Goal: Information Seeking & Learning: Learn about a topic

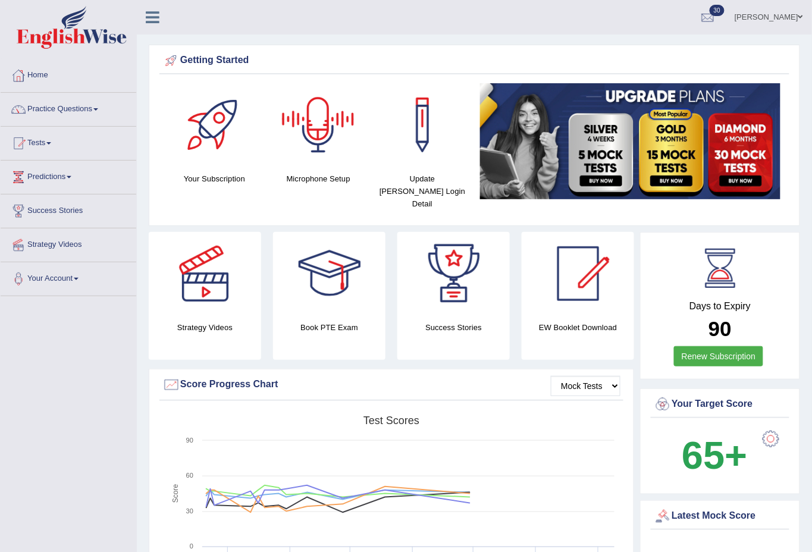
click at [791, 15] on link "Enkhbayar Usukhbaatar" at bounding box center [769, 15] width 86 height 31
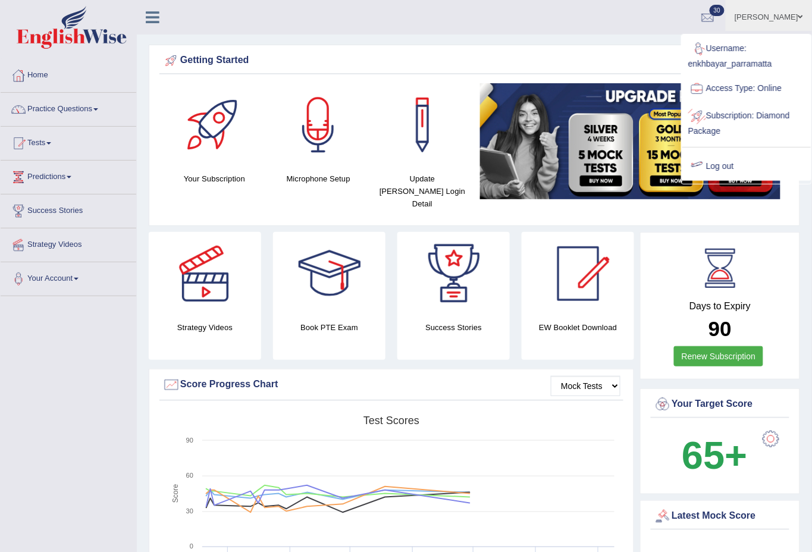
click at [726, 158] on link "Log out" at bounding box center [746, 166] width 128 height 27
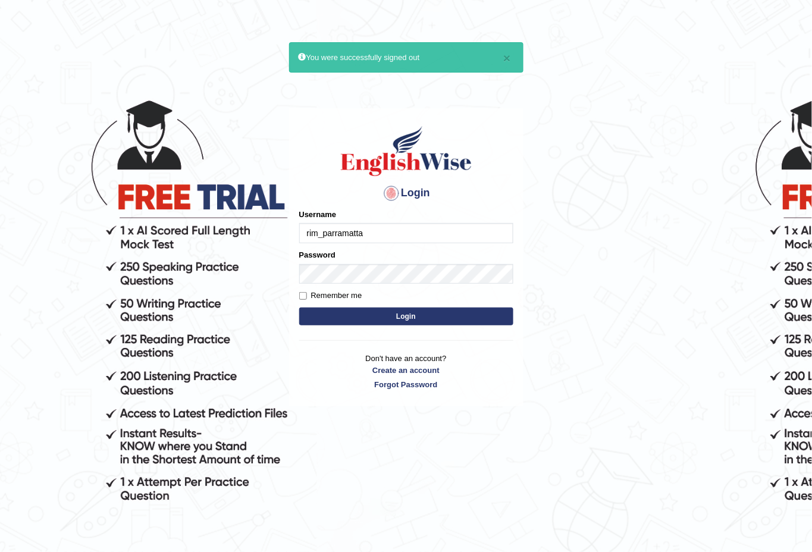
type input "rim_parramatta"
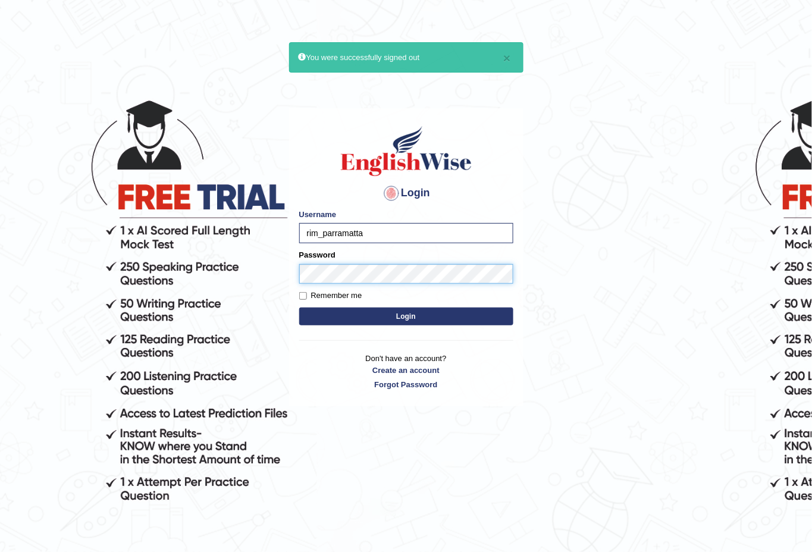
click at [299, 308] on button "Login" at bounding box center [406, 317] width 214 height 18
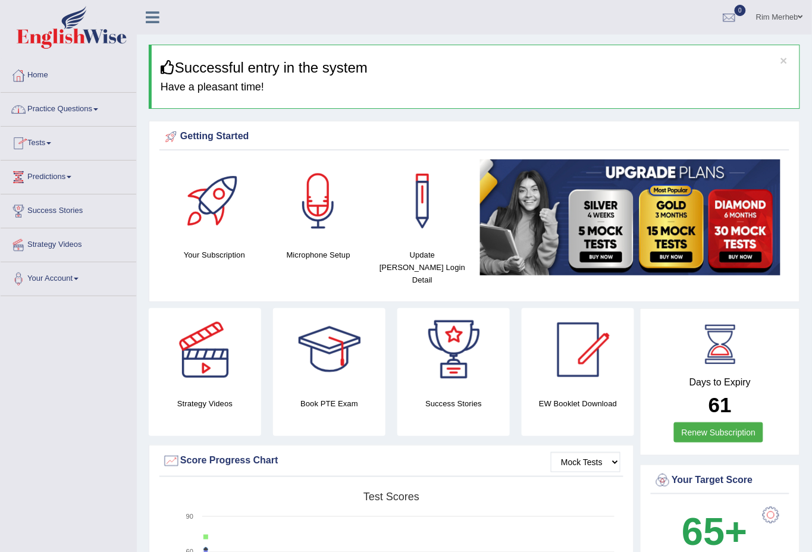
click at [63, 115] on link "Practice Questions" at bounding box center [69, 108] width 136 height 30
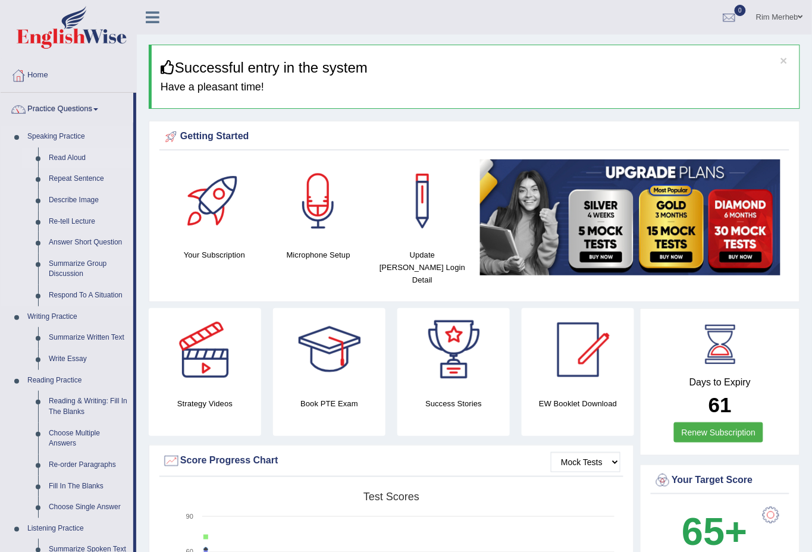
click at [51, 160] on link "Read Aloud" at bounding box center [88, 158] width 90 height 21
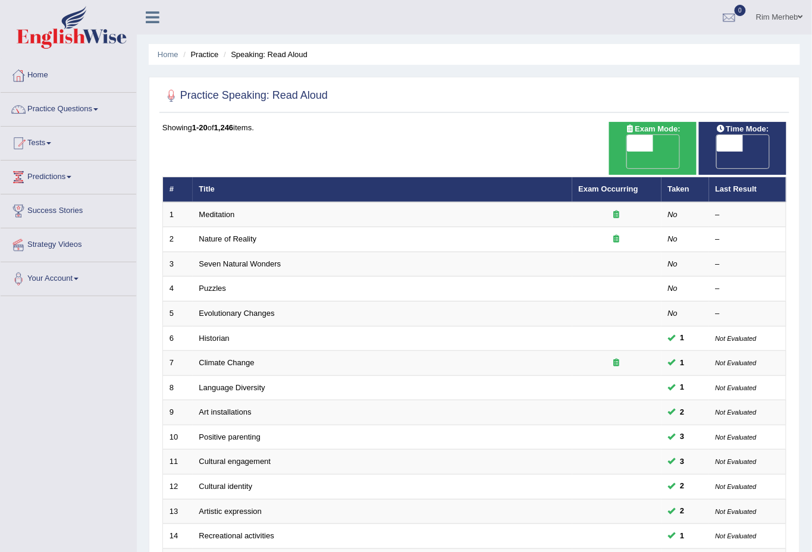
click at [717, 152] on span "OFF" at bounding box center [704, 160] width 26 height 17
checkbox input "true"
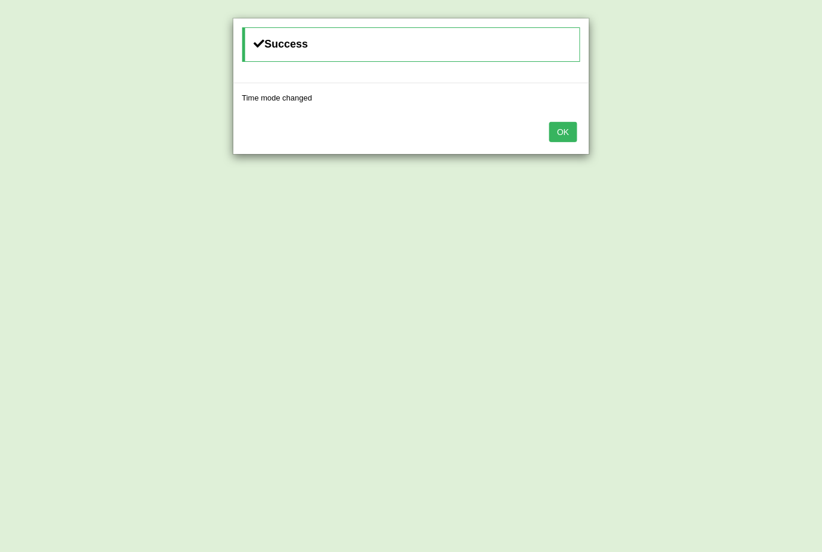
click at [549, 127] on button "OK" at bounding box center [562, 132] width 27 height 20
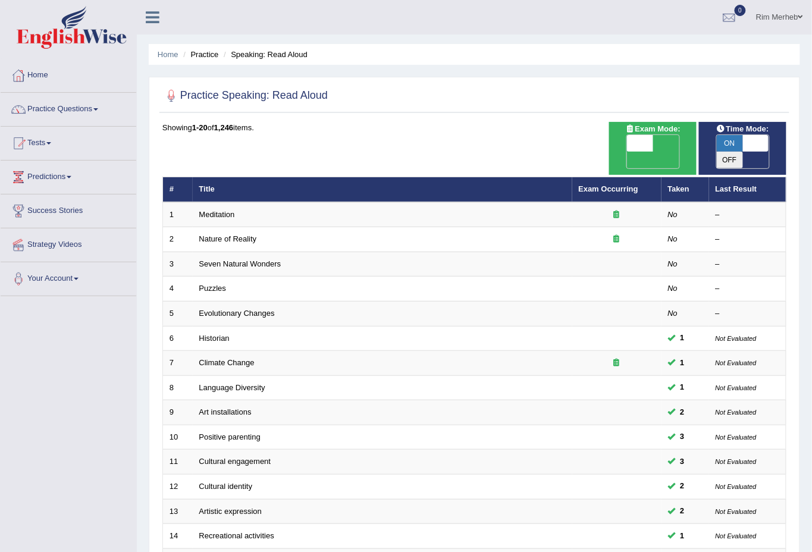
click at [627, 152] on span "OFF" at bounding box center [614, 160] width 26 height 17
checkbox input "true"
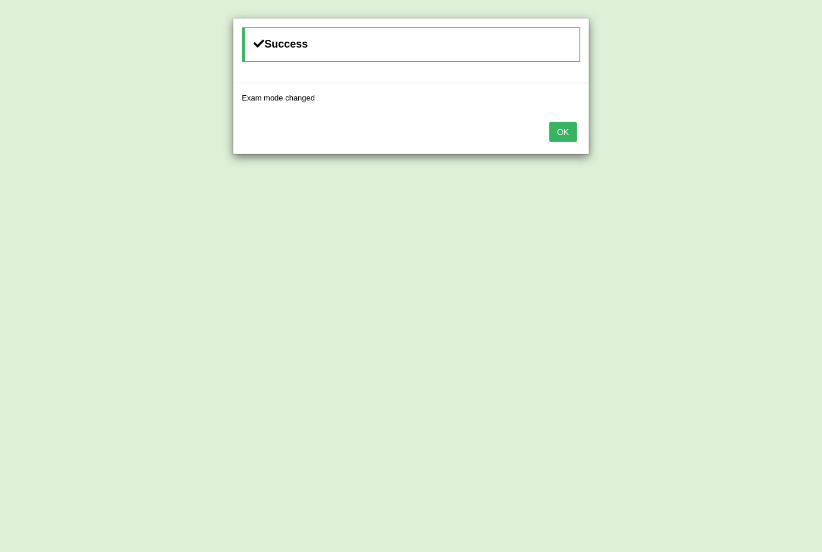
click at [547, 134] on div "OK" at bounding box center [411, 133] width 356 height 42
click at [556, 129] on button "OK" at bounding box center [562, 132] width 27 height 20
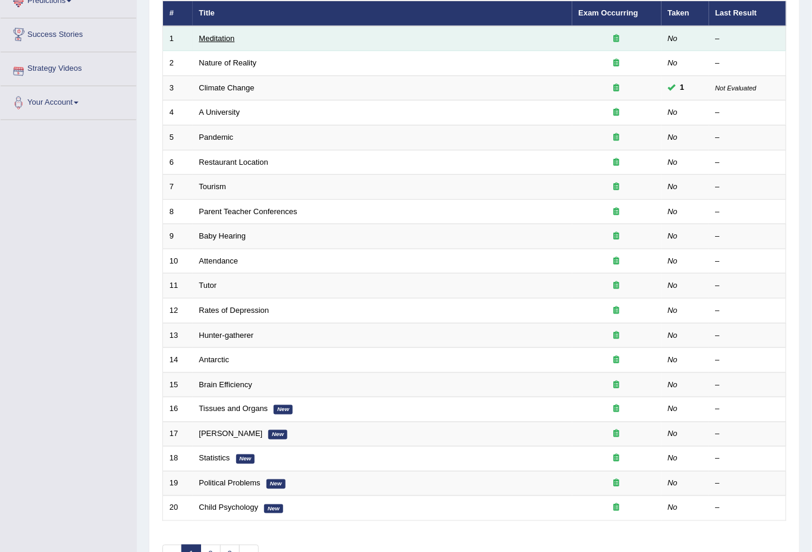
click at [199, 34] on link "Meditation" at bounding box center [217, 38] width 36 height 9
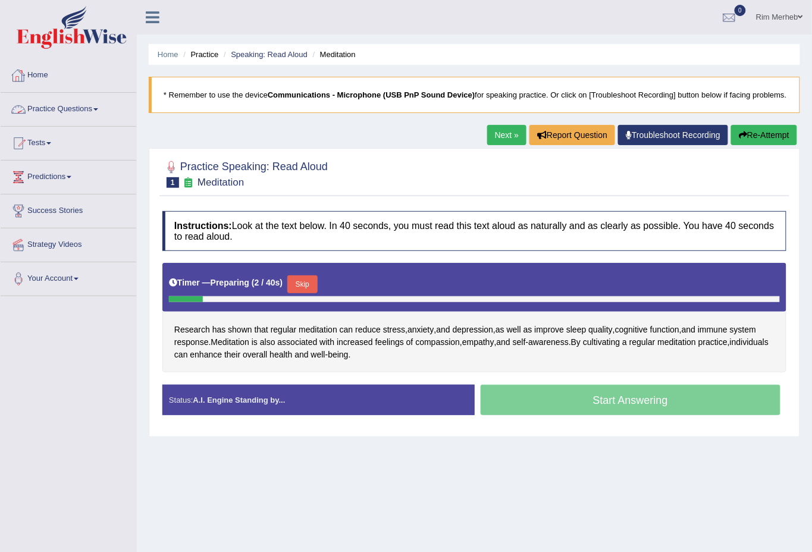
click at [61, 104] on link "Practice Questions" at bounding box center [69, 108] width 136 height 30
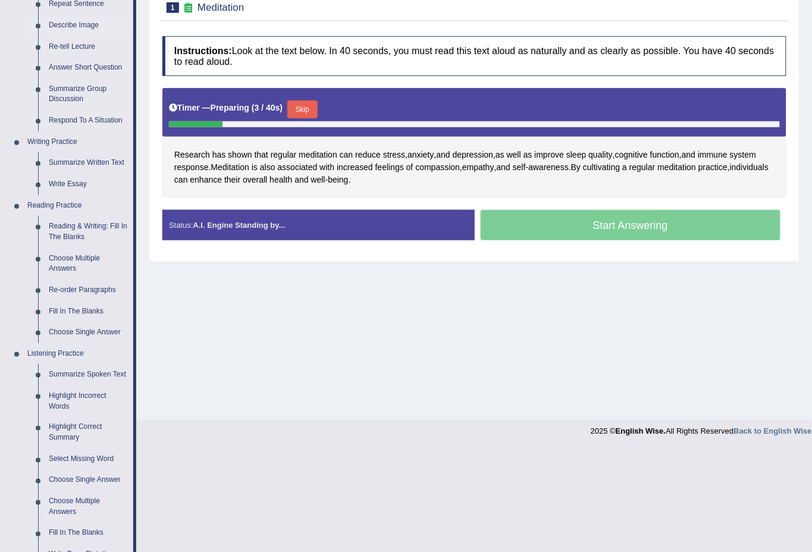
scroll to position [176, 0]
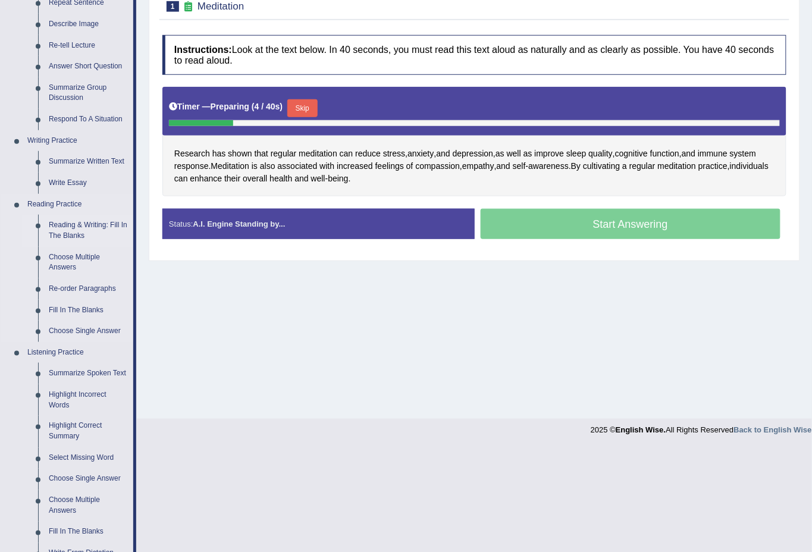
click at [87, 230] on link "Reading & Writing: Fill In The Blanks" at bounding box center [88, 231] width 90 height 32
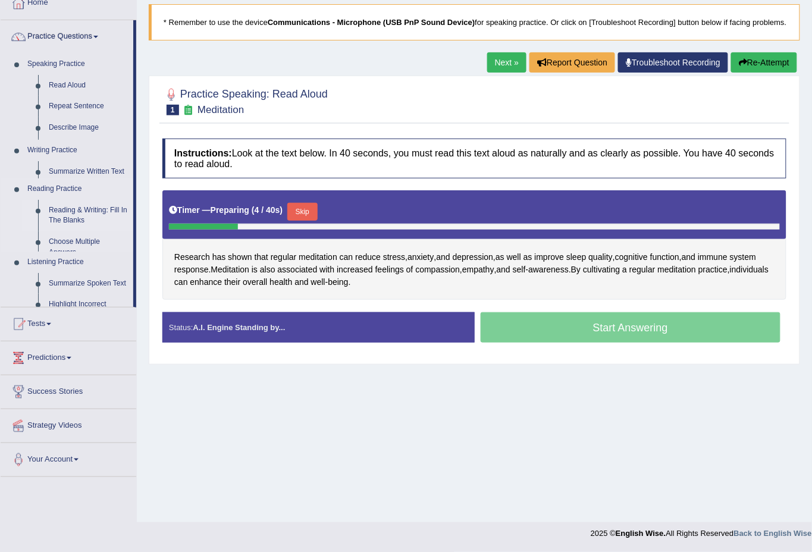
scroll to position [71, 0]
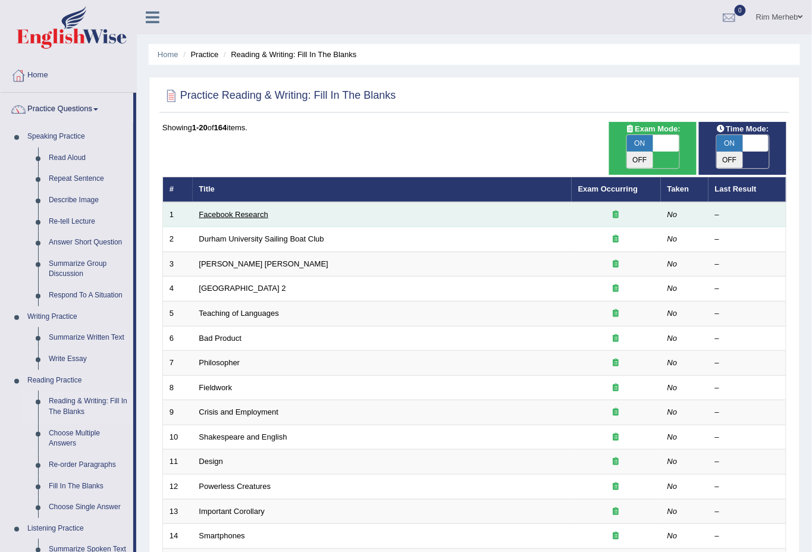
click at [231, 210] on link "Facebook Research" at bounding box center [233, 214] width 69 height 9
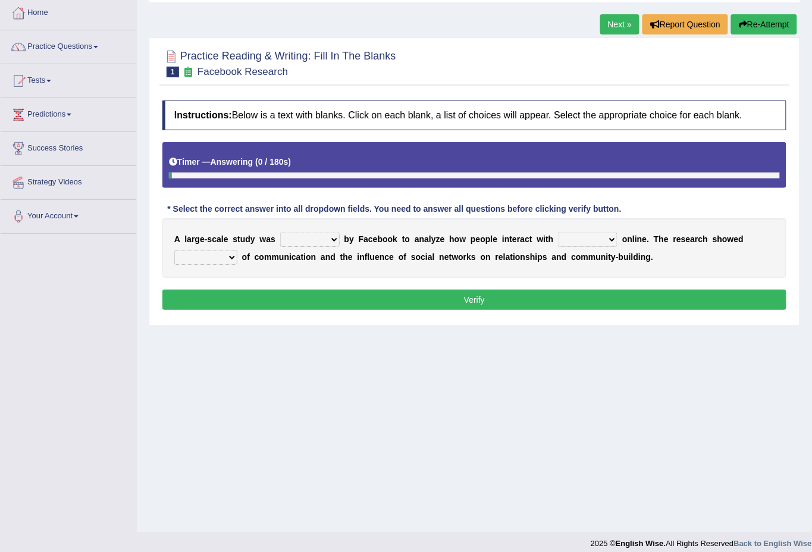
scroll to position [71, 0]
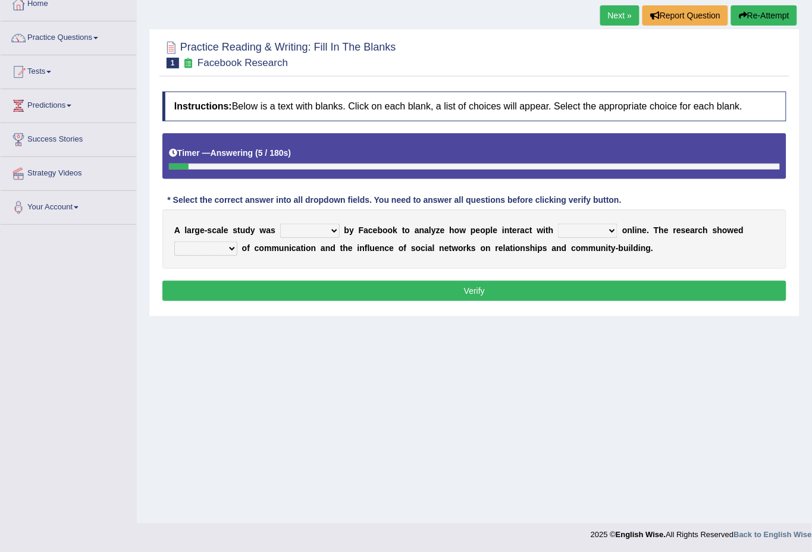
click at [307, 233] on select "surveyed had asked made" at bounding box center [309, 231] width 59 height 14
click at [507, 228] on b "n" at bounding box center [506, 230] width 5 height 10
click at [593, 239] on div "A l a r g e - s c a l e s t u d y w a s surveyed had asked made b y F a c e b o…" at bounding box center [474, 238] width 624 height 59
click at [593, 234] on select "together all each other another" at bounding box center [587, 231] width 59 height 14
select select "each other"
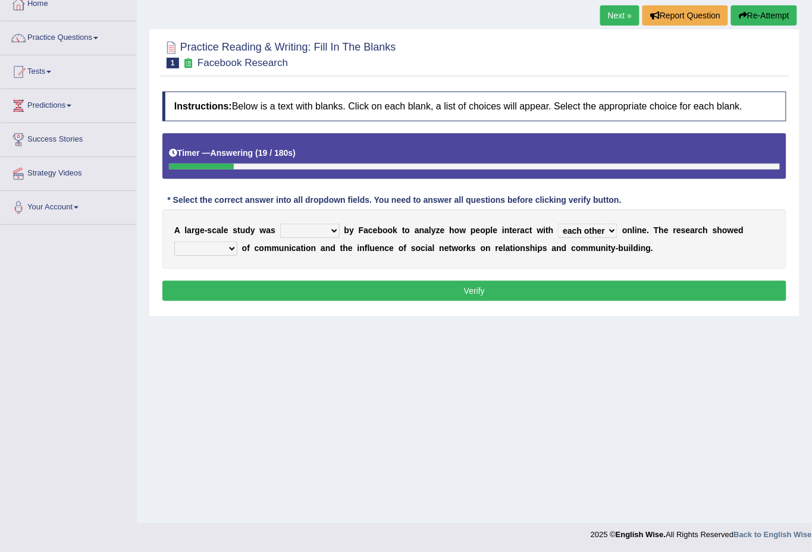
click at [558, 224] on select "together all each other another" at bounding box center [587, 231] width 59 height 14
click at [234, 248] on select "advantages standards fellowships patterns" at bounding box center [205, 249] width 63 height 14
select select "advantages"
click at [174, 242] on select "advantages standards fellowships patterns" at bounding box center [205, 249] width 63 height 14
click at [305, 237] on select "surveyed had asked made" at bounding box center [309, 231] width 59 height 14
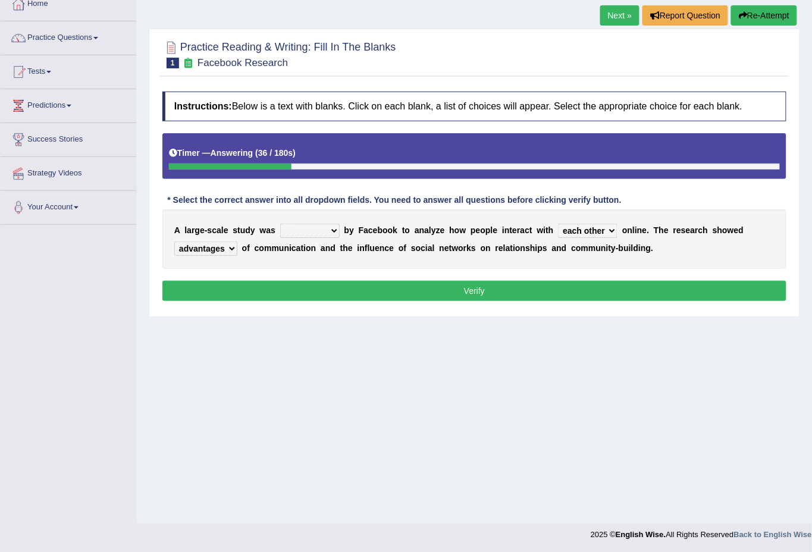
select select "surveyed"
click at [280, 224] on select "surveyed had asked made" at bounding box center [309, 231] width 59 height 14
click at [313, 290] on button "Verify" at bounding box center [474, 291] width 624 height 20
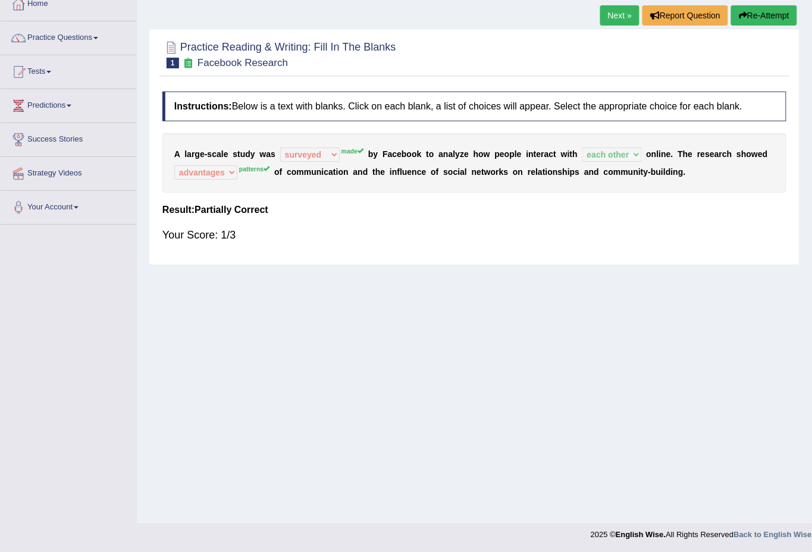
scroll to position [0, 0]
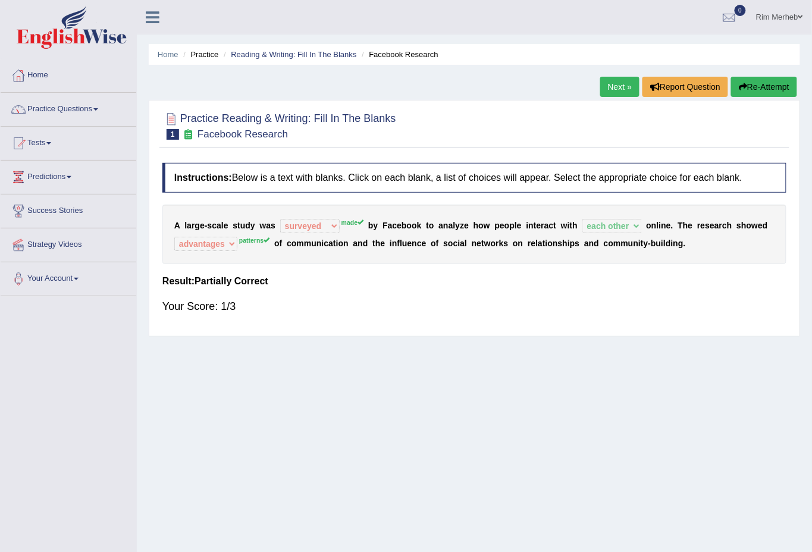
click at [625, 89] on link "Next »" at bounding box center [619, 87] width 39 height 20
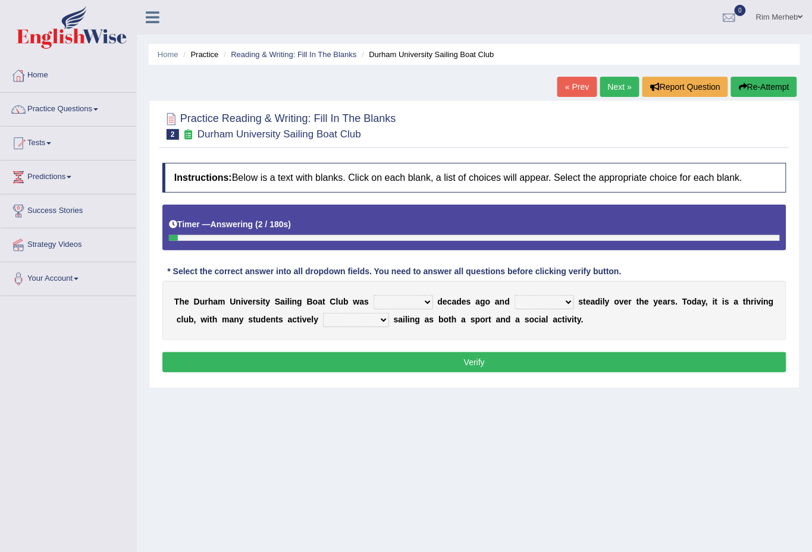
click at [427, 300] on select "found fund founded find" at bounding box center [403, 302] width 59 height 14
select select "found"
click at [374, 295] on select "found fund founded find" at bounding box center [403, 302] width 59 height 14
click at [541, 301] on select "grow growing has grown grown" at bounding box center [544, 302] width 59 height 14
select select "grown"
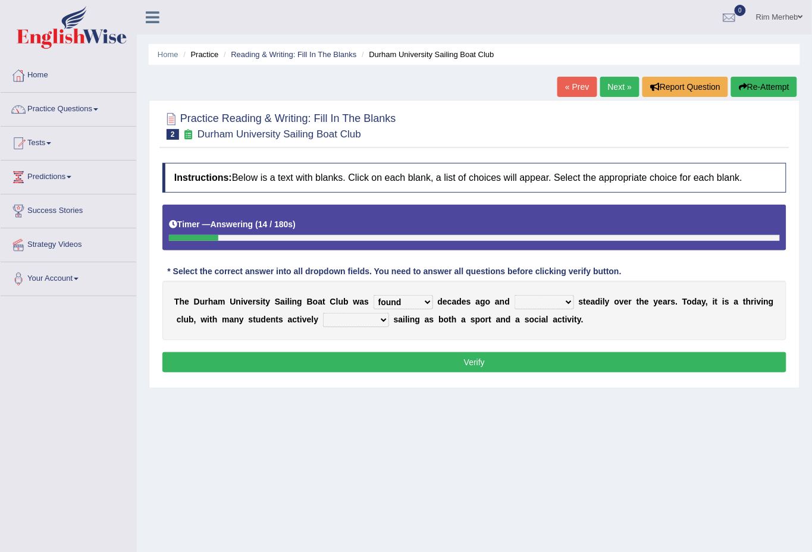
click at [515, 295] on select "grow growing has grown grown" at bounding box center [544, 302] width 59 height 14
click at [368, 320] on select "enjoy enjoyed are enjoying enjoying" at bounding box center [356, 320] width 66 height 14
select select "enjoy"
click at [323, 313] on select "enjoy enjoyed are enjoying enjoying" at bounding box center [356, 320] width 66 height 14
click at [383, 360] on button "Verify" at bounding box center [474, 362] width 624 height 20
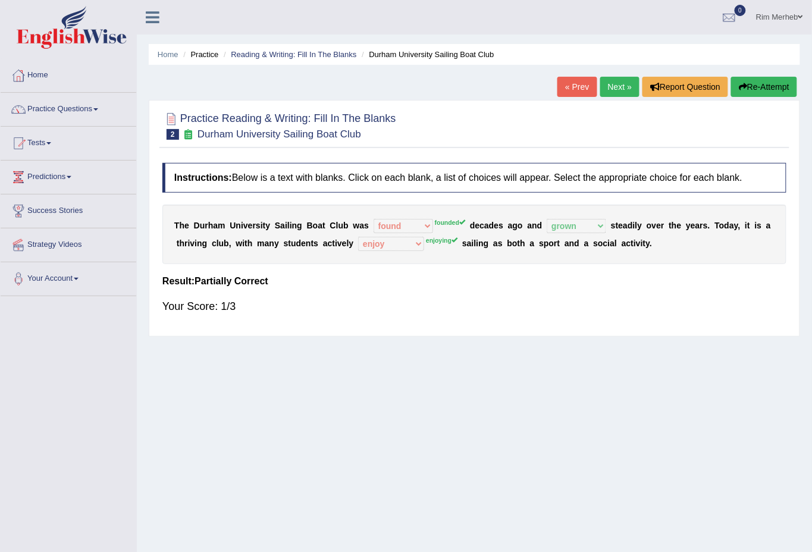
click at [625, 80] on link "Next »" at bounding box center [619, 87] width 39 height 20
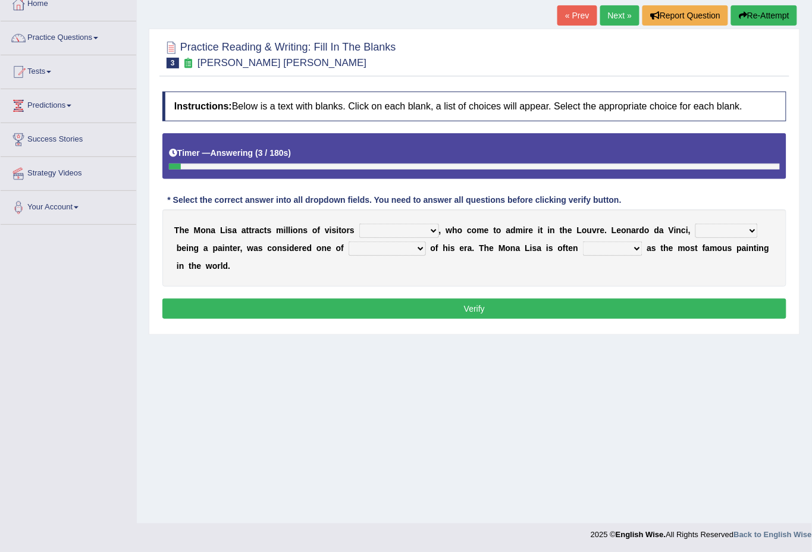
click at [396, 232] on select "around the year the all year all year round per year" at bounding box center [399, 231] width 80 height 14
select select "all year round"
click at [359, 224] on select "around the year the all year all year round per year" at bounding box center [399, 231] width 80 height 14
click at [732, 228] on select "rather than as much as as well as as long as" at bounding box center [726, 231] width 62 height 14
click at [695, 224] on select "rather than as much as as well as as long as" at bounding box center [726, 231] width 62 height 14
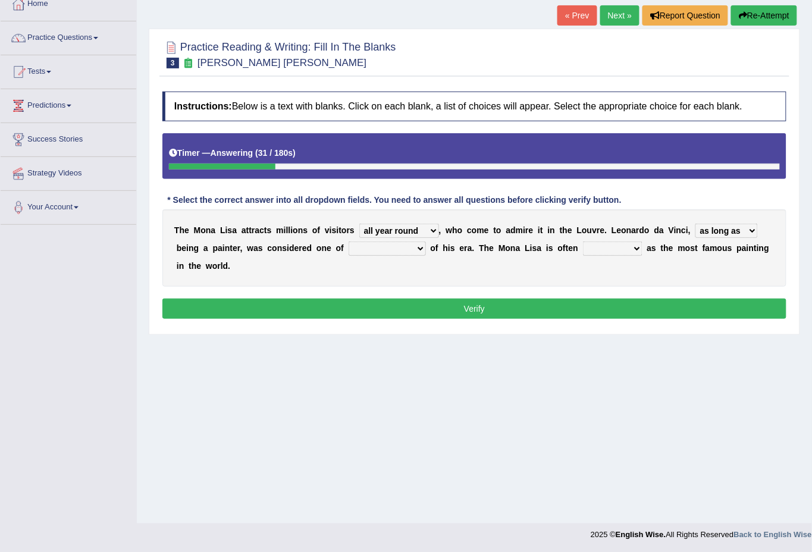
click at [713, 233] on select "rather than as much as as well as as long as" at bounding box center [726, 231] width 62 height 14
select select "as well as"
click at [695, 224] on select "rather than as much as as well as as long as" at bounding box center [726, 231] width 62 height 14
click at [406, 247] on select "better artists artist the better artist the best artists" at bounding box center [387, 249] width 77 height 14
select select "the best artists"
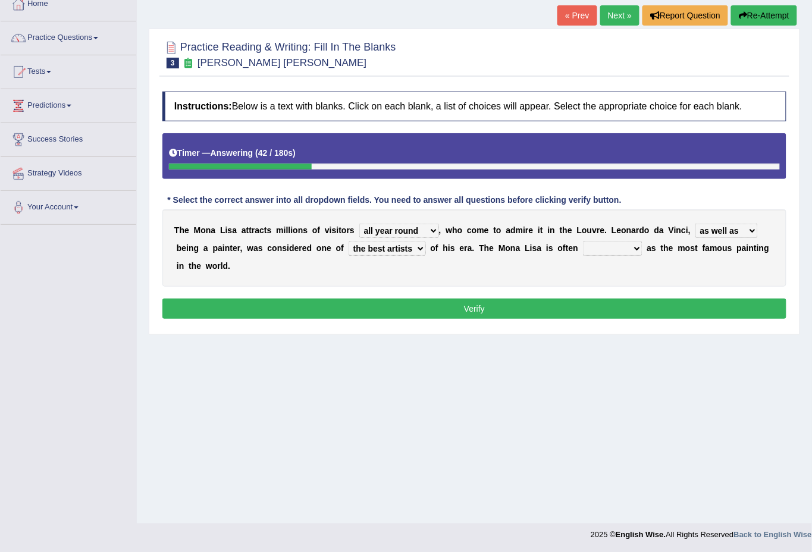
click at [349, 242] on select "better artists artist the better artist the best artists" at bounding box center [387, 249] width 77 height 14
click at [615, 249] on select "classified suggested predicted described" at bounding box center [612, 249] width 59 height 14
select select "classified"
click at [583, 242] on select "classified suggested predicted described" at bounding box center [612, 249] width 59 height 14
click at [608, 307] on button "Verify" at bounding box center [474, 309] width 624 height 20
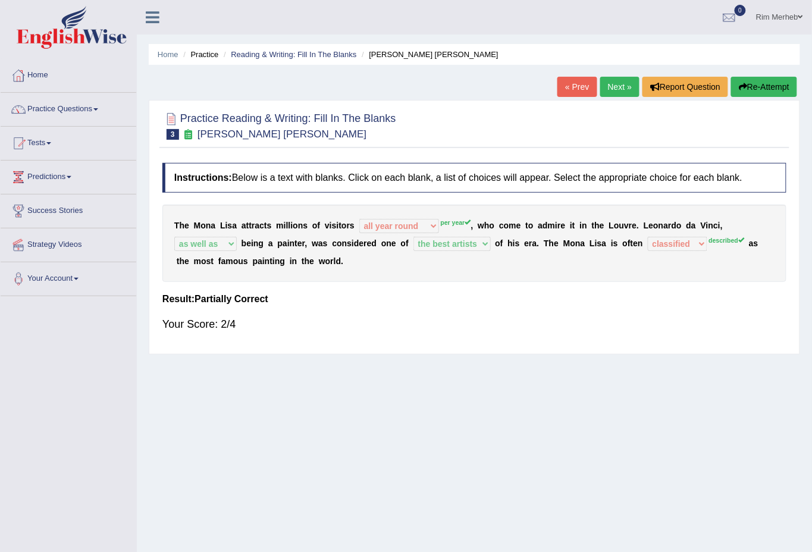
click at [607, 85] on link "Next »" at bounding box center [619, 87] width 39 height 20
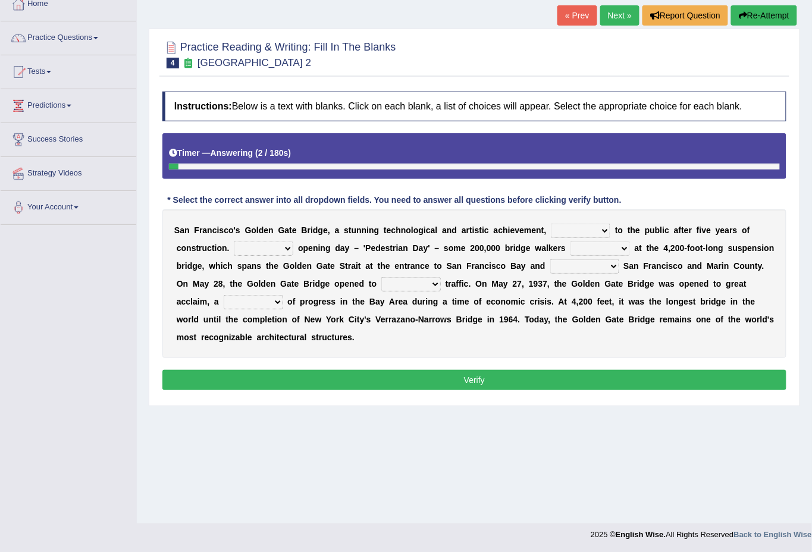
click at [568, 230] on select "opens closes appears equals" at bounding box center [580, 231] width 59 height 14
click at [575, 226] on select "opens closes appears equals" at bounding box center [580, 231] width 59 height 14
click at [543, 294] on div "S a n F r a n c i s c o ' s G o l d e n G a t e B r i d g e , a s t u n n i n g…" at bounding box center [474, 283] width 624 height 149
click at [572, 224] on select "opens closes appears equals" at bounding box center [580, 231] width 59 height 14
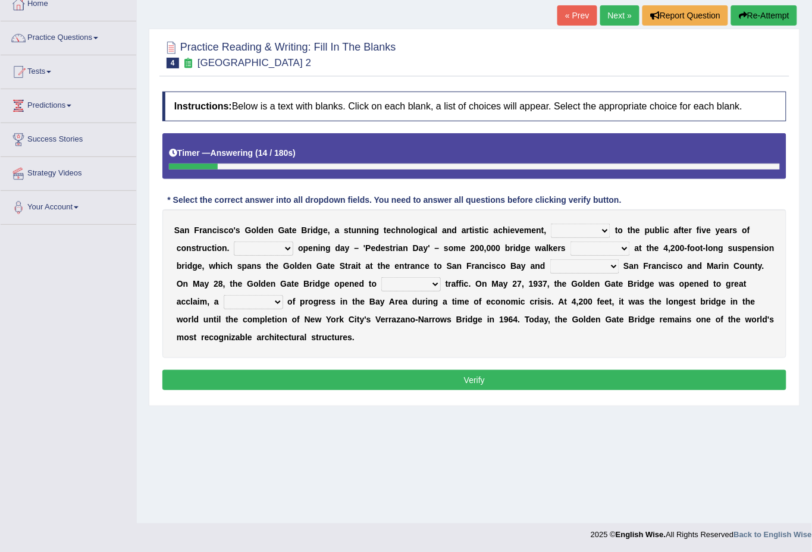
click at [540, 287] on b "3" at bounding box center [540, 284] width 5 height 10
click at [582, 231] on select "opens closes appears equals" at bounding box center [580, 231] width 59 height 14
click at [450, 291] on div "S a n F r a n c i s c o ' s G o l d e n G a t e B r i d g e , a s t u n n i n g…" at bounding box center [474, 283] width 624 height 149
click at [275, 245] on select "On During Since When" at bounding box center [263, 249] width 59 height 14
click at [234, 242] on select "On During Since When" at bounding box center [263, 249] width 59 height 14
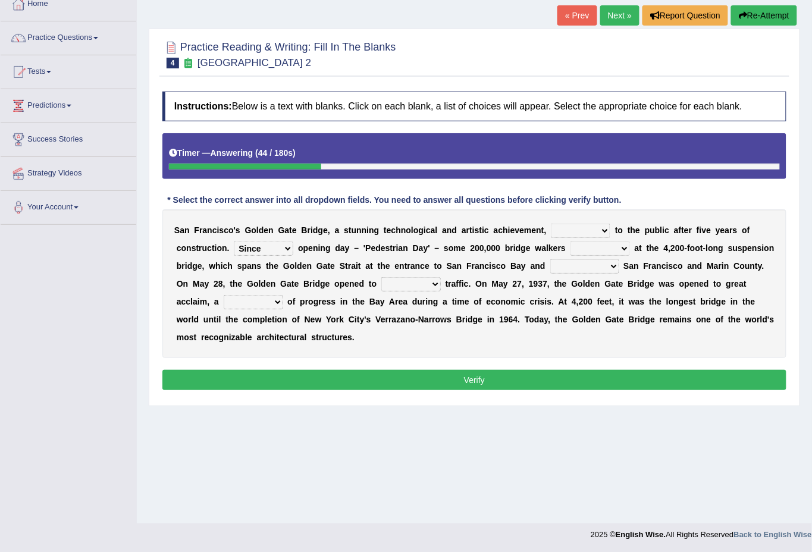
click at [276, 248] on select "On During Since When" at bounding box center [263, 249] width 59 height 14
select select "During"
click at [234, 242] on select "On During Since When" at bounding box center [263, 249] width 59 height 14
click at [572, 250] on select "stationed looked marveled laughed" at bounding box center [600, 249] width 59 height 14
select select "marveled"
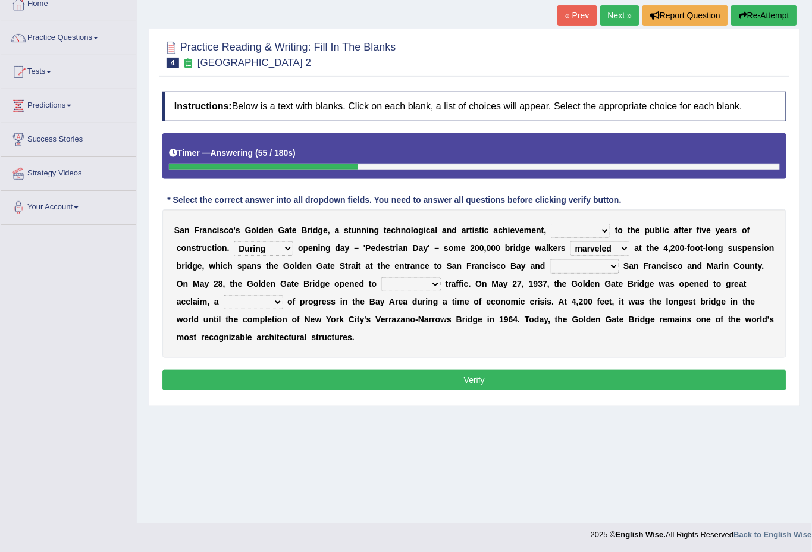
click at [571, 242] on select "stationed looked marveled laughed" at bounding box center [600, 249] width 59 height 14
click at [571, 266] on select "separates connects channels differentiates" at bounding box center [584, 266] width 69 height 14
click at [398, 259] on div "S a n F r a n c i s c o ' s G o l d e n G a t e B r i d g e , a s t u n n i n g…" at bounding box center [474, 283] width 624 height 149
click at [591, 268] on select "separates connects channels differentiates" at bounding box center [584, 266] width 69 height 14
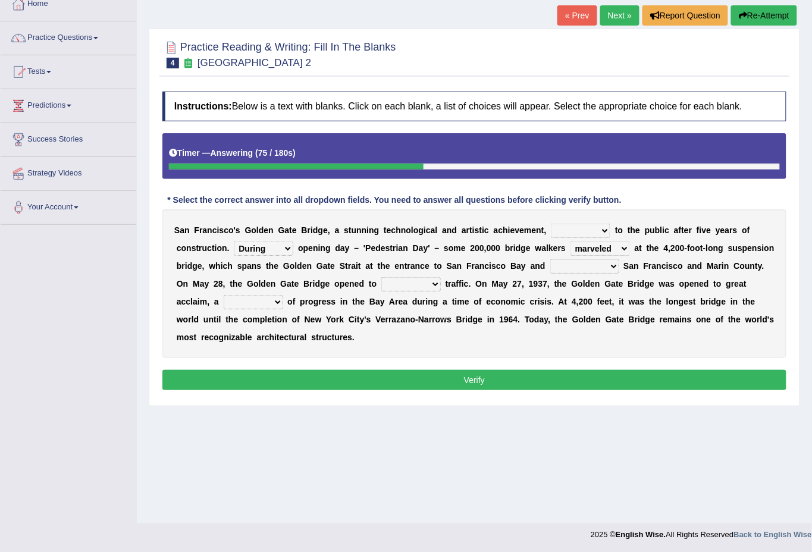
click at [591, 268] on select "separates connects channels differentiates" at bounding box center [584, 266] width 69 height 14
select select "connects"
click at [550, 259] on select "separates connects channels differentiates" at bounding box center [584, 266] width 69 height 14
click at [437, 284] on select "aquatic vehicular airborne watertight" at bounding box center [410, 284] width 59 height 14
select select "aquatic"
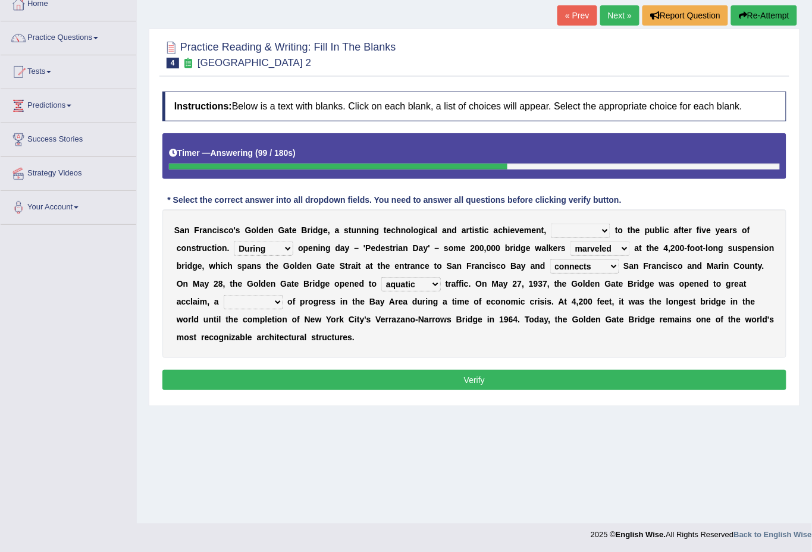
click at [381, 277] on select "aquatic vehicular airborne watertight" at bounding box center [410, 284] width 59 height 14
click at [270, 305] on select "denial symbol technique yield" at bounding box center [253, 302] width 59 height 14
select select "technique"
click at [224, 295] on select "denial symbol technique yield" at bounding box center [253, 302] width 59 height 14
click at [267, 337] on b "c" at bounding box center [267, 338] width 5 height 10
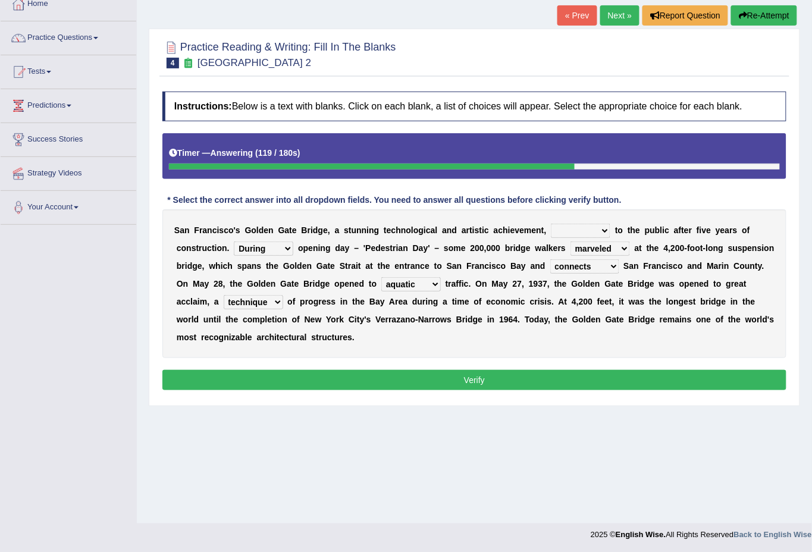
click at [559, 236] on select "opens closes appears equals" at bounding box center [580, 231] width 59 height 14
select select "appears"
click at [551, 224] on select "opens closes appears equals" at bounding box center [580, 231] width 59 height 14
click at [261, 245] on select "On During Since When" at bounding box center [263, 249] width 59 height 14
select select "On"
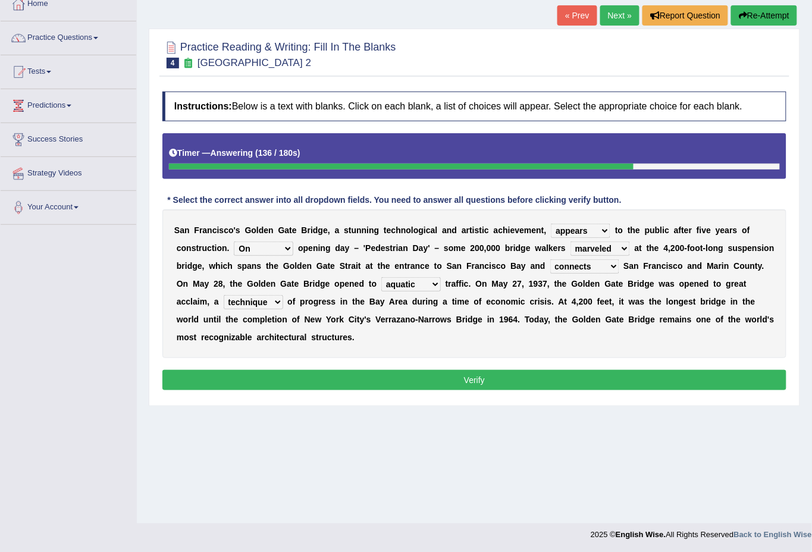
click at [234, 242] on select "On During Since When" at bounding box center [263, 249] width 59 height 14
click at [395, 288] on select "aquatic vehicular airborne watertight" at bounding box center [410, 284] width 59 height 14
click at [347, 358] on div "Instructions: Below is a text with blanks. Click on each blank, a list of choic…" at bounding box center [474, 243] width 630 height 314
click at [346, 370] on button "Verify" at bounding box center [474, 380] width 624 height 20
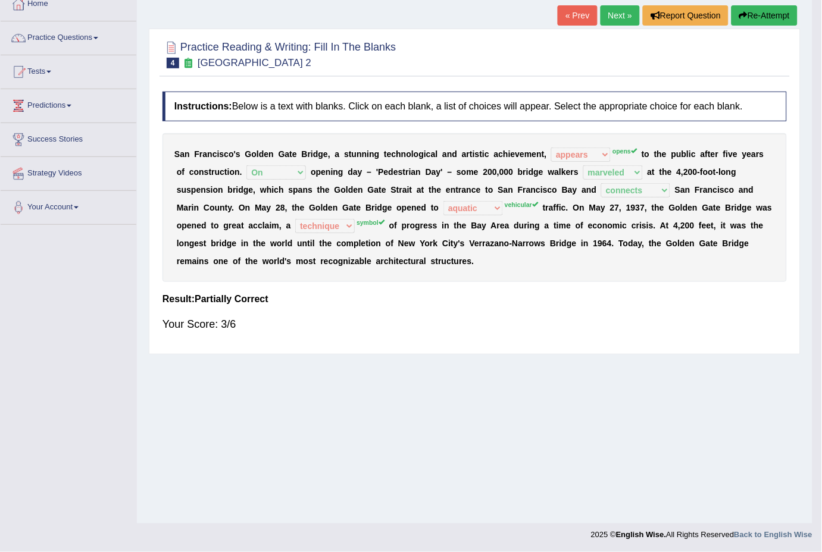
click at [346, 374] on body "Toggle navigation Home Practice Questions Speaking Practice Read Aloud Repeat S…" at bounding box center [411, 205] width 822 height 552
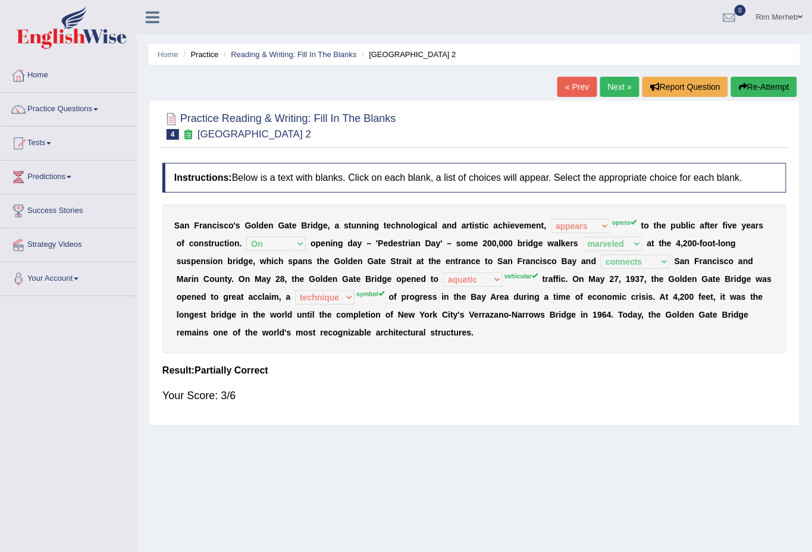
click at [616, 83] on link "Next »" at bounding box center [619, 87] width 39 height 20
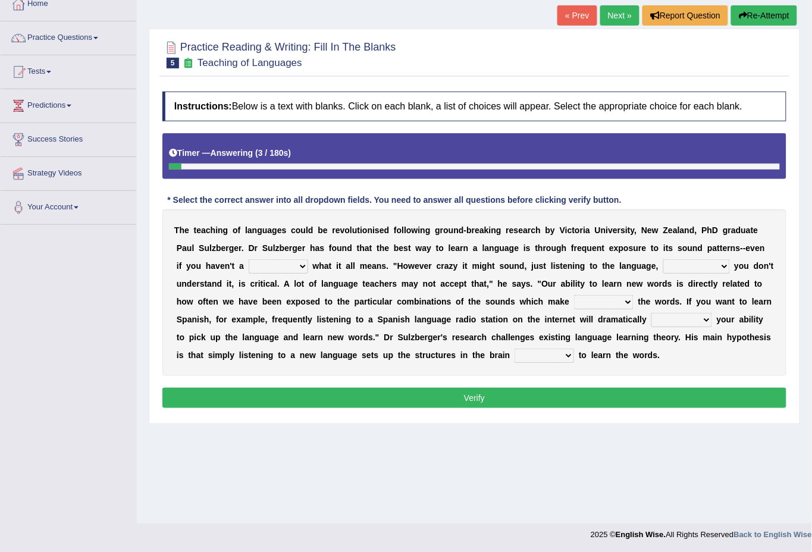
click at [277, 268] on select "dew claw clue due" at bounding box center [278, 266] width 59 height 14
select select "clue"
click at [249, 259] on select "dew claw clue due" at bounding box center [278, 266] width 59 height 14
click at [683, 264] on select "but also all together even though if so" at bounding box center [696, 266] width 67 height 14
click at [641, 308] on div "T h e t e a c h i n g o f l a n g u a g e s c o u l d b e r e v o l u t i o n i…" at bounding box center [474, 292] width 624 height 167
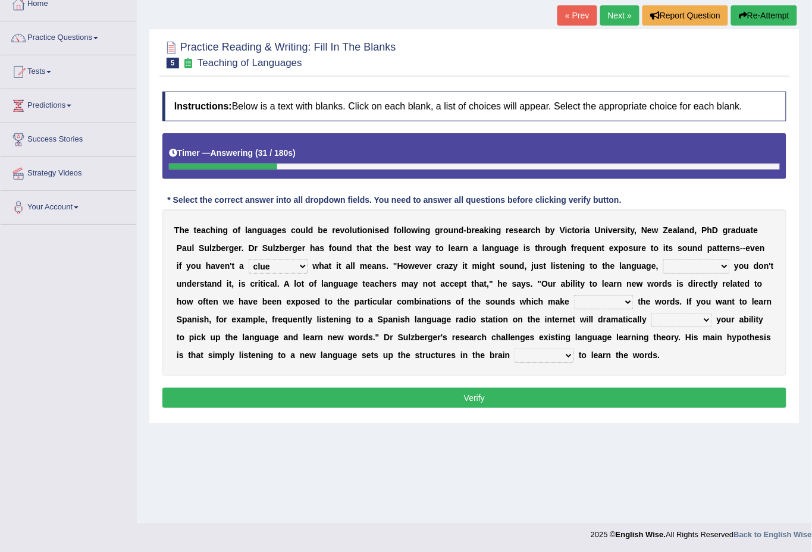
click at [587, 304] on select "down up of on" at bounding box center [603, 302] width 59 height 14
click at [495, 334] on b "c" at bounding box center [493, 338] width 5 height 10
click at [684, 326] on select "evaluate exaggerate describe boost" at bounding box center [681, 320] width 61 height 14
click at [522, 349] on select "requiring required directed to require" at bounding box center [544, 356] width 59 height 14
click at [607, 335] on div "T h e t e a c h i n g o f l a n g u a g e s c o u l d b e r e v o l u t i o n i…" at bounding box center [474, 292] width 624 height 167
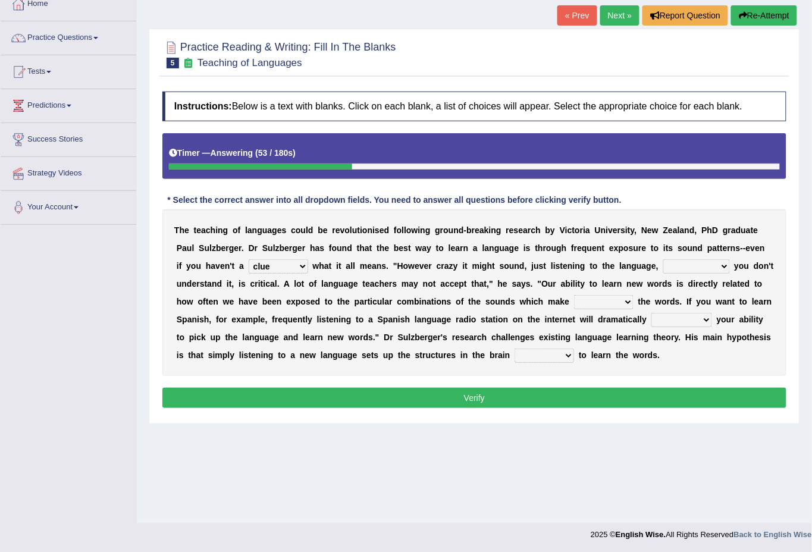
click at [682, 264] on select "but also all together even though if so" at bounding box center [696, 266] width 67 height 14
select select "even though"
click at [663, 259] on select "but also all together even though if so" at bounding box center [696, 266] width 67 height 14
click at [697, 265] on select "but also all together even though if so" at bounding box center [696, 266] width 67 height 14
click at [663, 259] on select "but also all together even though if so" at bounding box center [696, 266] width 67 height 14
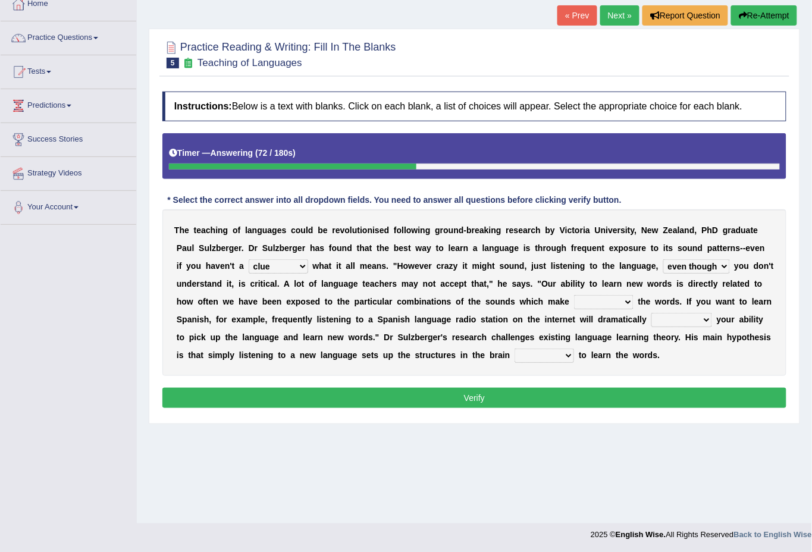
click at [604, 303] on select "down up of on" at bounding box center [603, 302] width 59 height 14
select select "up"
click at [574, 295] on select "down up of on" at bounding box center [603, 302] width 59 height 14
click at [610, 301] on select "down up of on" at bounding box center [603, 302] width 59 height 14
click at [574, 295] on select "down up of on" at bounding box center [603, 302] width 59 height 14
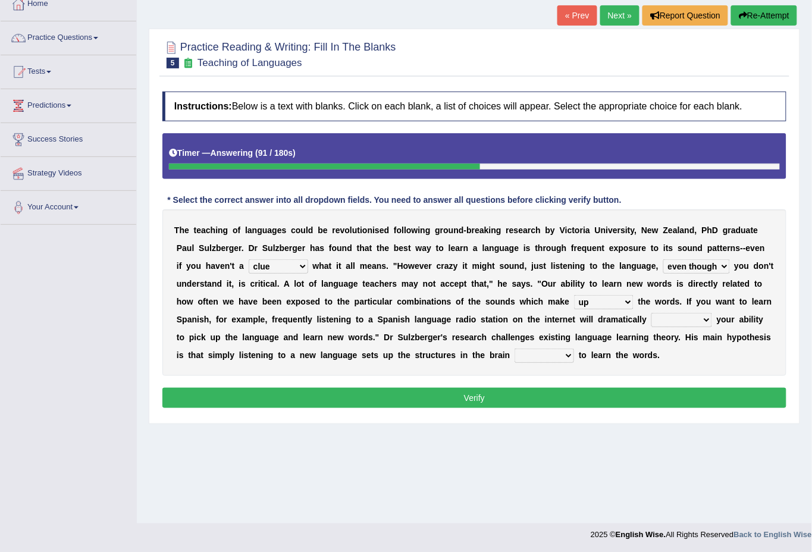
click at [687, 319] on select "evaluate exaggerate describe boost" at bounding box center [681, 320] width 61 height 14
click at [651, 313] on select "evaluate exaggerate describe boost" at bounding box center [681, 320] width 61 height 14
click at [688, 321] on select "evaluate exaggerate describe boost" at bounding box center [681, 320] width 61 height 14
select select "exaggerate"
click at [651, 313] on select "evaluate exaggerate describe boost" at bounding box center [681, 320] width 61 height 14
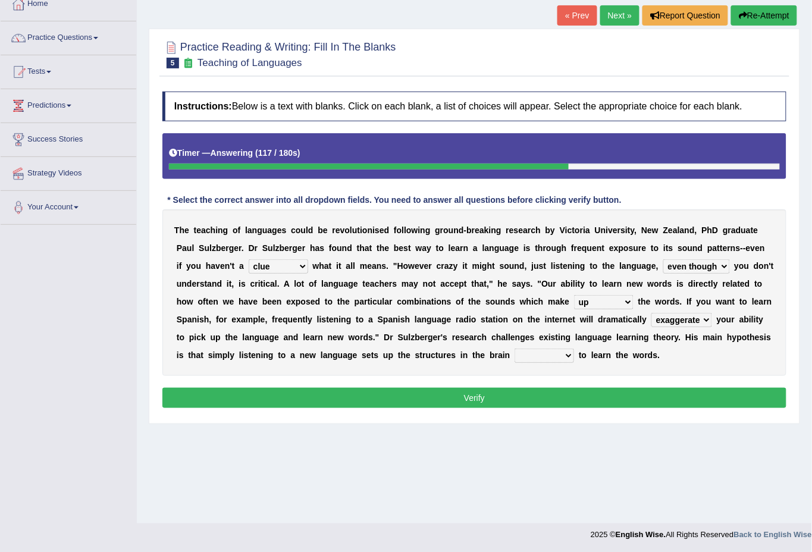
click at [542, 357] on select "requiring required directed to require" at bounding box center [544, 356] width 59 height 14
select select "requiring"
click at [515, 349] on select "requiring required directed to require" at bounding box center [544, 356] width 59 height 14
click at [556, 397] on button "Verify" at bounding box center [474, 398] width 624 height 20
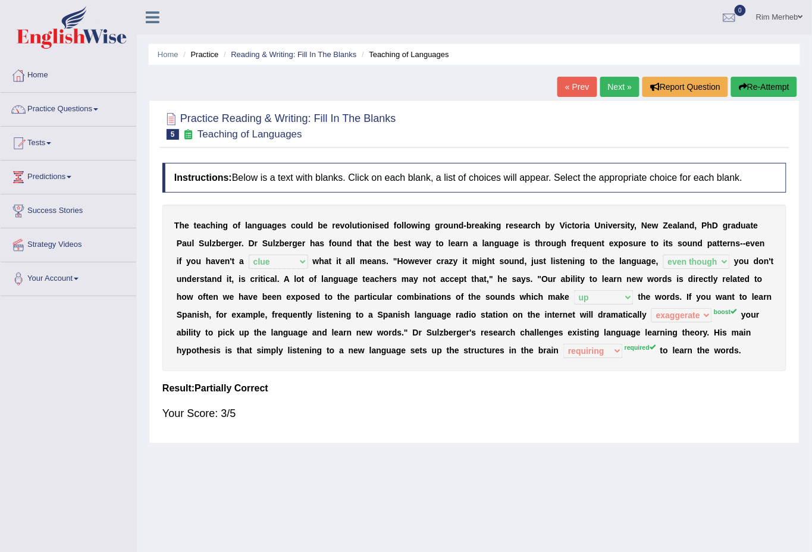
click at [609, 87] on link "Next »" at bounding box center [619, 87] width 39 height 20
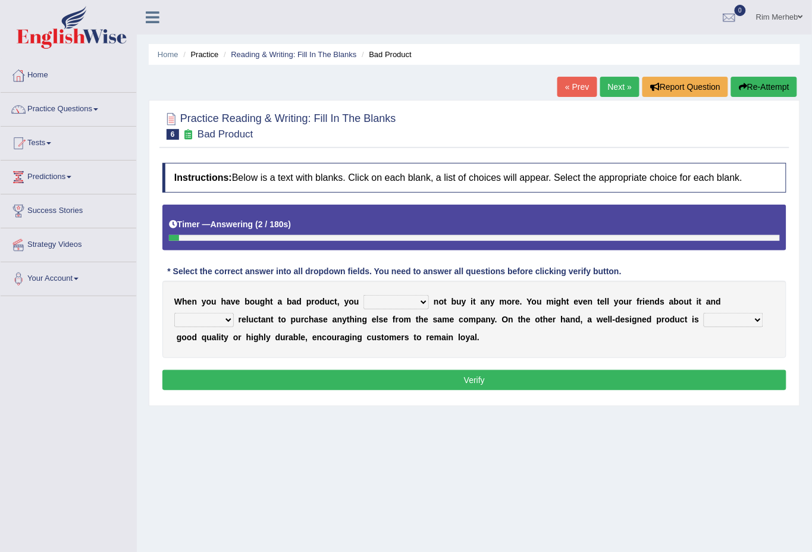
click at [400, 301] on select "would have should have should" at bounding box center [395, 302] width 65 height 14
click at [363, 295] on select "would have should have should" at bounding box center [395, 302] width 65 height 14
click at [421, 299] on select "would have should have should" at bounding box center [395, 302] width 65 height 14
select select "would"
click at [363, 295] on select "would have should have should" at bounding box center [395, 302] width 65 height 14
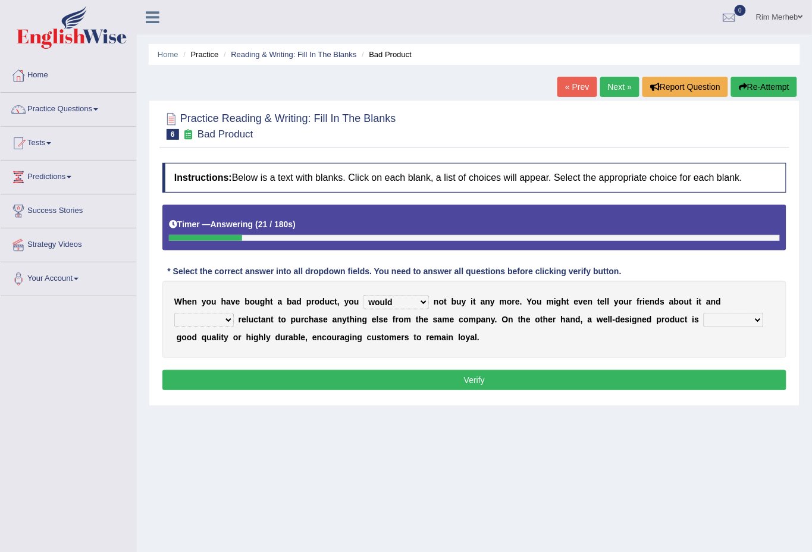
click at [222, 319] on select "is are be being" at bounding box center [203, 320] width 59 height 14
select select "be"
click at [174, 313] on select "is are be being" at bounding box center [203, 320] width 59 height 14
click at [219, 319] on select "is are be being" at bounding box center [203, 320] width 59 height 14
click at [224, 317] on select "is are be being" at bounding box center [203, 320] width 59 height 14
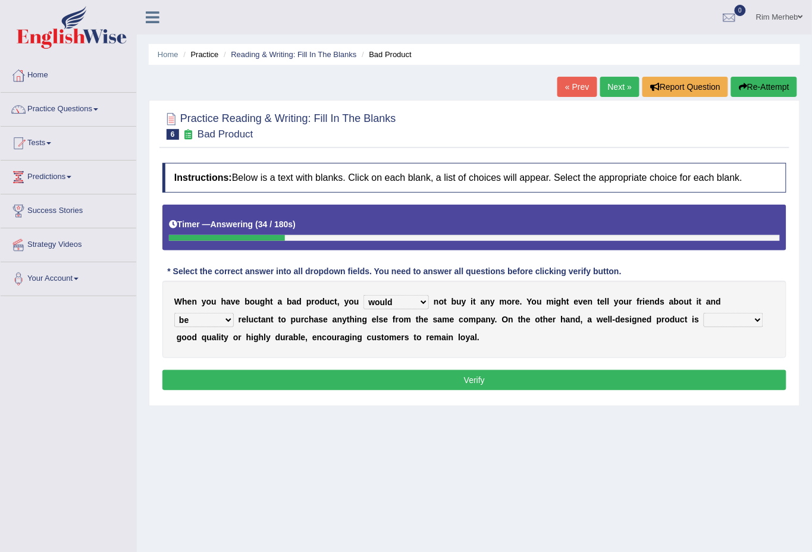
click at [720, 320] on select "both also neither either" at bounding box center [733, 320] width 59 height 14
select select "either"
click at [704, 313] on select "both also neither either" at bounding box center [733, 320] width 59 height 14
click at [216, 323] on select "is are be being" at bounding box center [203, 320] width 59 height 14
click at [489, 337] on div "W h e n y o u h a v e b o u g h t a b a d p r o d u c t , y o u would have shou…" at bounding box center [474, 319] width 624 height 77
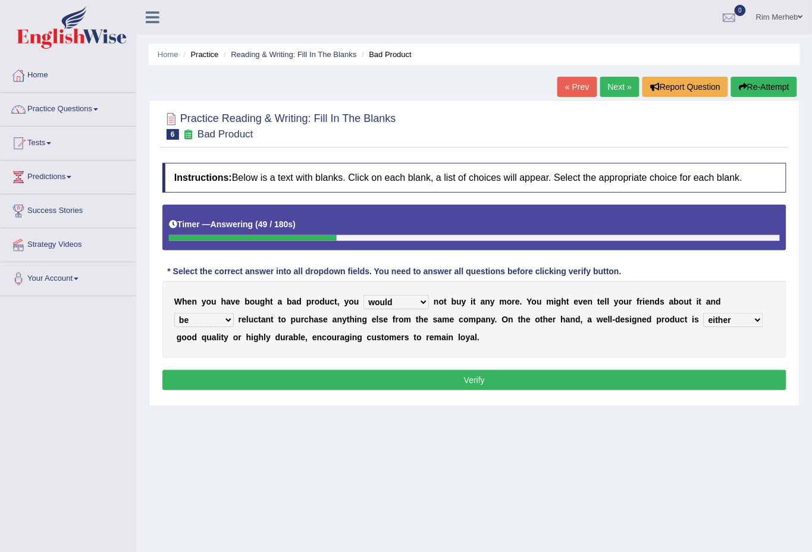
click at [218, 321] on select "is are be being" at bounding box center [203, 320] width 59 height 14
click at [299, 346] on div "W h e n y o u h a v e b o u g h t a b a d p r o d u c t , y o u would have shou…" at bounding box center [474, 319] width 624 height 77
click at [312, 371] on button "Verify" at bounding box center [474, 380] width 624 height 20
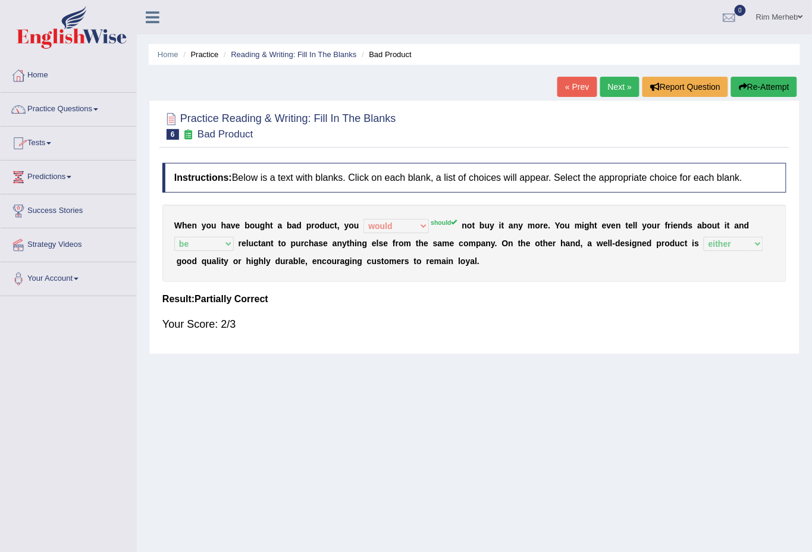
click at [93, 109] on link "Practice Questions" at bounding box center [69, 108] width 136 height 30
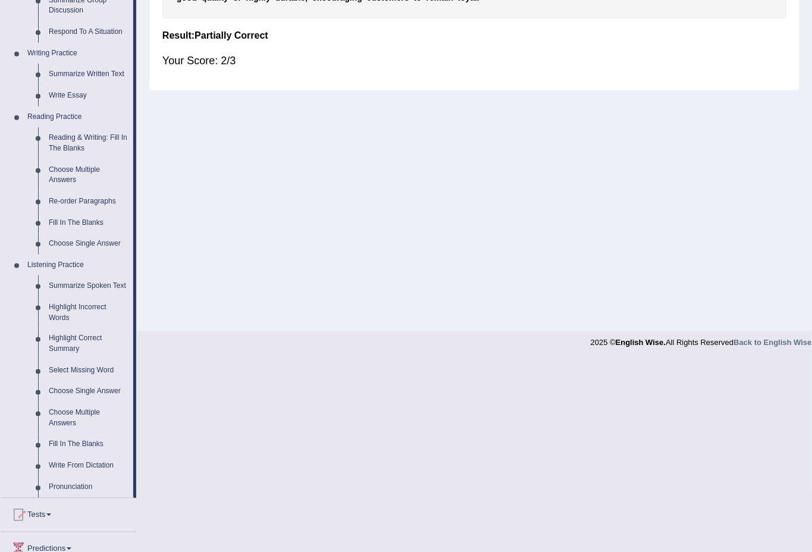
scroll to position [264, 0]
click at [86, 173] on link "Choose Multiple Answers" at bounding box center [88, 175] width 90 height 32
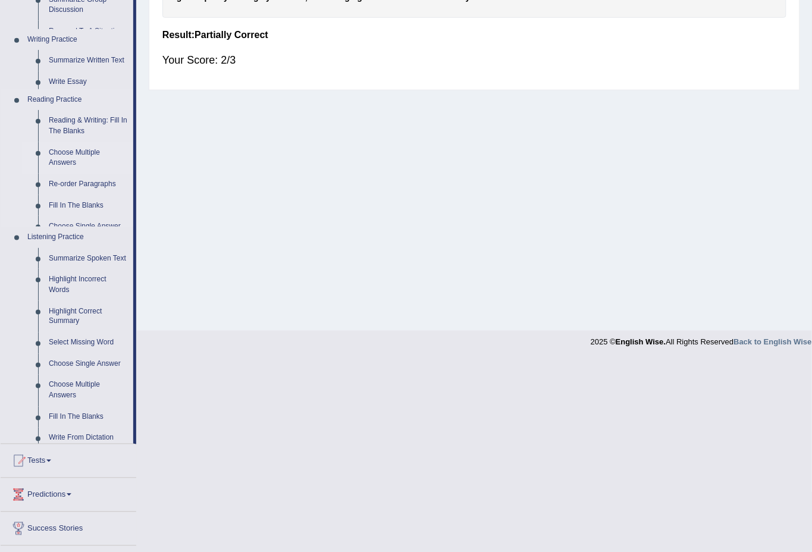
scroll to position [71, 0]
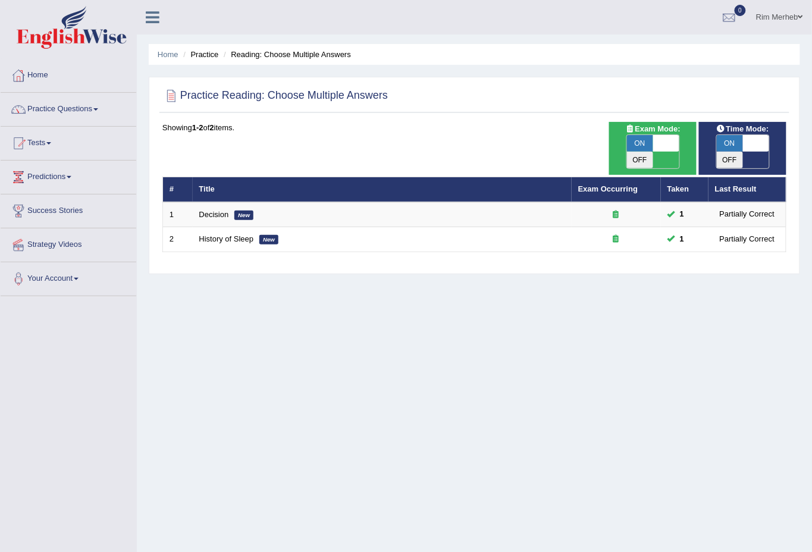
click at [662, 143] on span at bounding box center [666, 143] width 26 height 17
checkbox input "false"
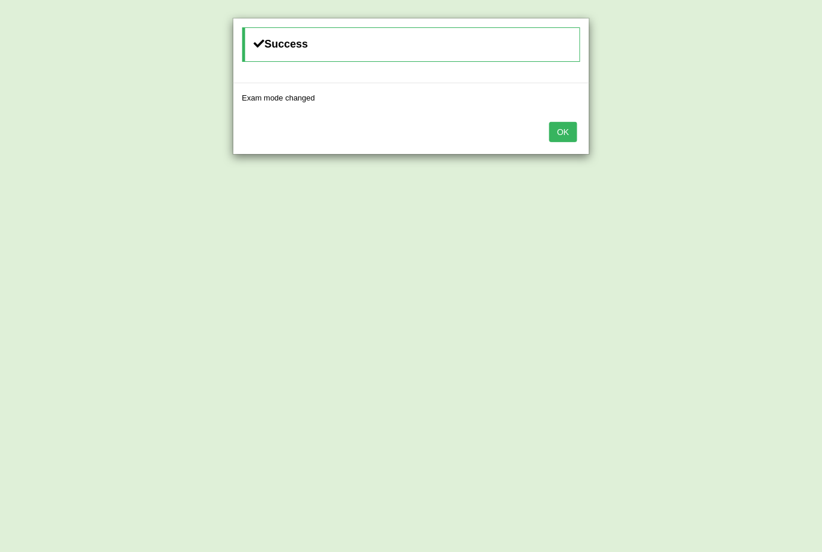
click at [558, 136] on button "OK" at bounding box center [562, 132] width 27 height 20
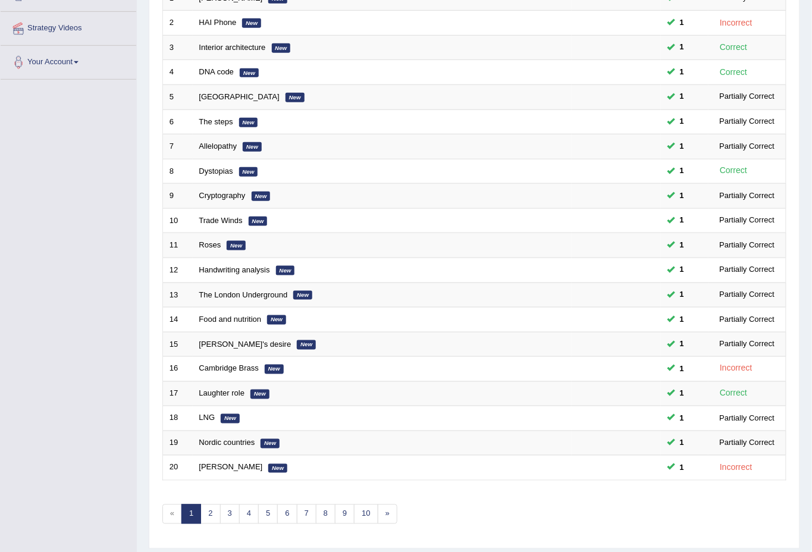
scroll to position [236, 0]
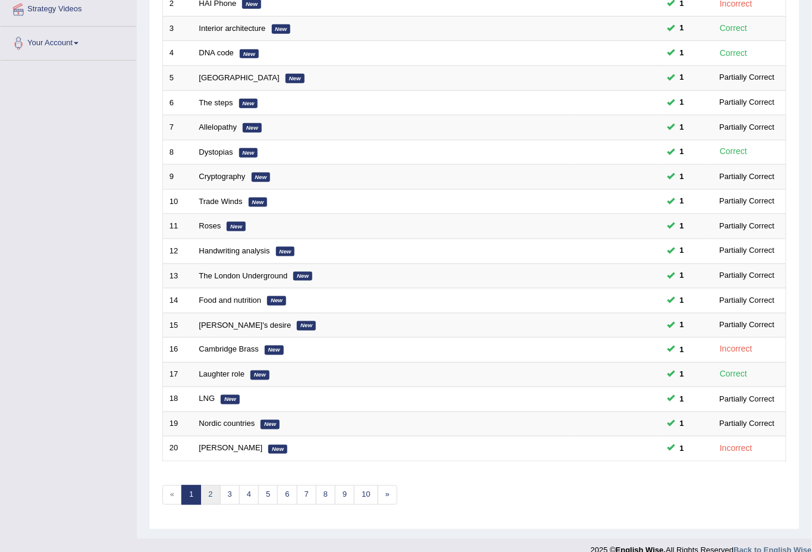
click at [211, 485] on link "2" at bounding box center [210, 495] width 20 height 20
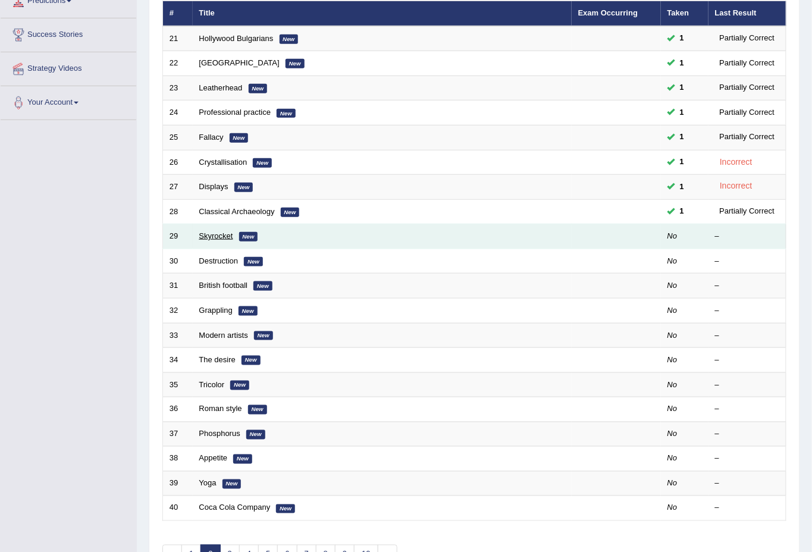
click at [206, 231] on link "Skyrocket" at bounding box center [216, 235] width 34 height 9
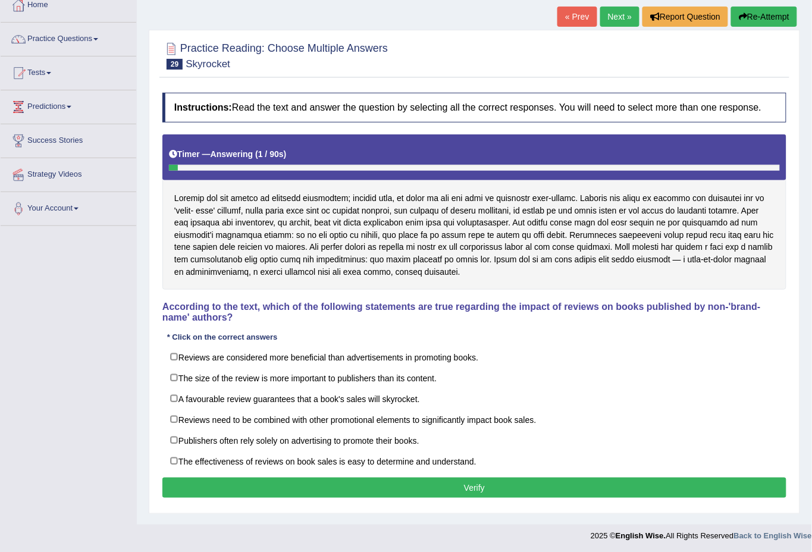
scroll to position [71, 0]
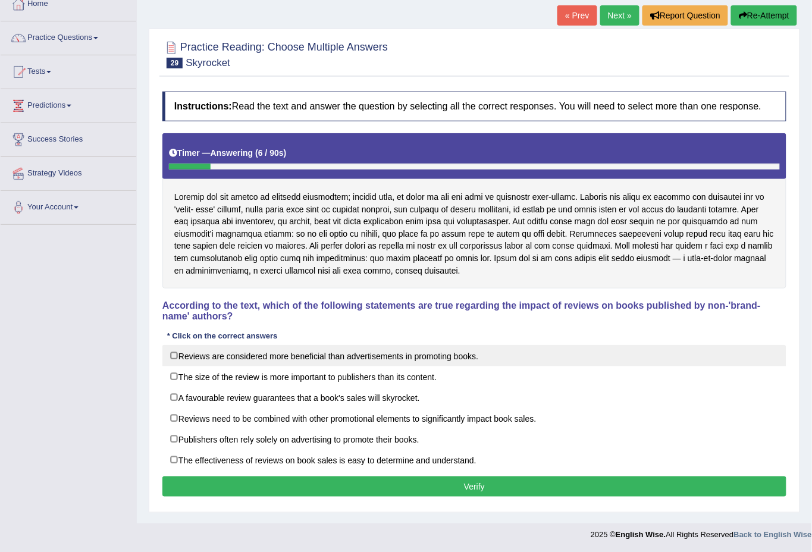
click at [243, 355] on label "Reviews are considered more beneficial than advertisements in promoting books." at bounding box center [474, 355] width 624 height 21
checkbox input "true"
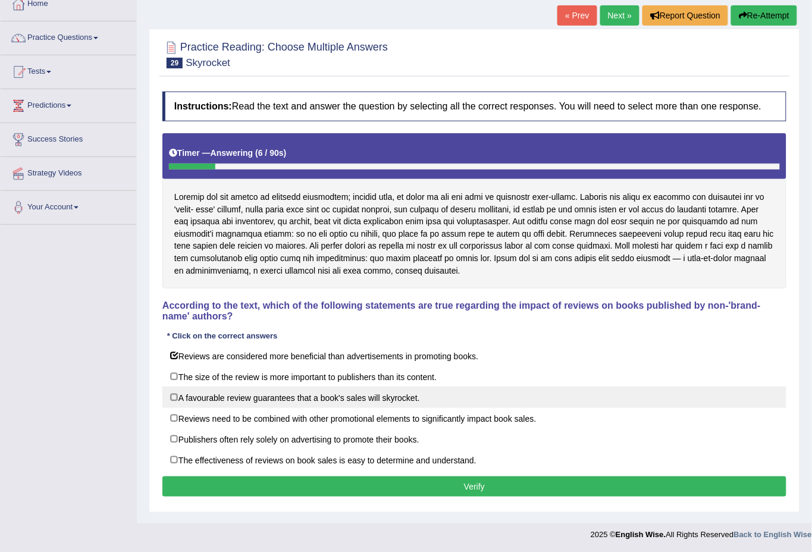
click at [254, 400] on label "A favourable review guarantees that a book's sales will skyrocket." at bounding box center [474, 397] width 624 height 21
checkbox input "true"
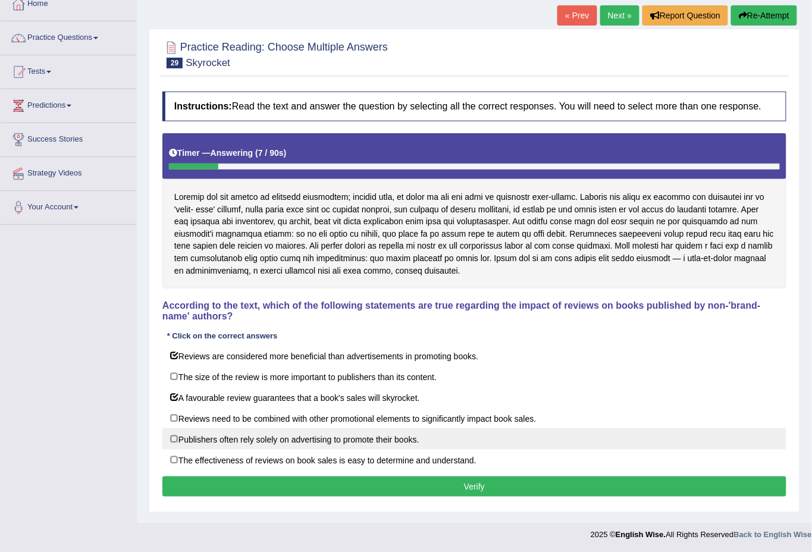
click at [252, 443] on label "Publishers often rely solely on advertising to promote their books." at bounding box center [474, 438] width 624 height 21
checkbox input "true"
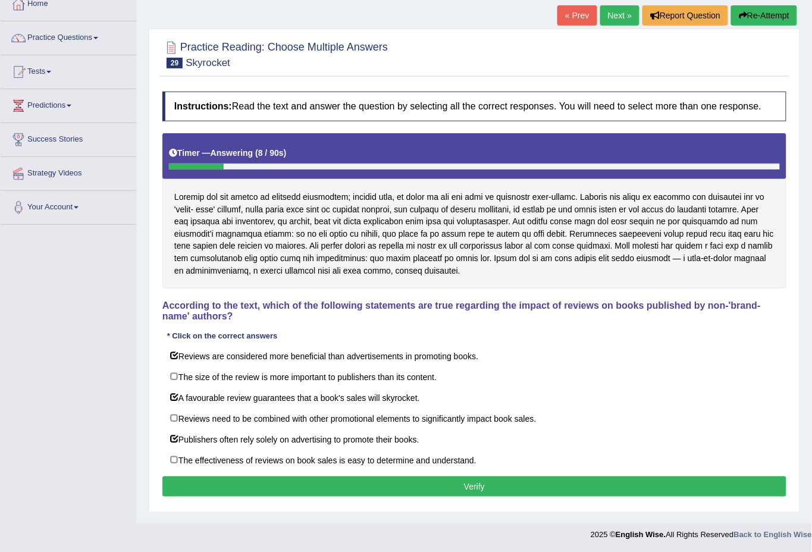
click at [253, 491] on button "Verify" at bounding box center [474, 487] width 624 height 20
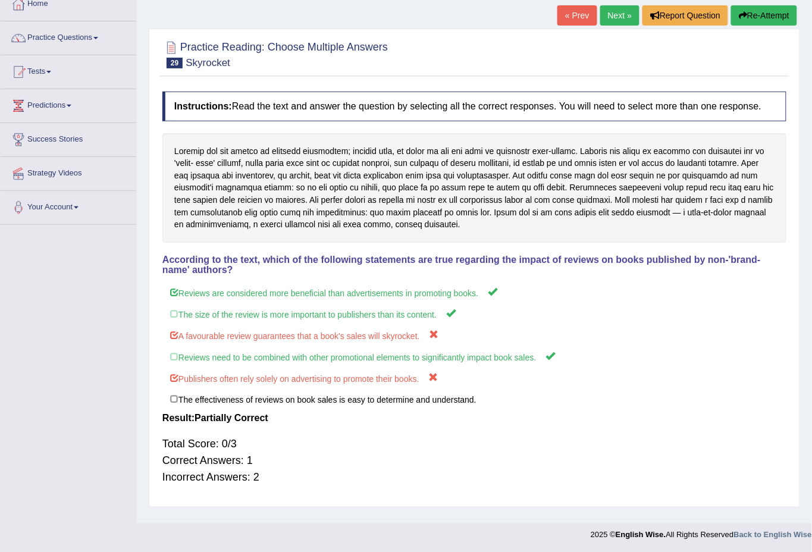
click at [620, 17] on link "Next »" at bounding box center [619, 15] width 39 height 20
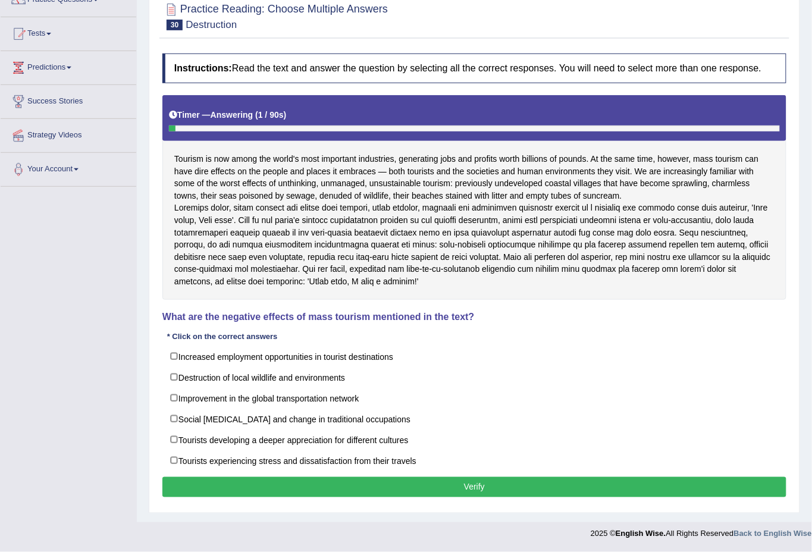
click at [350, 367] on label "Destruction of local wildlife and environments" at bounding box center [474, 376] width 624 height 21
checkbox input "true"
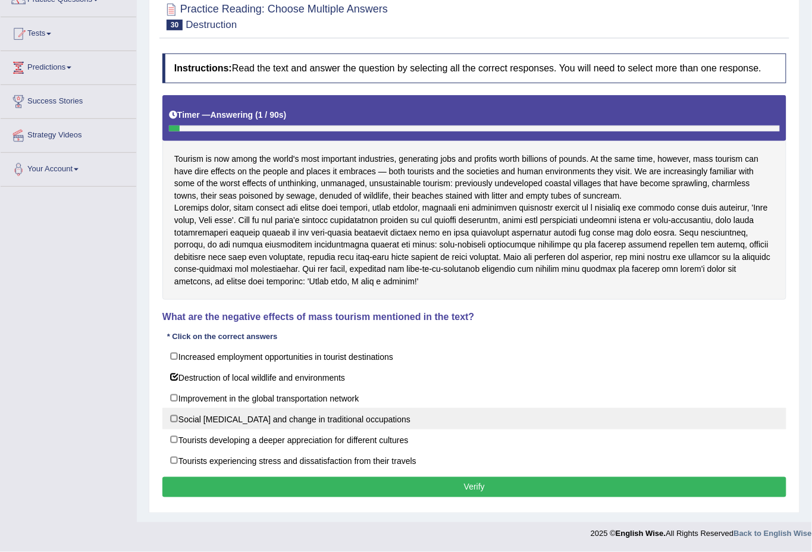
click at [350, 427] on label "Social [MEDICAL_DATA] and change in traditional occupations" at bounding box center [474, 418] width 624 height 21
checkbox input "true"
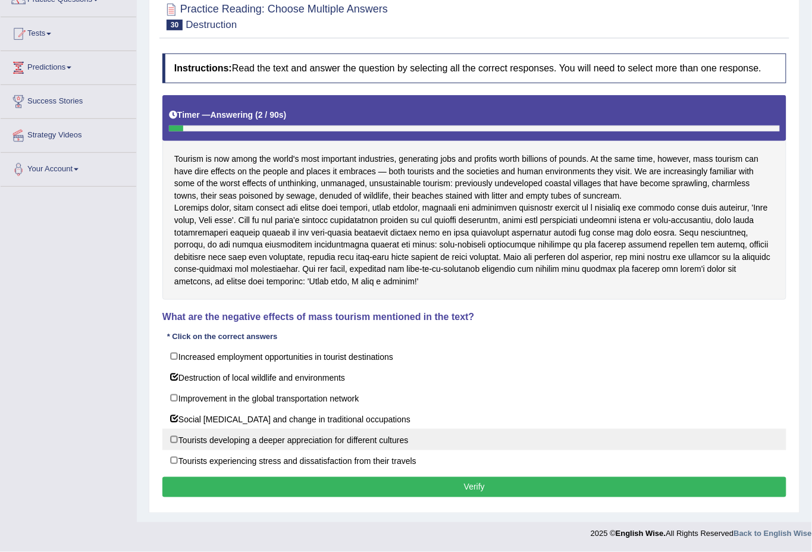
click at [350, 447] on label "Tourists developing a deeper appreciation for different cultures" at bounding box center [474, 439] width 624 height 21
checkbox input "true"
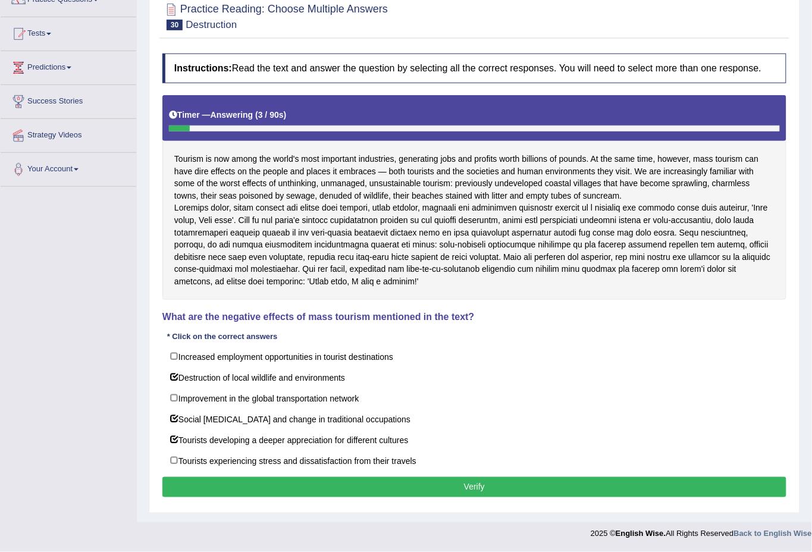
click at [369, 497] on div "Instructions: Read the text and answer the question by selecting all the correc…" at bounding box center [474, 277] width 630 height 459
click at [369, 495] on button "Verify" at bounding box center [474, 487] width 624 height 20
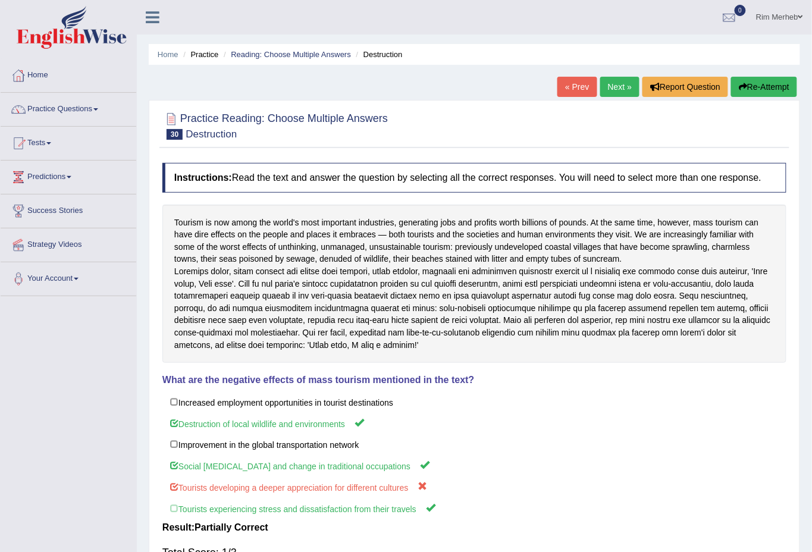
click at [628, 85] on link "Next »" at bounding box center [619, 87] width 39 height 20
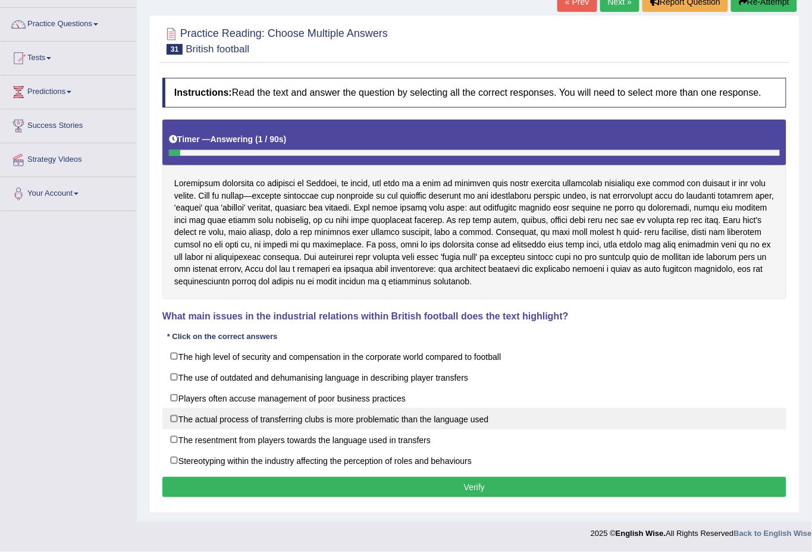
click at [242, 424] on label "The actual process of transferring clubs is more problematic than the language …" at bounding box center [474, 418] width 624 height 21
checkbox input "true"
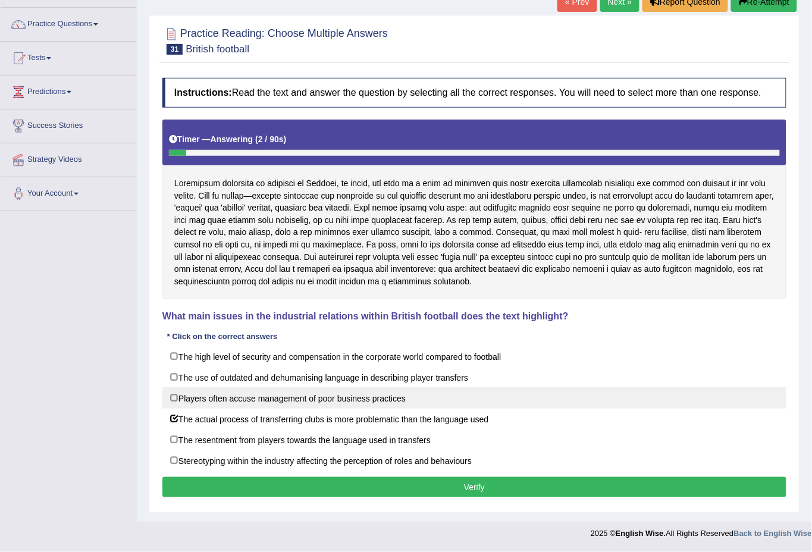
click at [240, 391] on label "Players often accuse management of poor business practices" at bounding box center [474, 397] width 624 height 21
checkbox input "true"
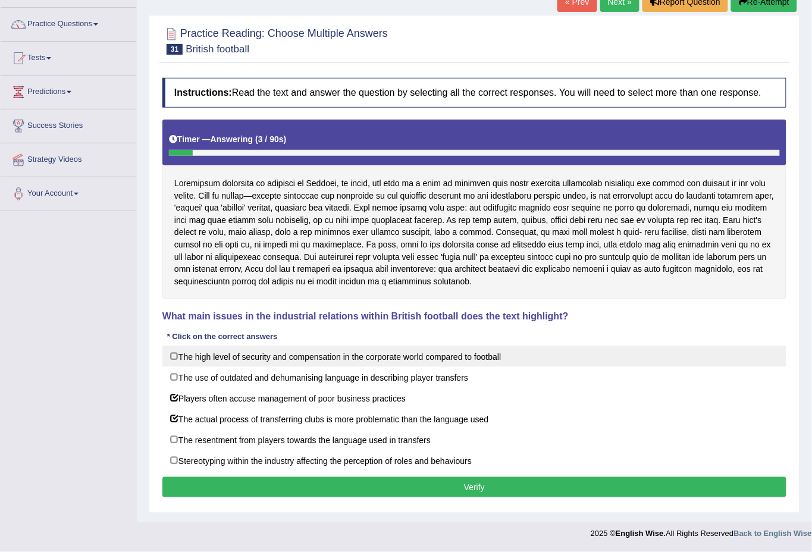
click at [242, 346] on label "The high level of security and compensation in the corporate world compared to …" at bounding box center [474, 356] width 624 height 21
checkbox input "true"
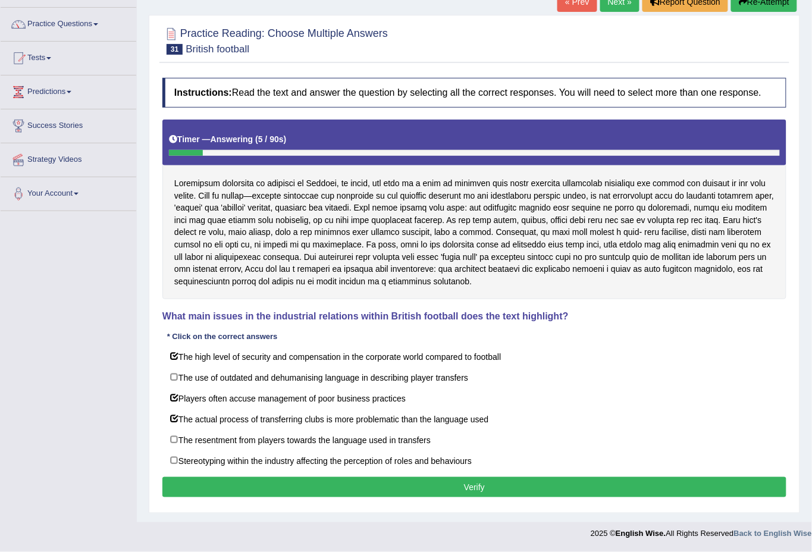
click at [308, 487] on button "Verify" at bounding box center [474, 487] width 624 height 20
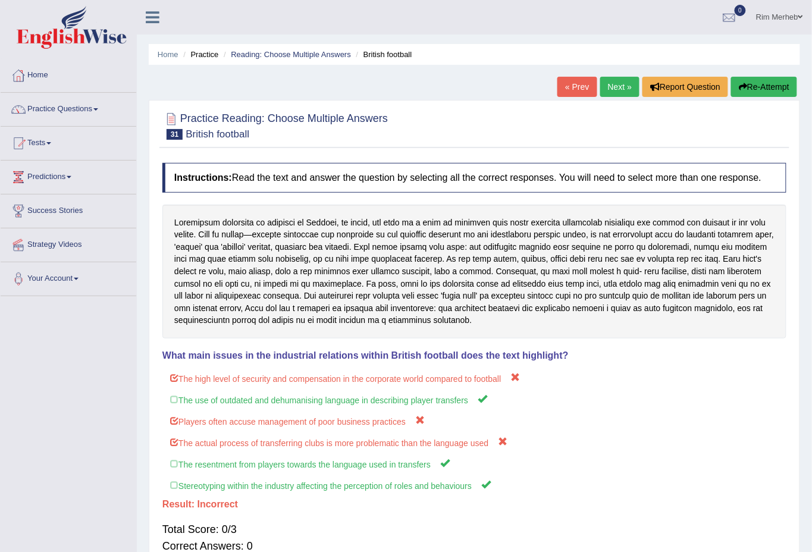
click at [609, 90] on link "Next »" at bounding box center [619, 87] width 39 height 20
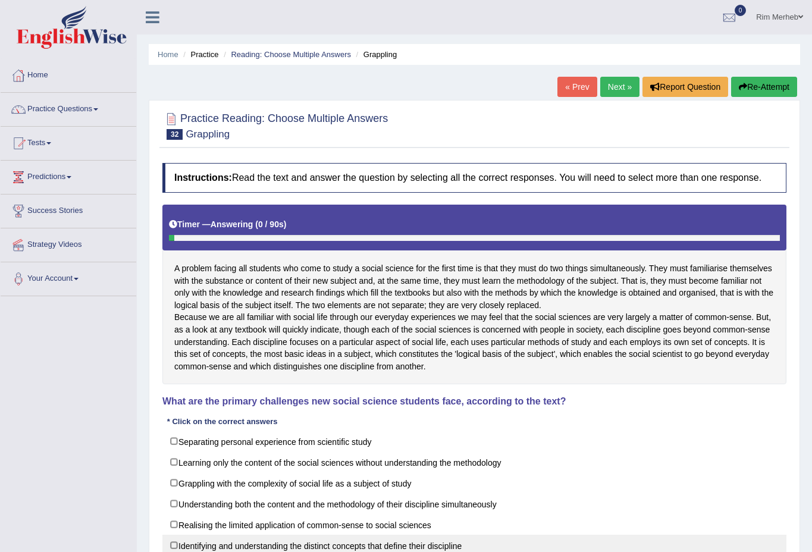
scroll to position [98, 0]
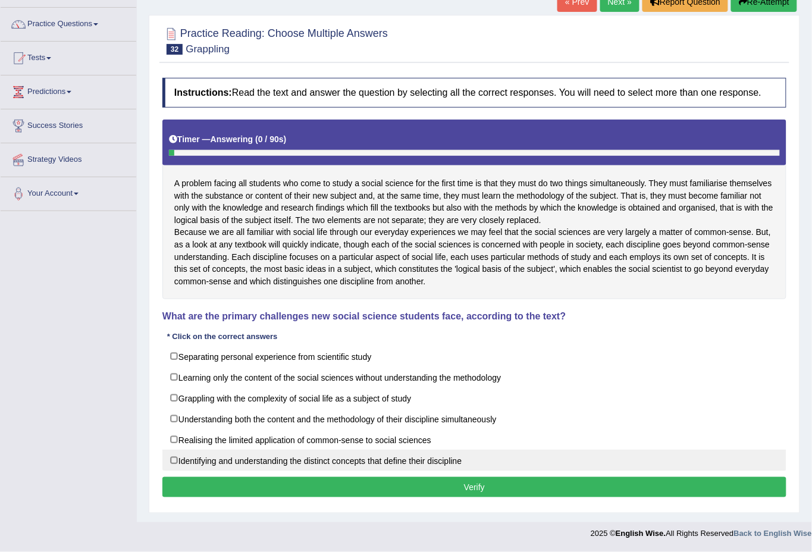
click at [245, 453] on label "Identifying and understanding the distinct concepts that define their discipline" at bounding box center [474, 460] width 624 height 21
checkbox input "true"
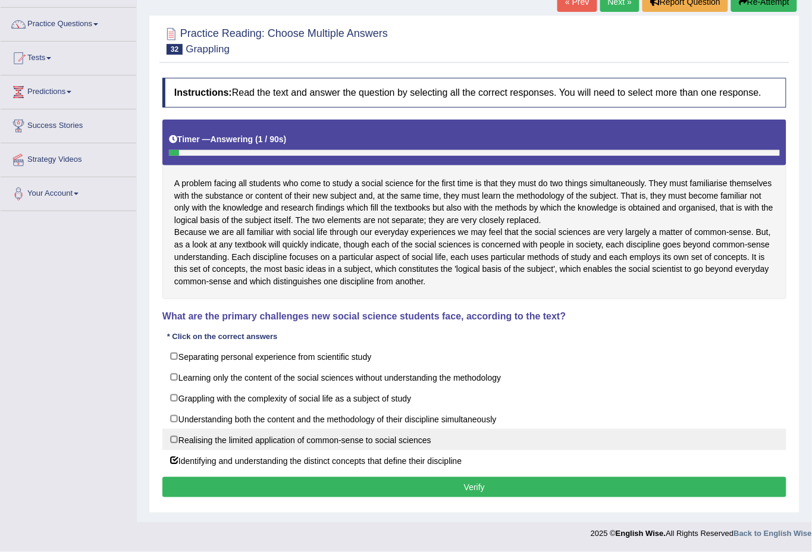
click at [242, 438] on label "Realising the limited application of common-sense to social sciences" at bounding box center [474, 439] width 624 height 21
checkbox input "true"
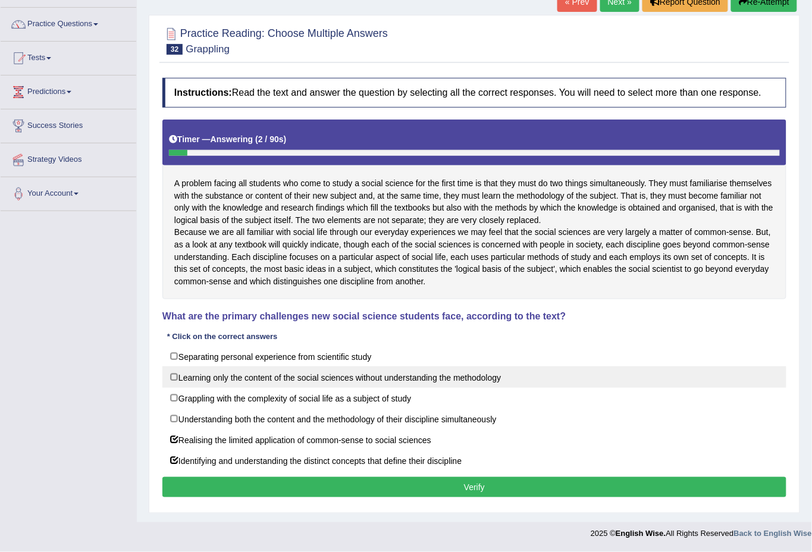
click at [245, 374] on label "Learning only the content of the social sciences without understanding the meth…" at bounding box center [474, 376] width 624 height 21
checkbox input "true"
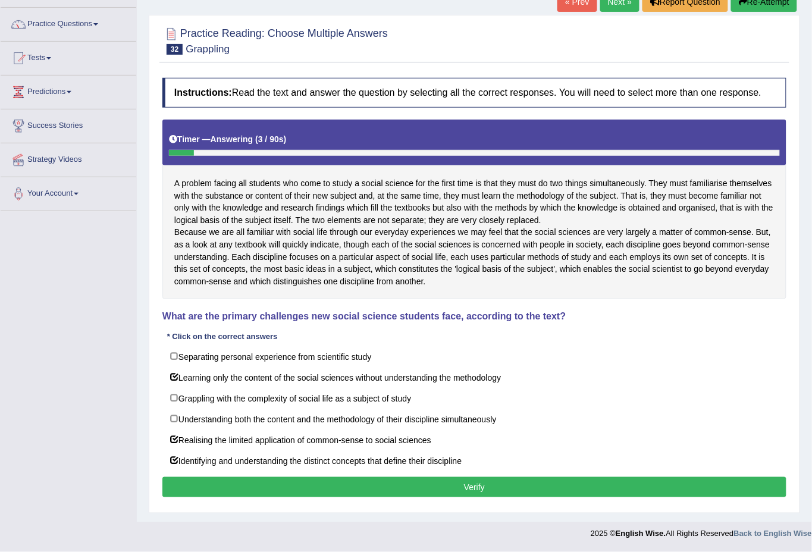
click at [273, 488] on button "Verify" at bounding box center [474, 487] width 624 height 20
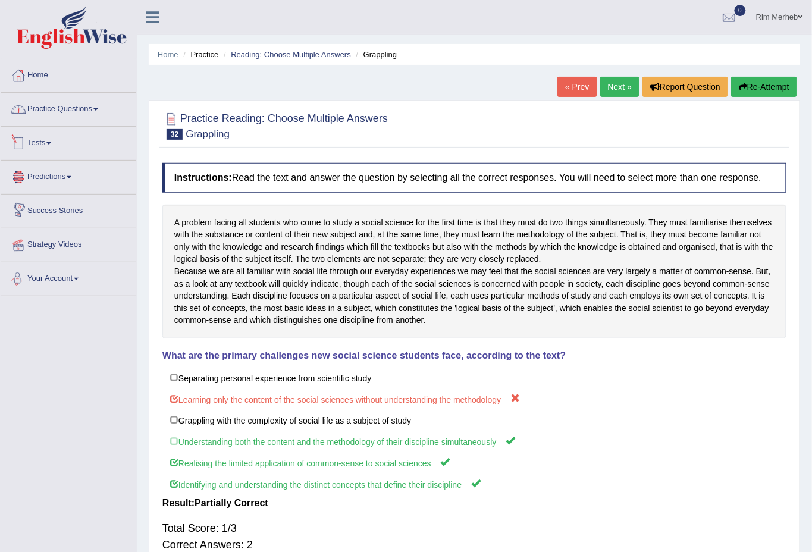
click at [42, 105] on link "Practice Questions" at bounding box center [69, 108] width 136 height 30
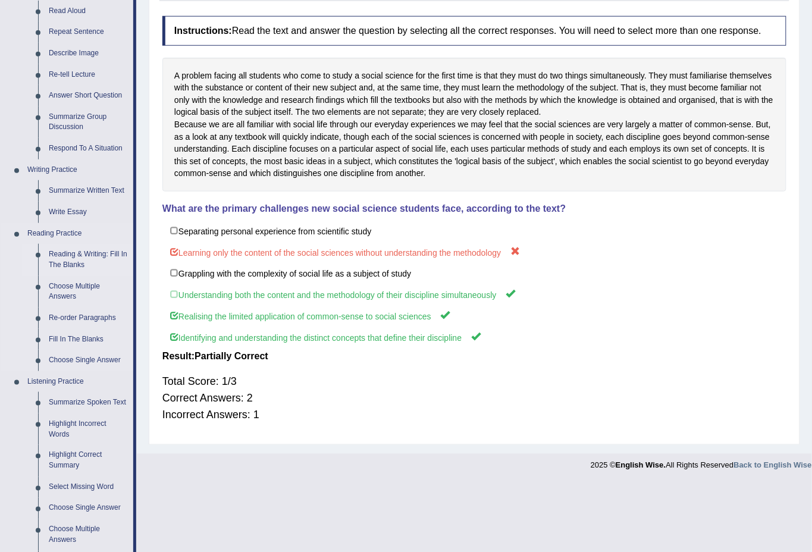
scroll to position [176, 0]
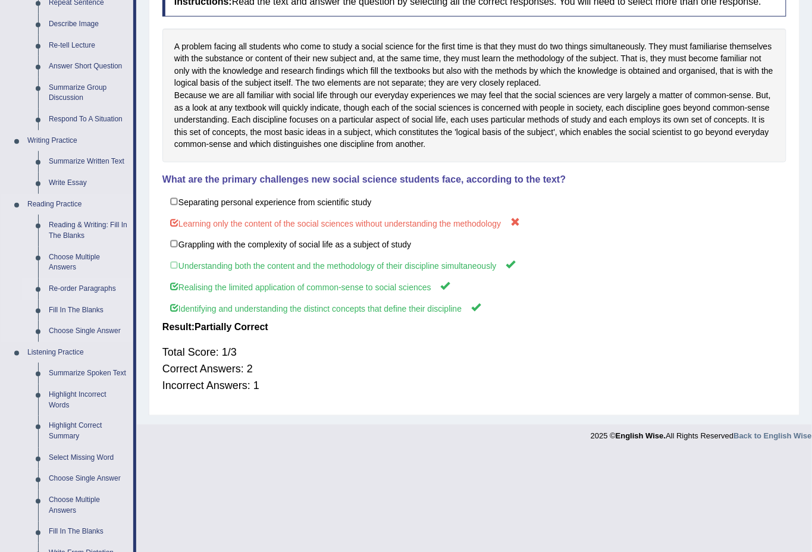
click at [61, 285] on link "Re-order Paragraphs" at bounding box center [88, 288] width 90 height 21
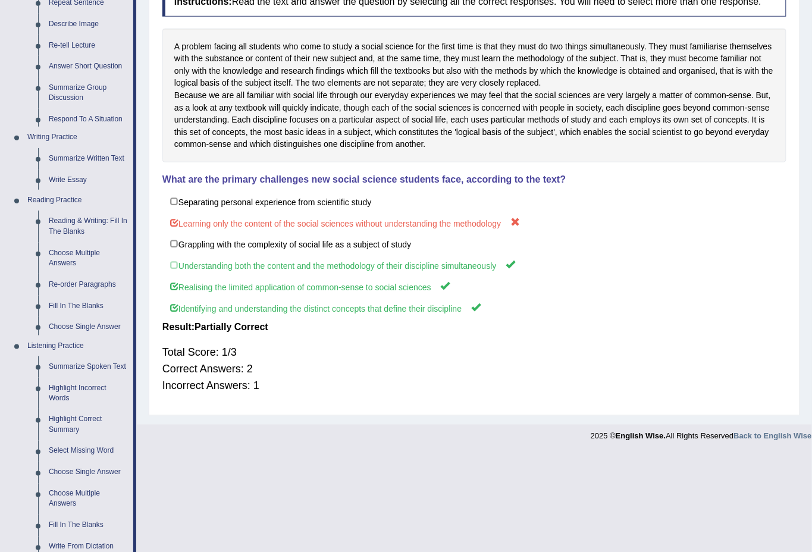
scroll to position [95, 0]
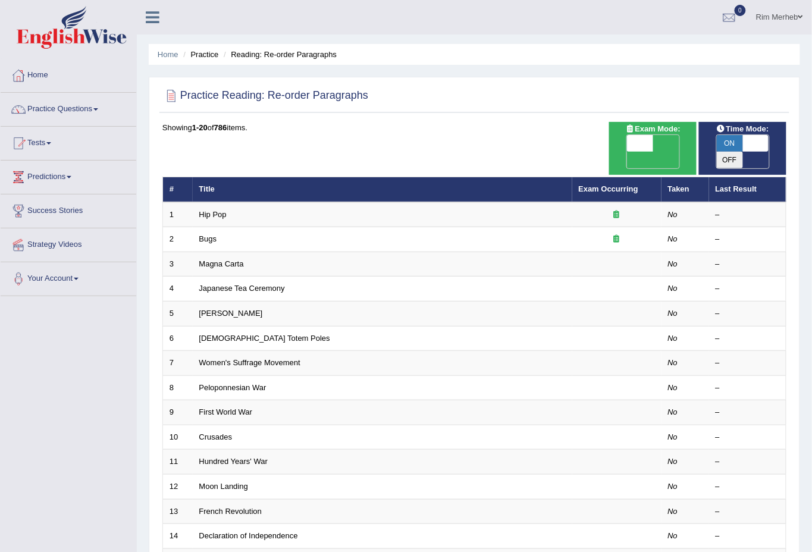
click at [627, 152] on span "OFF" at bounding box center [614, 160] width 26 height 17
checkbox input "true"
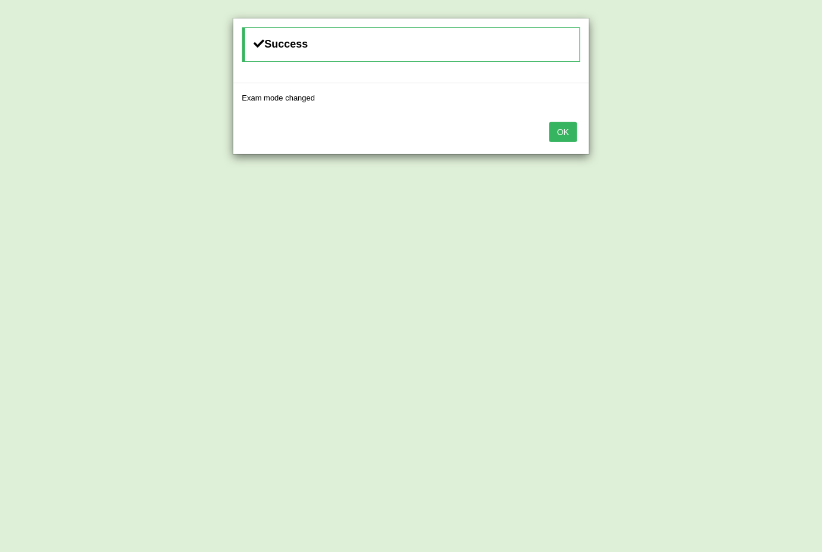
click at [563, 130] on button "OK" at bounding box center [562, 132] width 27 height 20
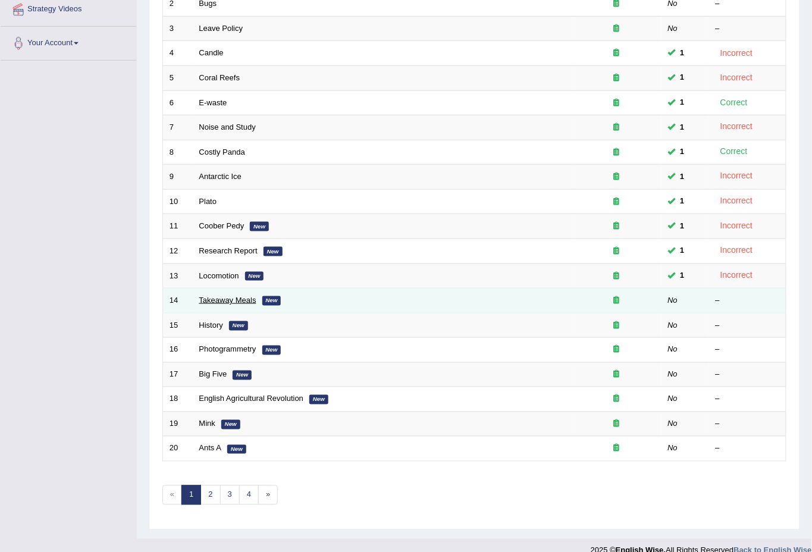
click at [211, 296] on link "Takeaway Meals" at bounding box center [227, 300] width 57 height 9
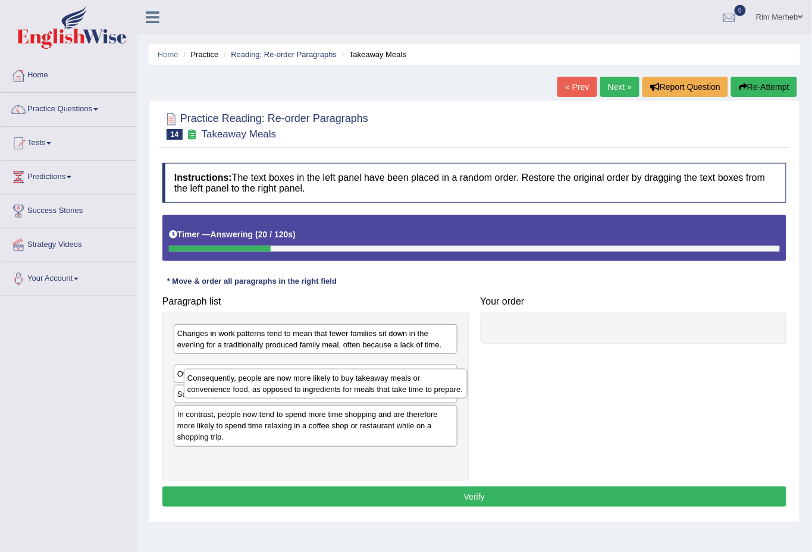
drag, startPoint x: 235, startPoint y: 377, endPoint x: 247, endPoint y: 393, distance: 20.3
click at [247, 393] on div "Consequently, people are now more likely to buy takeaway meals or convenience f…" at bounding box center [326, 384] width 284 height 30
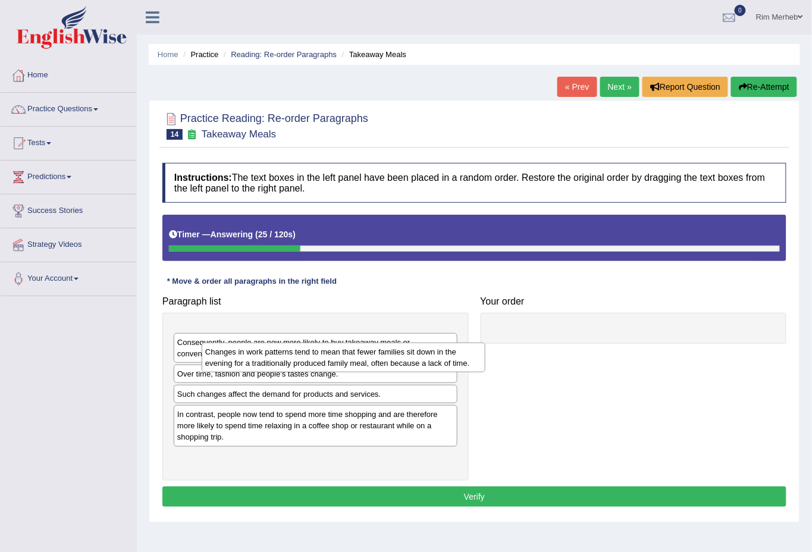
drag, startPoint x: 268, startPoint y: 348, endPoint x: 296, endPoint y: 366, distance: 33.5
click at [296, 366] on div "Changes in work patterns tend to mean that fewer families sit down in the eveni…" at bounding box center [344, 358] width 284 height 30
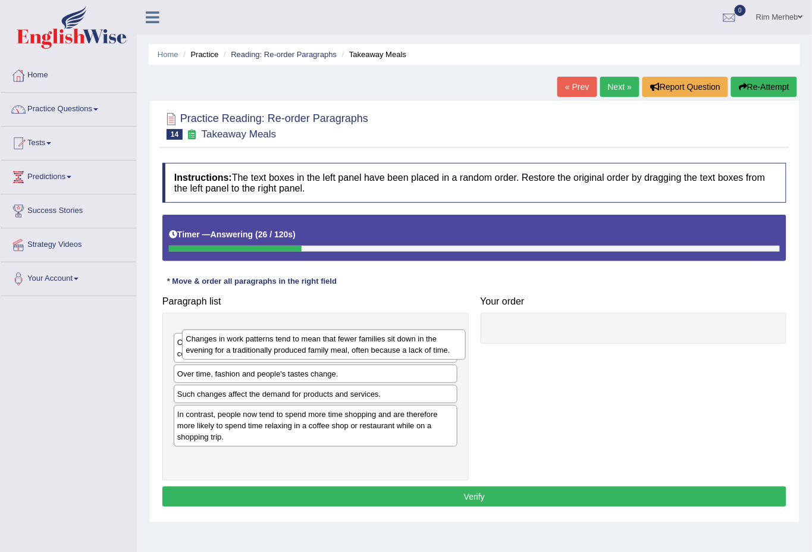
drag, startPoint x: 544, startPoint y: 325, endPoint x: 735, endPoint y: 323, distance: 191.6
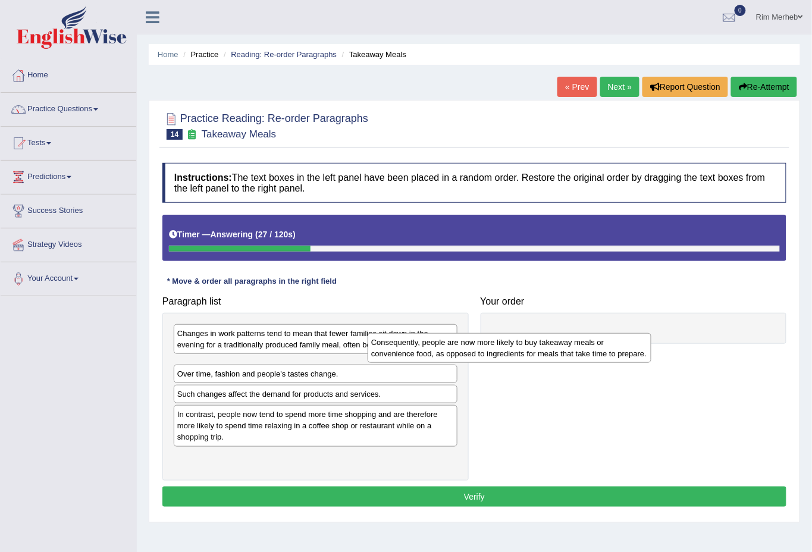
drag, startPoint x: 287, startPoint y: 376, endPoint x: 551, endPoint y: 338, distance: 266.9
click at [530, 348] on div "Consequently, people are now more likely to buy takeaway meals or convenience f…" at bounding box center [510, 348] width 284 height 30
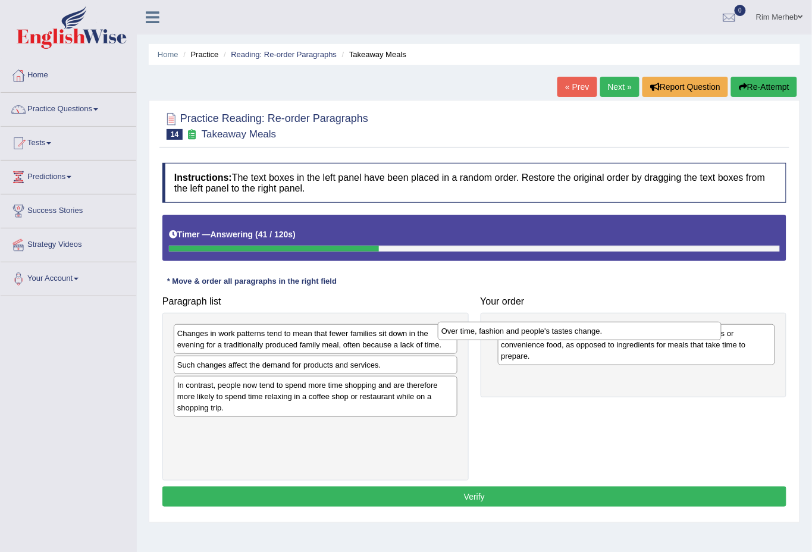
drag, startPoint x: 214, startPoint y: 369, endPoint x: 478, endPoint y: 335, distance: 266.3
click at [478, 335] on div "Over time, fashion and people's tastes change." at bounding box center [580, 331] width 284 height 18
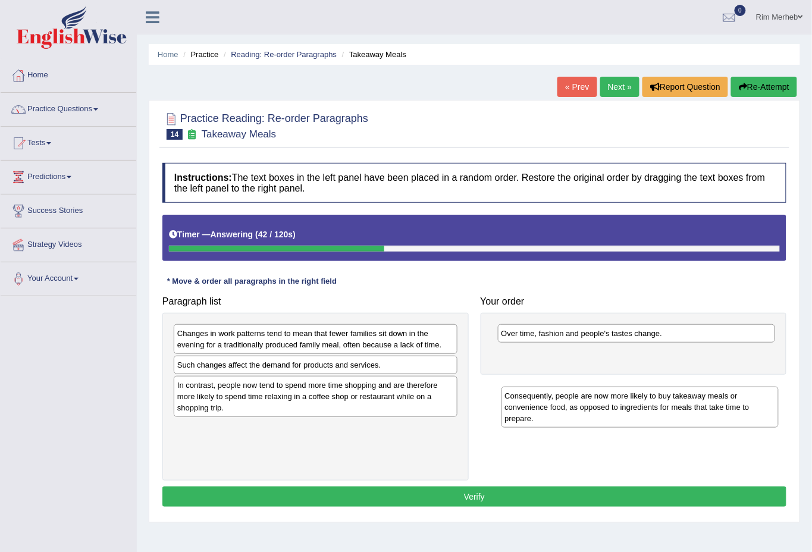
drag, startPoint x: 528, startPoint y: 344, endPoint x: 532, endPoint y: 407, distance: 62.6
click at [532, 407] on div "Consequently, people are now more likely to buy takeaway meals or convenience f…" at bounding box center [640, 407] width 278 height 41
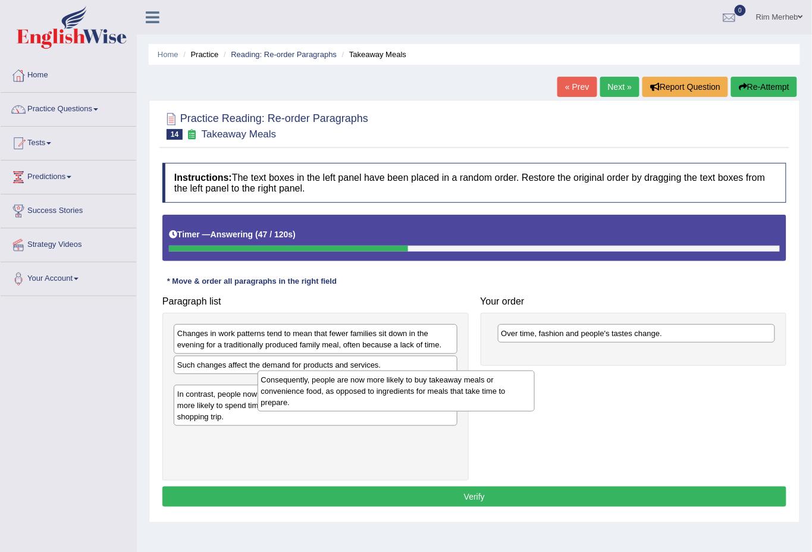
drag, startPoint x: 554, startPoint y: 369, endPoint x: 311, endPoint y: 395, distance: 245.2
click at [311, 395] on div "Consequently, people are now more likely to buy takeaway meals or convenience f…" at bounding box center [397, 391] width 278 height 41
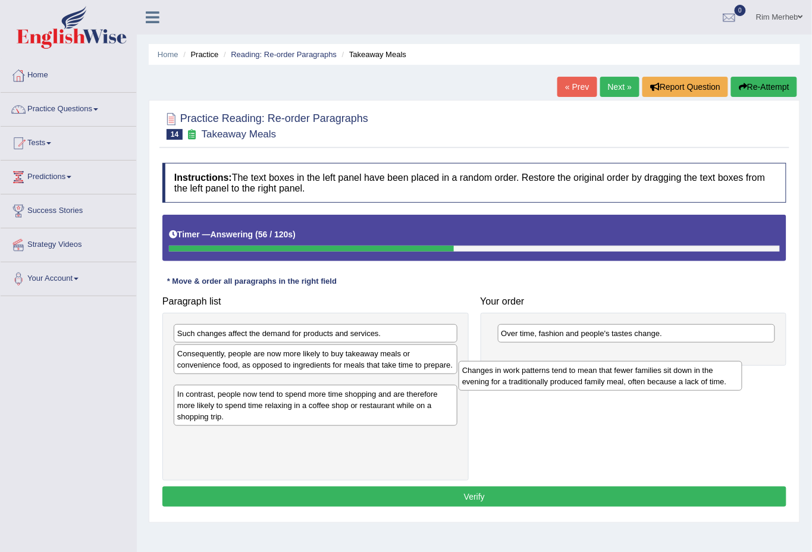
drag, startPoint x: 222, startPoint y: 341, endPoint x: 512, endPoint y: 372, distance: 291.4
click at [511, 372] on div "Changes in work patterns tend to mean that fewer families sit down in the eveni…" at bounding box center [601, 376] width 284 height 30
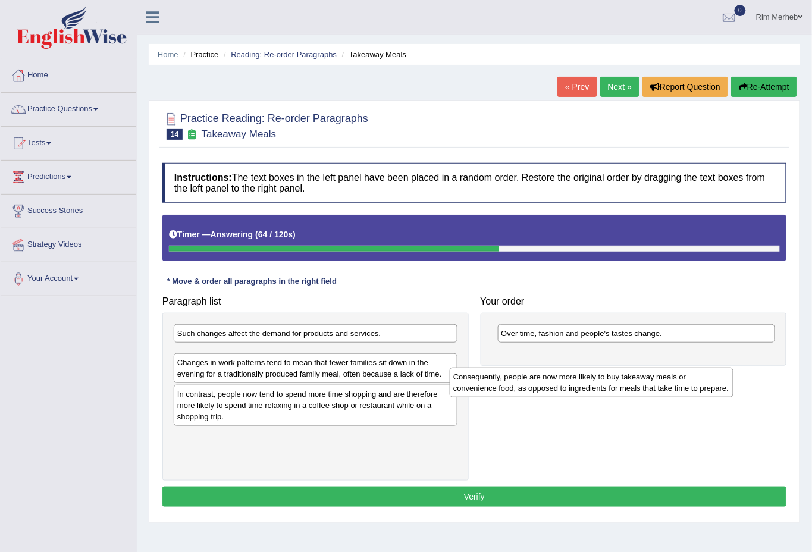
drag, startPoint x: 227, startPoint y: 358, endPoint x: 513, endPoint y: 375, distance: 286.1
click at [513, 375] on div "Consequently, people are now more likely to buy takeaway meals or convenience f…" at bounding box center [592, 383] width 284 height 30
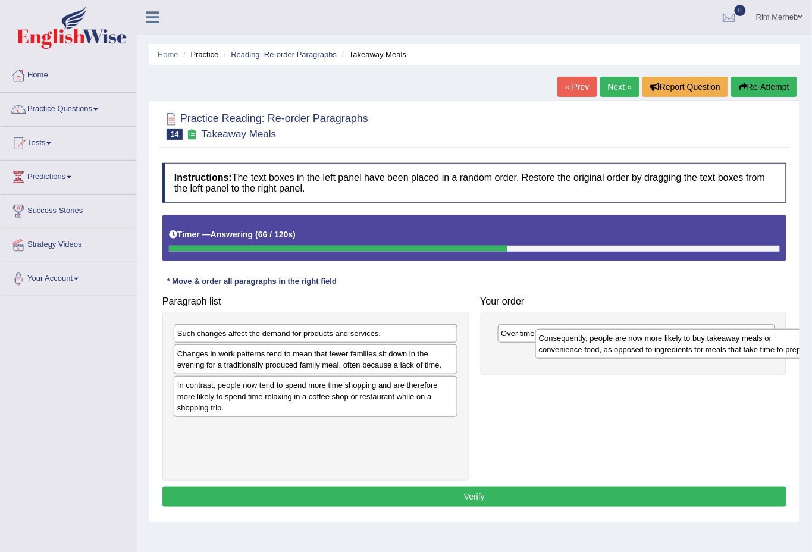
drag, startPoint x: 343, startPoint y: 366, endPoint x: 704, endPoint y: 351, distance: 362.0
click at [704, 351] on div "Consequently, people are now more likely to buy takeaway meals or convenience f…" at bounding box center [677, 344] width 284 height 30
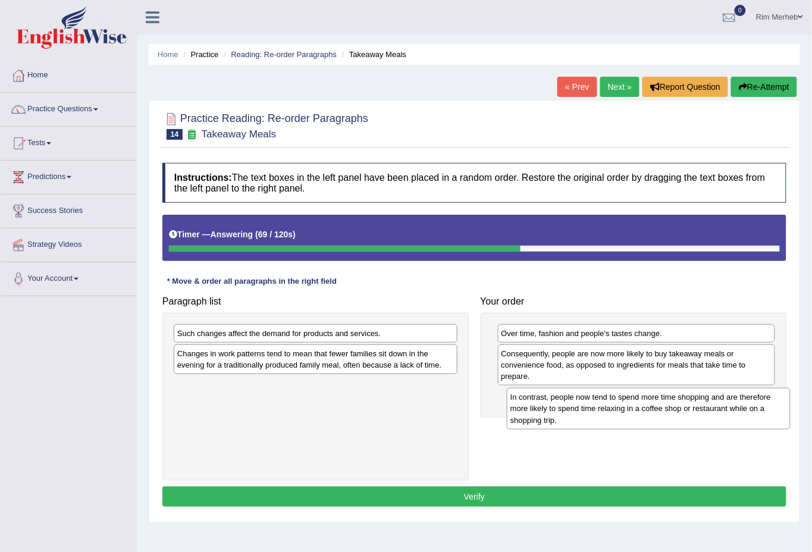
drag, startPoint x: 272, startPoint y: 410, endPoint x: 606, endPoint y: 422, distance: 334.0
click at [606, 422] on div "In contrast, people now tend to spend more time shopping and are therefore more…" at bounding box center [649, 408] width 284 height 41
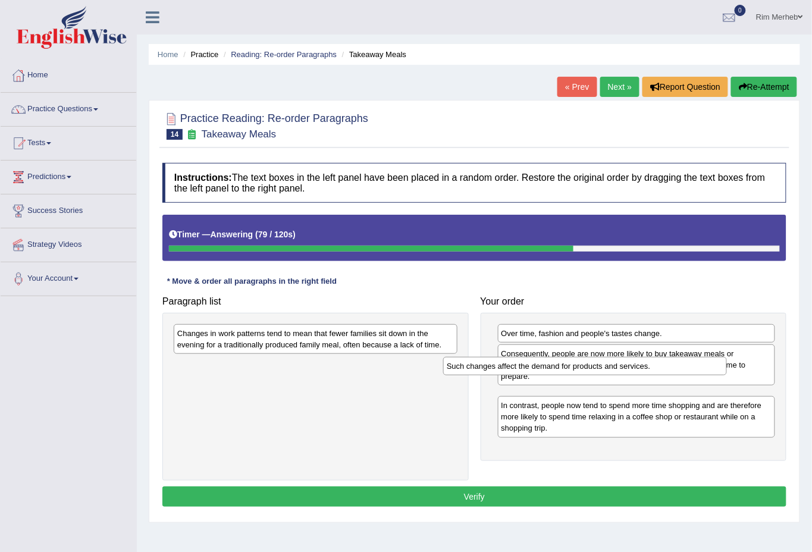
drag, startPoint x: 262, startPoint y: 337, endPoint x: 534, endPoint y: 358, distance: 272.7
click at [531, 367] on div "Such changes affect the demand for products and services." at bounding box center [585, 366] width 284 height 18
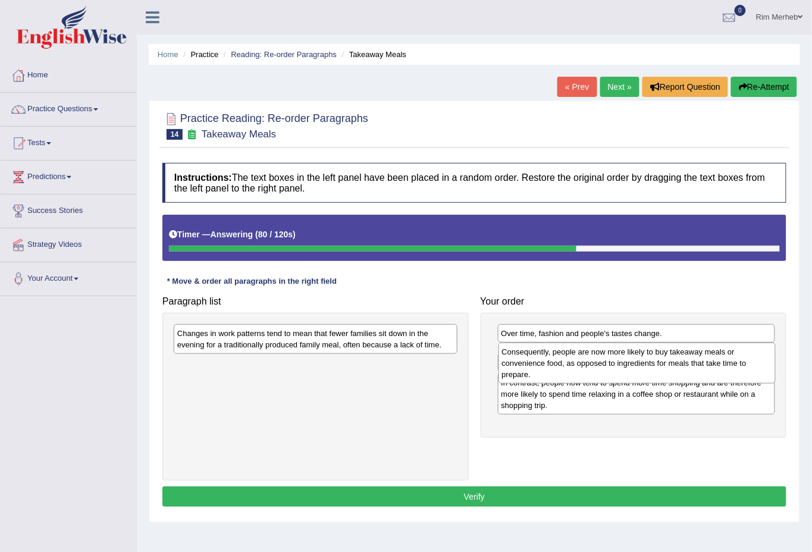
click at [534, 356] on div "Consequently, people are now more likely to buy takeaway meals or convenience f…" at bounding box center [638, 363] width 278 height 41
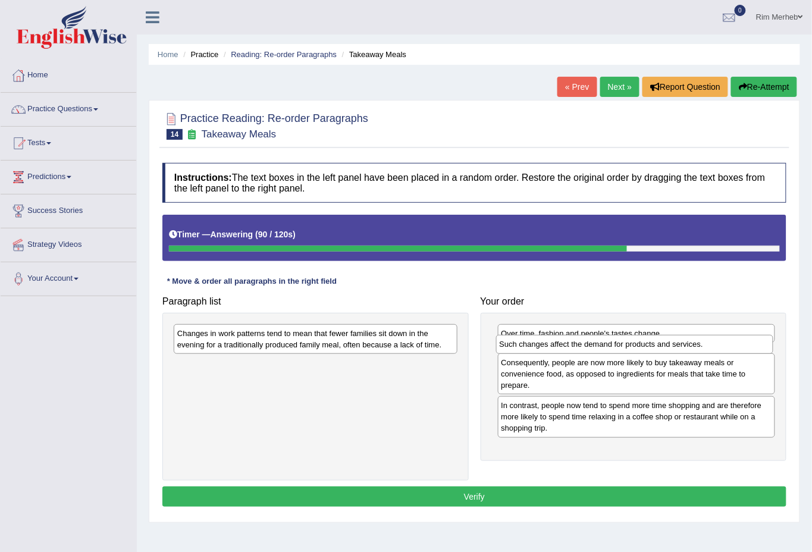
drag, startPoint x: 558, startPoint y: 401, endPoint x: 556, endPoint y: 349, distance: 52.4
click at [556, 349] on div "Such changes affect the demand for products and services." at bounding box center [635, 344] width 278 height 18
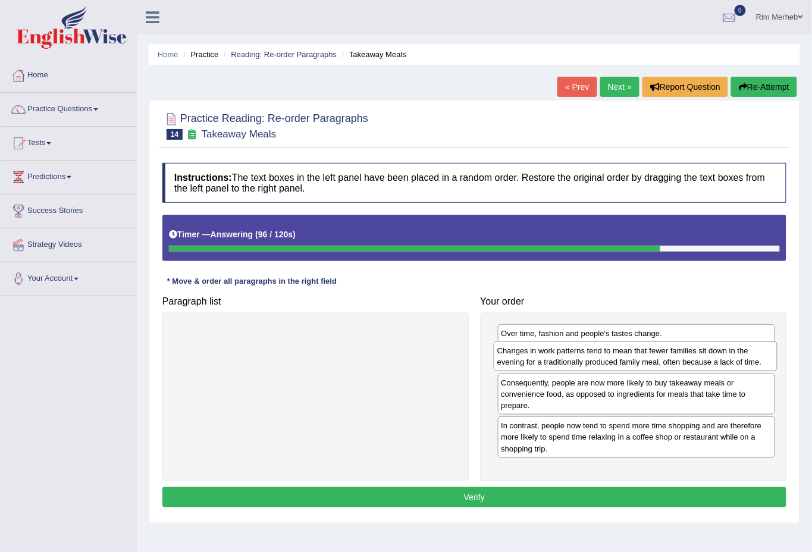
drag, startPoint x: 403, startPoint y: 341, endPoint x: 723, endPoint y: 359, distance: 320.5
click at [723, 359] on div "Changes in work patterns tend to mean that fewer families sit down in the eveni…" at bounding box center [636, 356] width 284 height 30
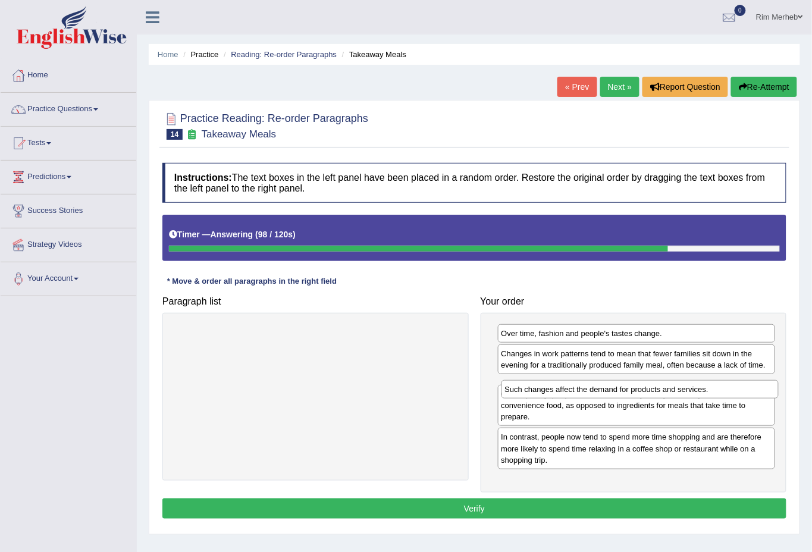
drag, startPoint x: 688, startPoint y: 359, endPoint x: 691, endPoint y: 394, distance: 35.9
click at [691, 394] on div "Such changes affect the demand for products and services." at bounding box center [640, 389] width 278 height 18
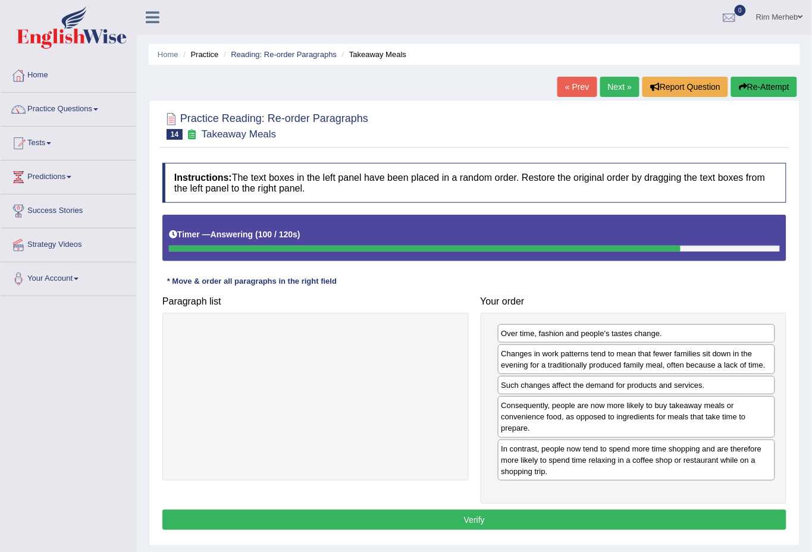
click at [615, 521] on button "Verify" at bounding box center [474, 520] width 624 height 20
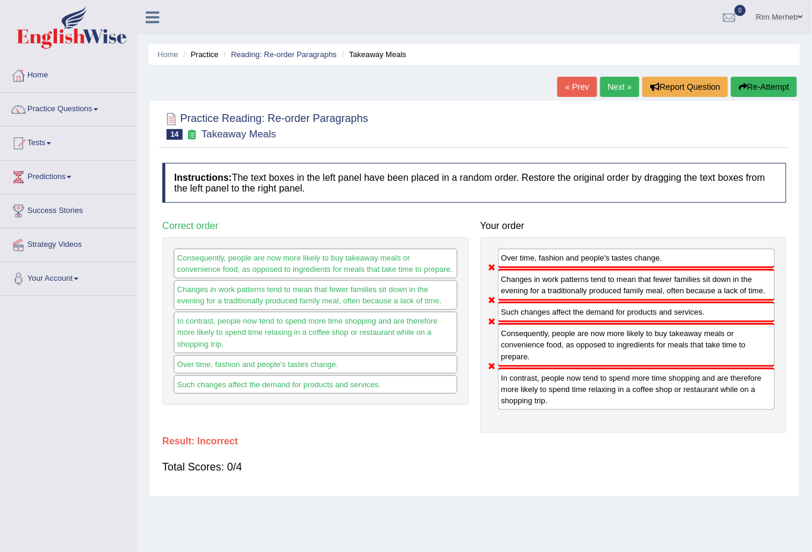
click at [619, 88] on link "Next »" at bounding box center [619, 87] width 39 height 20
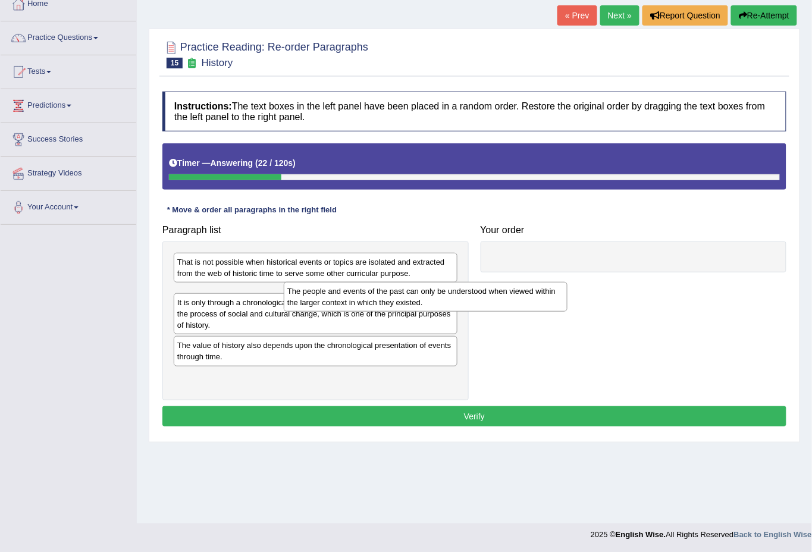
drag, startPoint x: 255, startPoint y: 304, endPoint x: 508, endPoint y: 279, distance: 254.1
click at [507, 282] on div "The people and events of the past can only be understood when viewed within the…" at bounding box center [426, 297] width 284 height 30
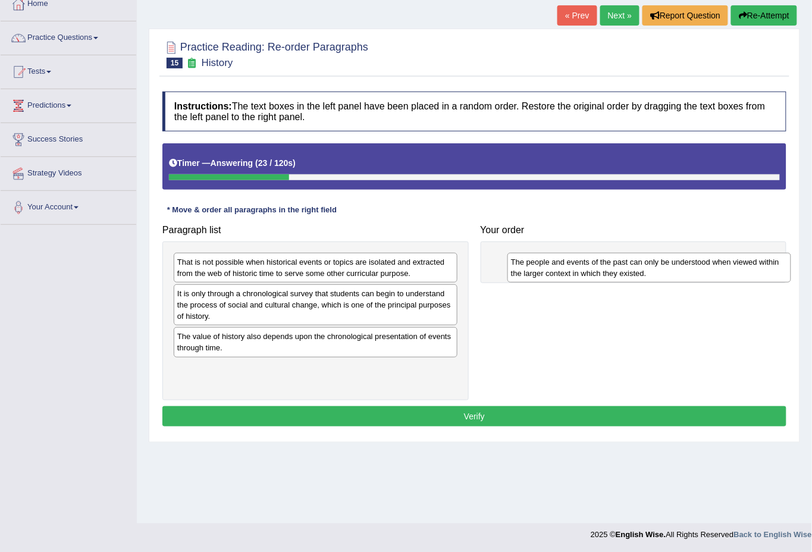
drag, startPoint x: 176, startPoint y: 304, endPoint x: 527, endPoint y: 264, distance: 353.3
click at [527, 264] on div "The people and events of the past can only be understood when viewed within the…" at bounding box center [649, 268] width 284 height 30
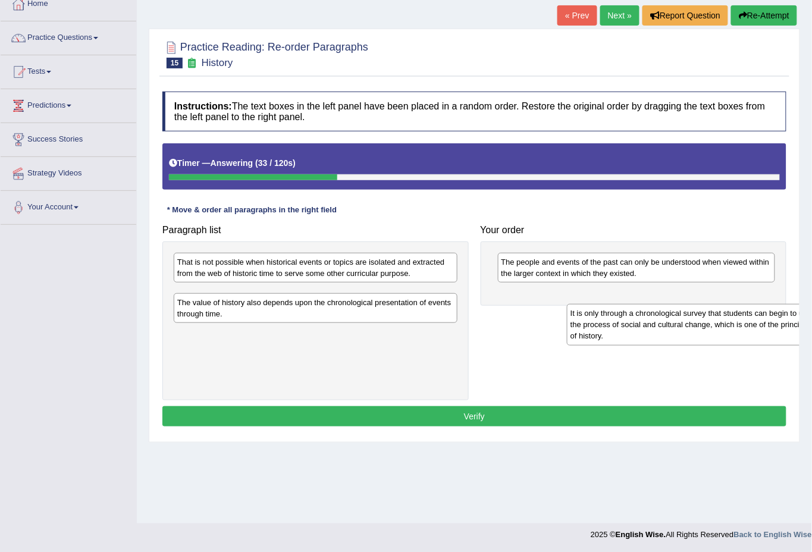
drag, startPoint x: 271, startPoint y: 312, endPoint x: 618, endPoint y: 311, distance: 346.8
click at [625, 313] on div "It is only through a chronological survey that students can begin to understand…" at bounding box center [709, 324] width 284 height 41
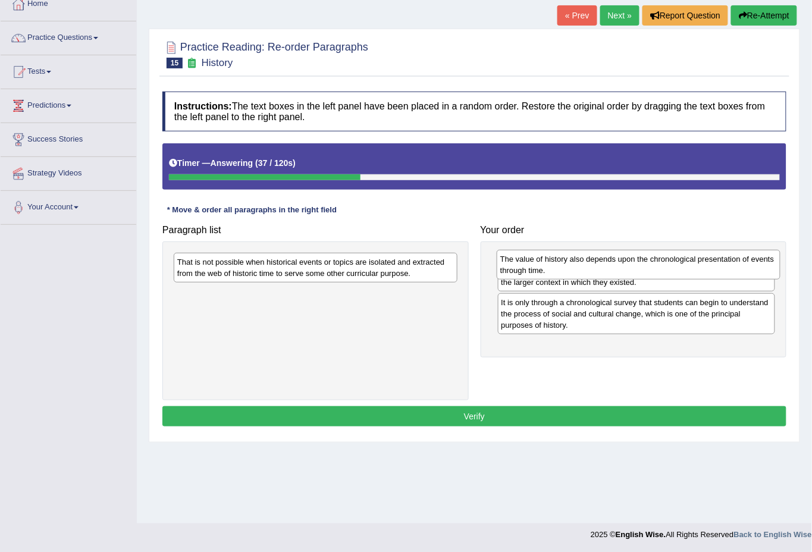
drag, startPoint x: 303, startPoint y: 302, endPoint x: 615, endPoint y: 284, distance: 312.3
click at [615, 280] on div "The value of history also depends upon the chronological presentation of events…" at bounding box center [639, 265] width 284 height 30
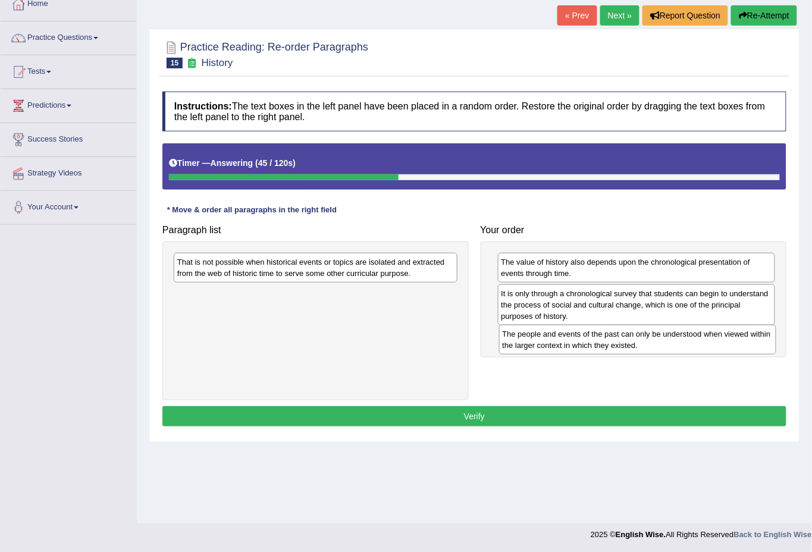
drag, startPoint x: 673, startPoint y: 271, endPoint x: 678, endPoint y: 347, distance: 76.3
click at [678, 347] on div "The people and events of the past can only be understood when viewed within the…" at bounding box center [638, 340] width 278 height 30
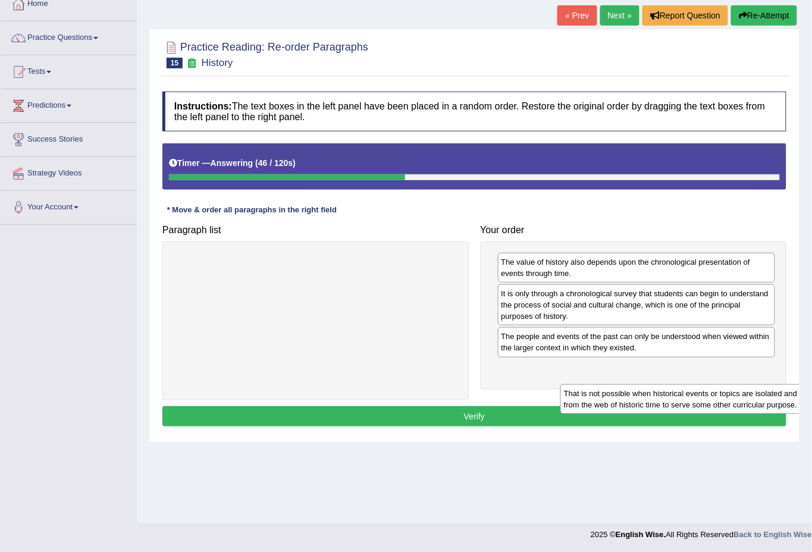
drag, startPoint x: 434, startPoint y: 262, endPoint x: 819, endPoint y: 394, distance: 407.5
click at [811, 394] on html "Toggle navigation Home Practice Questions Speaking Practice Read Aloud Repeat S…" at bounding box center [406, 205] width 812 height 552
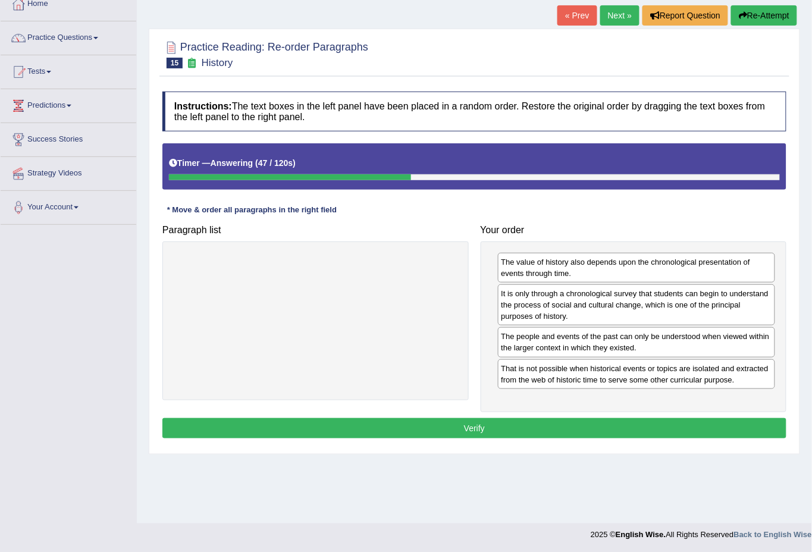
click at [731, 433] on button "Verify" at bounding box center [474, 428] width 624 height 20
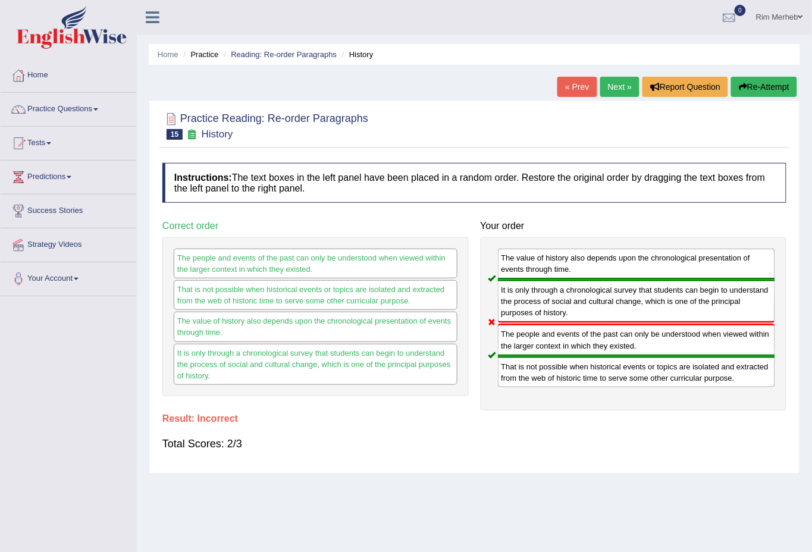
click at [616, 79] on link "Next »" at bounding box center [619, 87] width 39 height 20
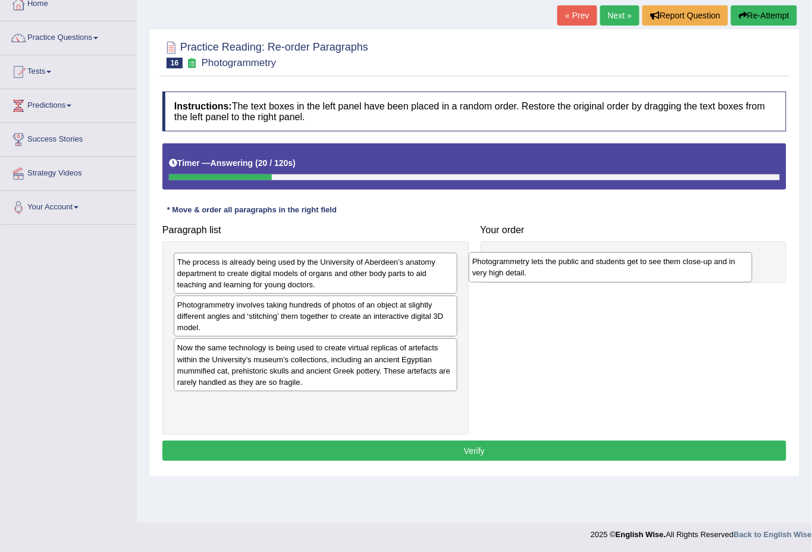
drag, startPoint x: 247, startPoint y: 408, endPoint x: 543, endPoint y: 266, distance: 328.4
click at [543, 266] on div "Photogrammetry lets the public and students get to see them close-up and in ver…" at bounding box center [611, 267] width 284 height 30
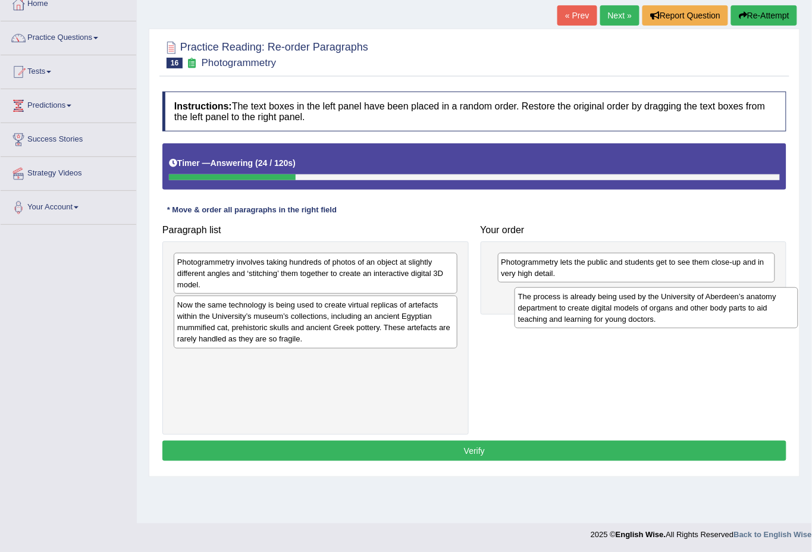
drag, startPoint x: 256, startPoint y: 271, endPoint x: 597, endPoint y: 305, distance: 342.6
click at [597, 305] on div "The process is already being used by the University of Aberdeen’s anatomy depar…" at bounding box center [657, 307] width 284 height 41
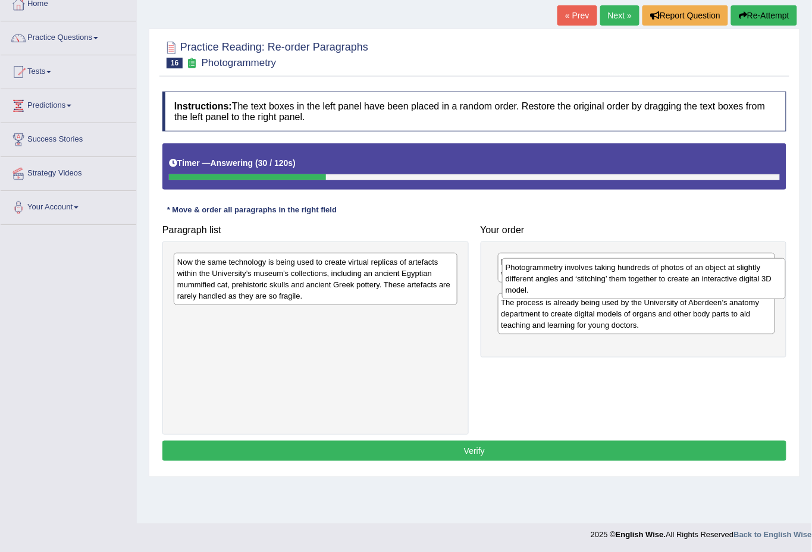
drag, startPoint x: 320, startPoint y: 280, endPoint x: 648, endPoint y: 285, distance: 328.4
click at [648, 285] on div "Photogrammetry involves taking hundreds of photos of an object at slightly diff…" at bounding box center [644, 278] width 284 height 41
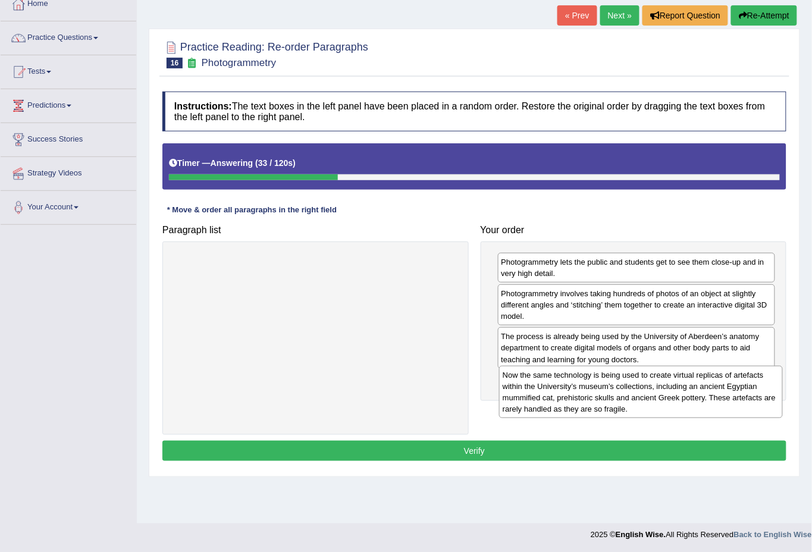
drag, startPoint x: 267, startPoint y: 275, endPoint x: 593, endPoint y: 387, distance: 344.3
click at [593, 387] on div "Now the same technology is being used to create virtual replicas of artefacts w…" at bounding box center [641, 392] width 284 height 53
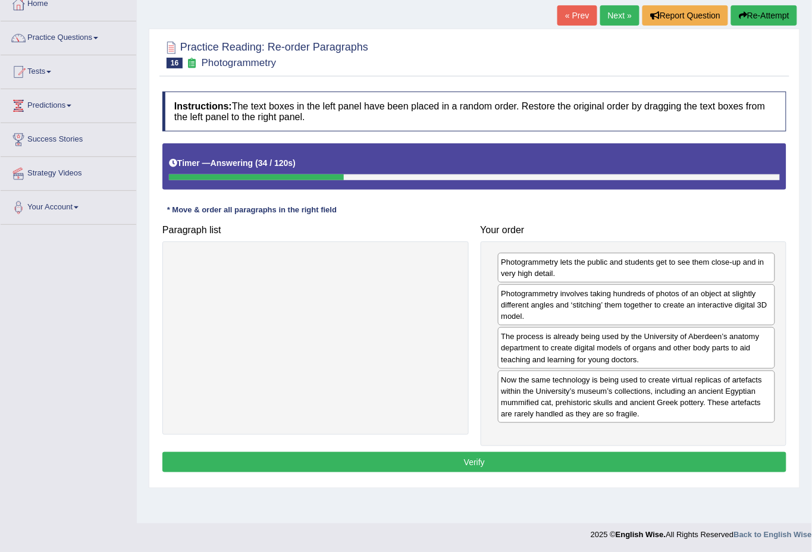
click at [509, 457] on button "Verify" at bounding box center [474, 462] width 624 height 20
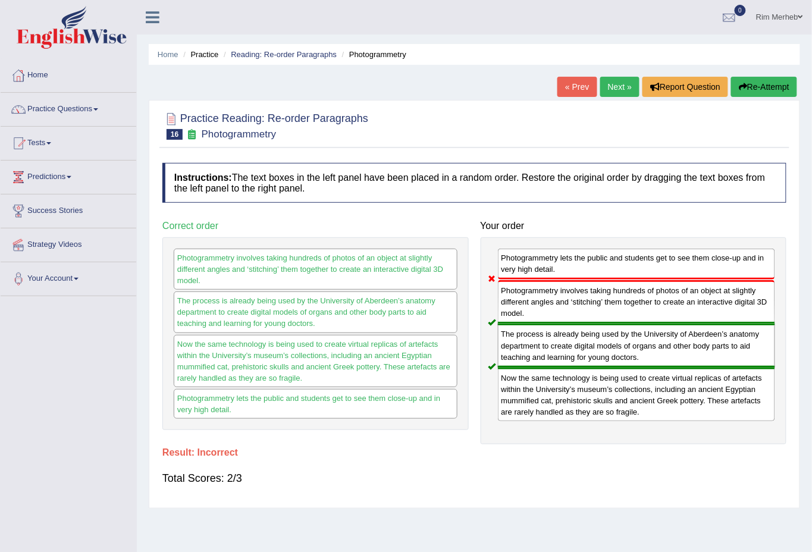
click at [618, 92] on link "Next »" at bounding box center [619, 87] width 39 height 20
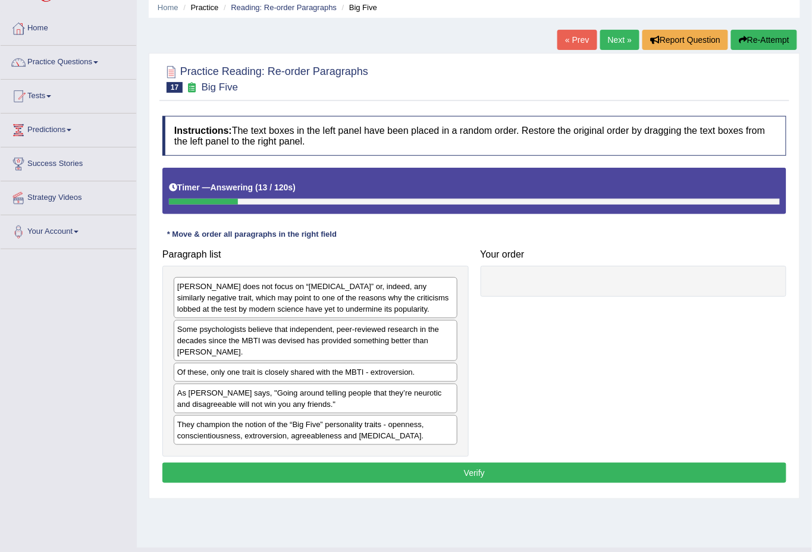
scroll to position [71, 0]
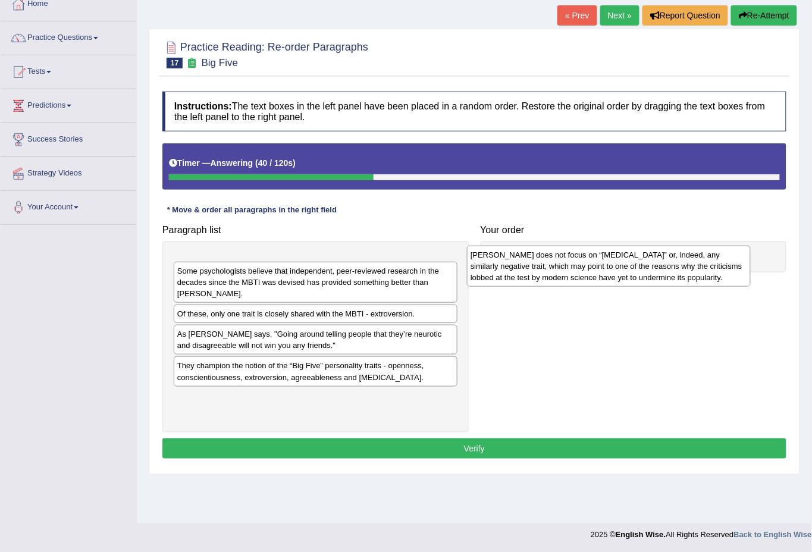
drag, startPoint x: 205, startPoint y: 286, endPoint x: 499, endPoint y: 279, distance: 293.4
click at [499, 279] on div "[PERSON_NAME] does not focus on “[MEDICAL_DATA]” or, indeed, any similarly nega…" at bounding box center [609, 266] width 284 height 41
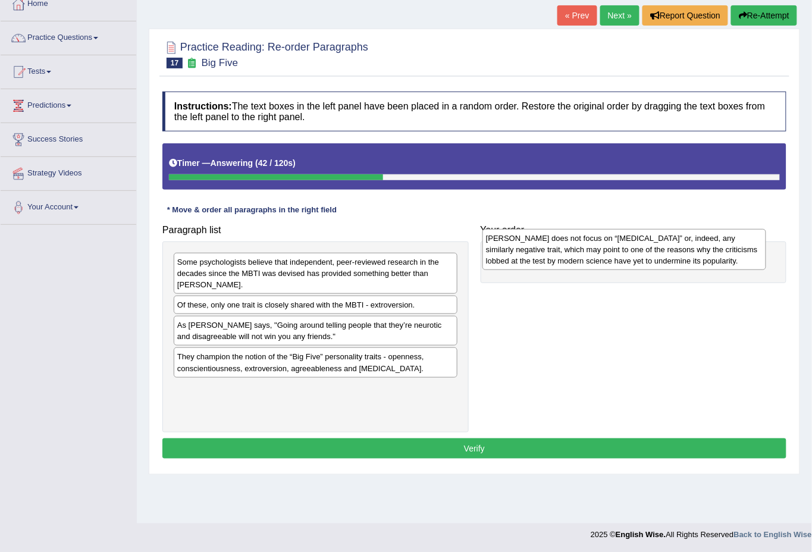
drag, startPoint x: 184, startPoint y: 281, endPoint x: 493, endPoint y: 258, distance: 309.6
click at [493, 258] on div "[PERSON_NAME] does not focus on “[MEDICAL_DATA]” or, indeed, any similarly nega…" at bounding box center [624, 249] width 284 height 41
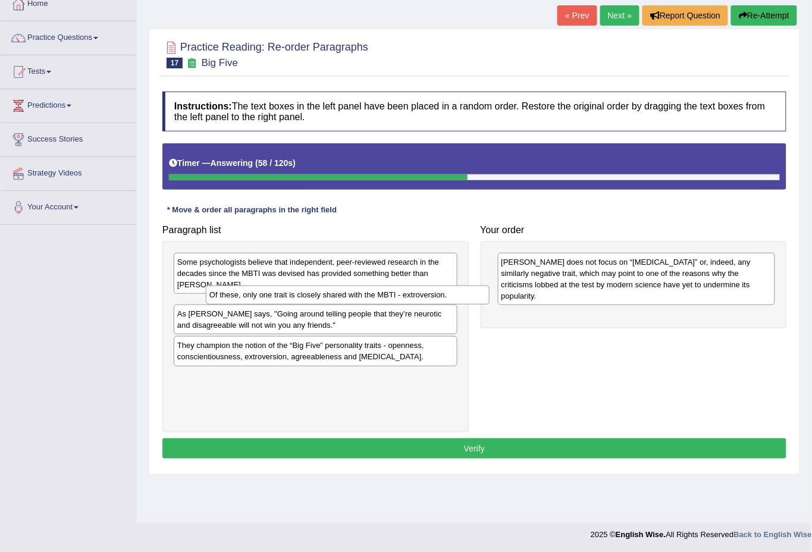
drag, startPoint x: 221, startPoint y: 308, endPoint x: 231, endPoint y: 296, distance: 14.8
click at [231, 296] on div "Of these, only one trait is closely shared with the MBTI - extroversion." at bounding box center [348, 295] width 284 height 18
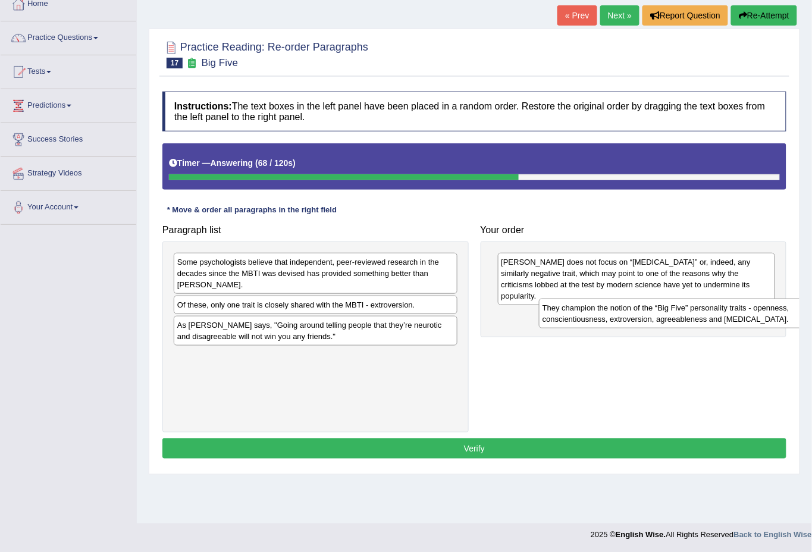
drag, startPoint x: 253, startPoint y: 373, endPoint x: 543, endPoint y: 317, distance: 294.5
click at [543, 317] on div "They champion the notion of the “Big Five” personality traits - openness, consc…" at bounding box center [681, 314] width 284 height 30
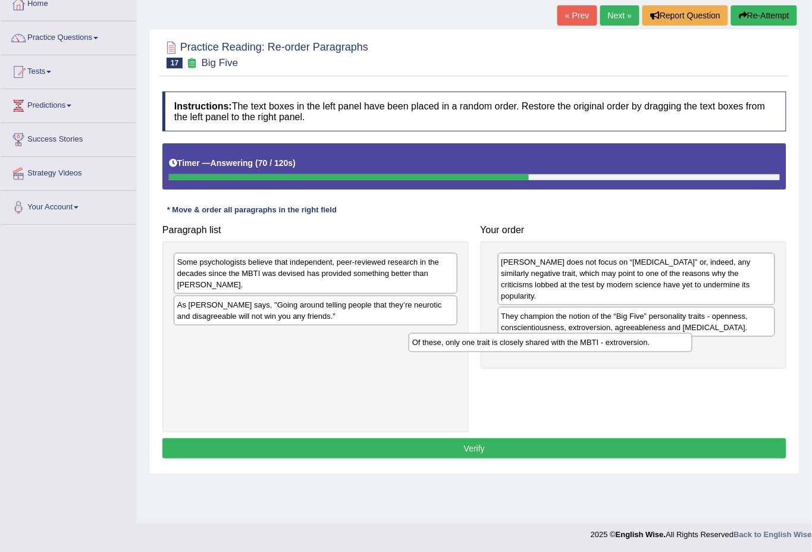
drag, startPoint x: 317, startPoint y: 305, endPoint x: 598, endPoint y: 341, distance: 283.7
click at [598, 341] on div "Of these, only one trait is closely shared with the MBTI - extroversion." at bounding box center [551, 342] width 284 height 18
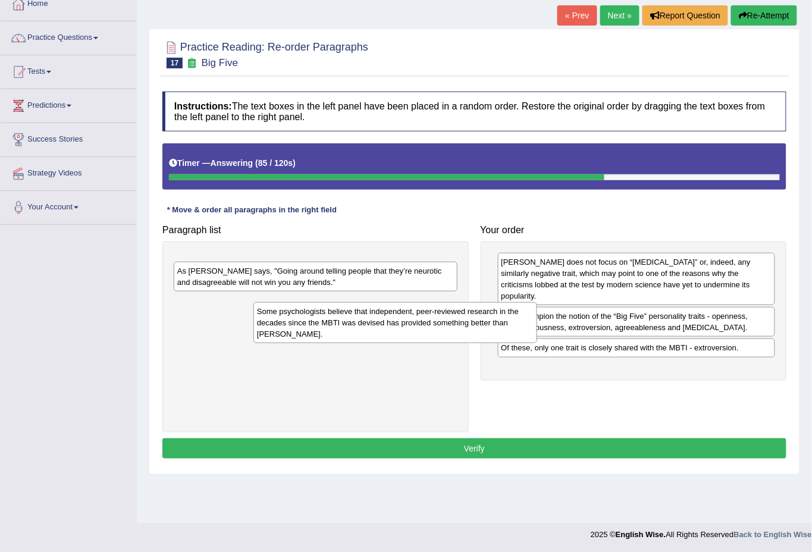
drag, startPoint x: 296, startPoint y: 280, endPoint x: 640, endPoint y: 423, distance: 372.5
click at [537, 343] on div "Some psychologists believe that independent, peer-reviewed research in the deca…" at bounding box center [395, 322] width 284 height 41
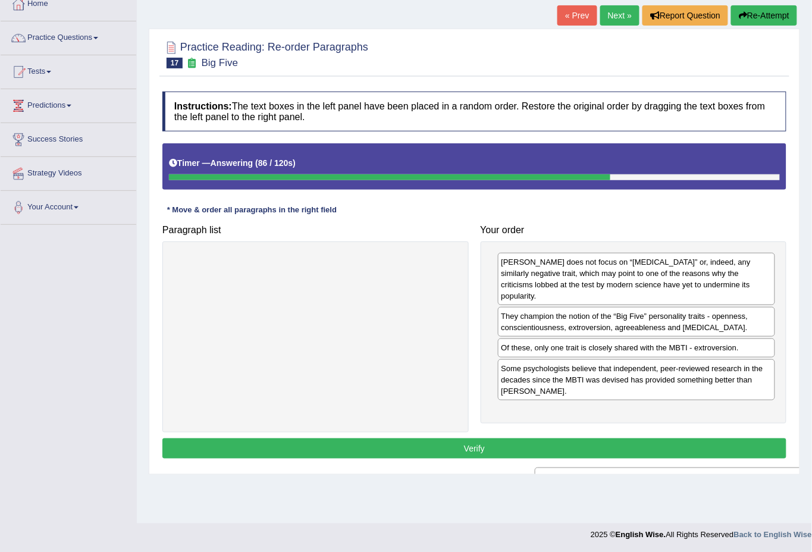
drag, startPoint x: 349, startPoint y: 269, endPoint x: 735, endPoint y: 491, distance: 445.6
click at [735, 491] on div "Home Practice Reading: Re-order Paragraphs Big Five « Prev Next » Report Questi…" at bounding box center [474, 226] width 675 height 595
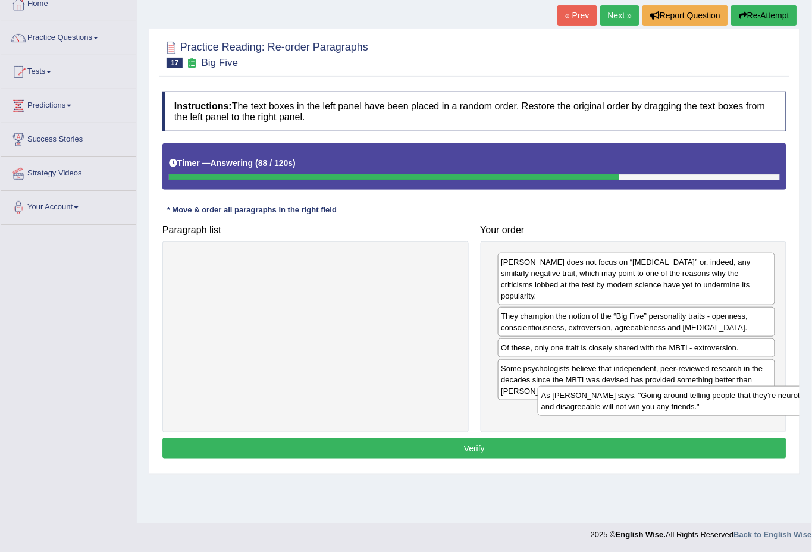
drag, startPoint x: 193, startPoint y: 262, endPoint x: 557, endPoint y: 401, distance: 389.6
click at [557, 401] on div "As [PERSON_NAME] says, "Going around telling people that they’re neurotic and d…" at bounding box center [680, 401] width 284 height 30
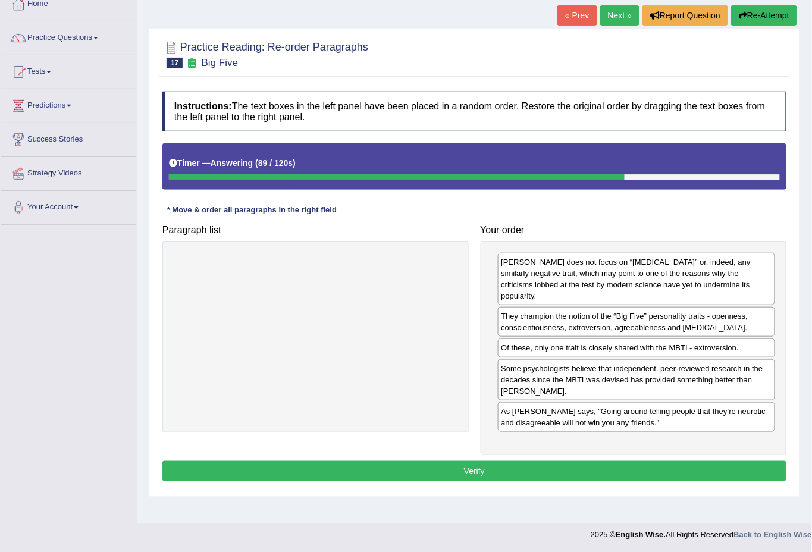
click at [484, 461] on button "Verify" at bounding box center [474, 471] width 624 height 20
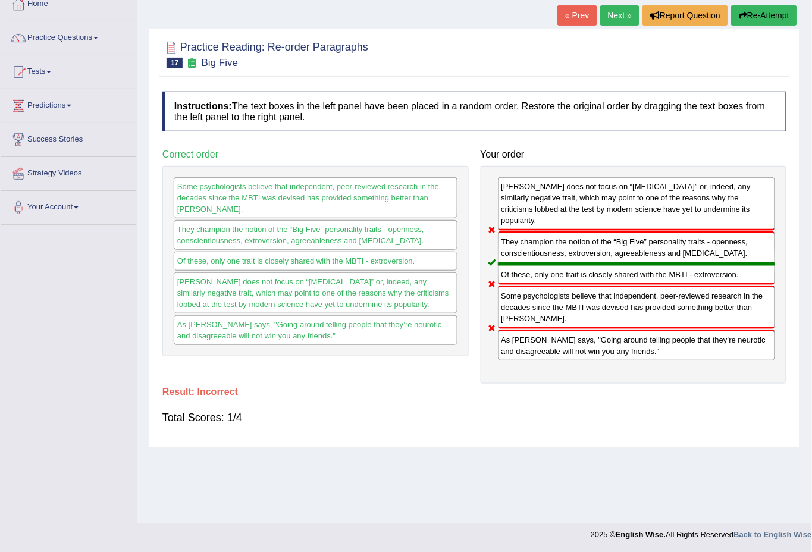
scroll to position [0, 0]
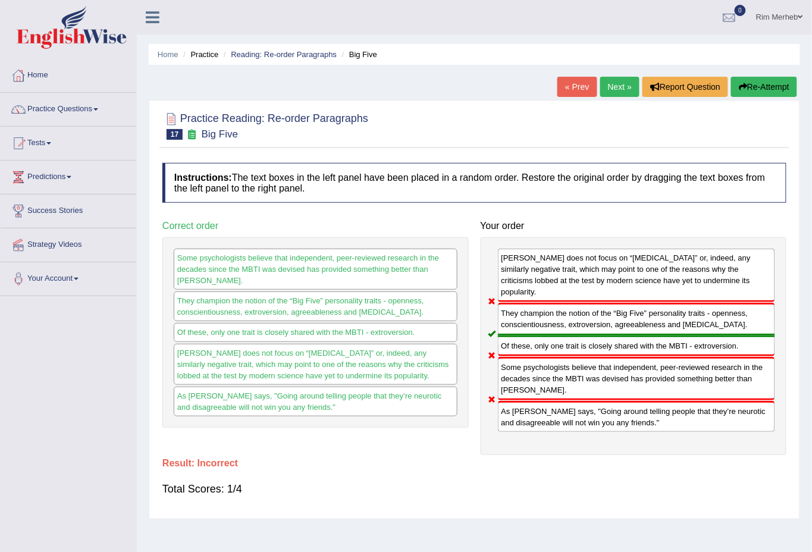
click at [612, 81] on link "Next »" at bounding box center [619, 87] width 39 height 20
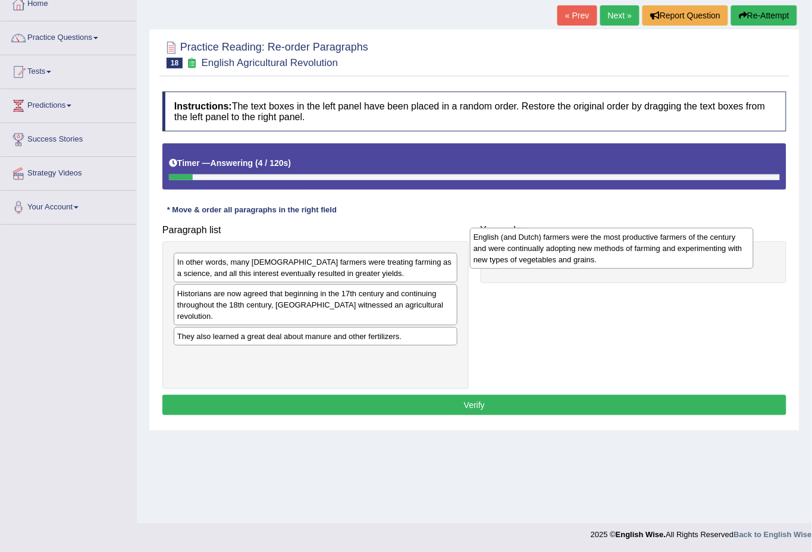
drag, startPoint x: 198, startPoint y: 374, endPoint x: 494, endPoint y: 265, distance: 315.6
click at [494, 265] on div "English (and Dutch) farmers were the most productive farmers of the century and…" at bounding box center [612, 248] width 284 height 41
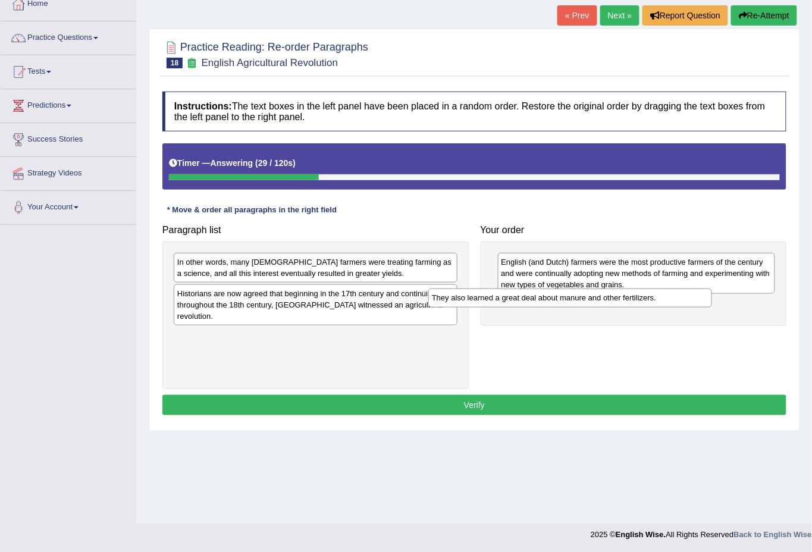
drag, startPoint x: 271, startPoint y: 321, endPoint x: 466, endPoint y: 299, distance: 196.4
click at [466, 299] on div "They also learned a great deal about manure and other fertilizers." at bounding box center [570, 298] width 284 height 18
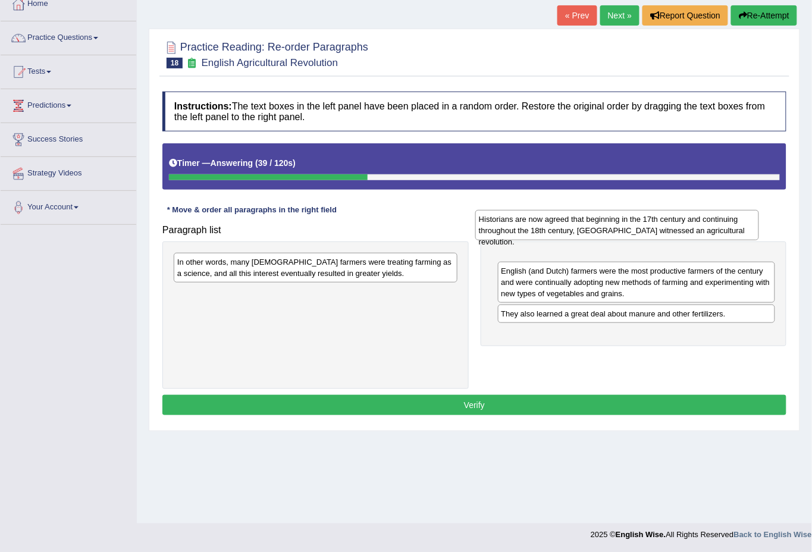
drag, startPoint x: 257, startPoint y: 306, endPoint x: 541, endPoint y: 250, distance: 289.7
click at [541, 240] on div "Historians are now agreed that beginning in the 17th century and continuing thr…" at bounding box center [617, 225] width 284 height 30
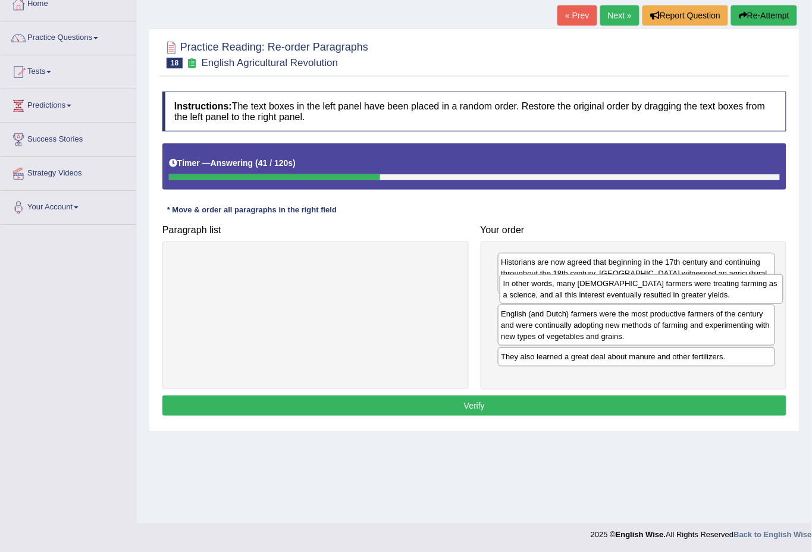
drag, startPoint x: 306, startPoint y: 269, endPoint x: 622, endPoint y: 289, distance: 316.5
click at [622, 289] on div "In other words, many English farmers were treating farming as a science, and al…" at bounding box center [642, 289] width 284 height 30
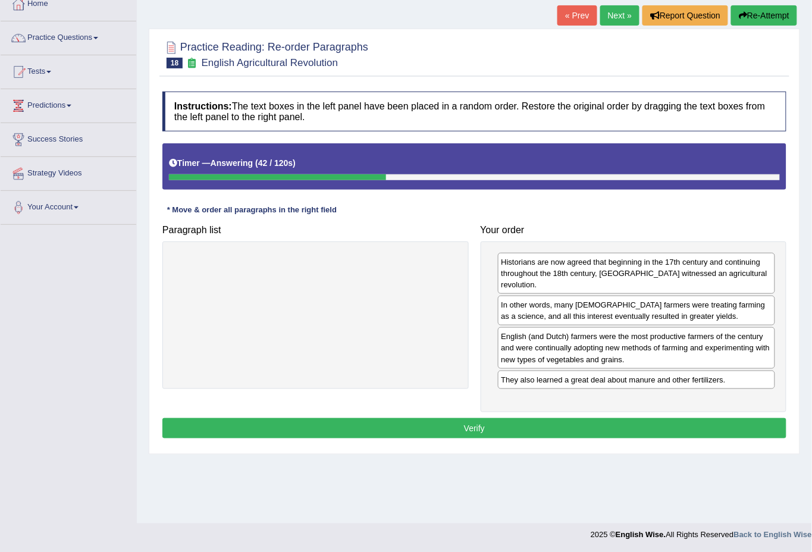
click at [507, 418] on button "Verify" at bounding box center [474, 428] width 624 height 20
click at [507, 413] on div "Home Practice Reading: Re-order Paragraphs English Agricultural Revolution « Pr…" at bounding box center [474, 226] width 675 height 595
click at [488, 413] on div "Home Practice Reading: Re-order Paragraphs English Agricultural Revolution « Pr…" at bounding box center [474, 226] width 675 height 595
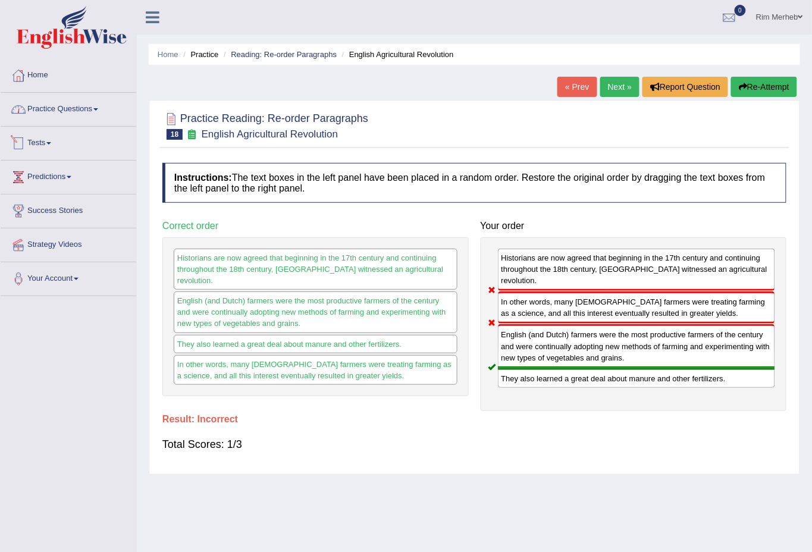
click at [11, 106] on div at bounding box center [19, 110] width 18 height 18
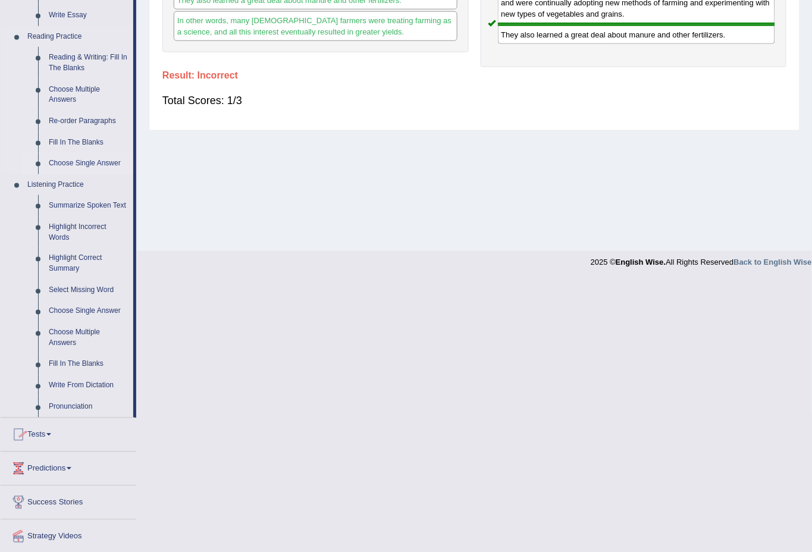
scroll to position [352, 0]
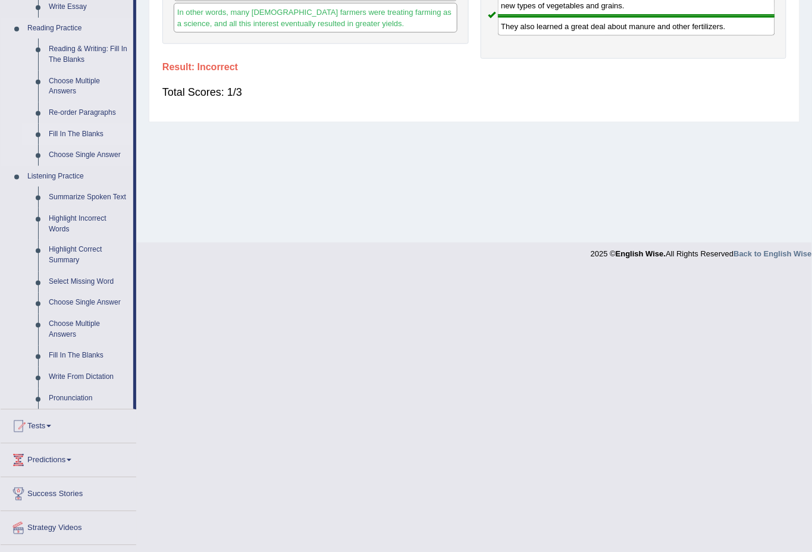
click at [70, 133] on link "Fill In The Blanks" at bounding box center [88, 134] width 90 height 21
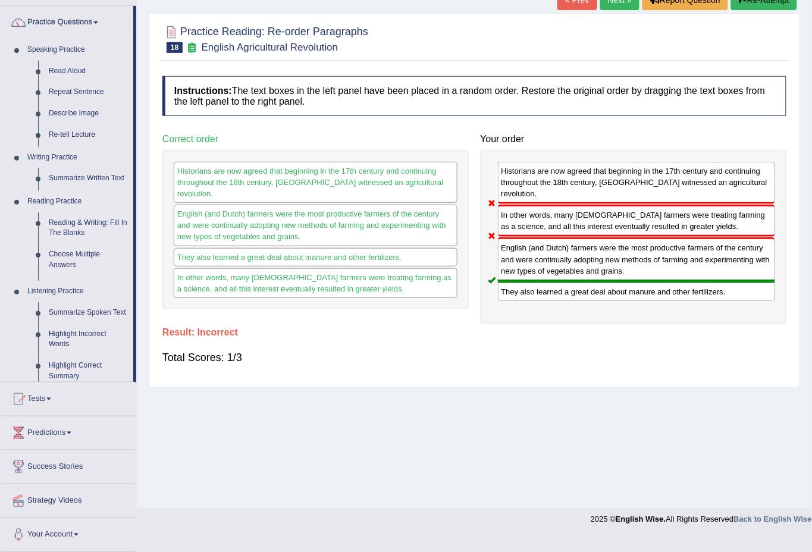
scroll to position [71, 0]
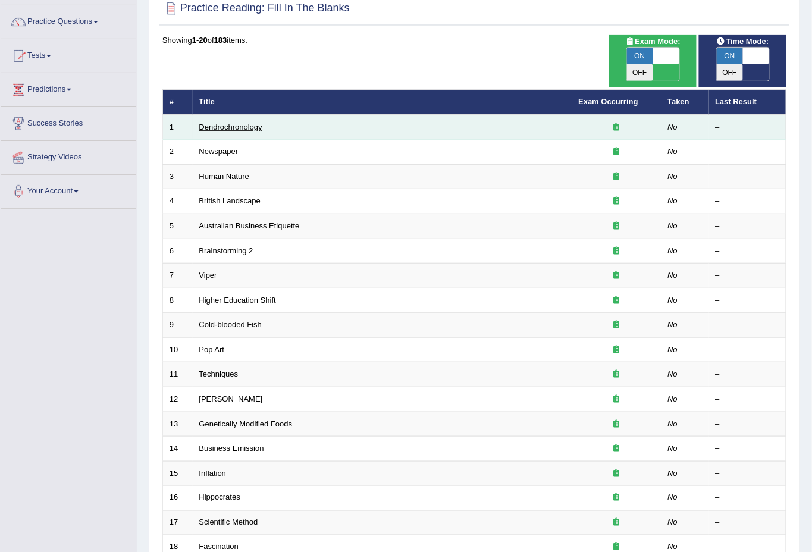
click at [224, 123] on link "Dendrochronology" at bounding box center [230, 127] width 63 height 9
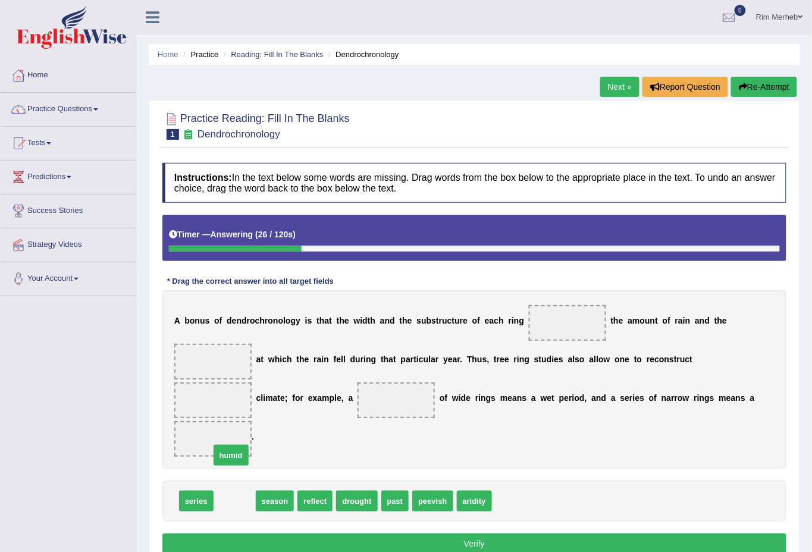
drag, startPoint x: 227, startPoint y: 468, endPoint x: 213, endPoint y: 394, distance: 75.0
click at [222, 445] on span "humid" at bounding box center [231, 455] width 35 height 21
click at [206, 383] on div "A b o n u s o f d e n d r o c h r o n o l o g y i s t h a t t h e w i d t h a n…" at bounding box center [474, 379] width 624 height 178
drag, startPoint x: 233, startPoint y: 467, endPoint x: 222, endPoint y: 353, distance: 114.2
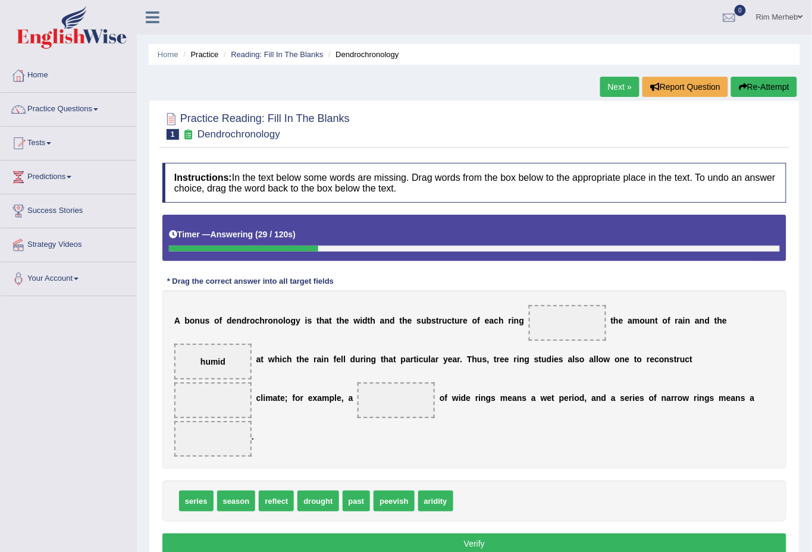
click at [381, 369] on div "A b o n u s o f d e n d r o c h r o n o l o g y i s t h a t t h e w i d t h a n…" at bounding box center [474, 379] width 624 height 178
drag, startPoint x: 319, startPoint y: 472, endPoint x: 719, endPoint y: 385, distance: 409.2
click at [725, 380] on div "Instructions: In the text below some words are missing. Drag words from the box…" at bounding box center [474, 360] width 630 height 406
drag, startPoint x: 306, startPoint y: 467, endPoint x: 749, endPoint y: 358, distance: 456.5
click at [325, 439] on div "Instructions: In the text below some words are missing. Drag words from the box…" at bounding box center [474, 360] width 630 height 406
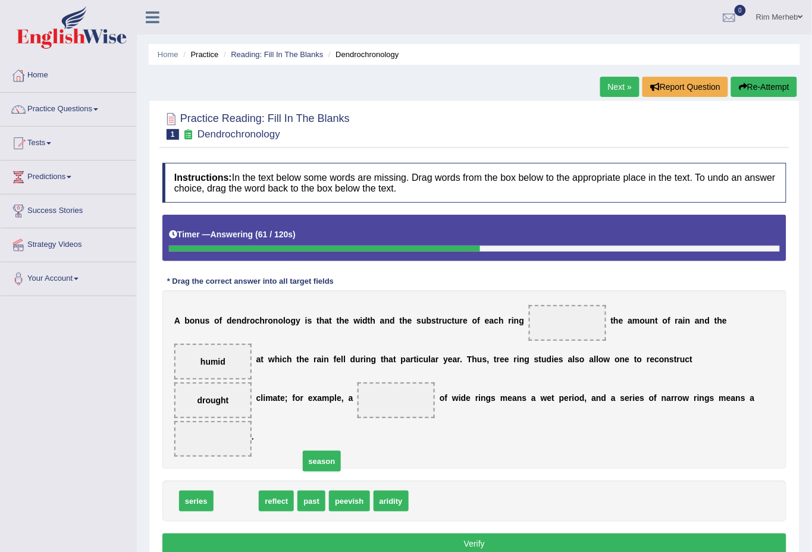
drag, startPoint x: 229, startPoint y: 459, endPoint x: 315, endPoint y: 419, distance: 94.5
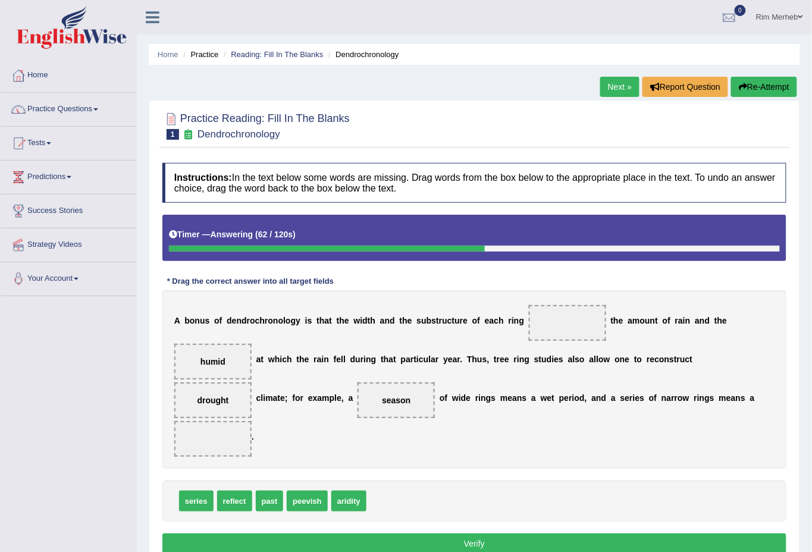
click at [425, 406] on div "A b o n u s o f d e n d r o c h r o n o l o g y i s t h a t t h e w i d t h a n…" at bounding box center [474, 379] width 624 height 178
click at [569, 397] on b "r" at bounding box center [570, 398] width 3 height 10
drag, startPoint x: 202, startPoint y: 465, endPoint x: 316, endPoint y: 399, distance: 131.6
click at [358, 415] on span "series" at bounding box center [396, 401] width 77 height 36
drag, startPoint x: 742, startPoint y: 360, endPoint x: 719, endPoint y: 401, distance: 47.2
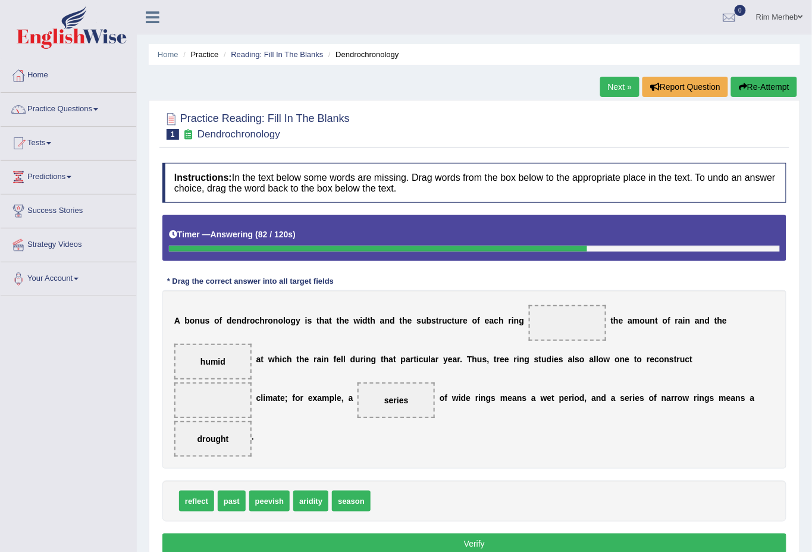
click at [499, 435] on div "Instructions: In the text below some words are missing. Drag words from the box…" at bounding box center [474, 360] width 630 height 406
drag, startPoint x: 259, startPoint y: 464, endPoint x: 544, endPoint y: 319, distance: 319.8
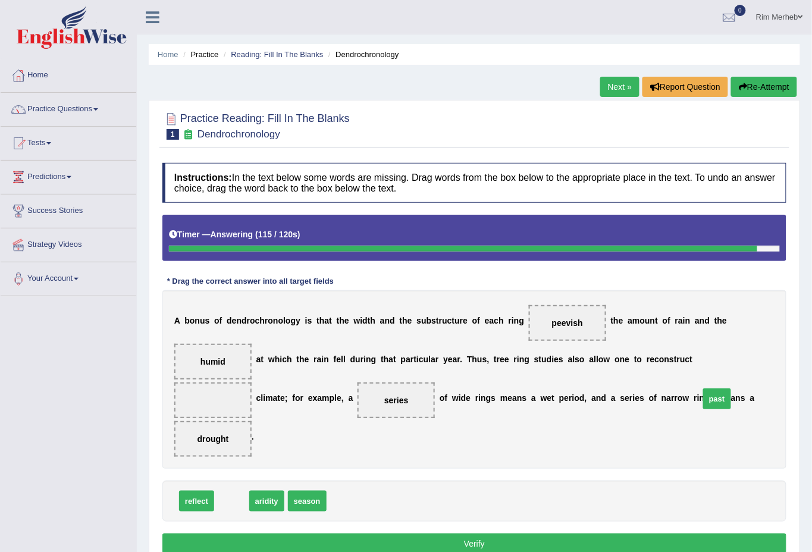
drag, startPoint x: 234, startPoint y: 464, endPoint x: 720, endPoint y: 362, distance: 496.1
click at [598, 534] on button "Verify" at bounding box center [474, 544] width 624 height 20
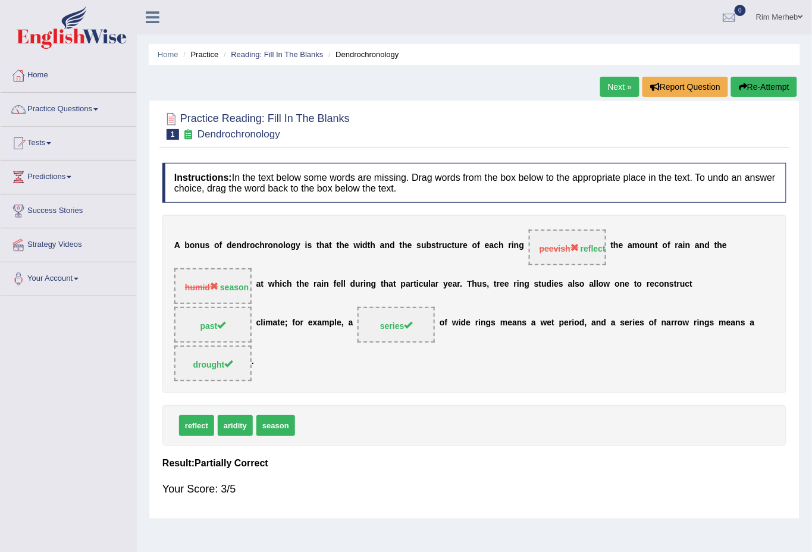
click at [334, 380] on div "Instructions: In the text below some words are missing. Drag words from the box…" at bounding box center [474, 335] width 630 height 356
click at [334, 405] on div "reflect aridity season" at bounding box center [474, 425] width 624 height 41
click at [607, 80] on link "Next »" at bounding box center [619, 87] width 39 height 20
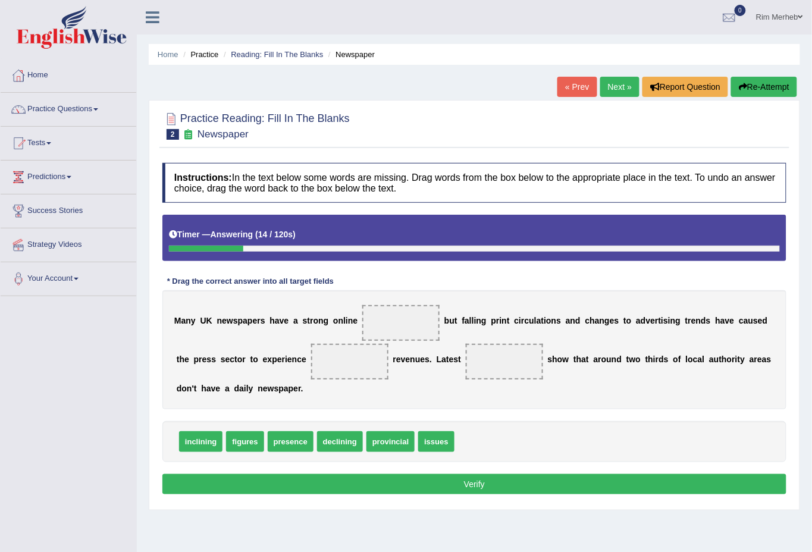
drag, startPoint x: 425, startPoint y: 443, endPoint x: 396, endPoint y: 347, distance: 99.7
click at [418, 431] on span "issues" at bounding box center [436, 441] width 36 height 21
drag, startPoint x: 427, startPoint y: 447, endPoint x: 395, endPoint y: 319, distance: 131.7
drag, startPoint x: 330, startPoint y: 443, endPoint x: 340, endPoint y: 355, distance: 88.6
click at [509, 405] on div "M a n y U K n e w s p a p e r s h a v e a s t r o n g o n l i n e issues b u t …" at bounding box center [474, 349] width 624 height 119
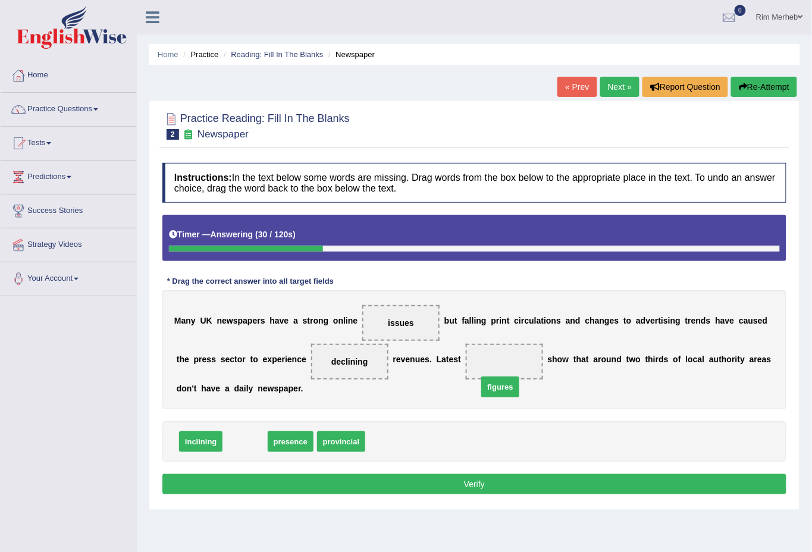
drag, startPoint x: 237, startPoint y: 443, endPoint x: 496, endPoint y: 378, distance: 266.9
click at [453, 480] on button "Verify" at bounding box center [474, 484] width 624 height 20
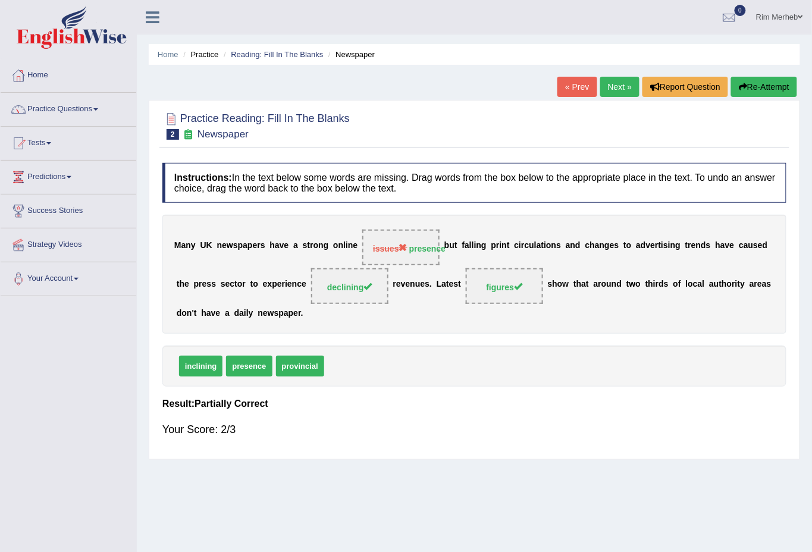
click at [597, 98] on div "« Prev Next » Report Question Re-Attempt" at bounding box center [678, 88] width 243 height 23
click at [607, 87] on link "Next »" at bounding box center [619, 87] width 39 height 20
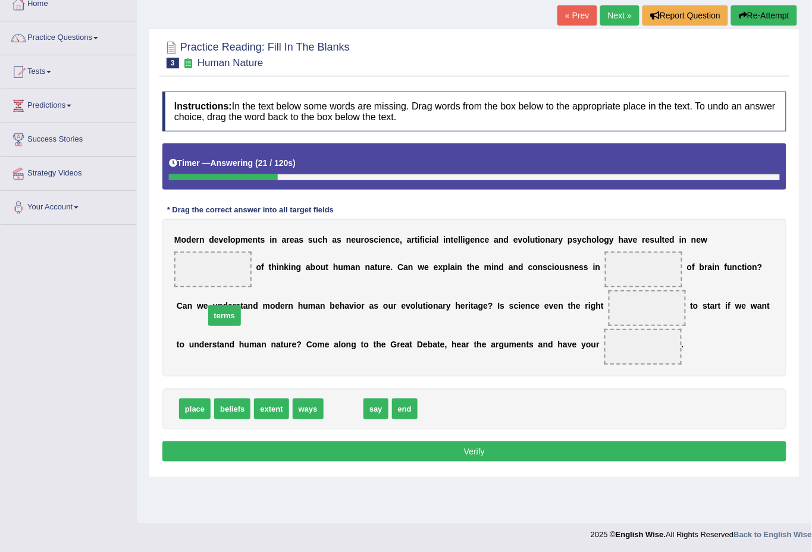
drag, startPoint x: 345, startPoint y: 406, endPoint x: 284, endPoint y: 378, distance: 66.8
click at [241, 326] on span "terms" at bounding box center [224, 315] width 33 height 21
drag, startPoint x: 242, startPoint y: 410, endPoint x: 202, endPoint y: 261, distance: 154.1
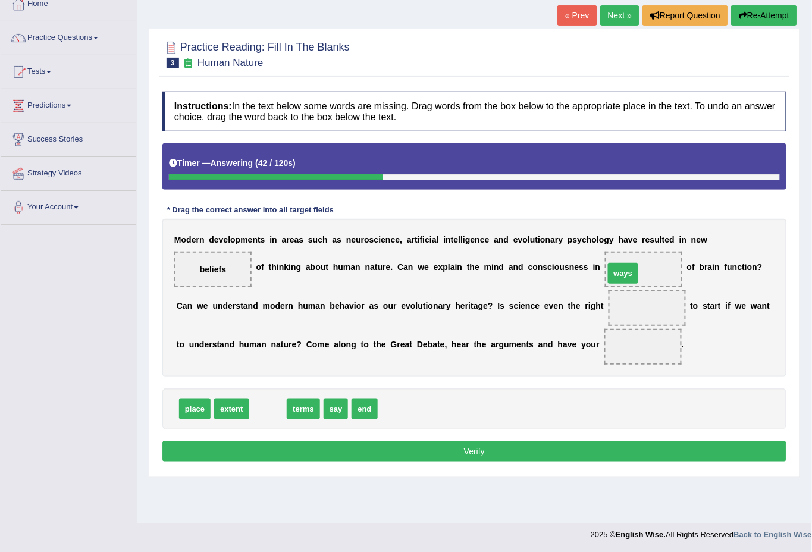
drag, startPoint x: 274, startPoint y: 412, endPoint x: 631, endPoint y: 275, distance: 381.5
click at [544, 345] on div "M o d e r n d e v e l o p m e n t s i n a r e a s s u c h a s n e u r o s c i e…" at bounding box center [474, 298] width 624 height 158
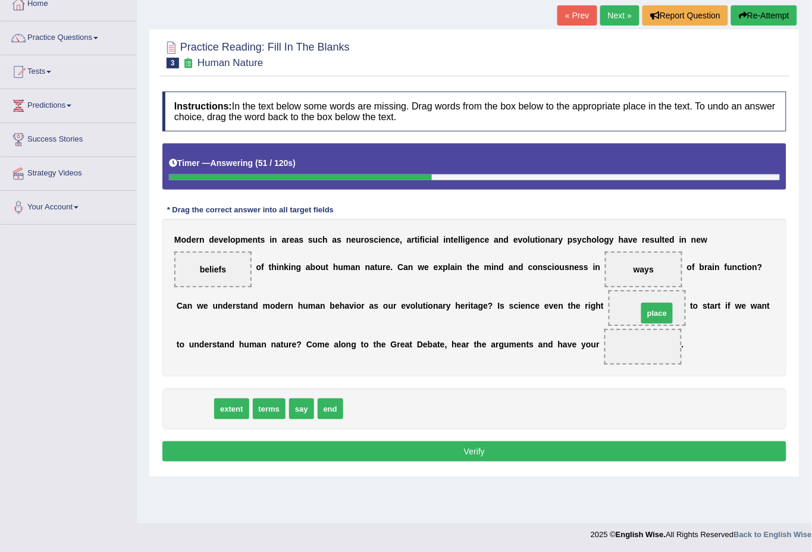
drag, startPoint x: 194, startPoint y: 409, endPoint x: 656, endPoint y: 314, distance: 472.1
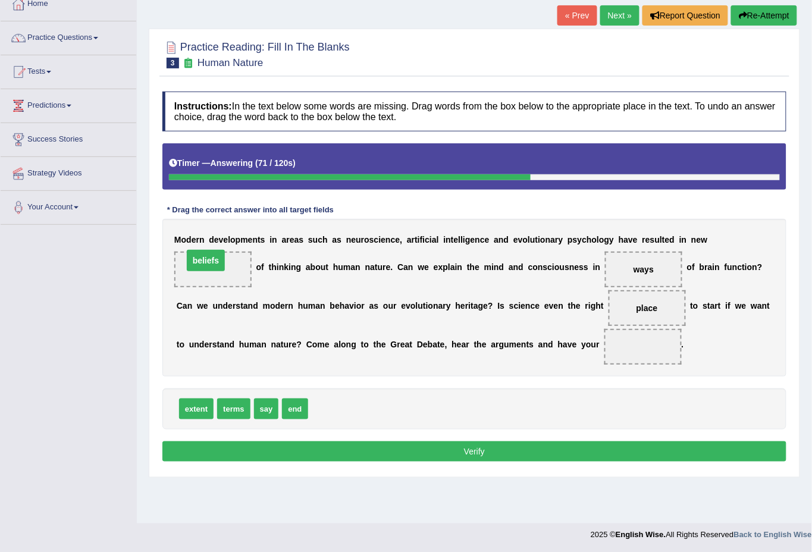
drag, startPoint x: 209, startPoint y: 267, endPoint x: 202, endPoint y: 258, distance: 11.4
drag, startPoint x: 267, startPoint y: 409, endPoint x: 631, endPoint y: 353, distance: 367.8
click at [571, 438] on div "Instructions: In the text below some words are missing. Drag words from the box…" at bounding box center [474, 278] width 630 height 385
click at [305, 405] on div "extent terms end" at bounding box center [474, 408] width 624 height 41
click at [249, 384] on div "Instructions: In the text below some words are missing. Drag words from the box…" at bounding box center [474, 278] width 630 height 385
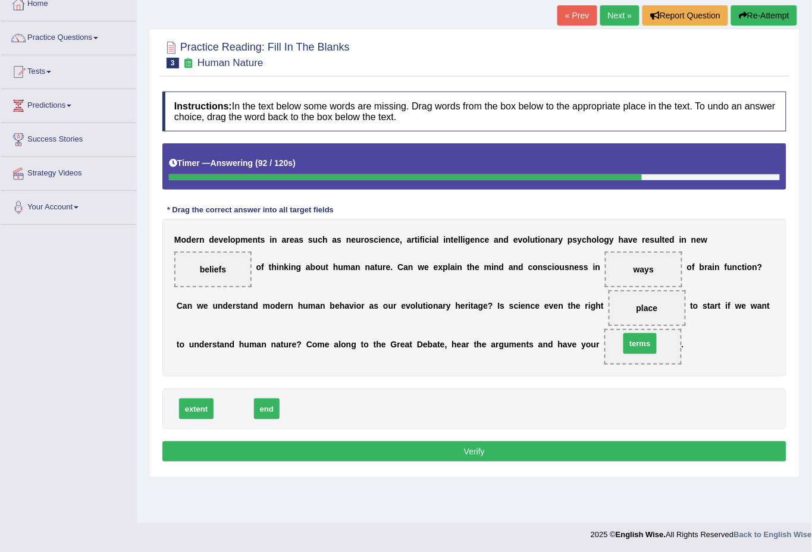
drag, startPoint x: 223, startPoint y: 407, endPoint x: 629, endPoint y: 341, distance: 411.6
click at [567, 451] on button "Verify" at bounding box center [474, 451] width 624 height 20
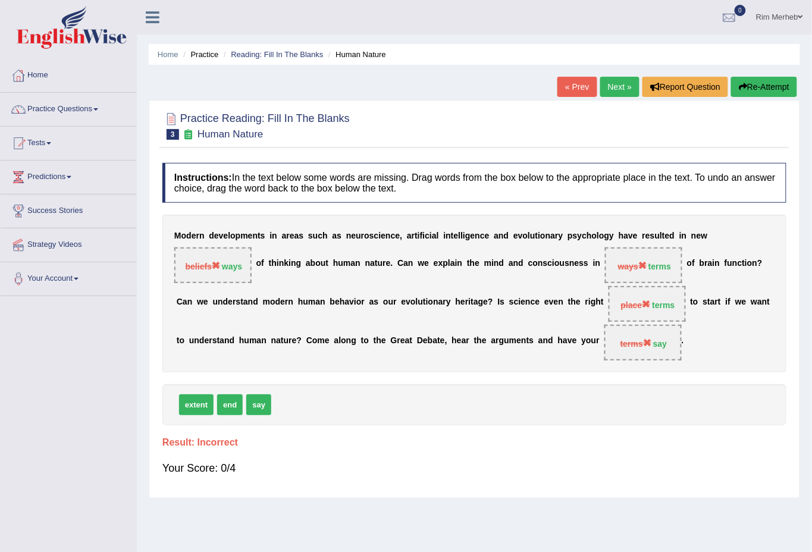
click at [534, 466] on div "Your Score: 0/4" at bounding box center [474, 468] width 624 height 29
click at [667, 262] on strong "terms" at bounding box center [659, 267] width 23 height 10
click at [665, 267] on strong "terms" at bounding box center [659, 267] width 23 height 10
click at [650, 309] on span "place terms" at bounding box center [647, 304] width 77 height 36
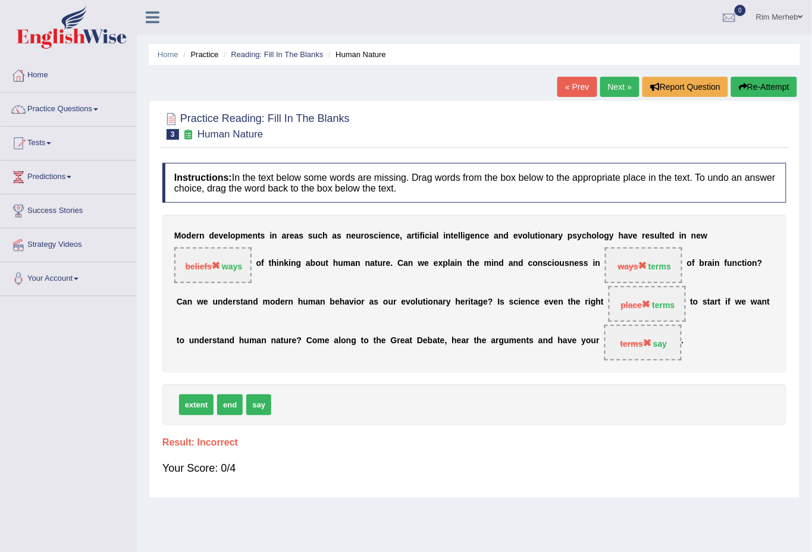
click at [623, 92] on link "Next »" at bounding box center [619, 87] width 39 height 20
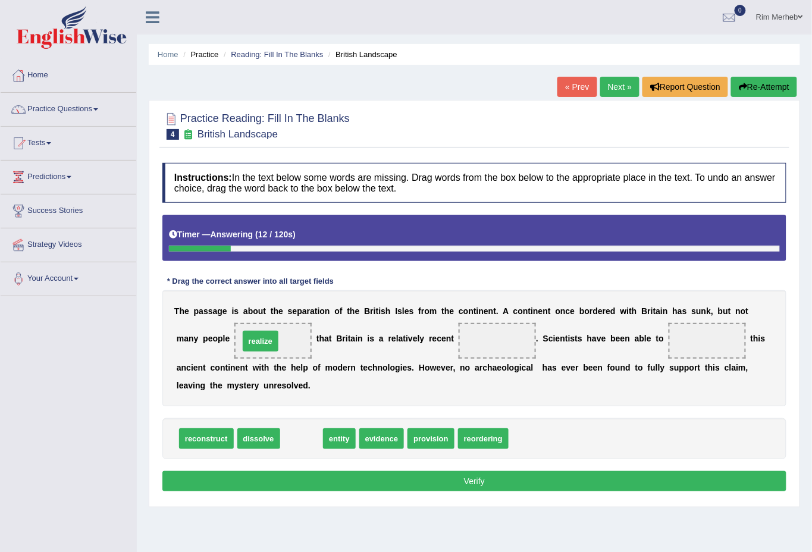
drag, startPoint x: 314, startPoint y: 437, endPoint x: 276, endPoint y: 340, distance: 104.7
drag, startPoint x: 428, startPoint y: 359, endPoint x: 423, endPoint y: 370, distance: 12.3
click at [423, 370] on div "T h e p a s s a g e i s a b o u t t h e s e p a r a t i o n o f t h e B r i t i…" at bounding box center [474, 348] width 624 height 116
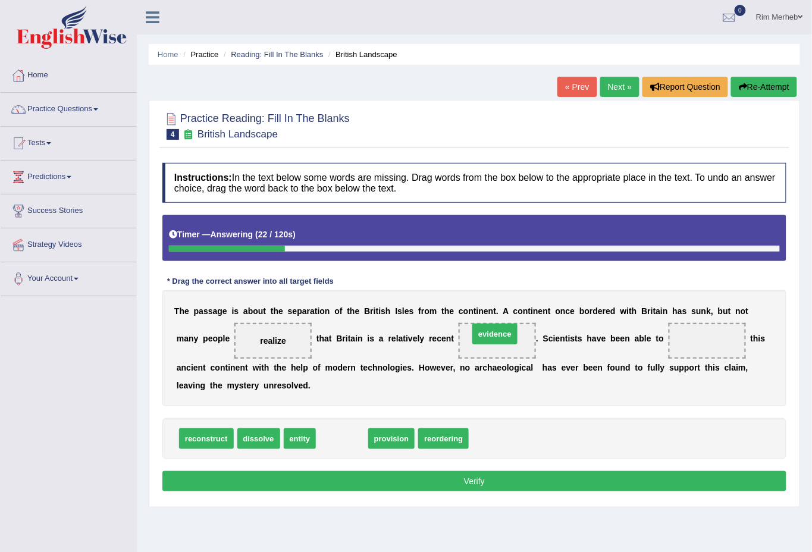
drag, startPoint x: 341, startPoint y: 434, endPoint x: 494, endPoint y: 330, distance: 185.0
click at [592, 338] on b "a" at bounding box center [594, 339] width 5 height 10
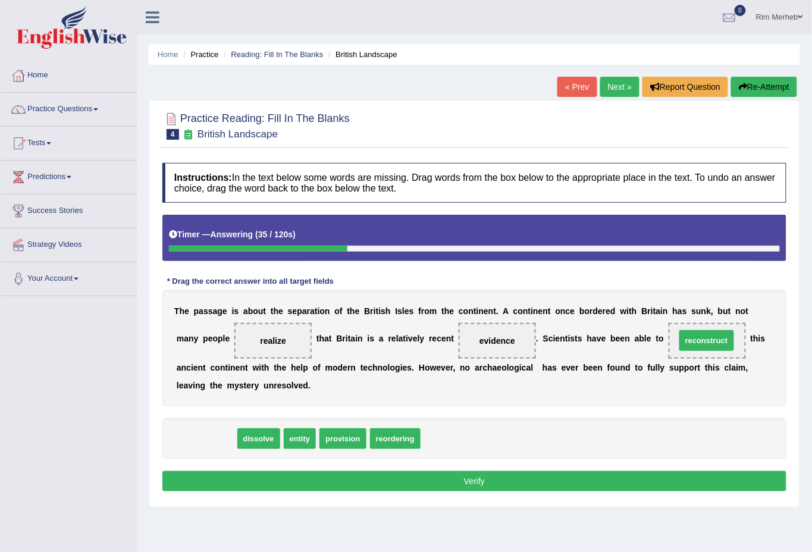
drag, startPoint x: 214, startPoint y: 436, endPoint x: 714, endPoint y: 338, distance: 509.8
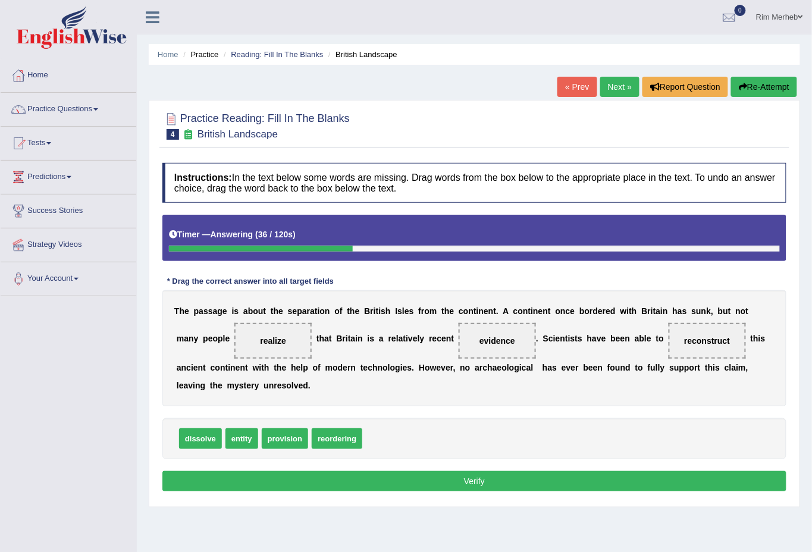
click at [614, 490] on button "Verify" at bounding box center [474, 481] width 624 height 20
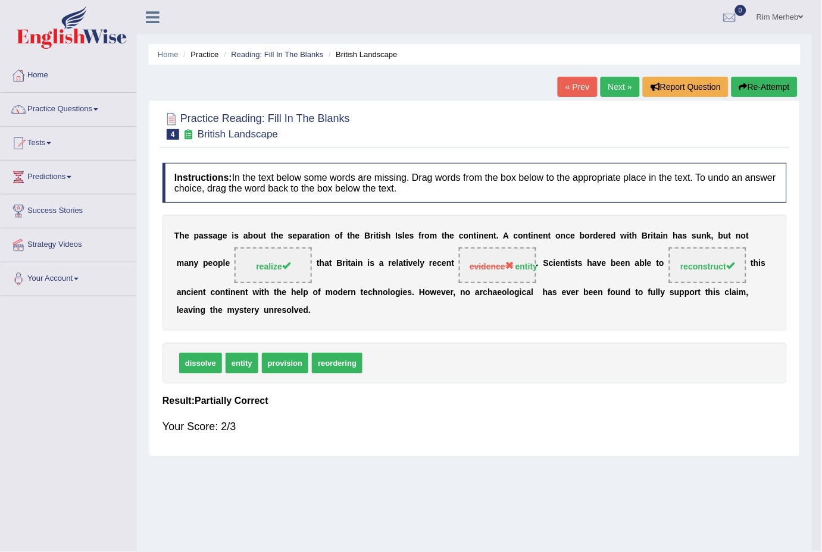
click at [614, 490] on div "Saving your answer..." at bounding box center [411, 276] width 822 height 552
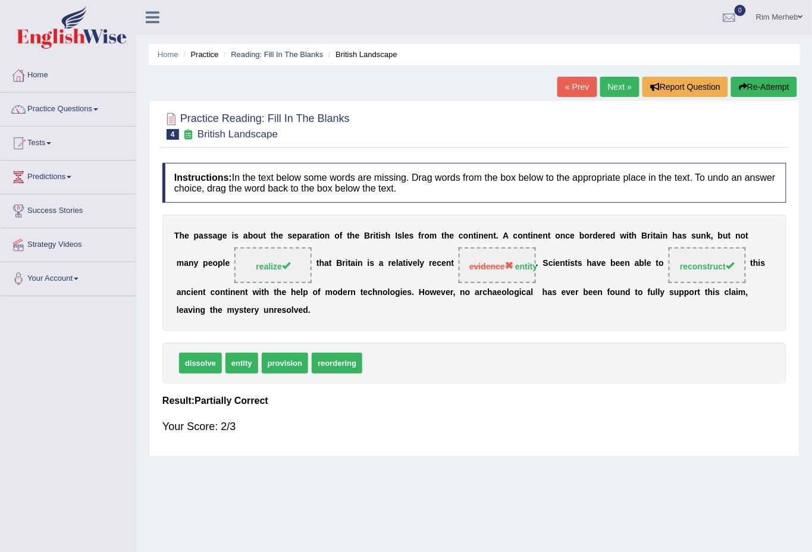
click at [621, 96] on link "Next »" at bounding box center [619, 87] width 39 height 20
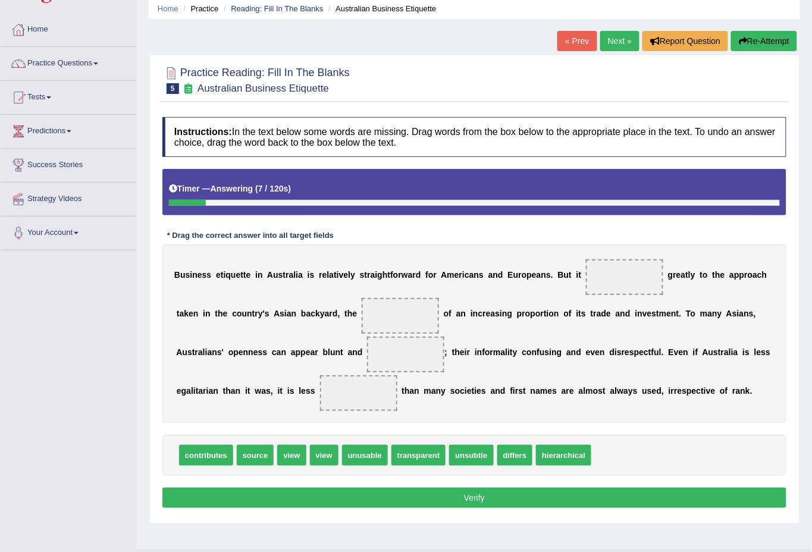
scroll to position [71, 0]
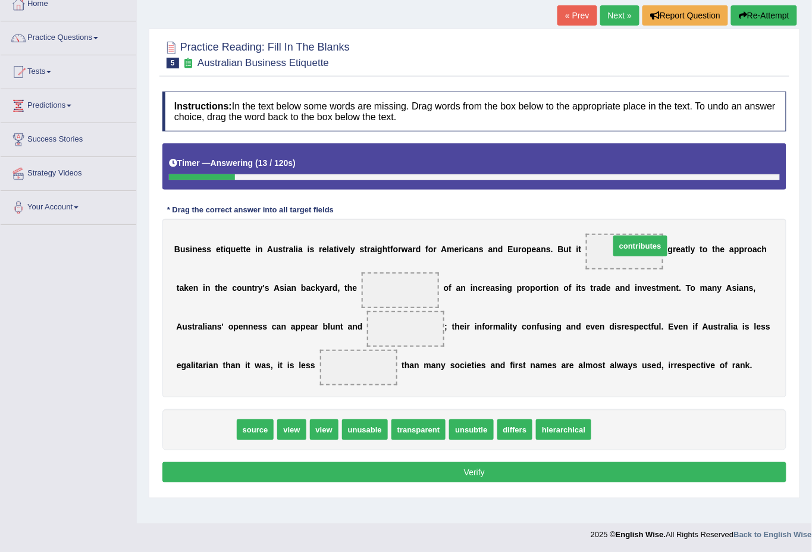
drag, startPoint x: 205, startPoint y: 425, endPoint x: 640, endPoint y: 242, distance: 471.3
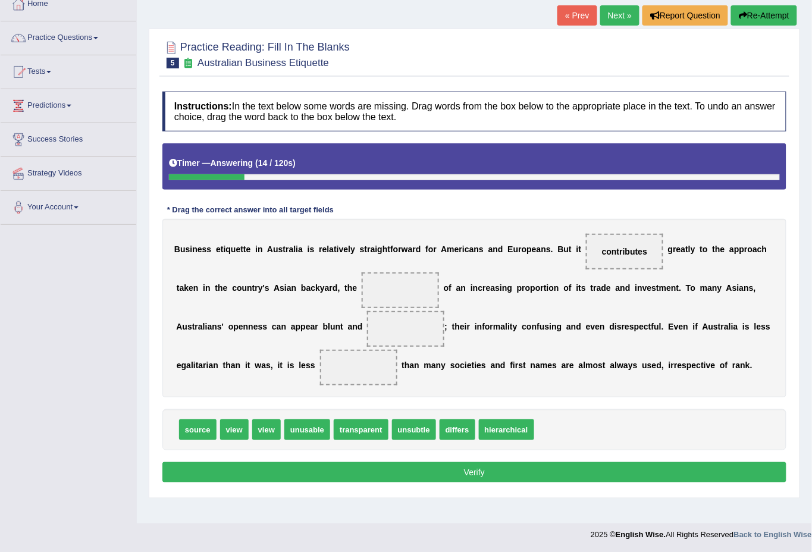
click at [344, 316] on div "B u s i n e s s e t i q u e t t e i n A u s t r a l i a i s r e l a t i v e l y…" at bounding box center [474, 308] width 624 height 178
drag, startPoint x: 262, startPoint y: 423, endPoint x: 397, endPoint y: 295, distance: 186.0
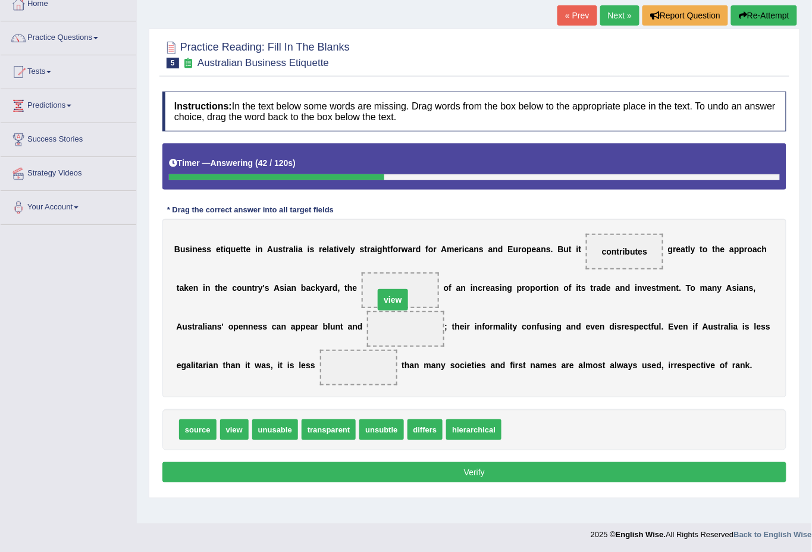
drag, startPoint x: 401, startPoint y: 324, endPoint x: 388, endPoint y: 292, distance: 34.7
click at [362, 361] on span at bounding box center [358, 368] width 77 height 36
drag, startPoint x: 489, startPoint y: 426, endPoint x: 418, endPoint y: 322, distance: 125.9
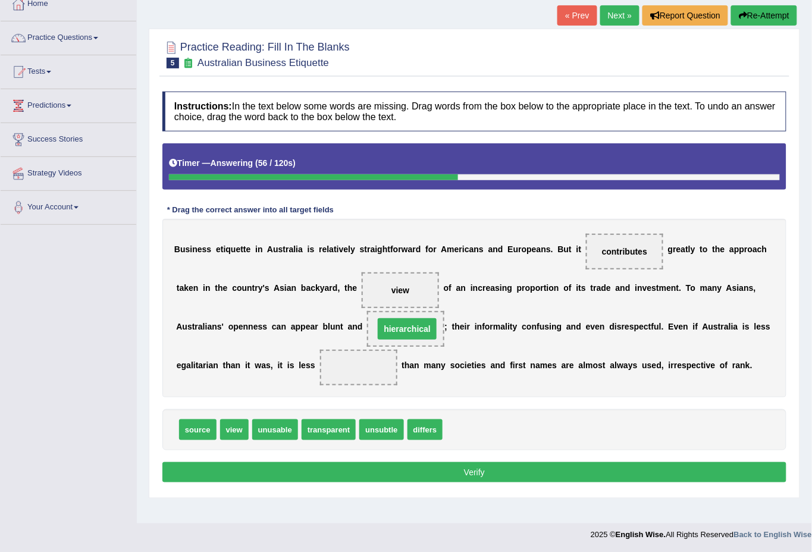
click at [455, 319] on div "B u s i n e s s e t i q u e t t e i n A u s t r a l i a i s r e l a t i v e l y…" at bounding box center [474, 308] width 624 height 178
click at [519, 434] on div "source view unusable transparent unsubtle differs" at bounding box center [474, 429] width 624 height 41
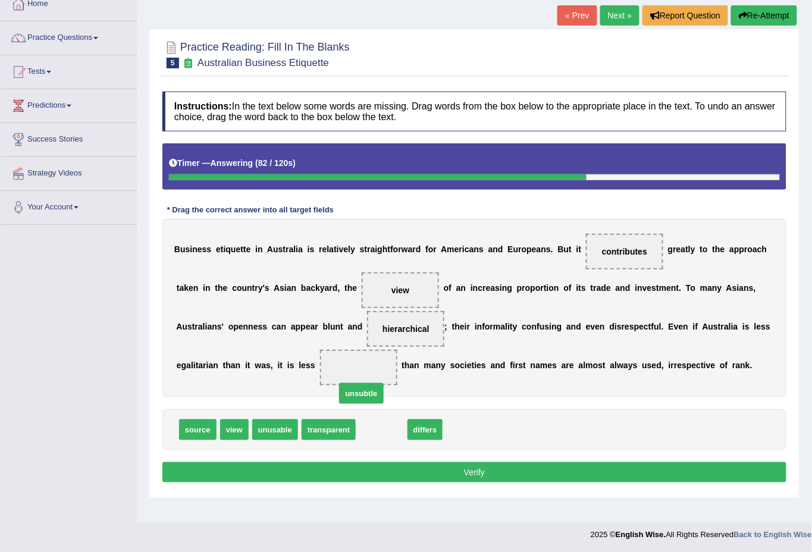
drag, startPoint x: 368, startPoint y: 432, endPoint x: 347, endPoint y: 393, distance: 43.6
drag, startPoint x: 363, startPoint y: 483, endPoint x: 363, endPoint y: 472, distance: 11.3
click at [363, 481] on div "Instructions: In the text below some words are missing. Drag words from the box…" at bounding box center [474, 289] width 630 height 406
click at [363, 472] on button "Verify" at bounding box center [474, 472] width 624 height 20
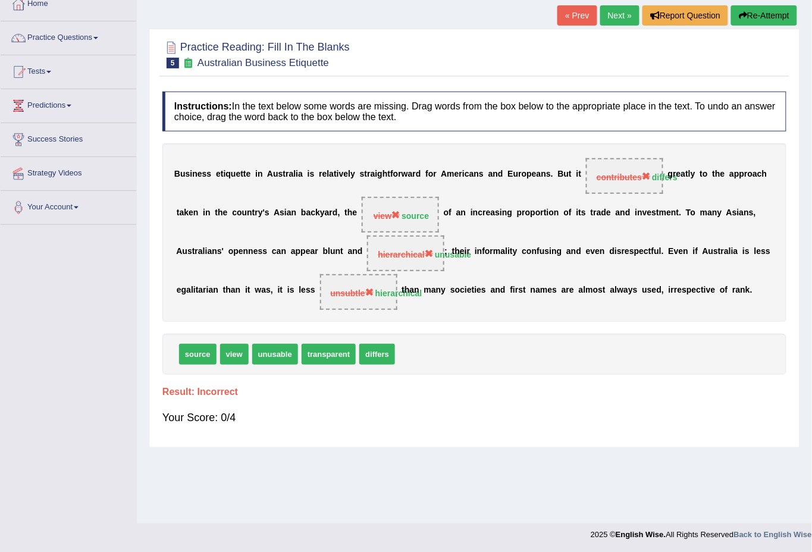
click at [607, 10] on link "Next »" at bounding box center [619, 15] width 39 height 20
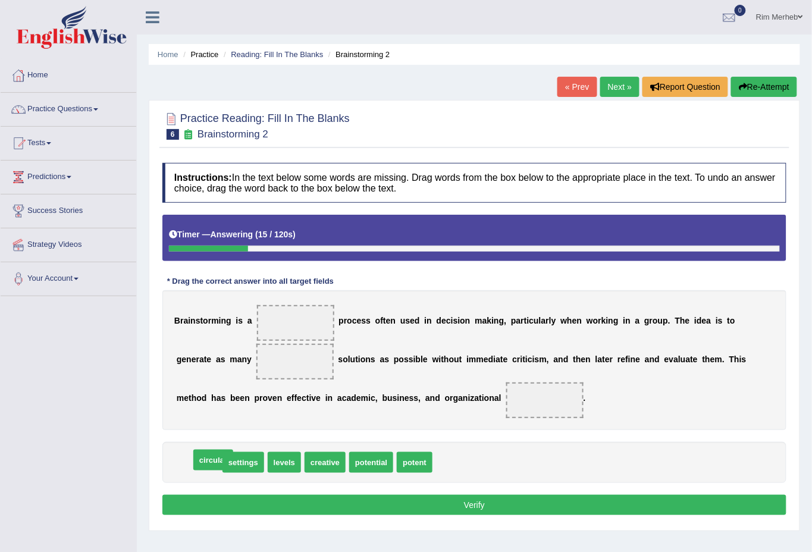
drag, startPoint x: 199, startPoint y: 467, endPoint x: 213, endPoint y: 465, distance: 14.5
drag, startPoint x: 341, startPoint y: 463, endPoint x: 264, endPoint y: 360, distance: 129.2
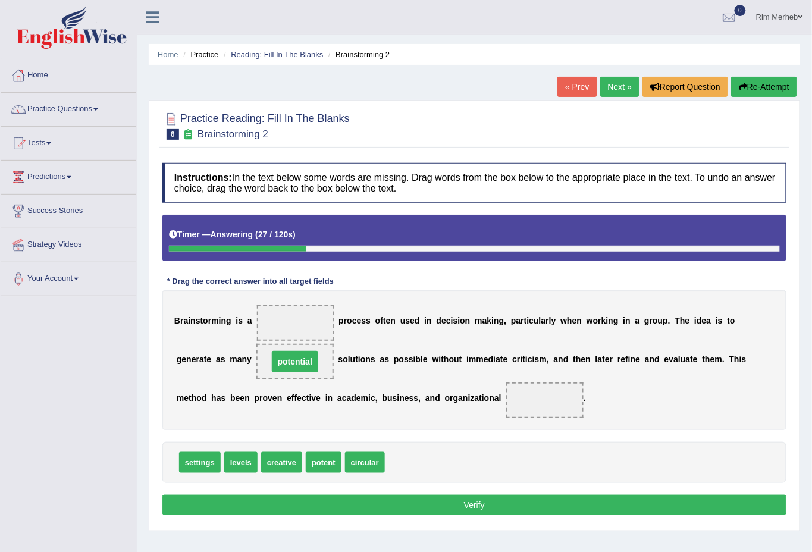
click at [272, 358] on span "potential" at bounding box center [295, 361] width 46 height 21
click at [302, 368] on div "B r a i n s t o r m i n g i s a p r o c e s s o f t e n u s e d i n d e c i s i…" at bounding box center [474, 360] width 624 height 140
drag, startPoint x: 210, startPoint y: 469, endPoint x: 535, endPoint y: 391, distance: 334.6
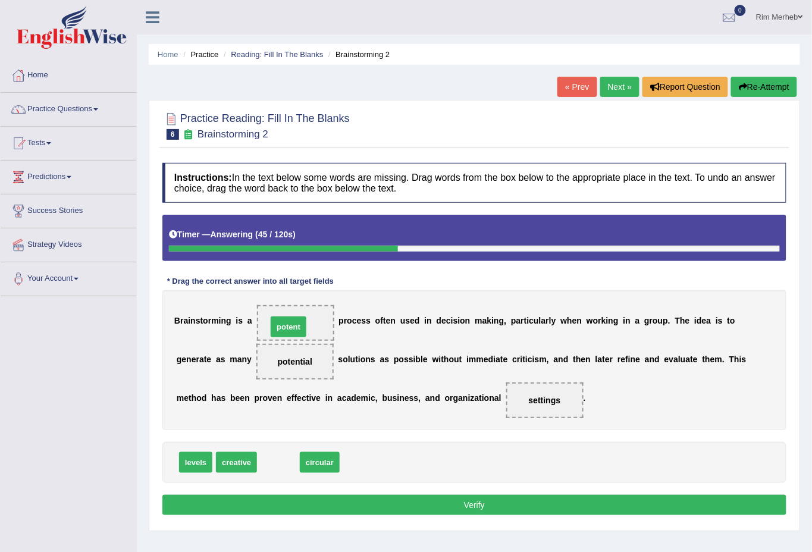
drag, startPoint x: 274, startPoint y: 462, endPoint x: 284, endPoint y: 327, distance: 136.0
click at [369, 500] on button "Verify" at bounding box center [474, 505] width 624 height 20
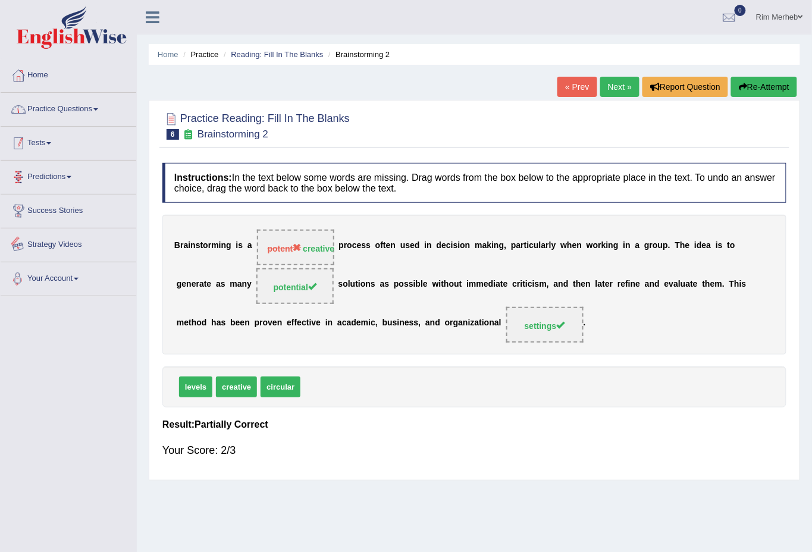
click at [58, 117] on link "Practice Questions" at bounding box center [69, 108] width 136 height 30
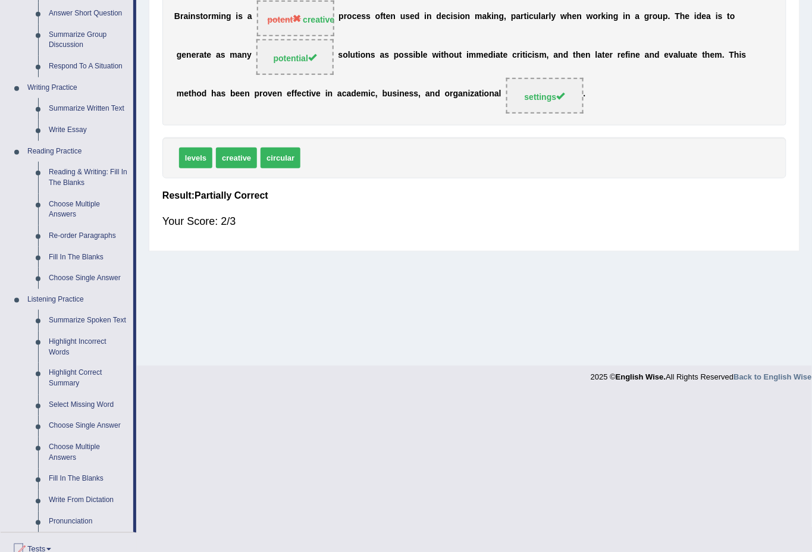
scroll to position [264, 0]
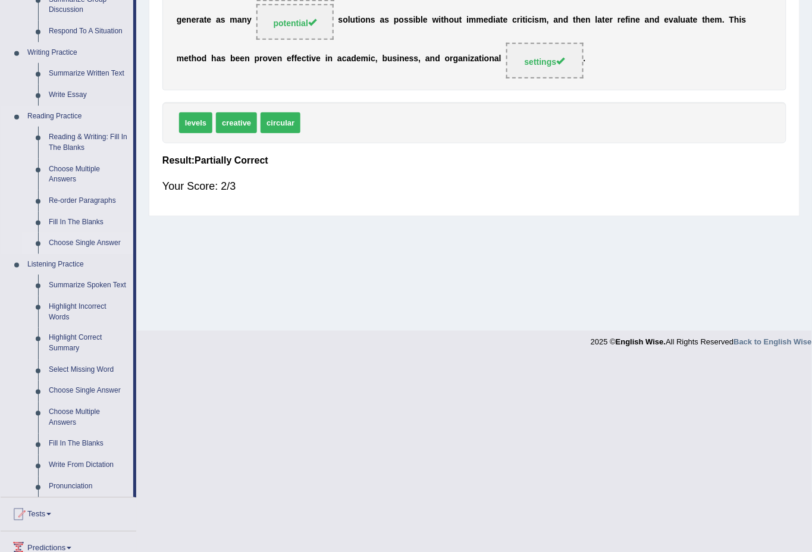
click at [74, 247] on link "Choose Single Answer" at bounding box center [88, 243] width 90 height 21
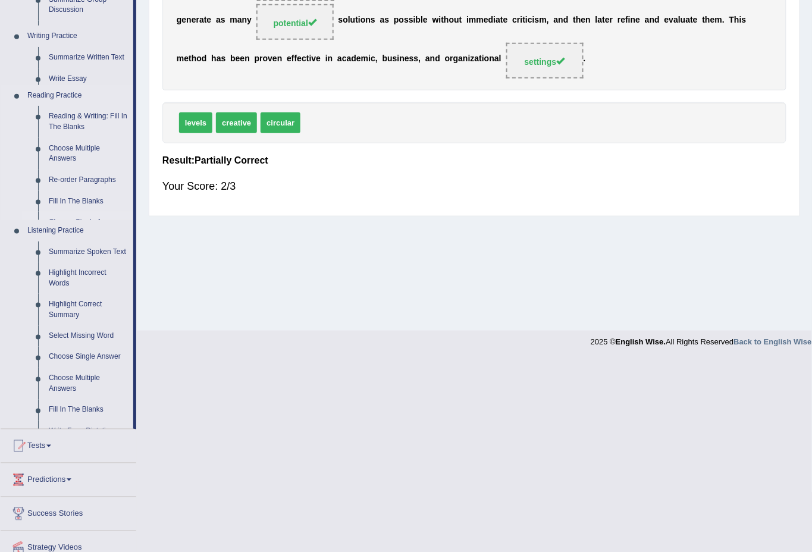
scroll to position [71, 0]
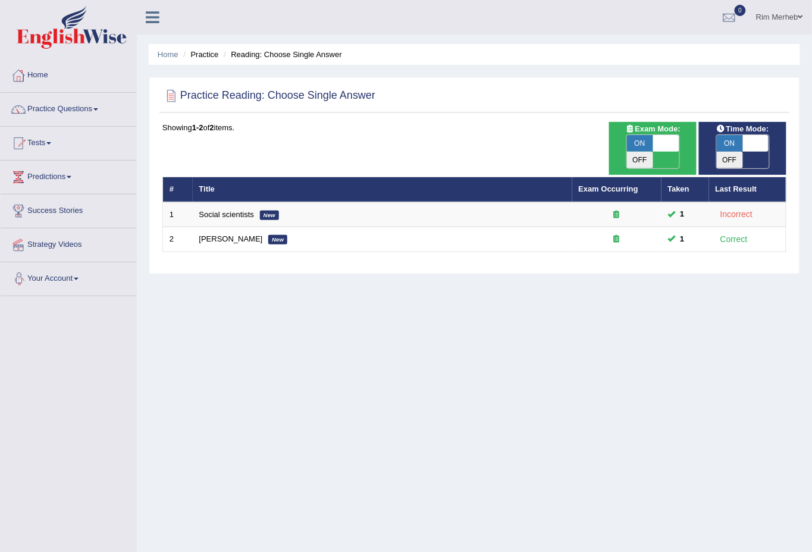
click at [641, 139] on span "ON" at bounding box center [640, 143] width 26 height 17
checkbox input "false"
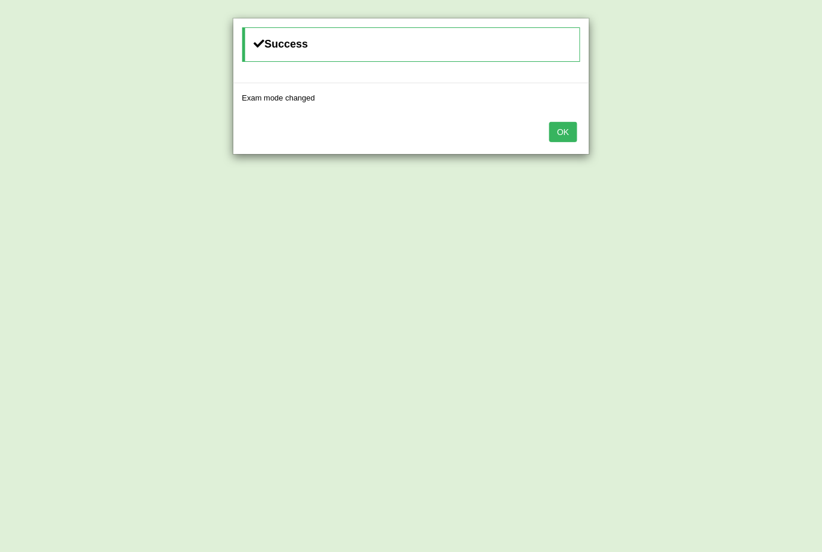
click at [571, 133] on button "OK" at bounding box center [562, 132] width 27 height 20
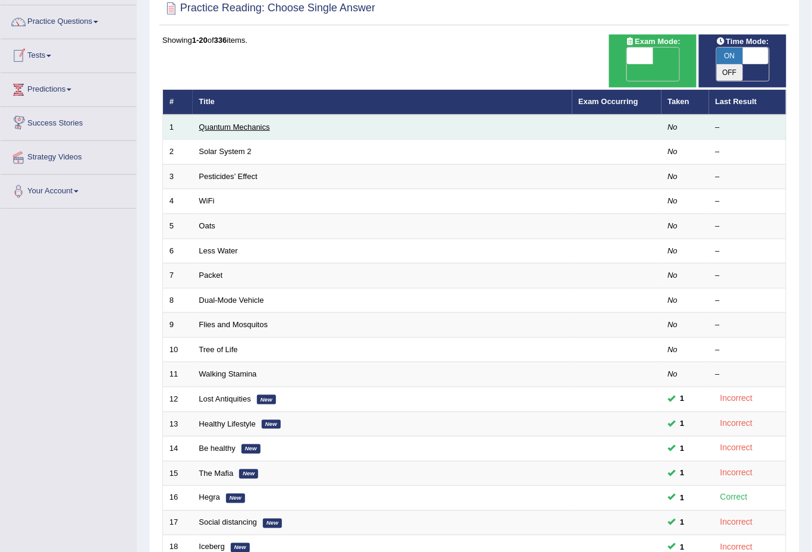
click at [238, 123] on link "Quantum Mechanics" at bounding box center [234, 127] width 71 height 9
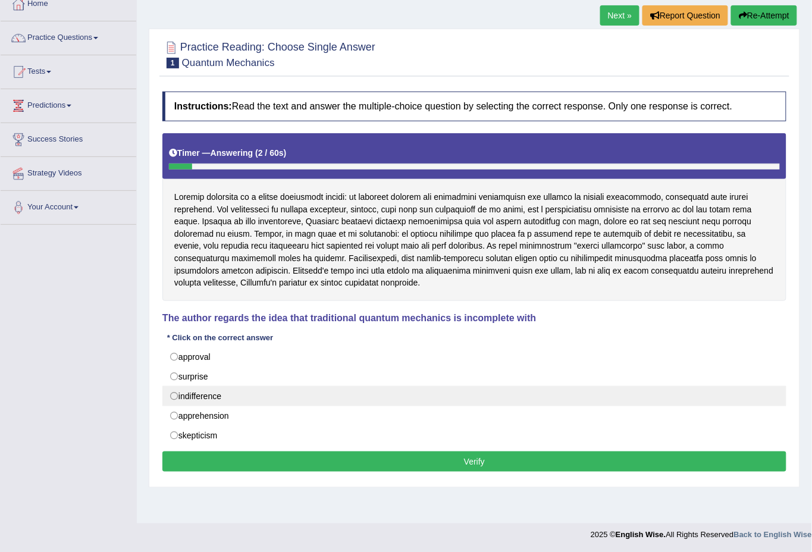
click at [174, 390] on label "indifference" at bounding box center [474, 396] width 624 height 20
radio input "true"
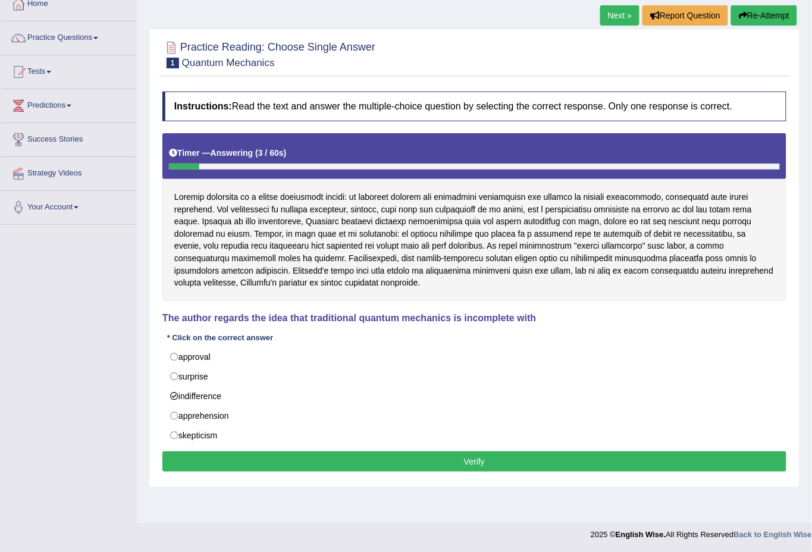
click at [173, 456] on button "Verify" at bounding box center [474, 462] width 624 height 20
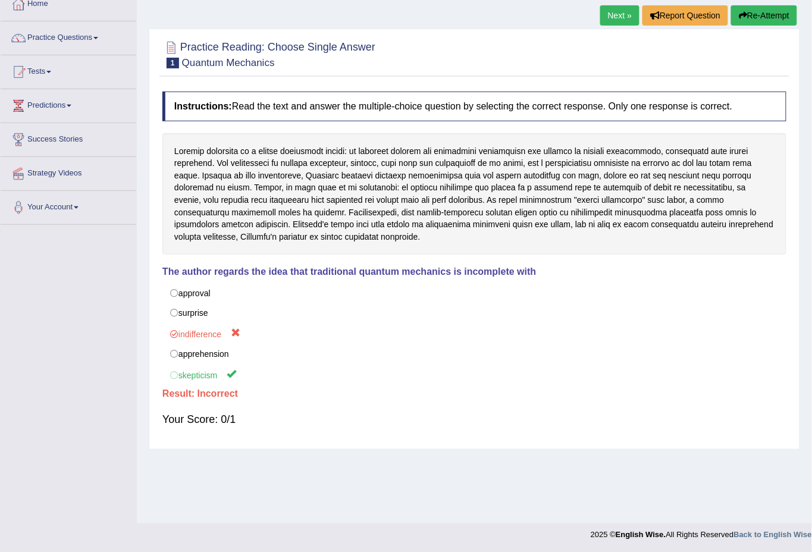
click at [622, 22] on link "Next »" at bounding box center [619, 15] width 39 height 20
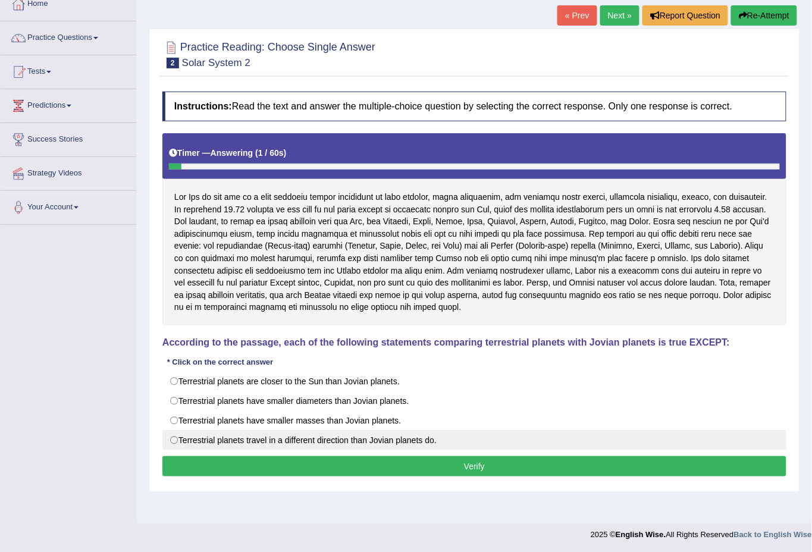
click at [341, 435] on label "Terrestrial planets travel in a different direction than Jovian planets do." at bounding box center [474, 440] width 624 height 20
radio input "true"
click at [340, 448] on label "Terrestrial planets travel in a different direction than Jovian planets do." at bounding box center [474, 440] width 624 height 20
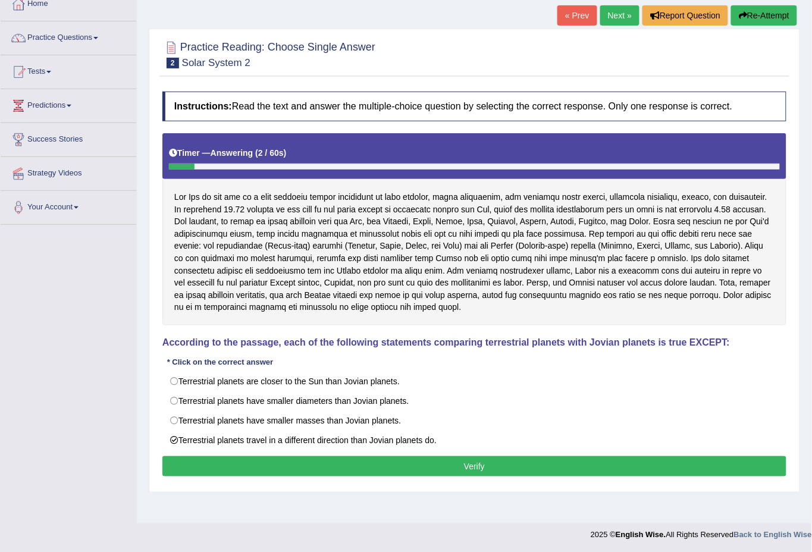
click at [338, 460] on button "Verify" at bounding box center [474, 466] width 624 height 20
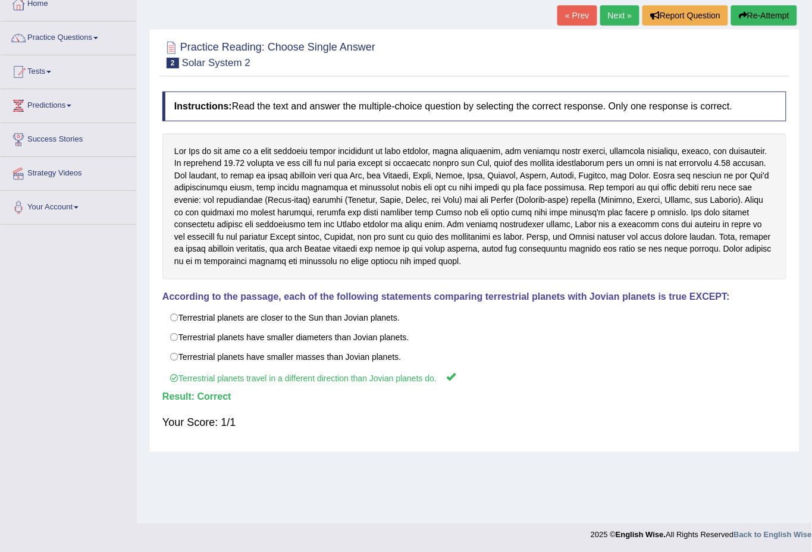
click at [600, 10] on link "Next »" at bounding box center [619, 15] width 39 height 20
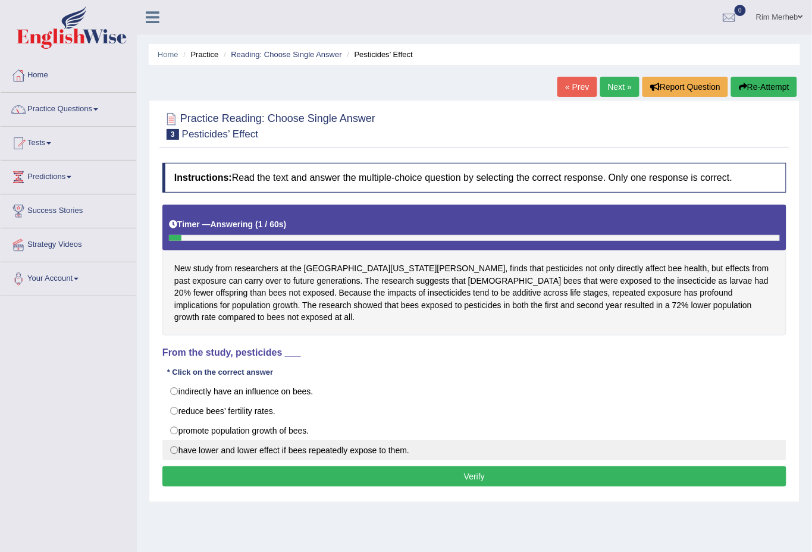
click at [227, 440] on label "have lower and lower effect if bees repeatedly expose to them." at bounding box center [474, 450] width 624 height 20
radio input "true"
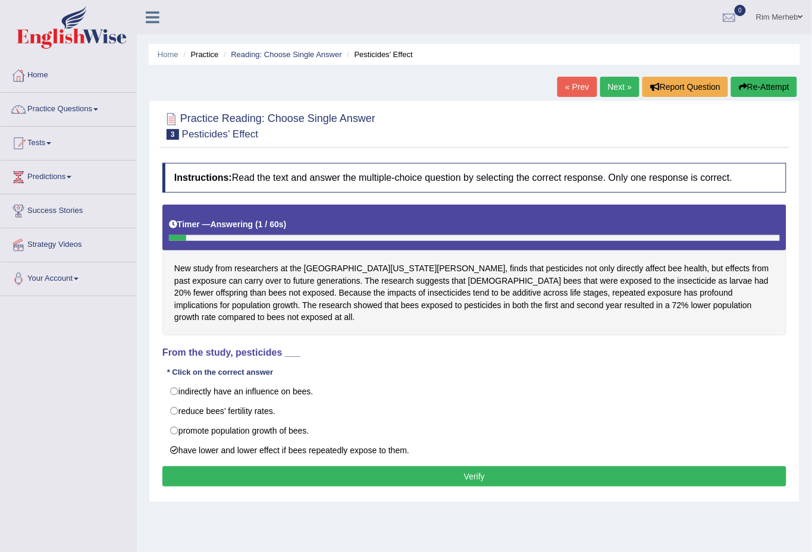
click at [240, 466] on button "Verify" at bounding box center [474, 476] width 624 height 20
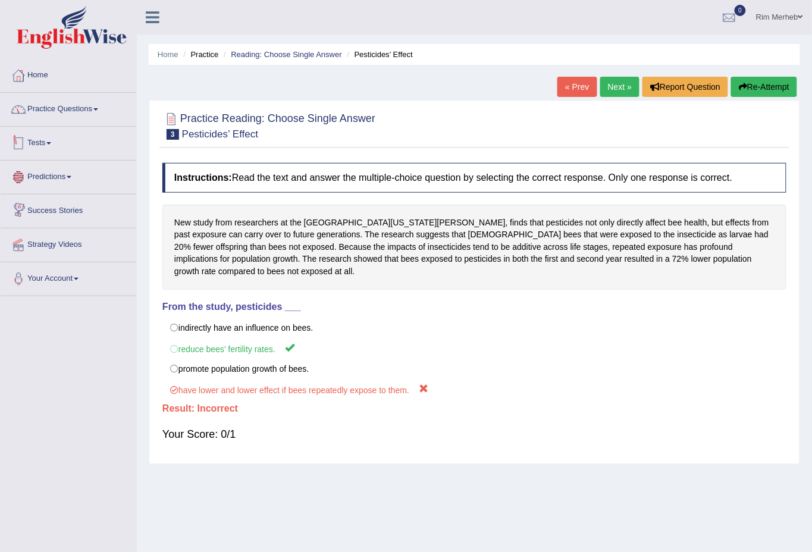
click at [57, 105] on link "Practice Questions" at bounding box center [69, 108] width 136 height 30
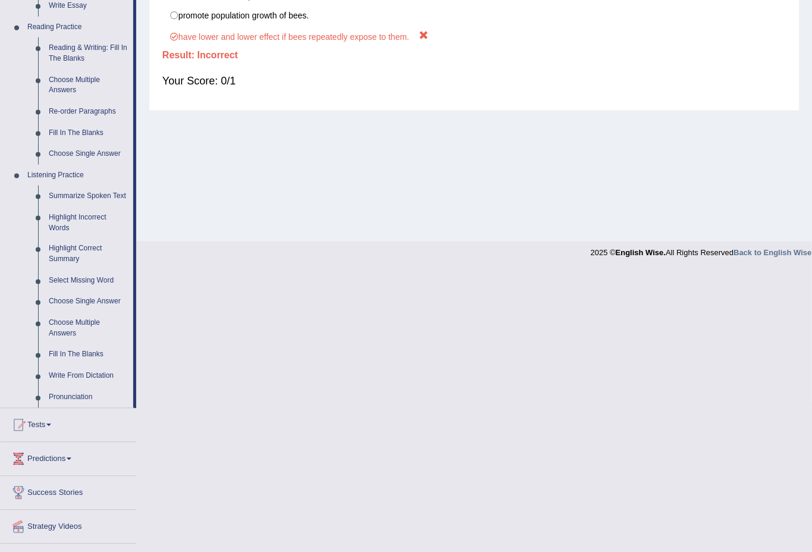
scroll to position [380, 0]
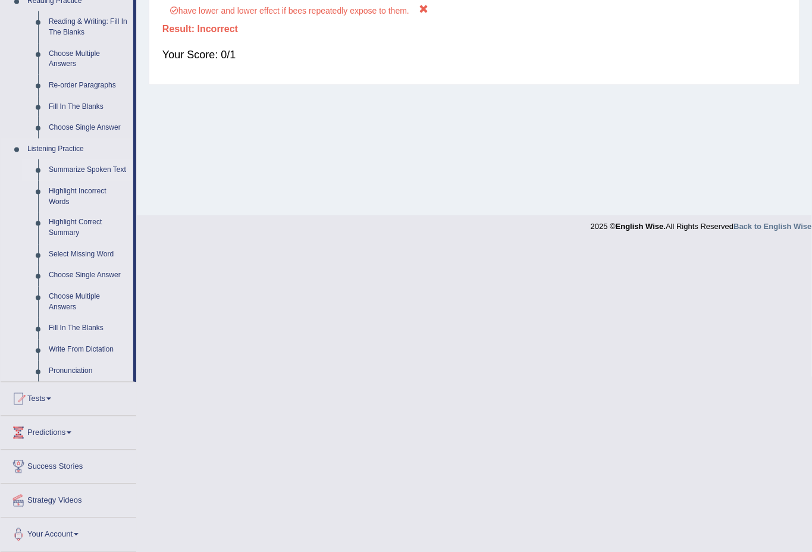
click at [109, 164] on link "Summarize Spoken Text" at bounding box center [88, 169] width 90 height 21
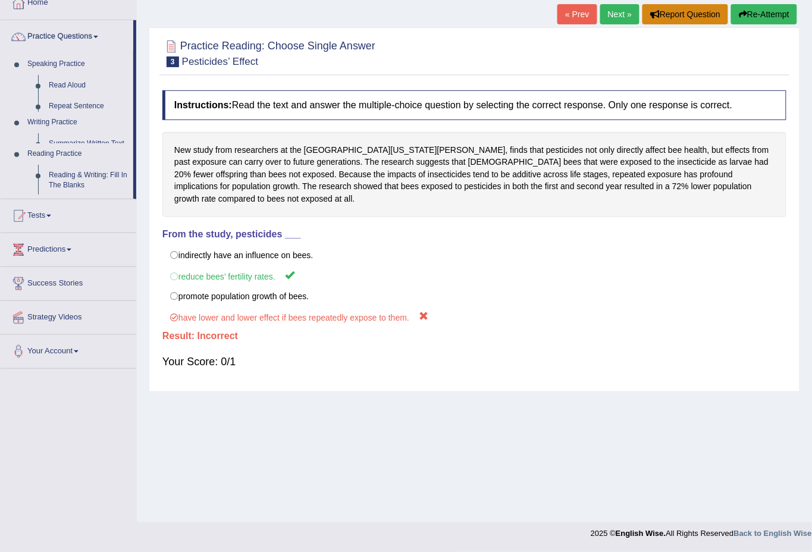
scroll to position [71, 0]
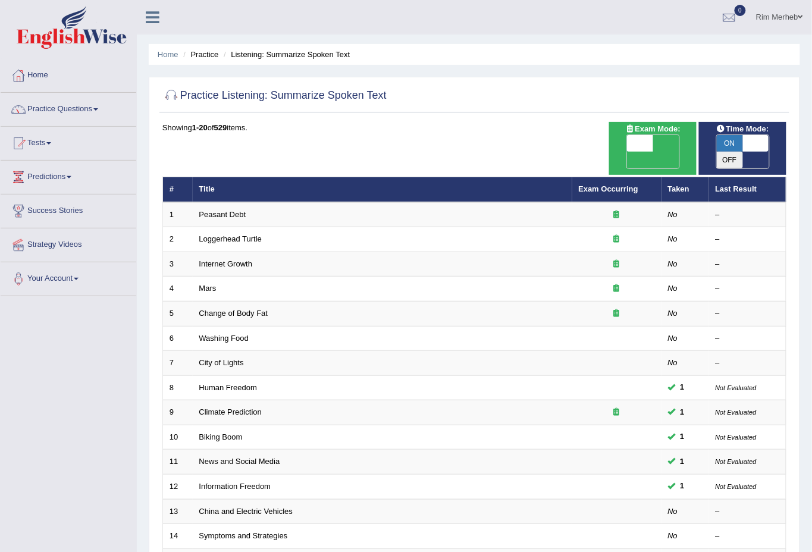
click at [627, 152] on span "OFF" at bounding box center [614, 160] width 26 height 17
checkbox input "true"
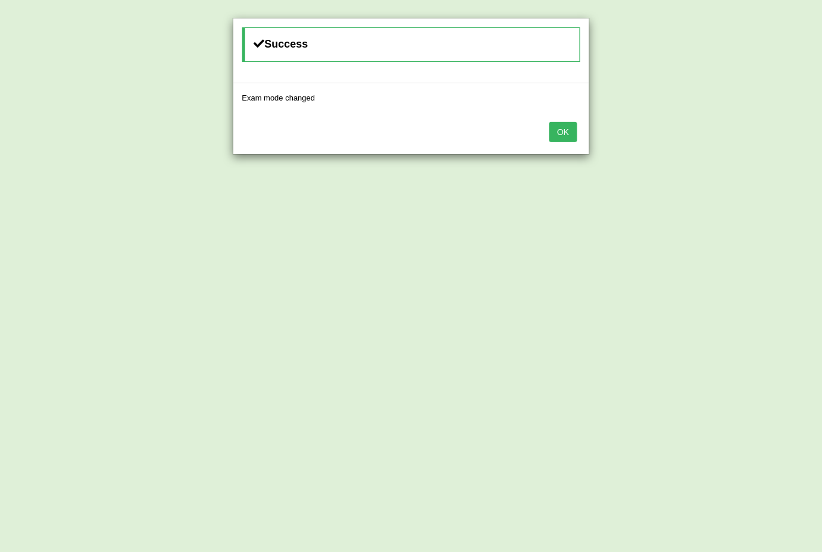
click at [555, 126] on button "OK" at bounding box center [562, 132] width 27 height 20
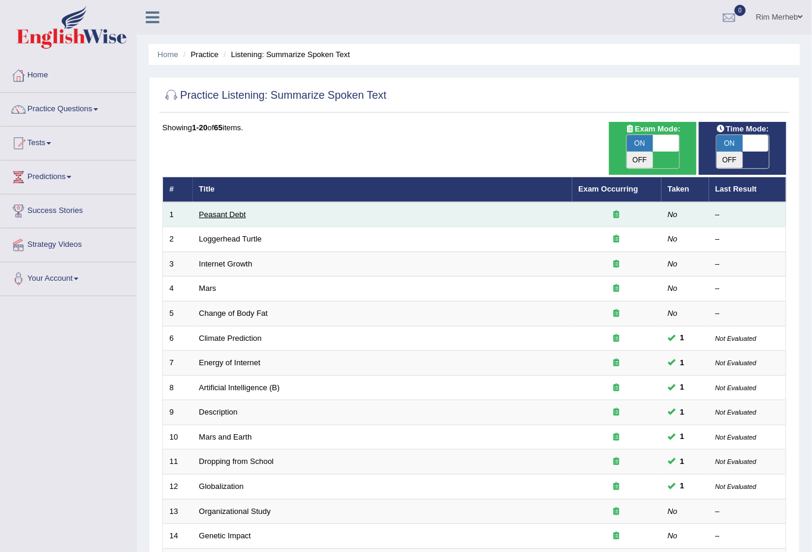
click at [215, 210] on link "Peasant Debt" at bounding box center [222, 214] width 47 height 9
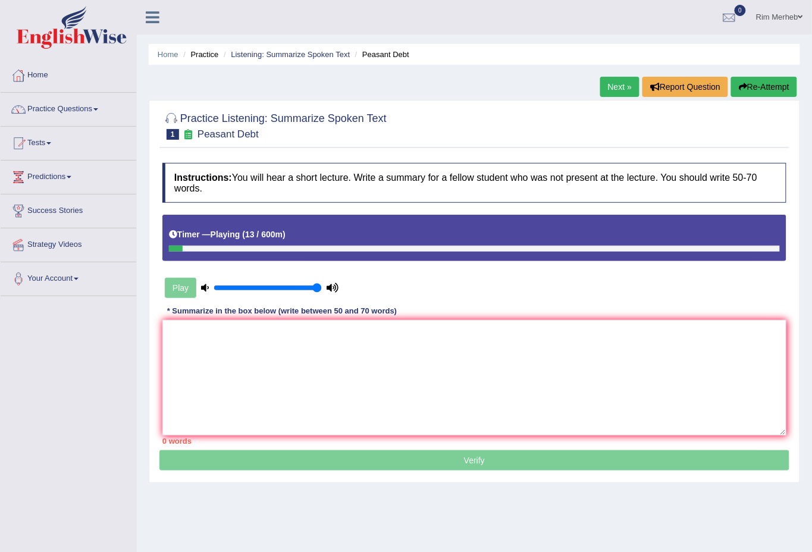
click at [551, 482] on div "Practice Listening: Summarize Spoken Text 1 Peasant Debt Instructions: You will…" at bounding box center [474, 291] width 651 height 383
click at [744, 87] on icon "button" at bounding box center [743, 87] width 8 height 8
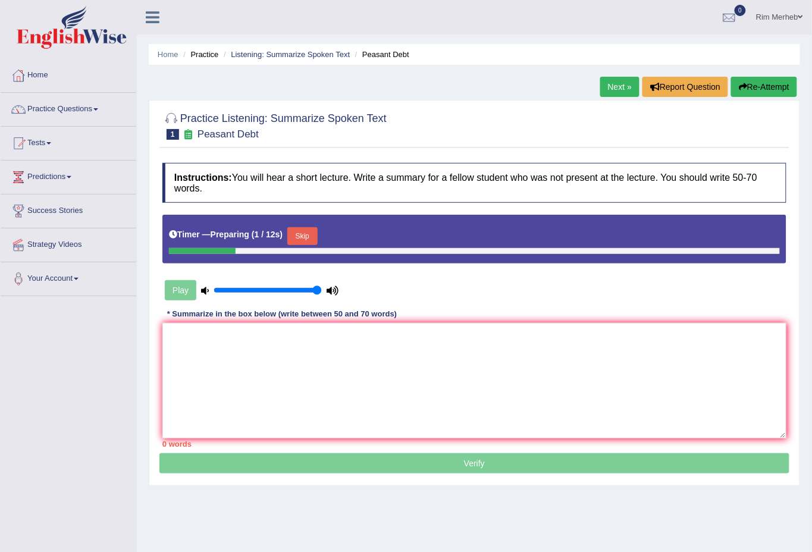
click at [297, 242] on button "Skip" at bounding box center [302, 236] width 30 height 18
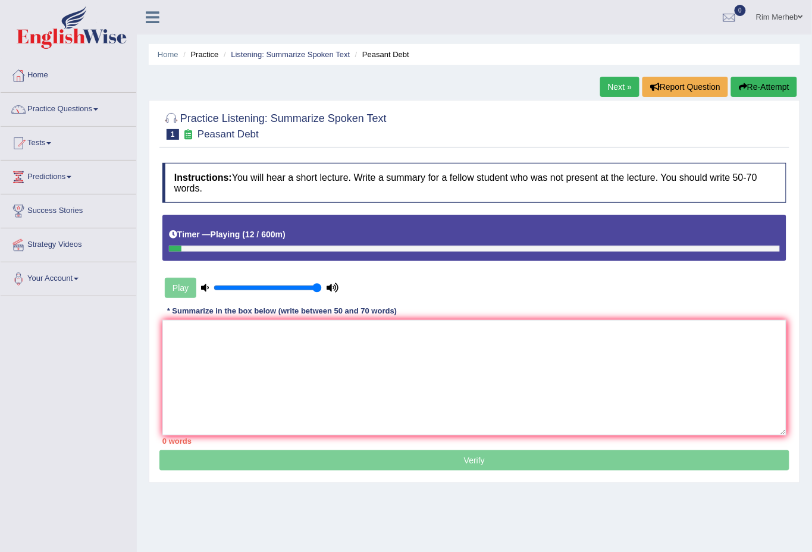
click at [751, 93] on button "Re-Attempt" at bounding box center [764, 87] width 66 height 20
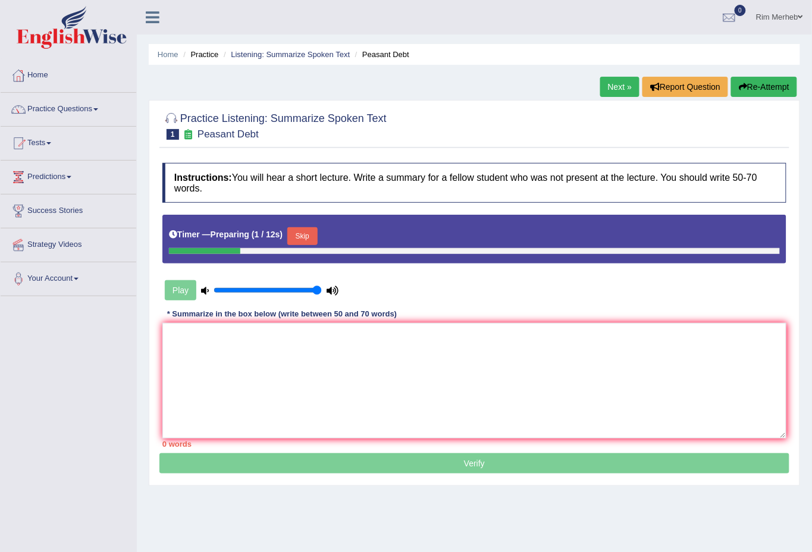
click at [306, 228] on button "Skip" at bounding box center [302, 236] width 30 height 18
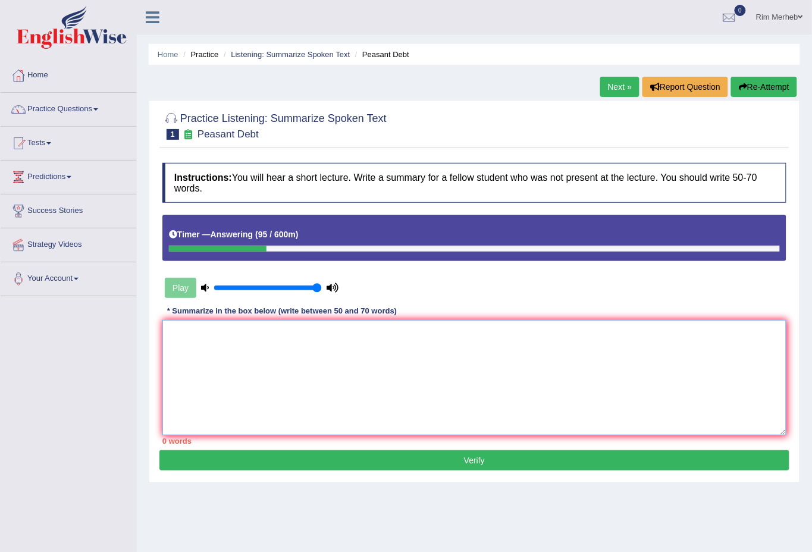
click at [481, 326] on textarea at bounding box center [474, 377] width 624 height 115
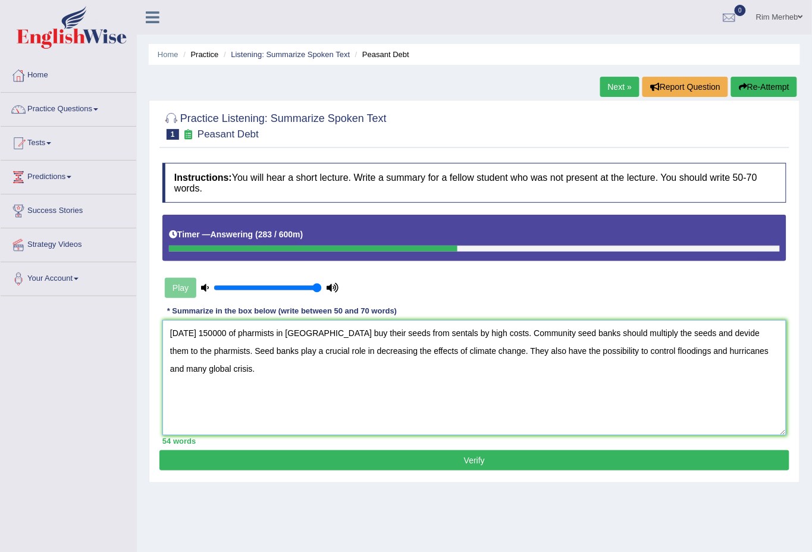
click at [321, 353] on textarea "Today 150000 of pharmists in India buy their seeds from sentals by high costs. …" at bounding box center [474, 377] width 624 height 115
type textarea "Today 150000 of pharmists in India buy their seeds from sentals by high costs. …"
click at [479, 462] on button "Verify" at bounding box center [474, 460] width 630 height 20
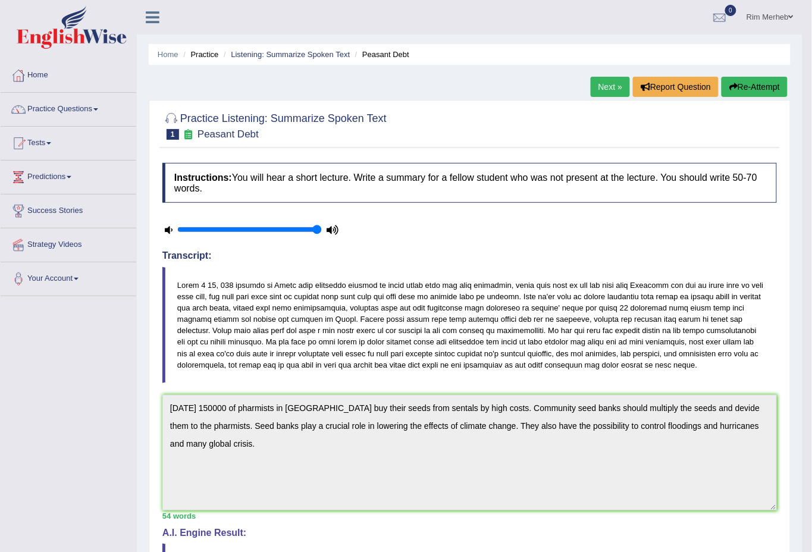
click at [599, 89] on link "Next »" at bounding box center [610, 87] width 39 height 20
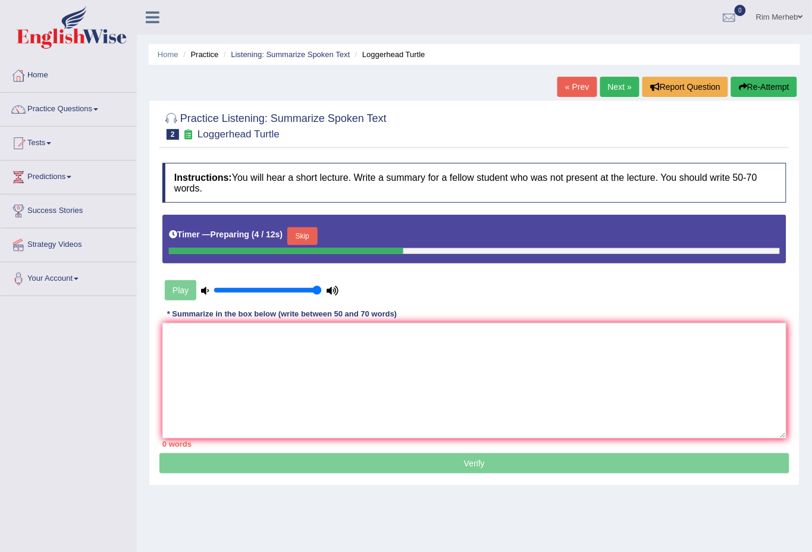
click at [306, 236] on button "Skip" at bounding box center [302, 236] width 30 height 18
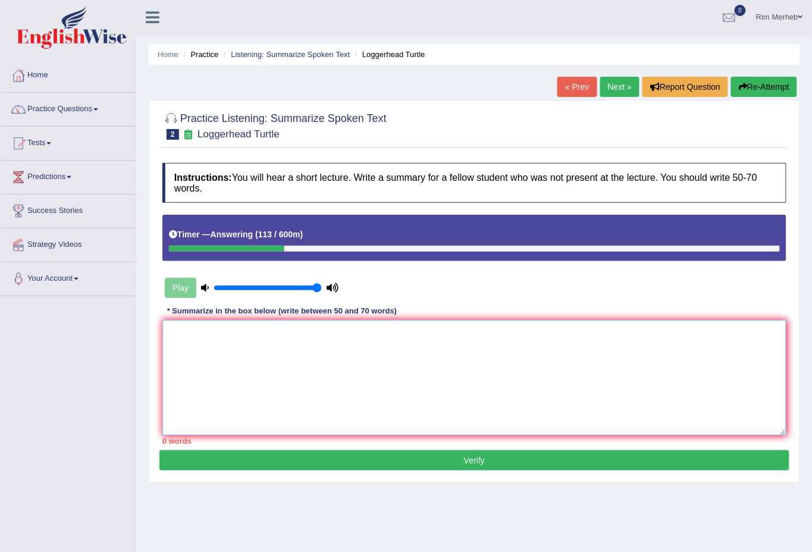
click at [463, 371] on textarea at bounding box center [474, 377] width 624 height 115
type textarea "T"
click at [256, 333] on textarea "How do turtles work? Sea turtles" at bounding box center [474, 377] width 624 height 115
click at [366, 330] on textarea "How do turtles work? According to sea turtles" at bounding box center [474, 377] width 624 height 115
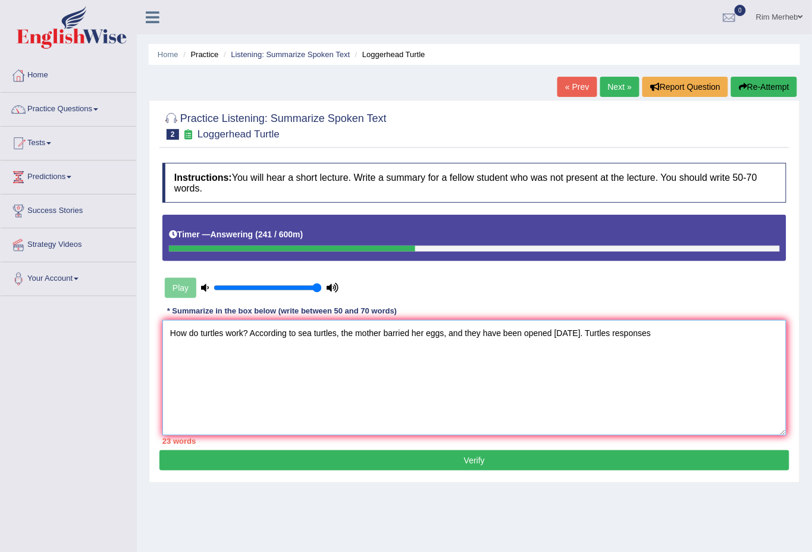
click at [609, 331] on textarea "How do turtles work? According to sea turtles, the mother barried her eggs, and…" at bounding box center [474, 377] width 624 height 115
click at [644, 335] on textarea "How do turtles work? According to sea turtles, the mother barried her eggs, and…" at bounding box center [474, 377] width 624 height 115
click at [699, 331] on textarea "How do turtles work? According to sea turtles, the mother barried her eggs, and…" at bounding box center [474, 377] width 624 height 115
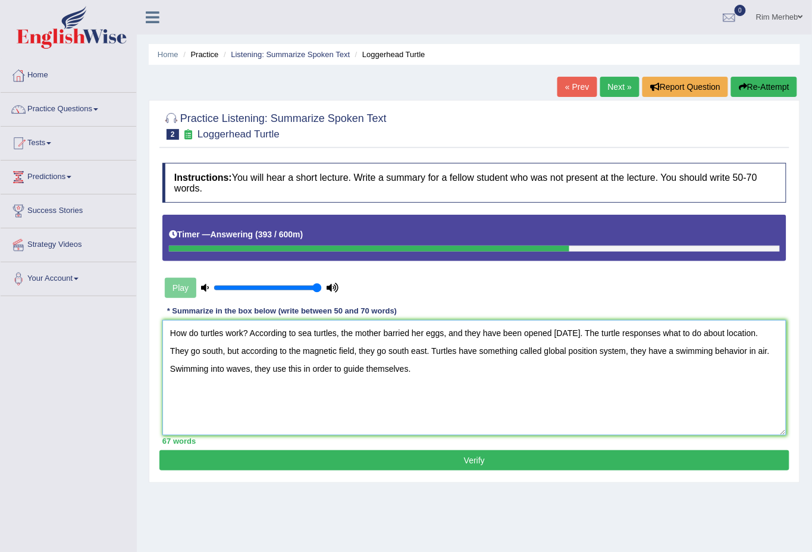
type textarea "How do turtles work? According to sea turtles, the mother barried her eggs, and…"
click at [532, 459] on button "Verify" at bounding box center [474, 460] width 630 height 20
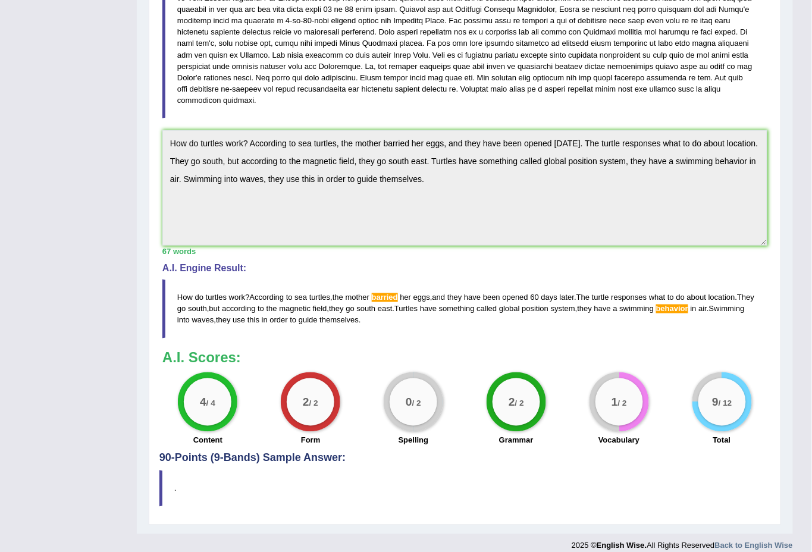
scroll to position [299, 0]
click at [688, 304] on span "behavior" at bounding box center [672, 308] width 32 height 9
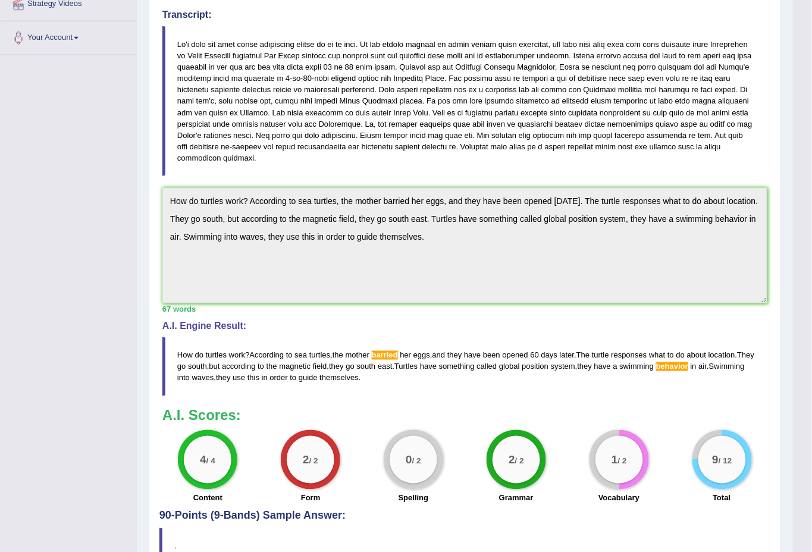
scroll to position [264, 0]
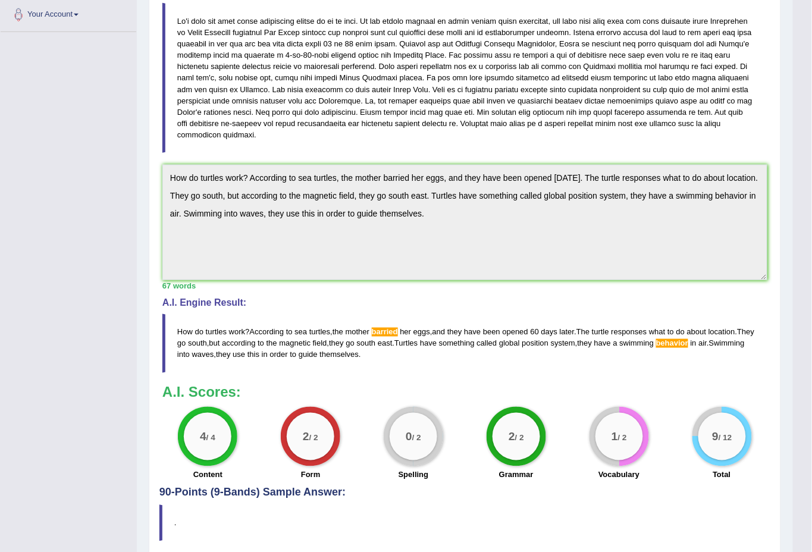
click at [512, 113] on blockquote at bounding box center [464, 78] width 605 height 150
drag, startPoint x: 512, startPoint y: 109, endPoint x: 518, endPoint y: 115, distance: 8.4
click at [518, 110] on blockquote at bounding box center [464, 78] width 605 height 150
drag, startPoint x: 518, startPoint y: 115, endPoint x: 528, endPoint y: 136, distance: 22.9
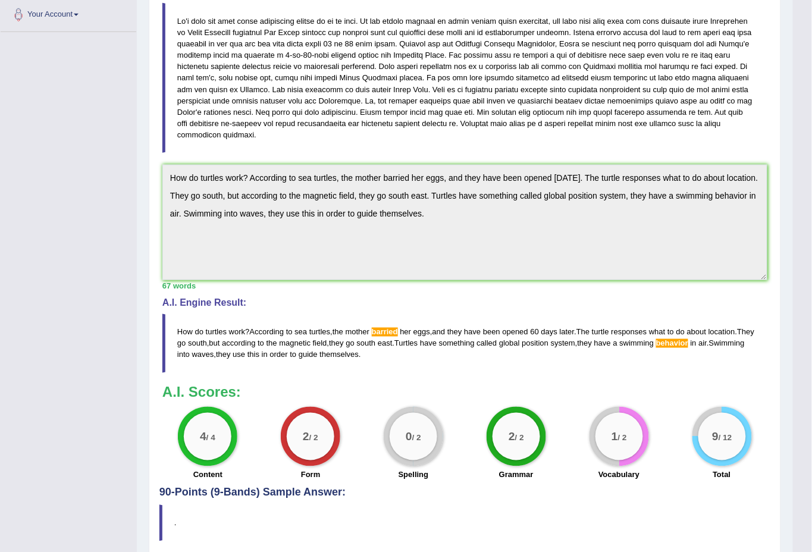
click at [528, 136] on blockquote at bounding box center [464, 78] width 605 height 150
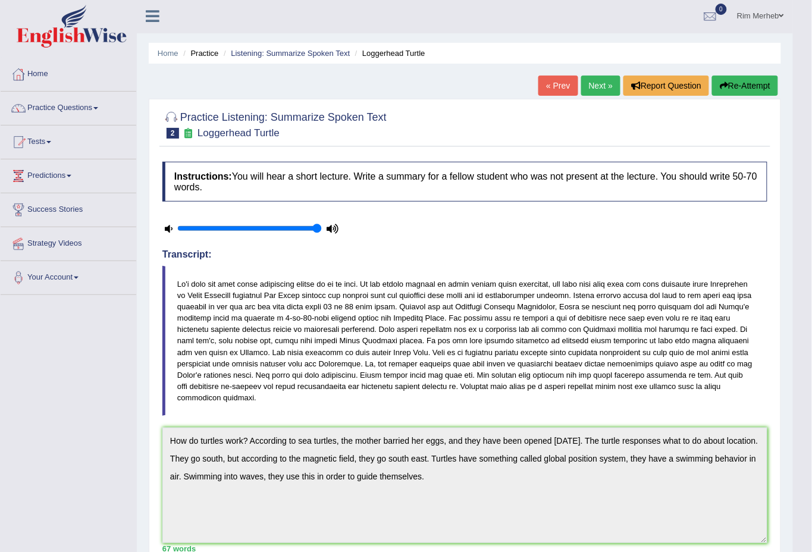
scroll to position [0, 0]
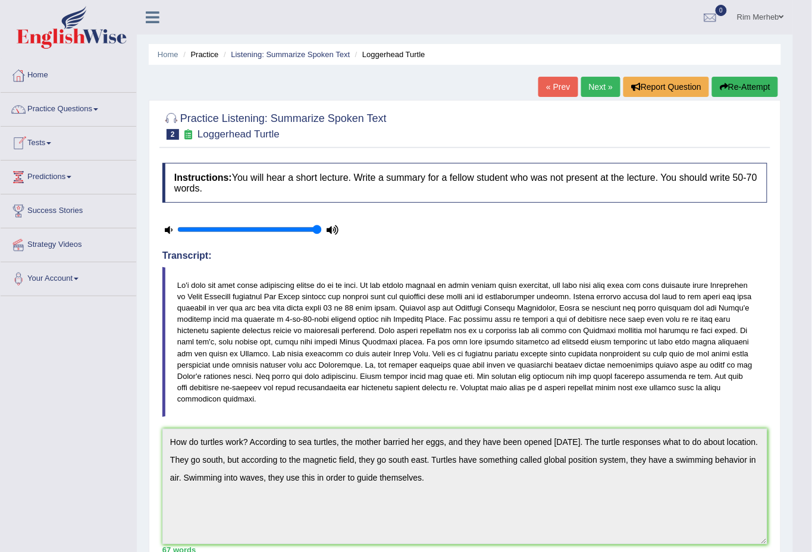
click at [71, 106] on link "Practice Questions" at bounding box center [69, 108] width 136 height 30
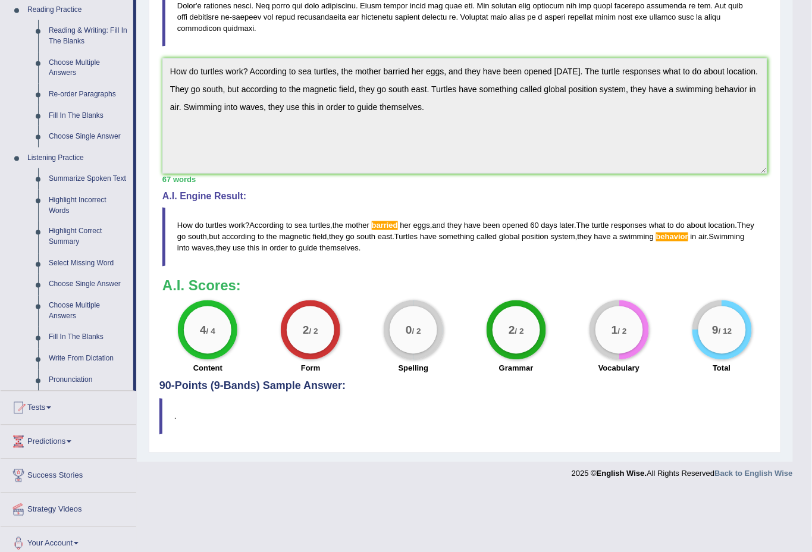
scroll to position [380, 0]
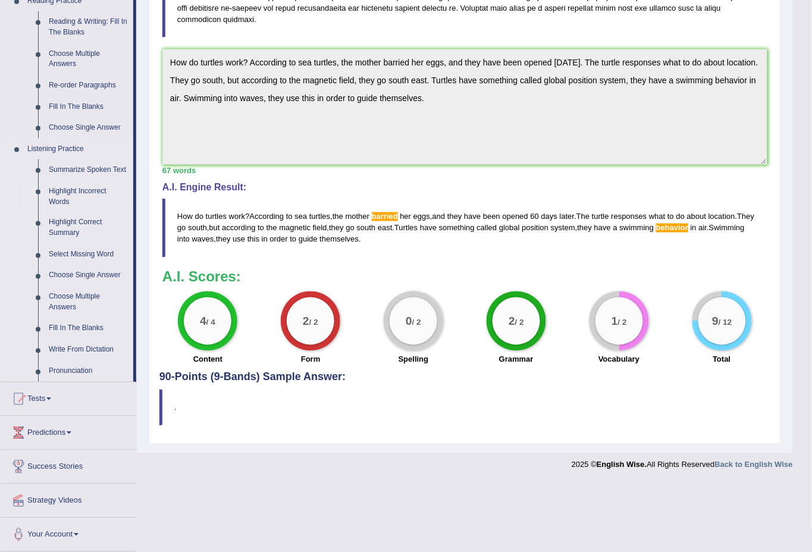
click at [56, 200] on link "Highlight Incorrect Words" at bounding box center [88, 197] width 90 height 32
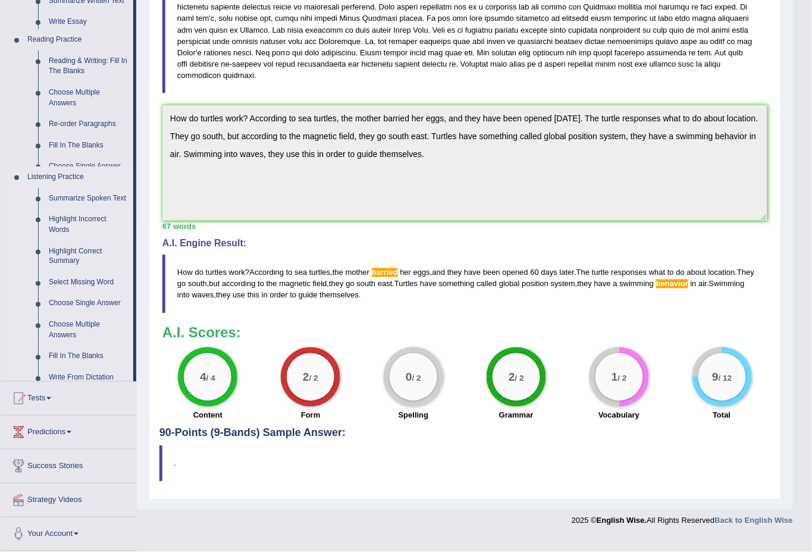
scroll to position [299, 0]
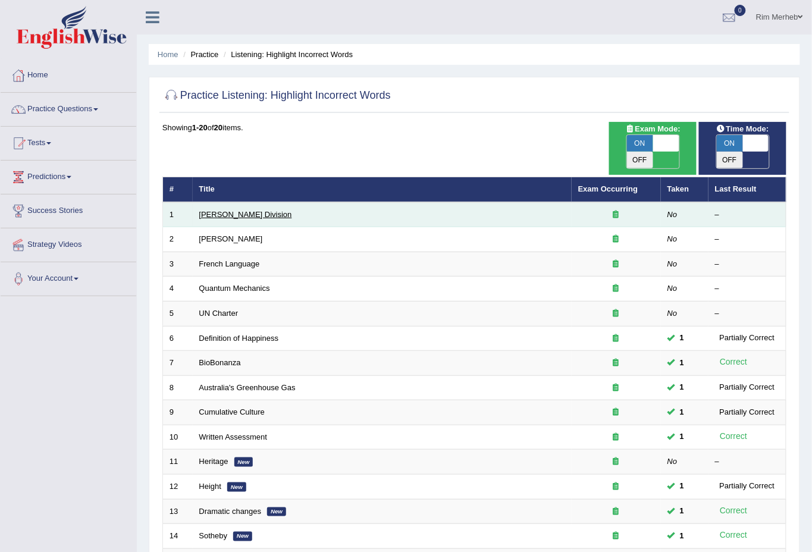
click at [208, 210] on link "[PERSON_NAME] Division" at bounding box center [245, 214] width 93 height 9
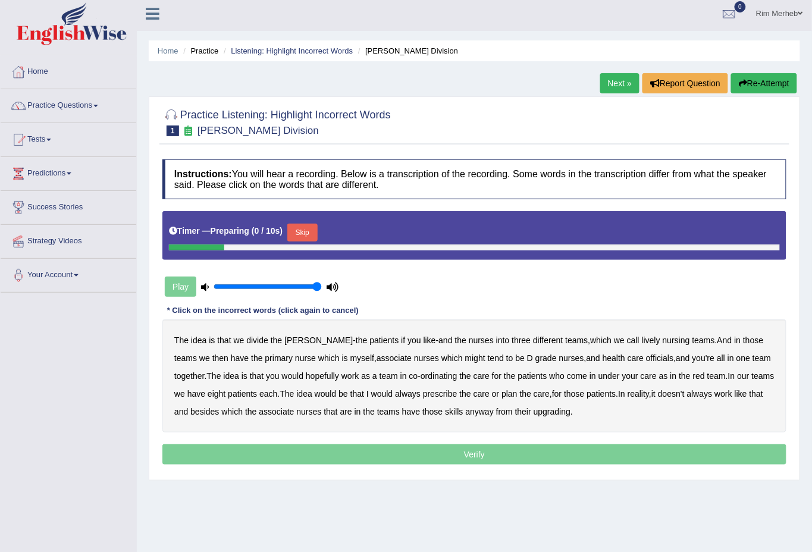
scroll to position [71, 0]
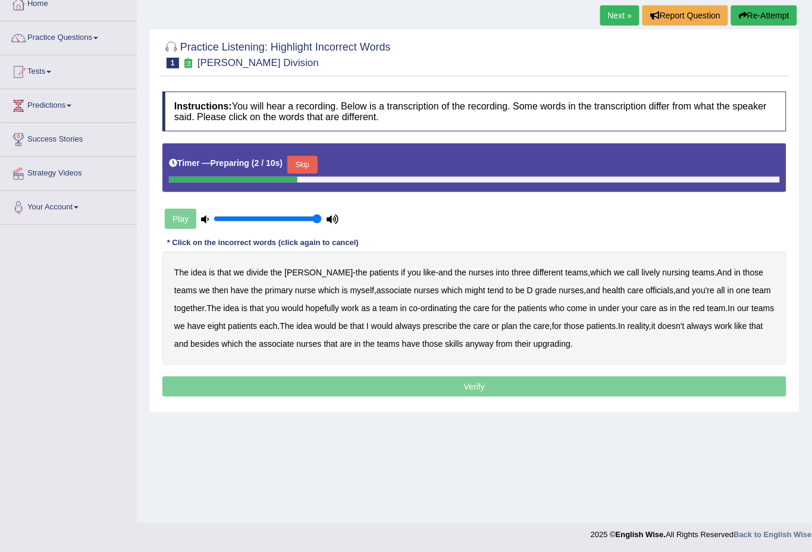
click at [297, 162] on button "Skip" at bounding box center [302, 165] width 30 height 18
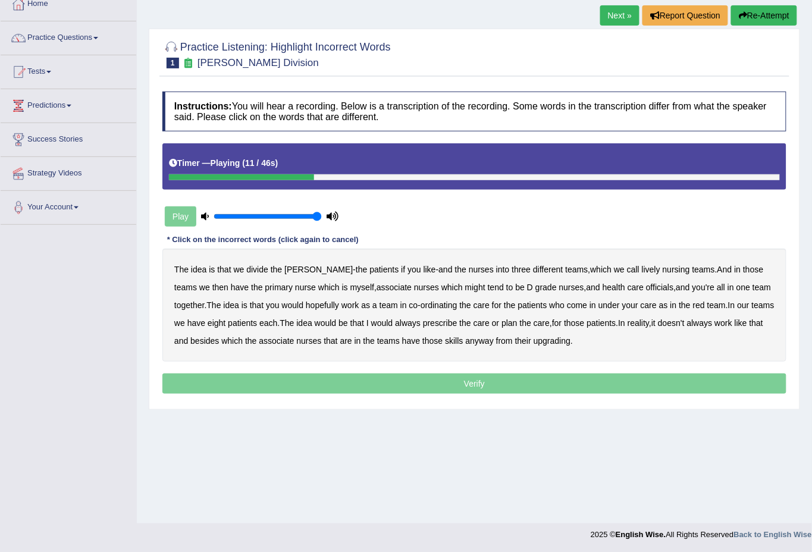
click at [642, 268] on b "lively" at bounding box center [651, 270] width 18 height 10
click at [465, 289] on b "might" at bounding box center [475, 288] width 20 height 10
click at [646, 285] on b "officials" at bounding box center [659, 288] width 27 height 10
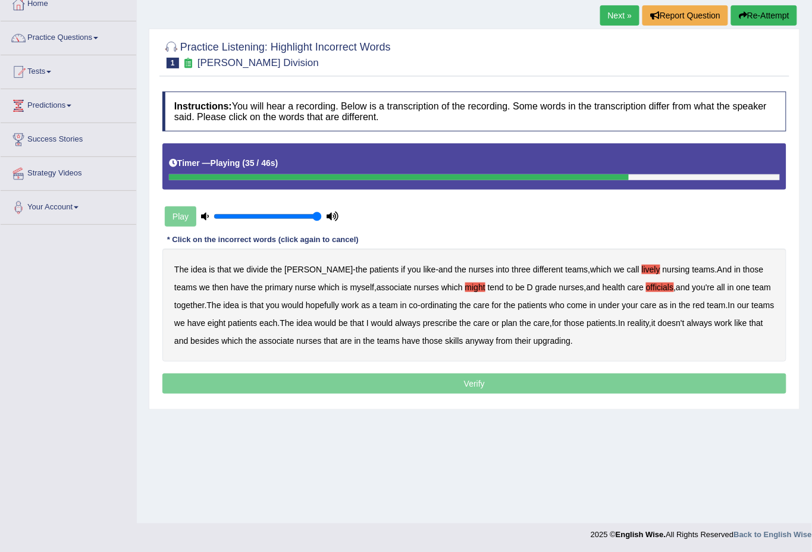
click at [421, 321] on b "always" at bounding box center [408, 323] width 26 height 10
click at [571, 341] on b "upgrading" at bounding box center [552, 341] width 37 height 10
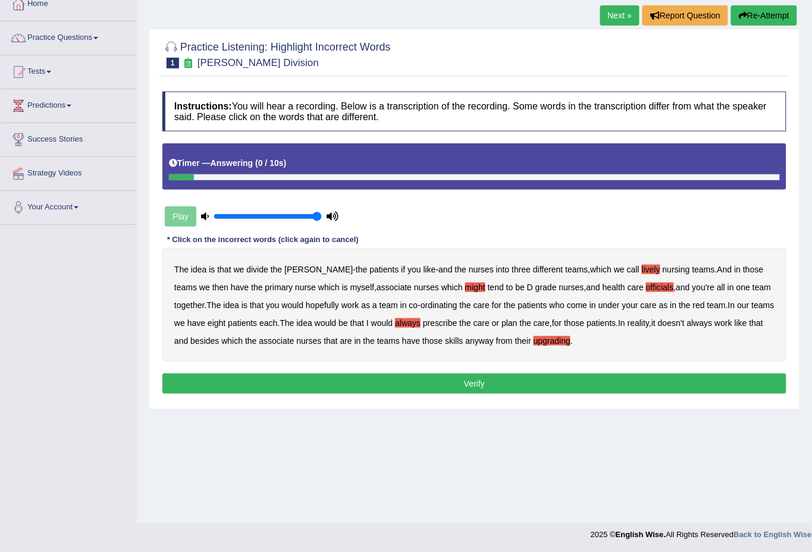
click at [553, 379] on button "Verify" at bounding box center [474, 384] width 624 height 20
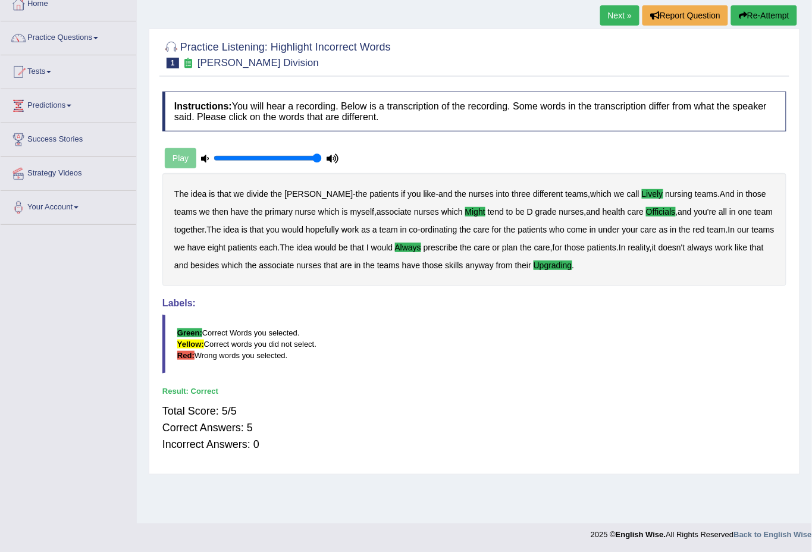
click at [601, 19] on link "Next »" at bounding box center [619, 15] width 39 height 20
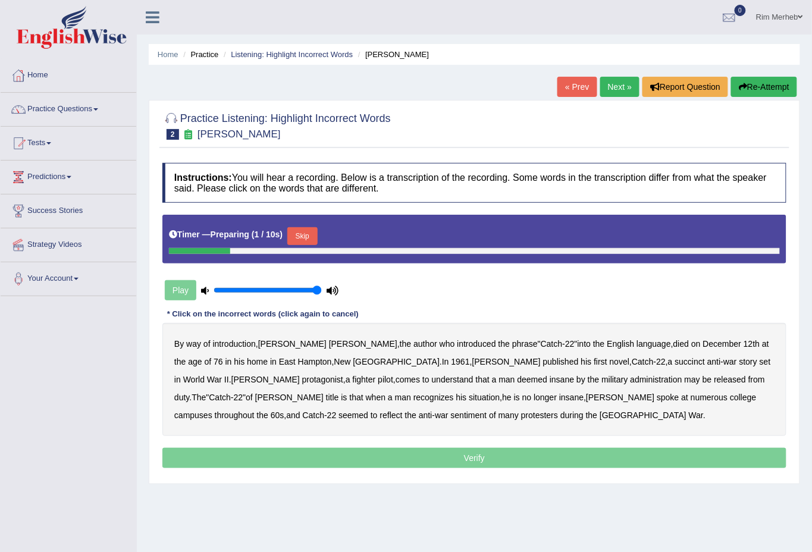
click at [303, 234] on button "Skip" at bounding box center [302, 236] width 30 height 18
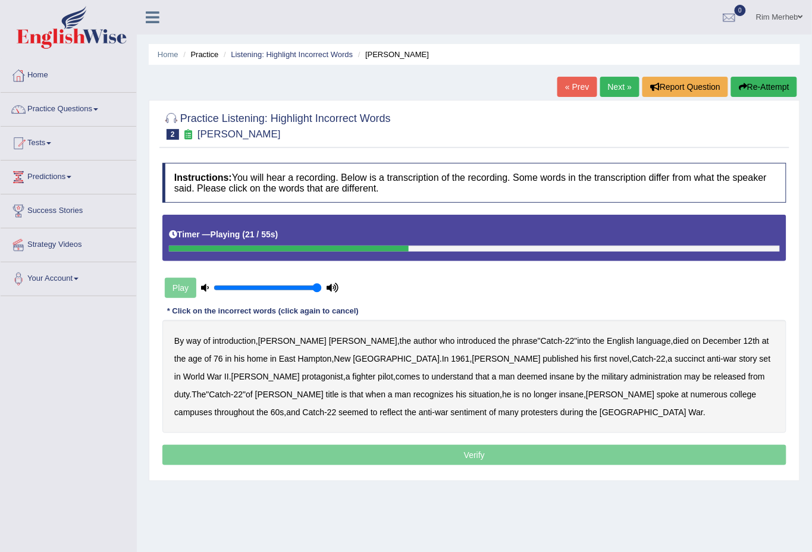
click at [675, 361] on b "succinct" at bounding box center [690, 359] width 30 height 10
click at [631, 381] on b "administration" at bounding box center [657, 377] width 52 height 10
click at [469, 396] on b "situation" at bounding box center [484, 395] width 31 height 10
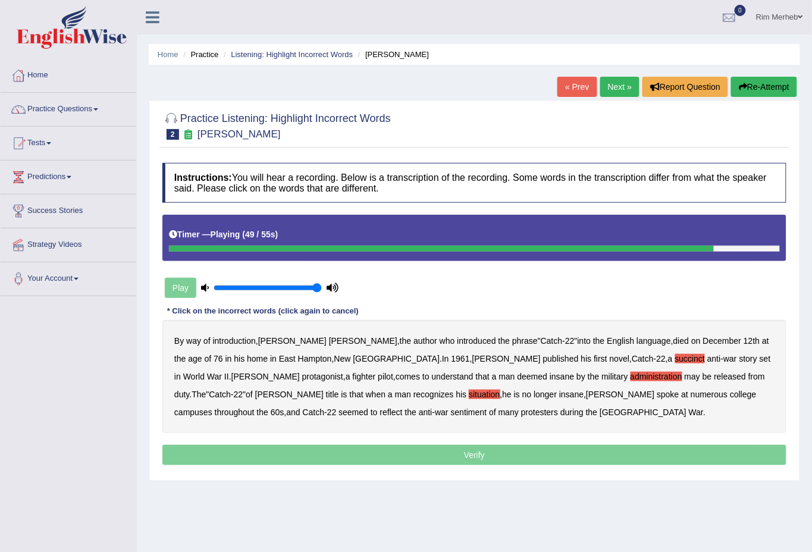
click at [701, 399] on div "By way of introduction , [PERSON_NAME] , the author who introduced the phrase "…" at bounding box center [474, 376] width 624 height 113
click at [403, 408] on b "reflect" at bounding box center [391, 413] width 23 height 10
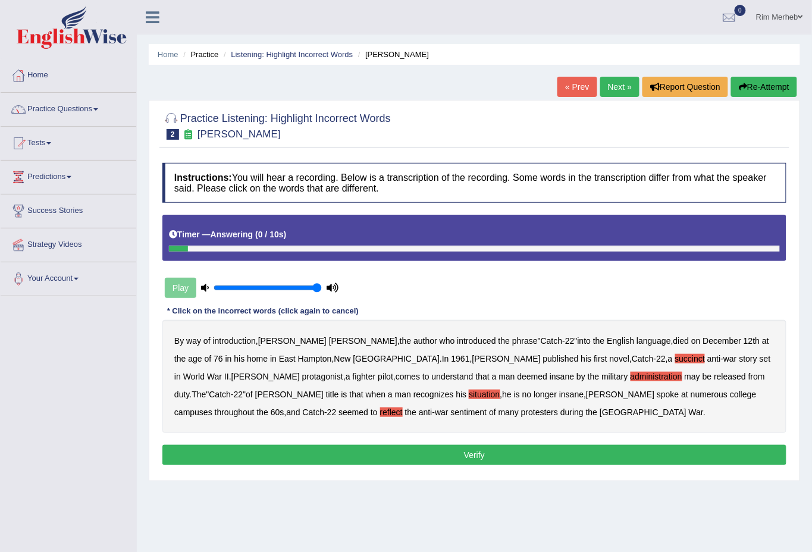
click at [367, 456] on button "Verify" at bounding box center [474, 455] width 624 height 20
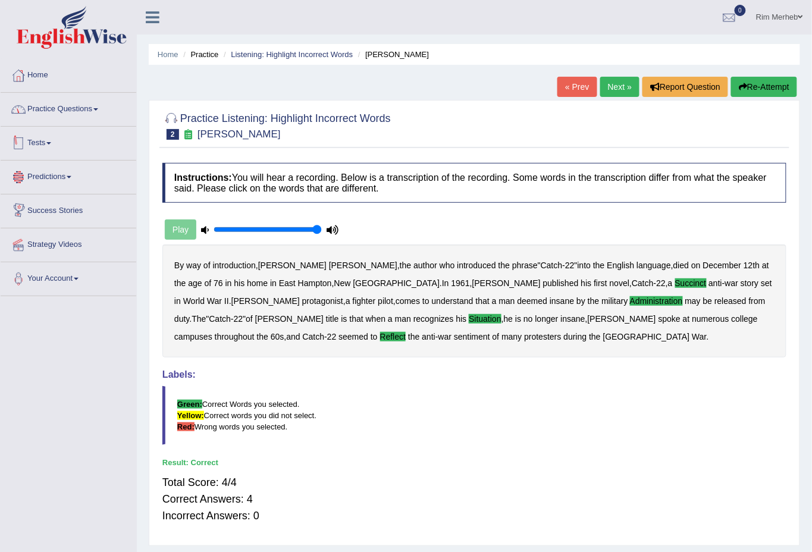
click at [36, 107] on link "Practice Questions" at bounding box center [69, 108] width 136 height 30
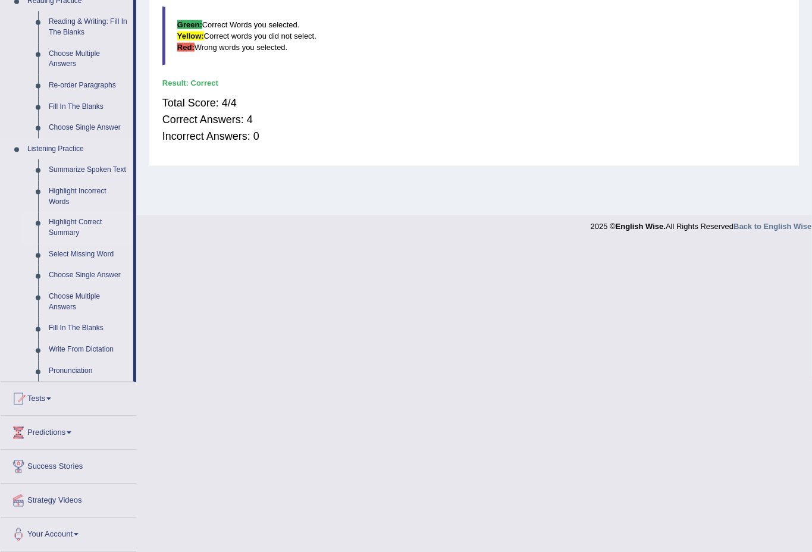
click at [72, 220] on link "Highlight Correct Summary" at bounding box center [88, 228] width 90 height 32
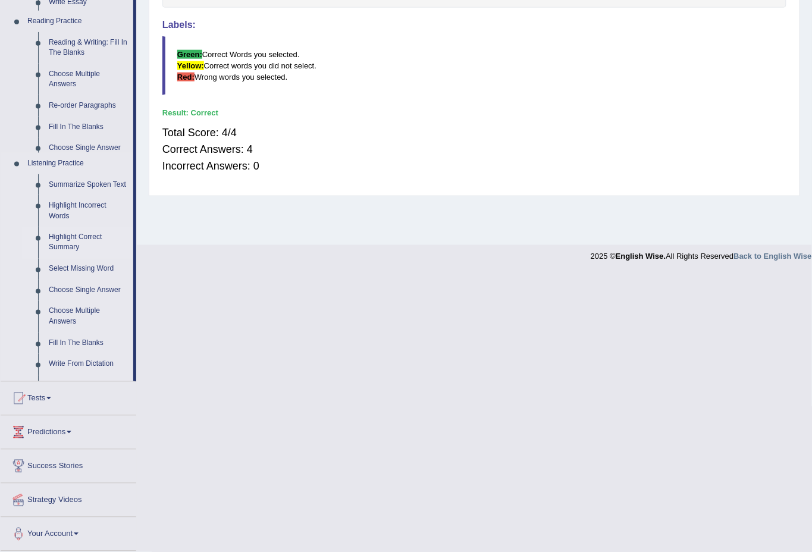
scroll to position [165, 0]
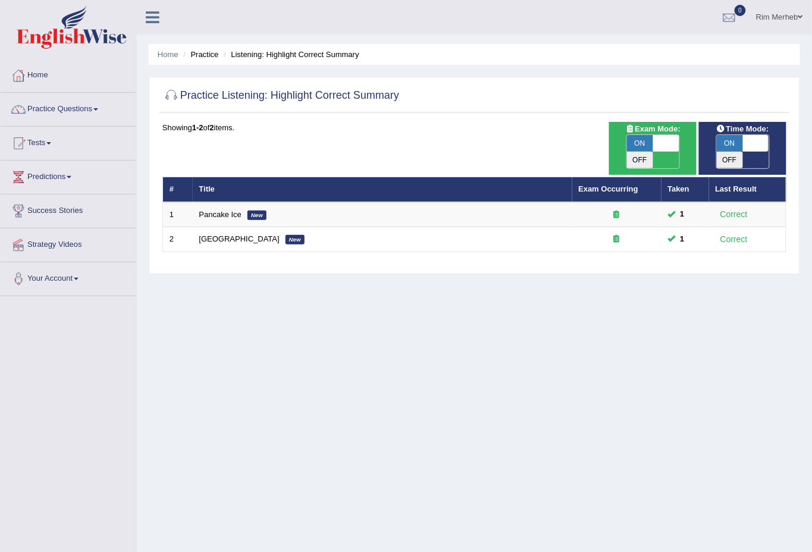
click at [657, 132] on span "Exam Mode:" at bounding box center [653, 129] width 64 height 12
click at [657, 140] on span at bounding box center [666, 143] width 26 height 17
checkbox input "false"
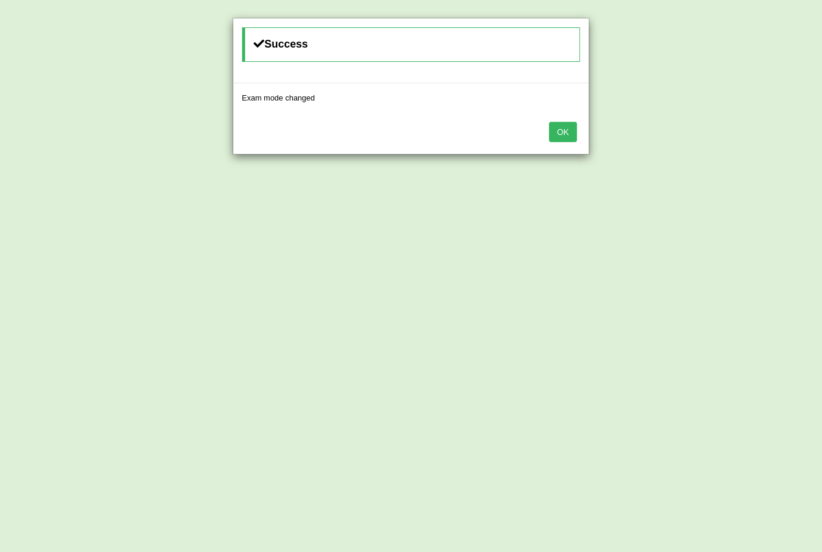
click at [559, 128] on button "OK" at bounding box center [562, 132] width 27 height 20
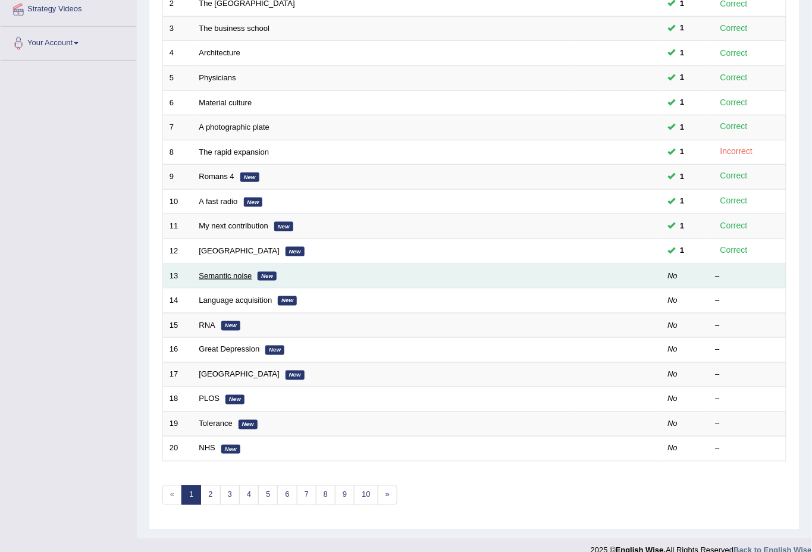
click at [218, 271] on link "Semantic noise" at bounding box center [225, 275] width 53 height 9
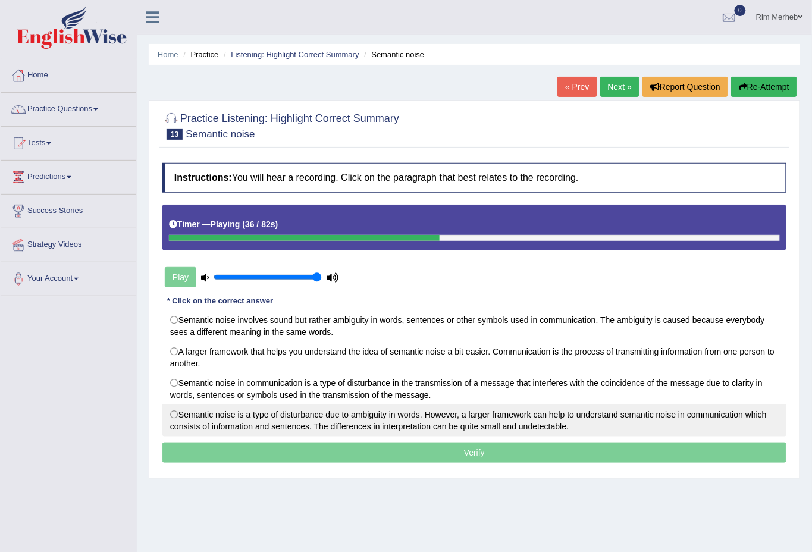
click at [520, 414] on label "Semantic noise is a type of disturbance due to ambiguity in words. However, a l…" at bounding box center [474, 421] width 624 height 32
radio input "true"
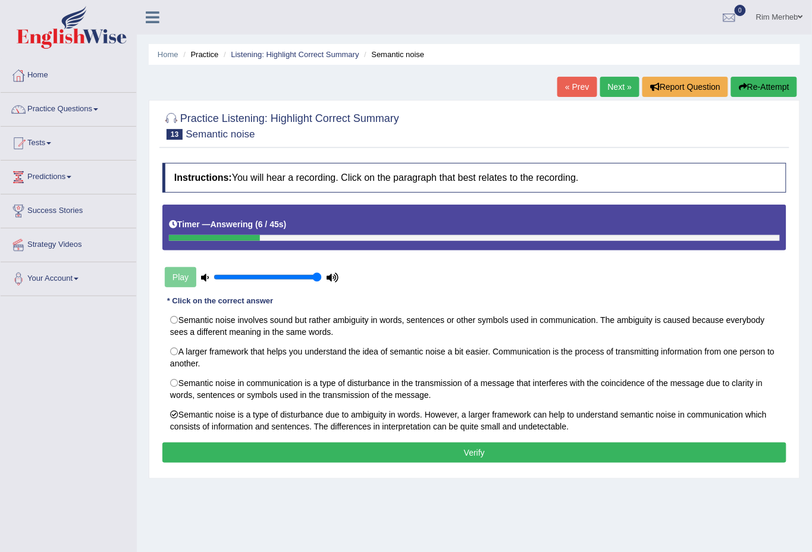
click at [534, 450] on button "Verify" at bounding box center [474, 453] width 624 height 20
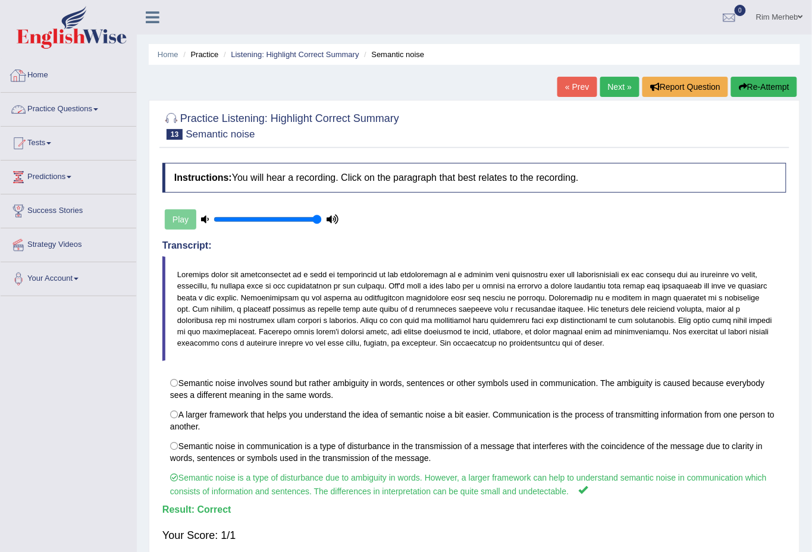
click at [14, 98] on link "Practice Questions" at bounding box center [69, 108] width 136 height 30
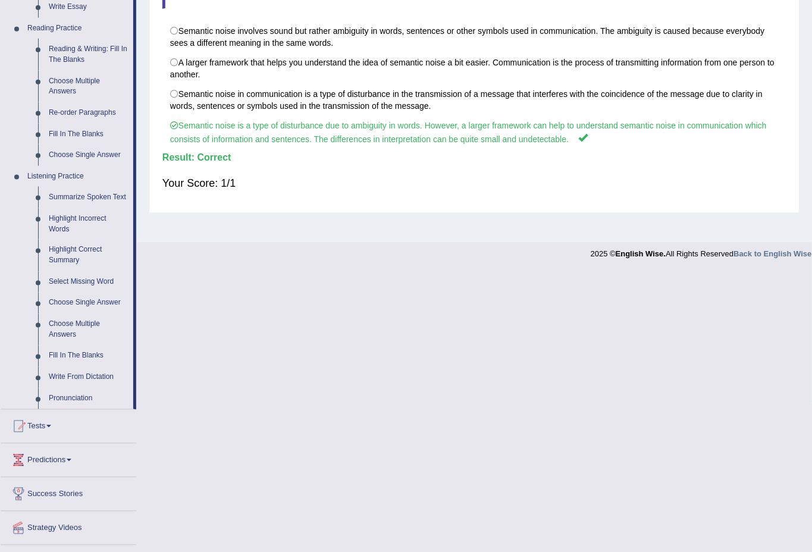
scroll to position [380, 0]
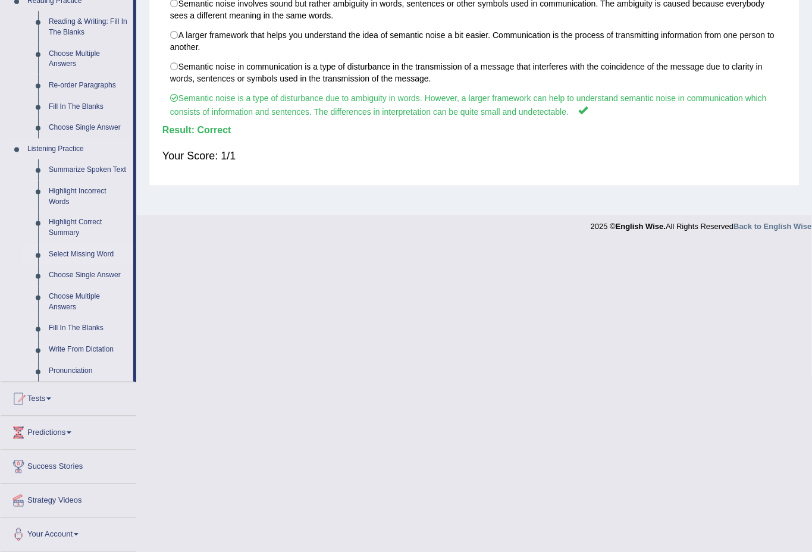
click at [62, 250] on link "Select Missing Word" at bounding box center [88, 255] width 90 height 21
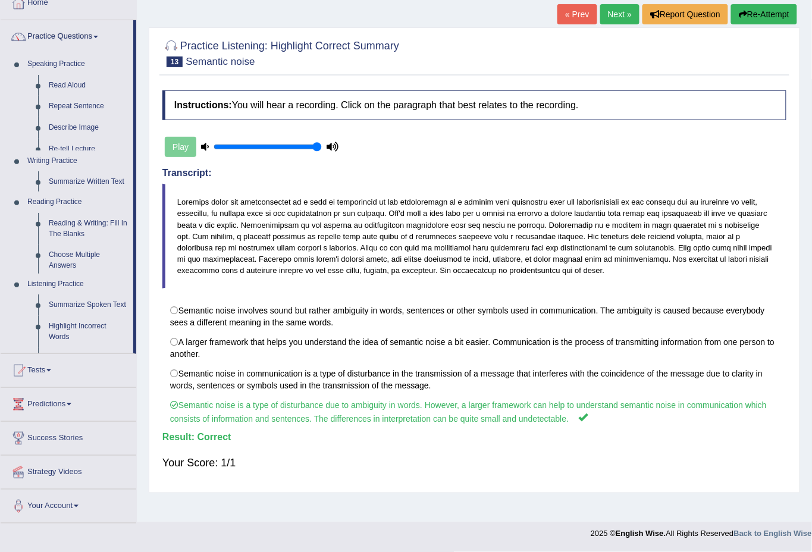
scroll to position [71, 0]
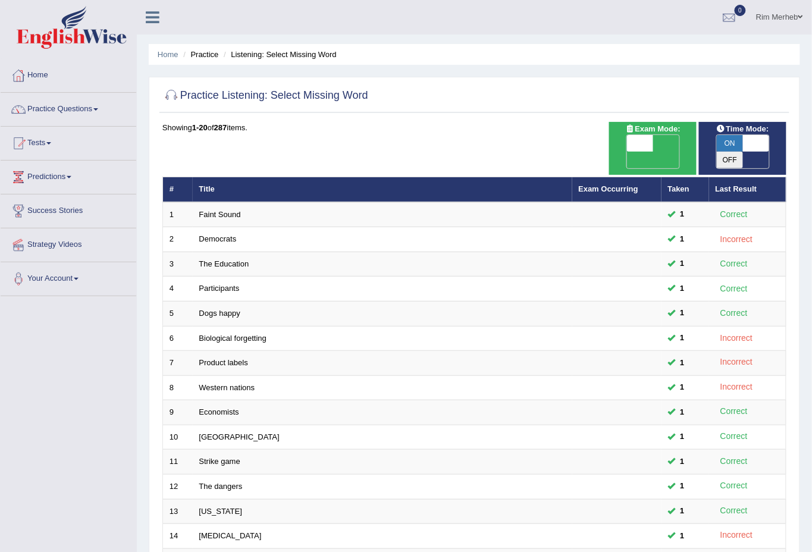
click at [640, 145] on span at bounding box center [640, 143] width 26 height 17
click at [630, 148] on span at bounding box center [640, 143] width 26 height 17
checkbox input "true"
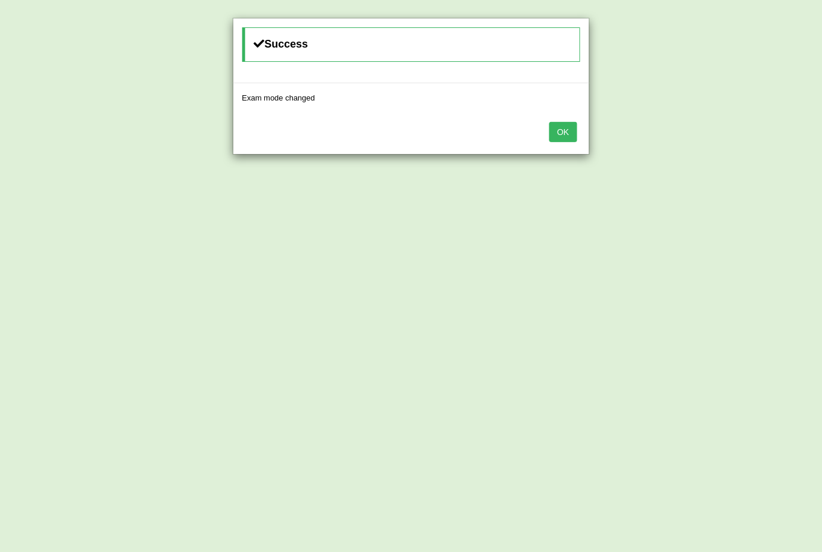
click at [573, 140] on button "OK" at bounding box center [562, 132] width 27 height 20
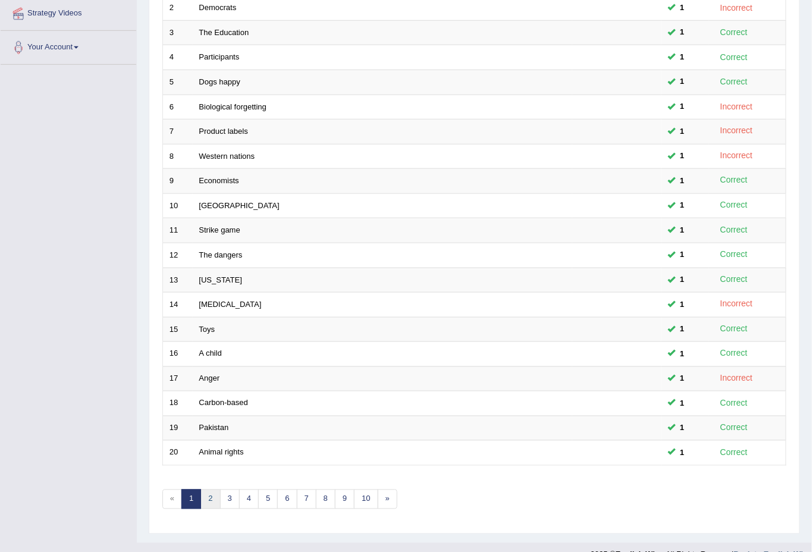
click at [203, 490] on link "2" at bounding box center [210, 500] width 20 height 20
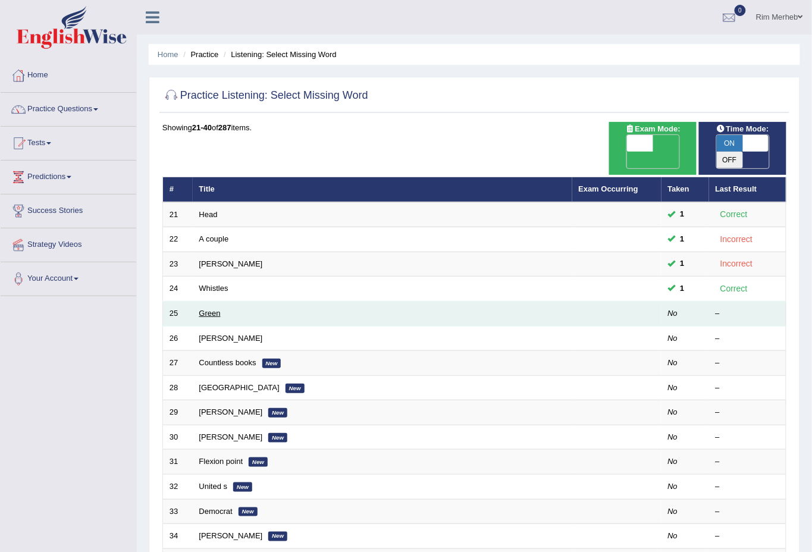
click at [204, 309] on link "Green" at bounding box center [209, 313] width 21 height 9
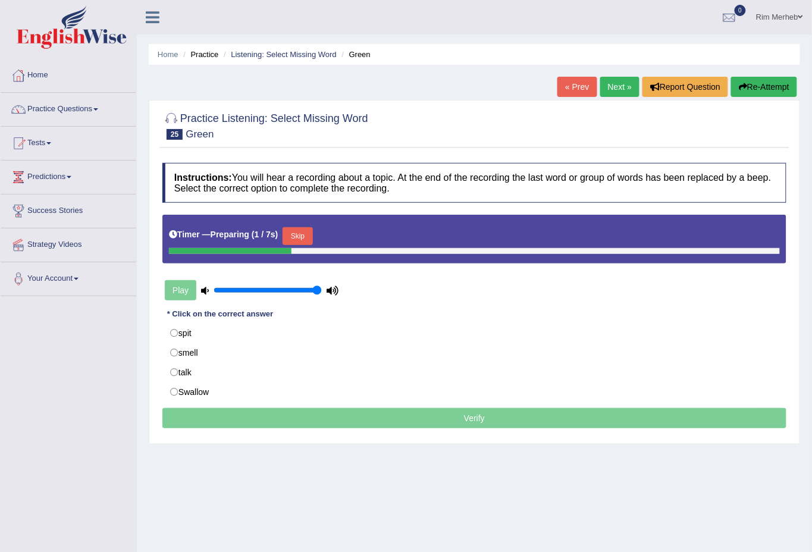
click at [302, 237] on button "Skip" at bounding box center [298, 236] width 30 height 18
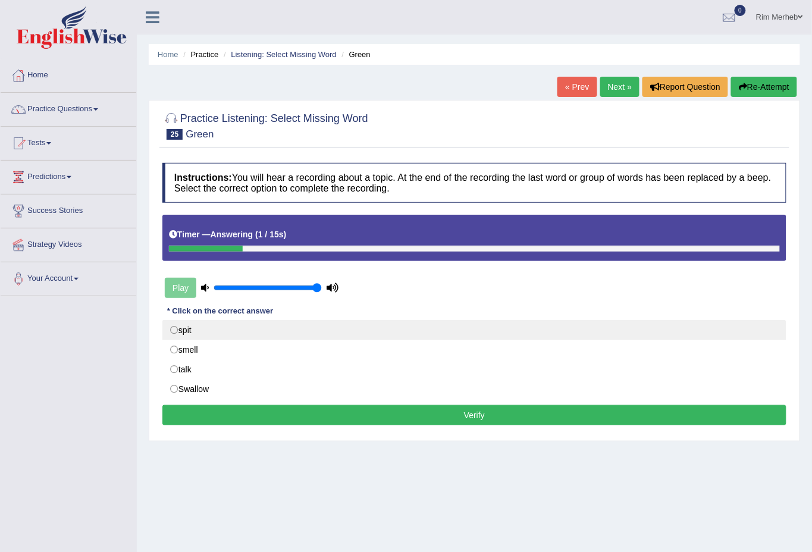
click at [211, 331] on label "spit" at bounding box center [474, 330] width 624 height 20
radio input "true"
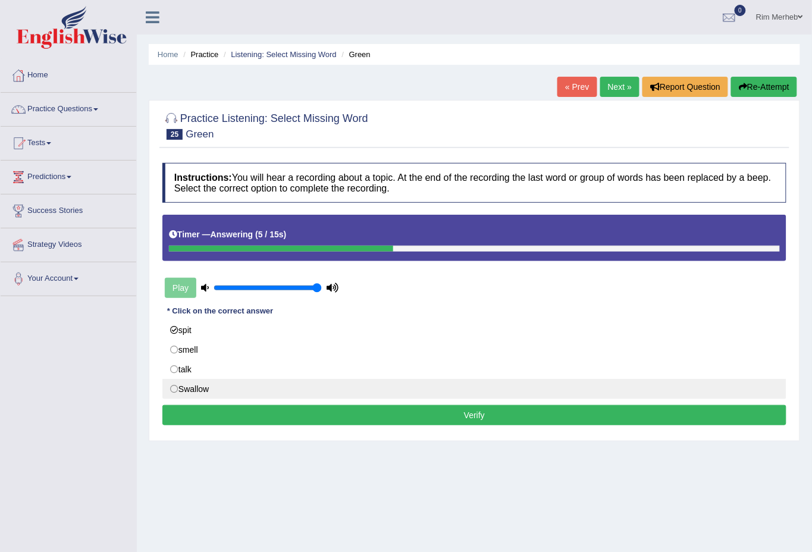
click at [194, 388] on label "Swallow" at bounding box center [474, 389] width 624 height 20
radio input "true"
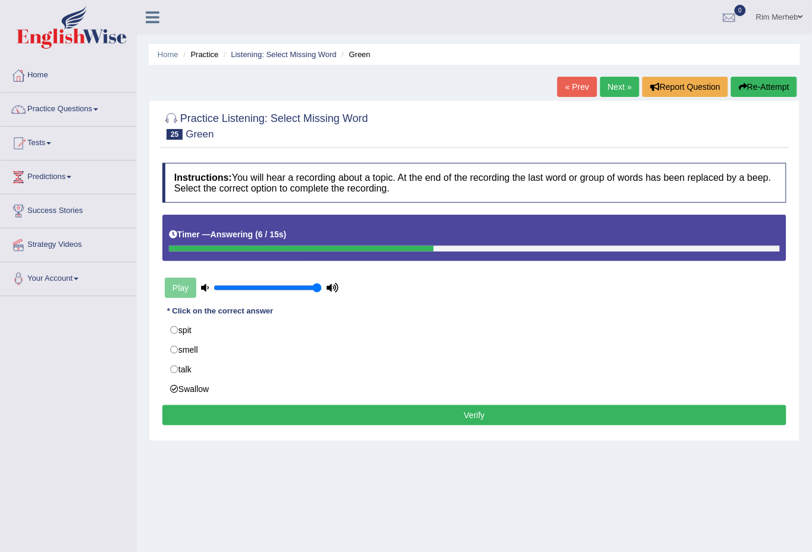
click at [234, 418] on button "Verify" at bounding box center [474, 415] width 624 height 20
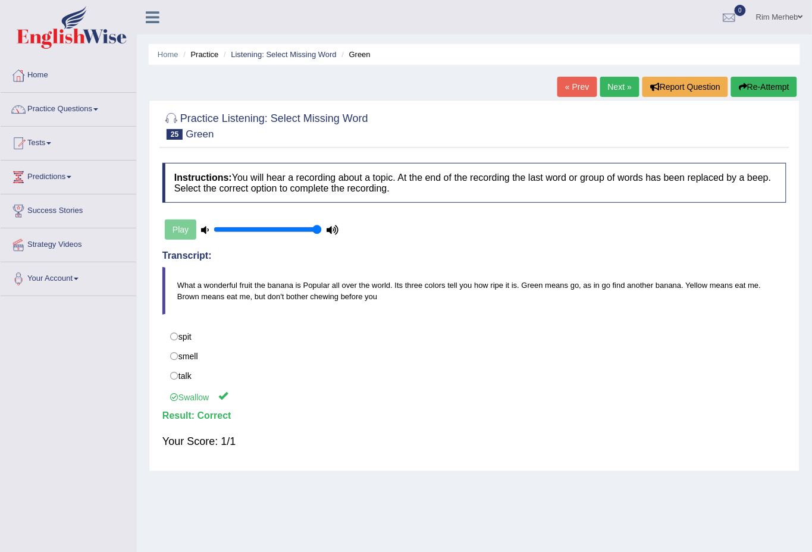
click at [601, 90] on link "Next »" at bounding box center [619, 87] width 39 height 20
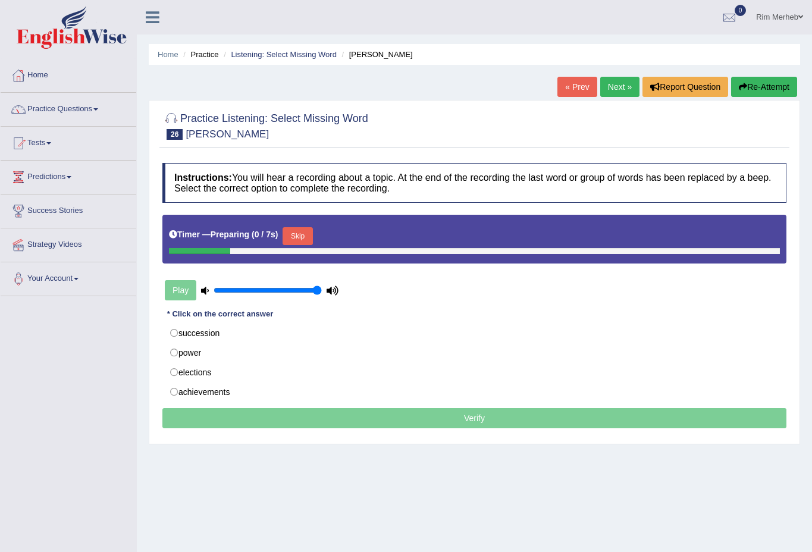
click at [303, 237] on button "Skip" at bounding box center [298, 236] width 30 height 18
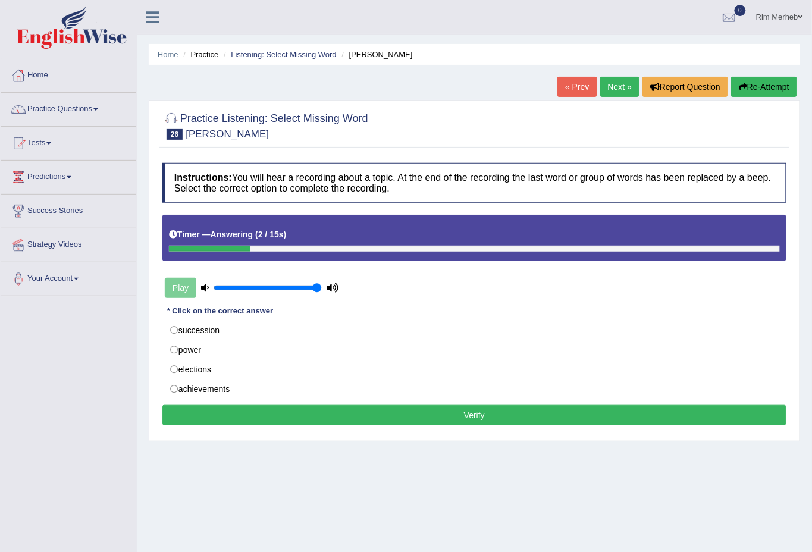
click at [322, 316] on div "Instructions: You will hear a recording about a topic. At the end of the record…" at bounding box center [474, 296] width 630 height 278
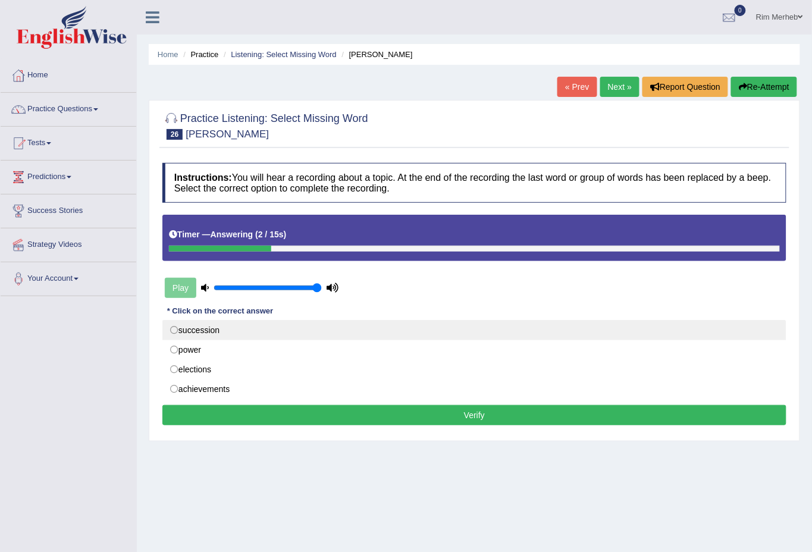
click at [324, 325] on label "succession" at bounding box center [474, 330] width 624 height 20
radio input "true"
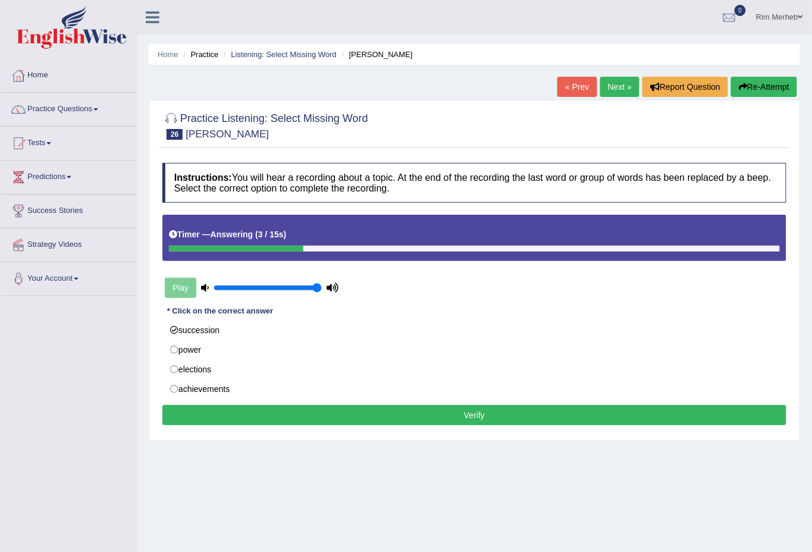
click at [383, 415] on button "Verify" at bounding box center [474, 415] width 624 height 20
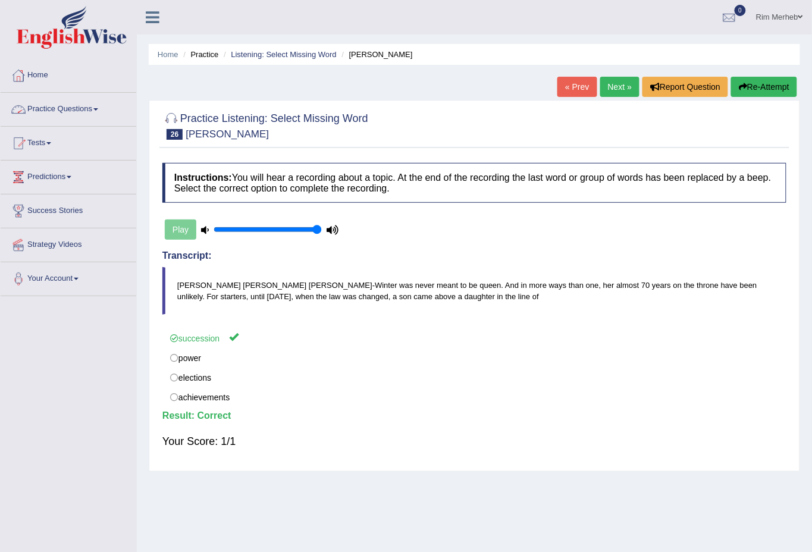
click at [29, 108] on link "Practice Questions" at bounding box center [69, 108] width 136 height 30
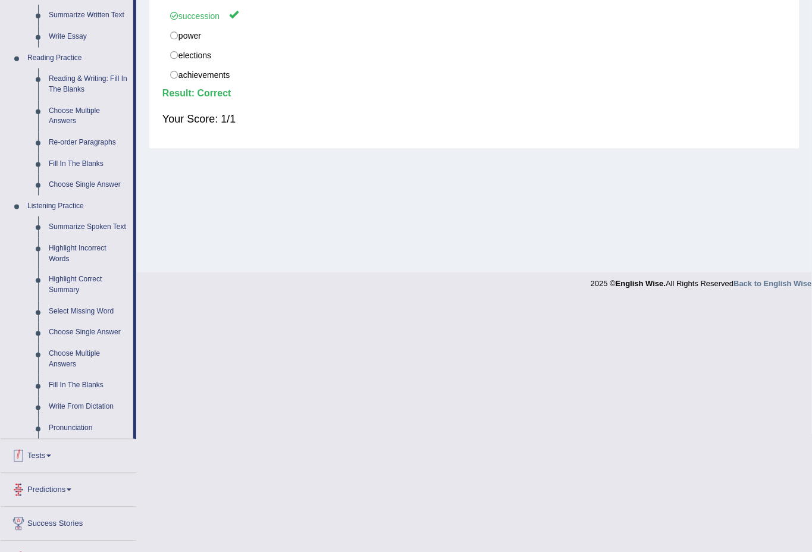
scroll to position [380, 0]
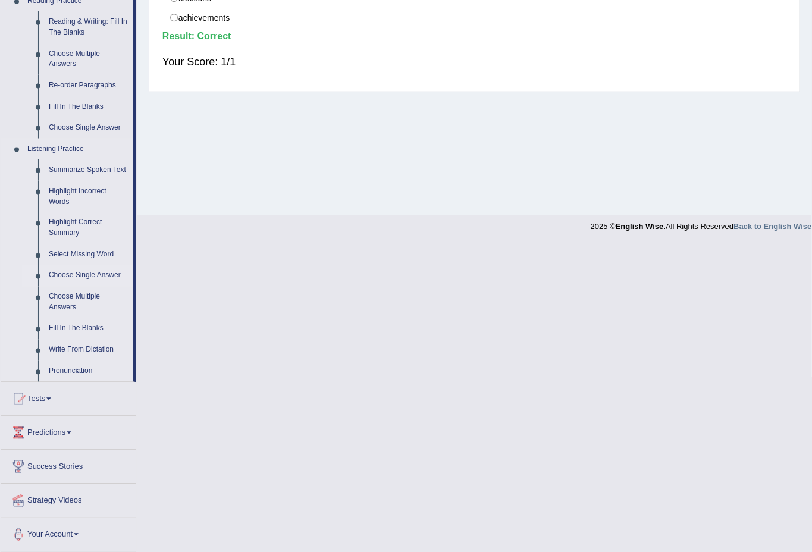
click at [104, 273] on link "Choose Single Answer" at bounding box center [88, 275] width 90 height 21
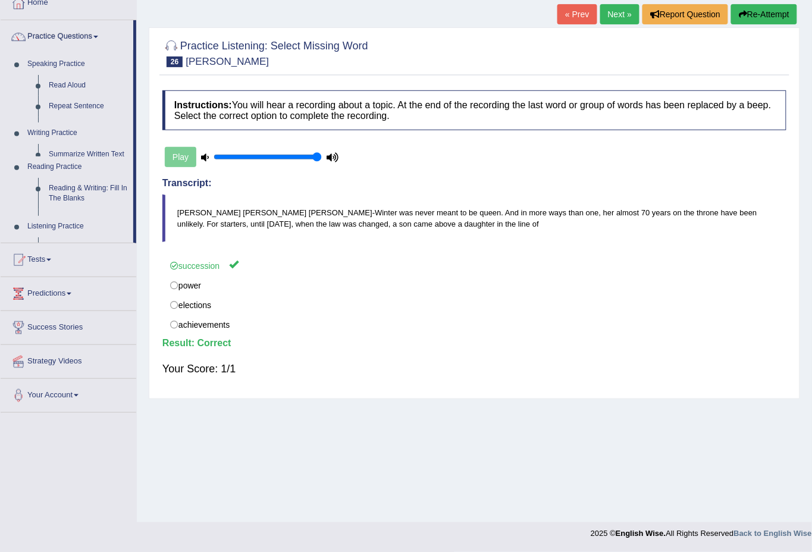
scroll to position [71, 0]
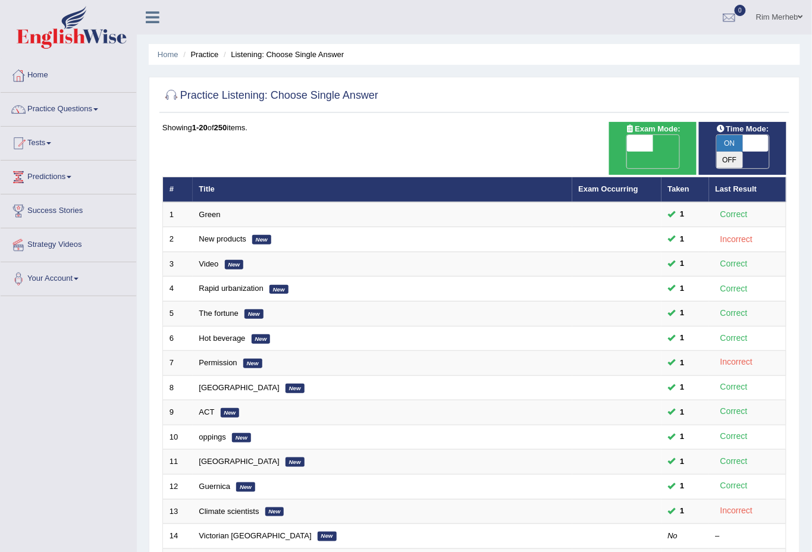
click at [627, 152] on span "OFF" at bounding box center [614, 160] width 26 height 17
checkbox input "true"
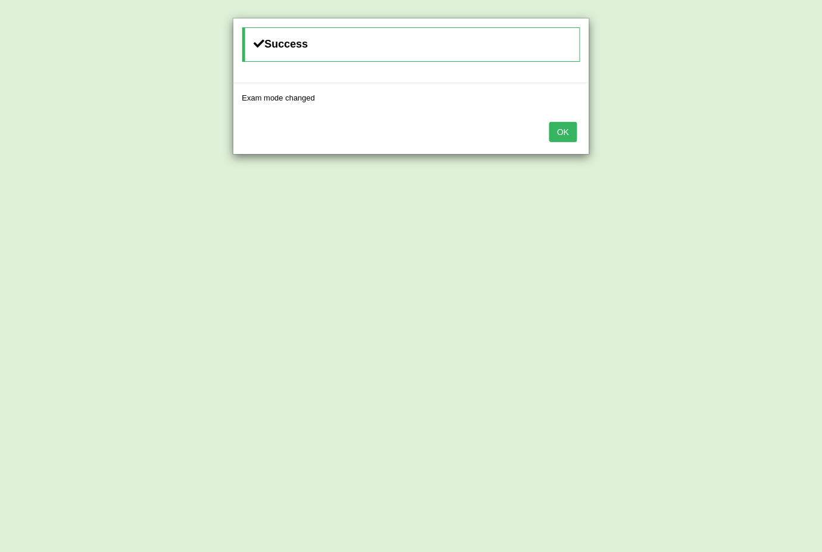
click at [550, 124] on button "OK" at bounding box center [562, 132] width 27 height 20
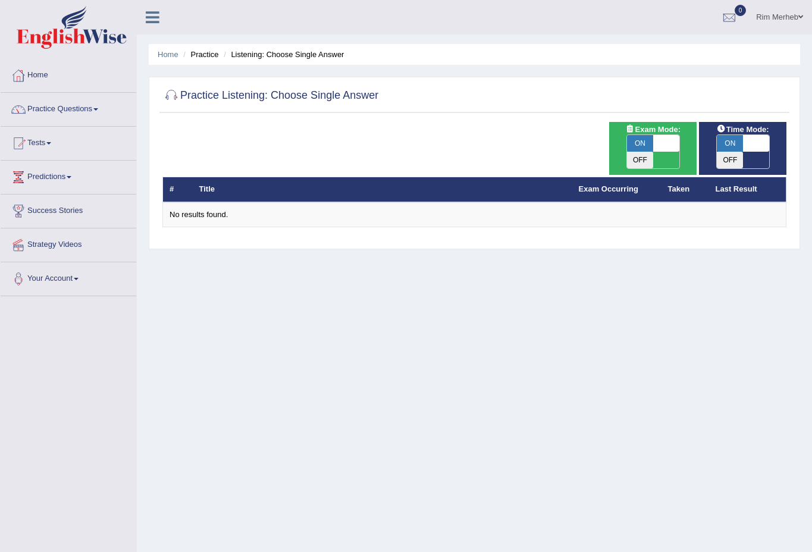
click at [637, 146] on span "ON" at bounding box center [640, 143] width 26 height 17
checkbox input "false"
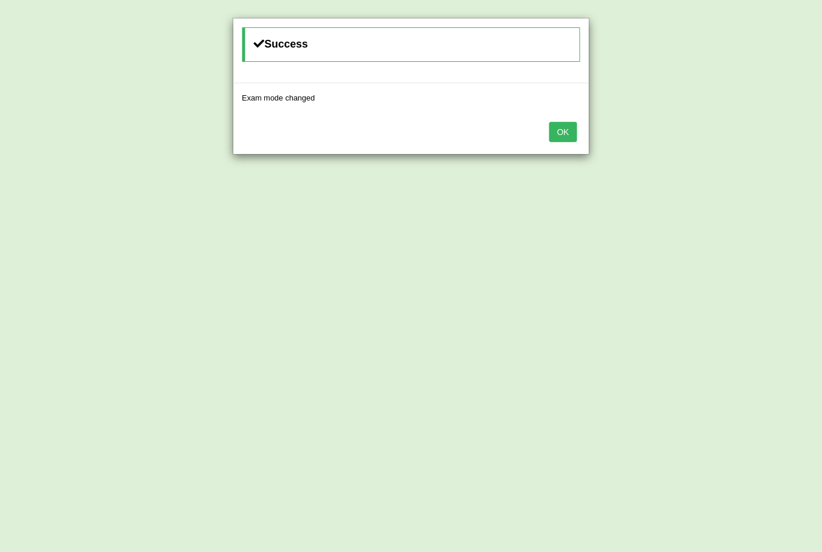
click at [548, 133] on div "OK" at bounding box center [411, 133] width 356 height 42
click at [558, 133] on button "OK" at bounding box center [562, 132] width 27 height 20
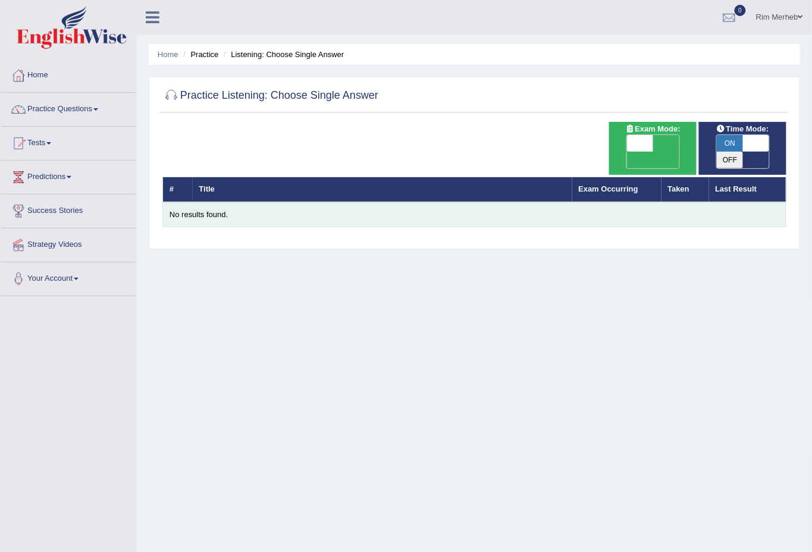
scroll to position [4, 0]
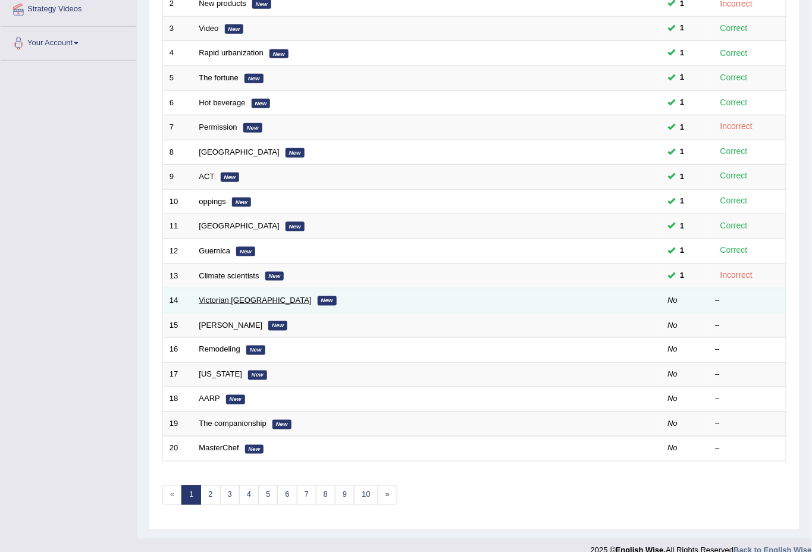
click at [227, 296] on link "Victorian [GEOGRAPHIC_DATA]" at bounding box center [255, 300] width 112 height 9
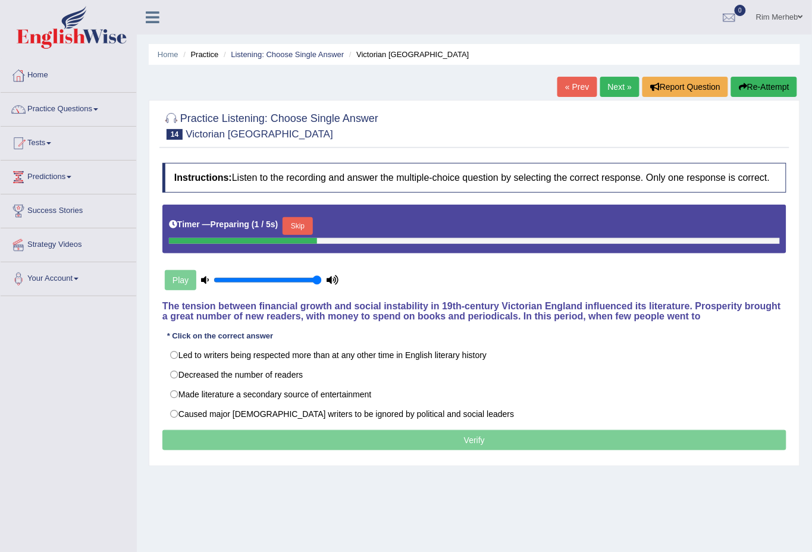
click at [305, 231] on button "Skip" at bounding box center [298, 226] width 30 height 18
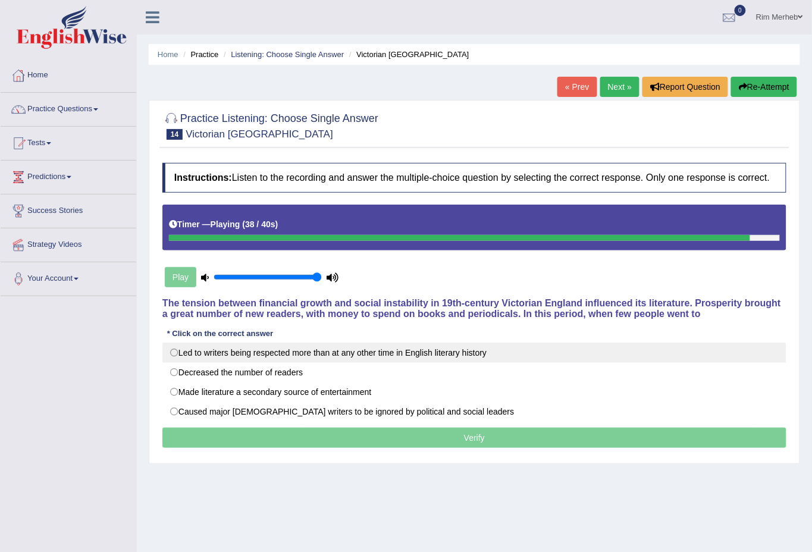
click at [304, 353] on label "Led to writers being respected more than at any other time in English literary …" at bounding box center [474, 353] width 624 height 20
radio input "true"
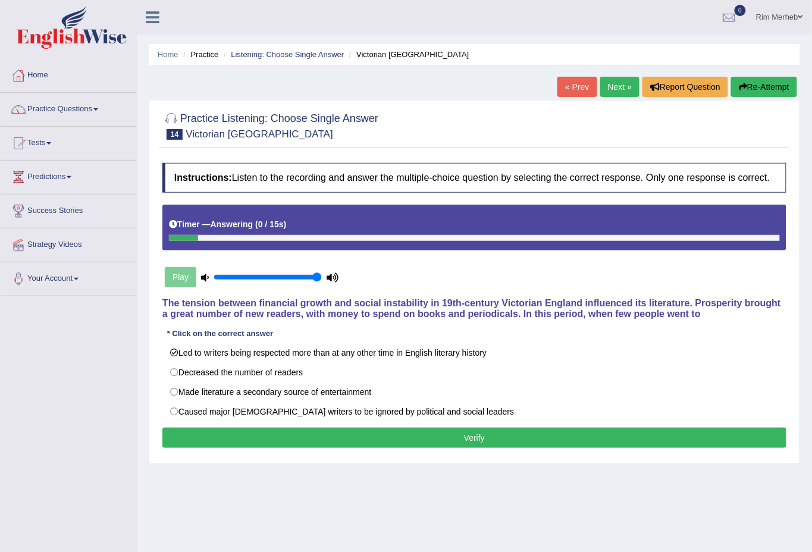
click at [375, 435] on button "Verify" at bounding box center [474, 438] width 624 height 20
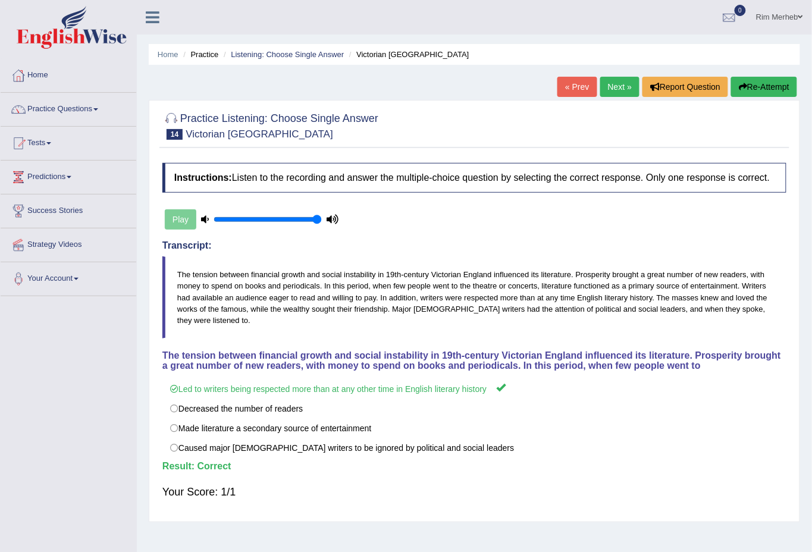
click at [621, 89] on link "Next »" at bounding box center [619, 87] width 39 height 20
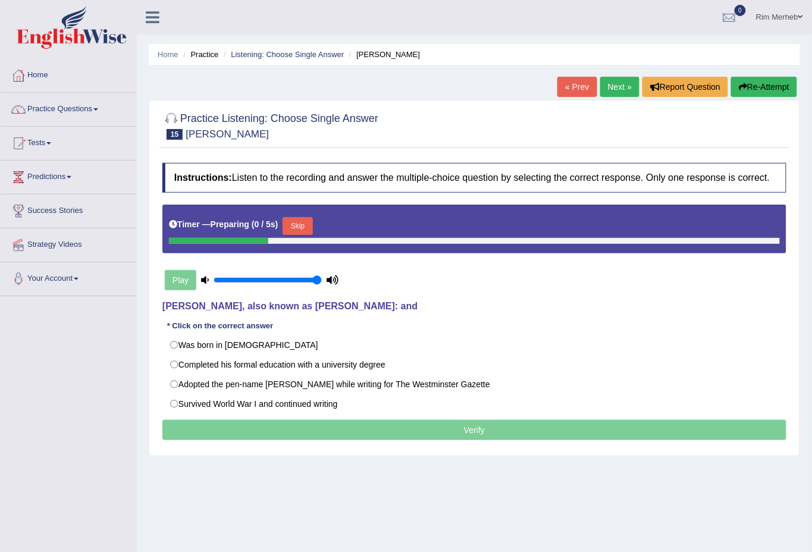
click at [312, 230] on button "Skip" at bounding box center [298, 226] width 30 height 18
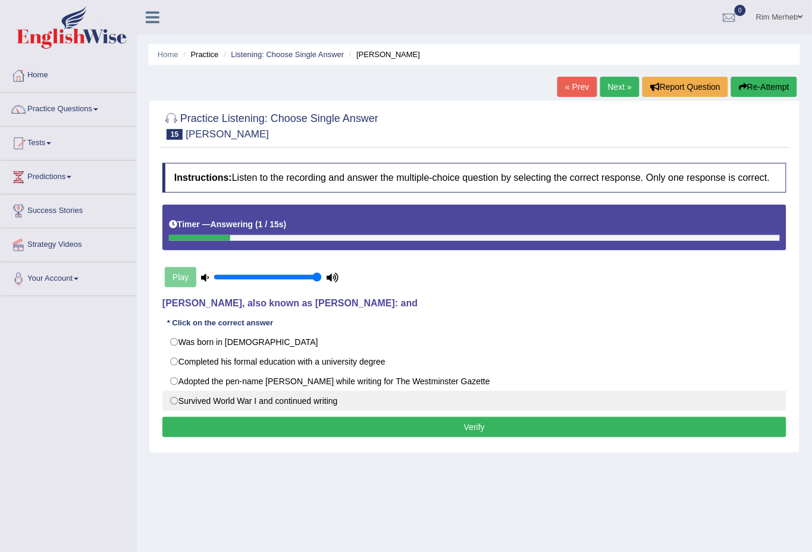
click at [369, 405] on label "Survived World War I and continued writing" at bounding box center [474, 401] width 624 height 20
radio input "true"
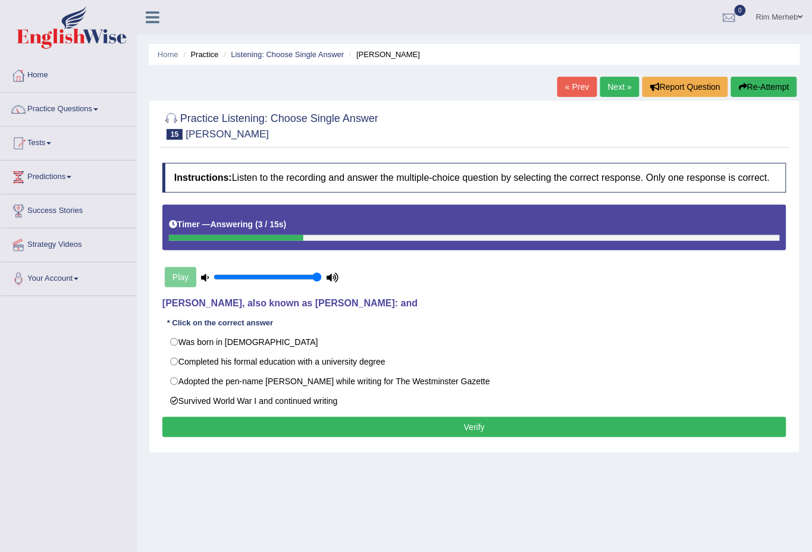
click at [392, 430] on button "Verify" at bounding box center [474, 427] width 624 height 20
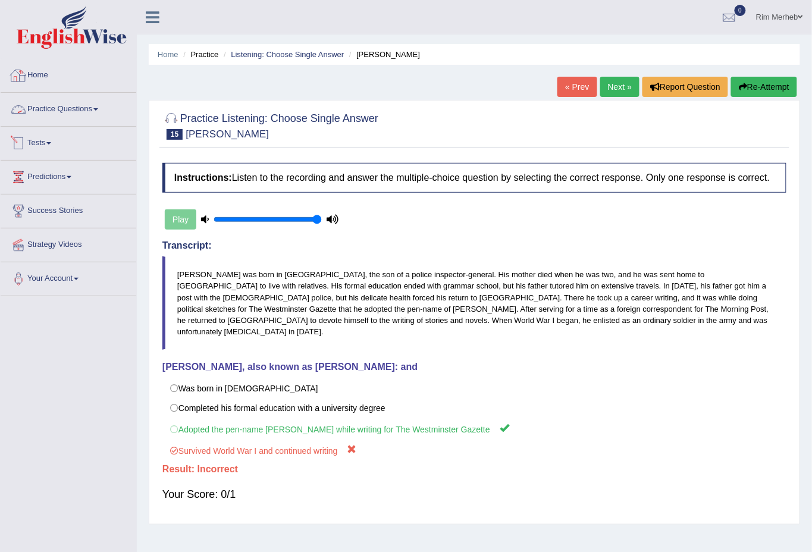
click at [94, 93] on link "Practice Questions" at bounding box center [69, 108] width 136 height 30
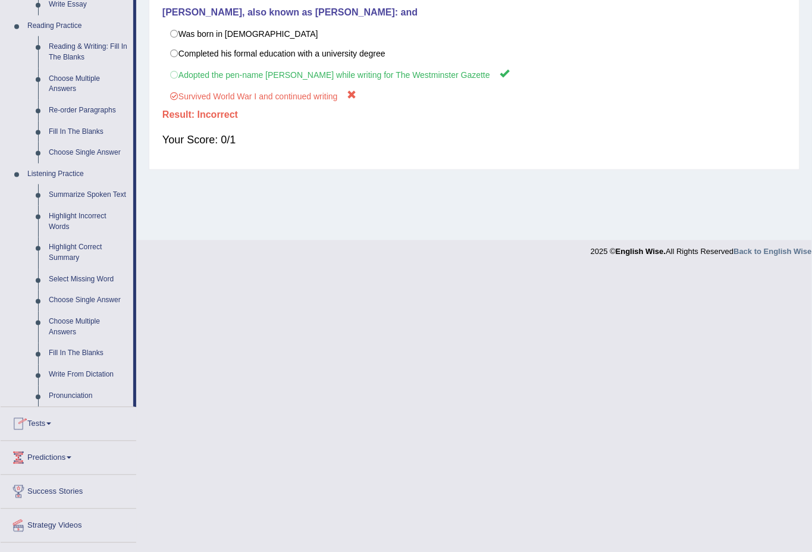
scroll to position [380, 0]
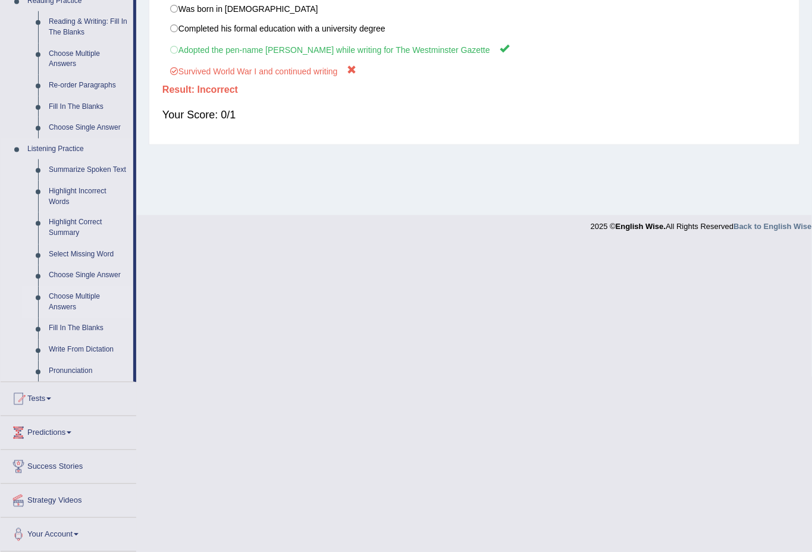
click at [48, 299] on link "Choose Multiple Answers" at bounding box center [88, 303] width 90 height 32
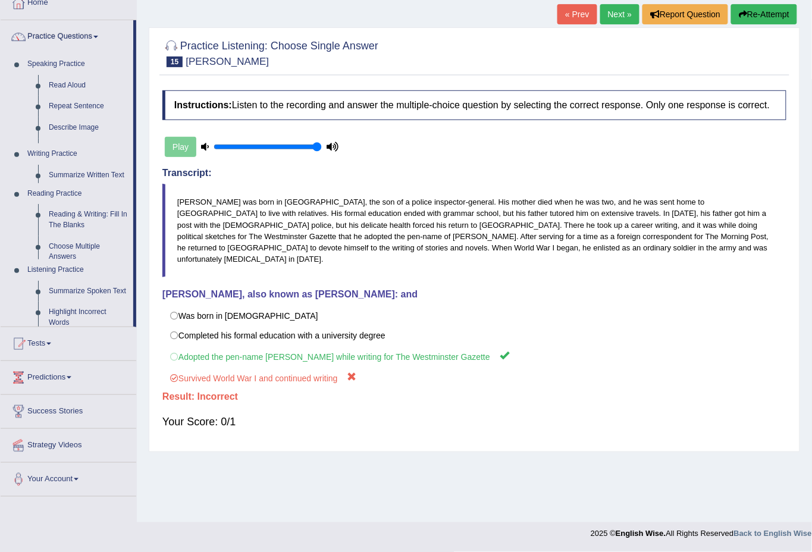
scroll to position [71, 0]
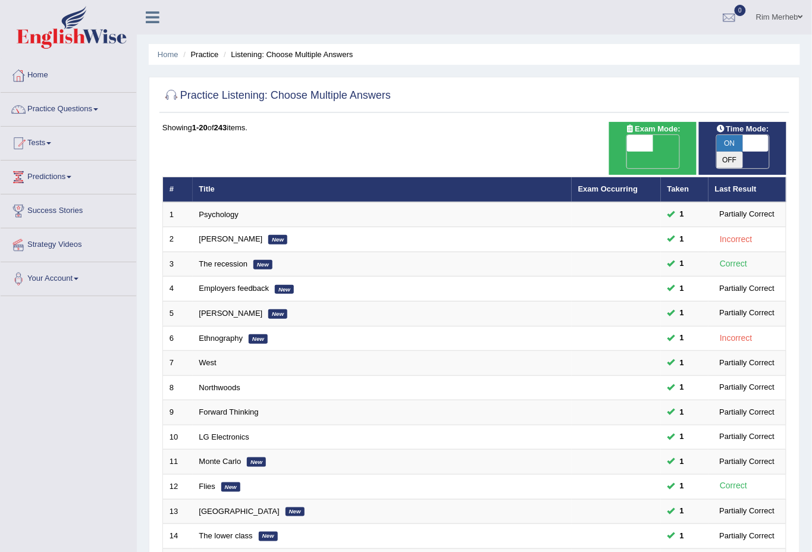
click at [627, 152] on span "OFF" at bounding box center [614, 160] width 26 height 17
checkbox input "true"
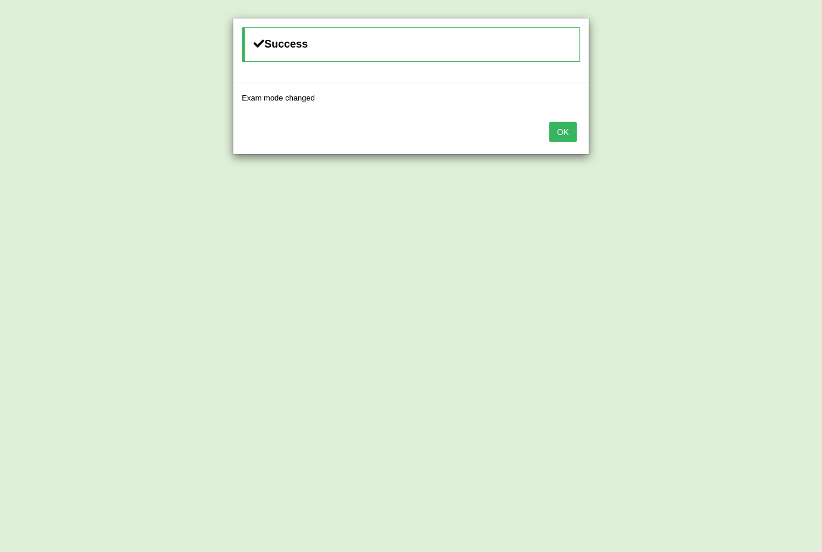
click at [573, 134] on button "OK" at bounding box center [562, 132] width 27 height 20
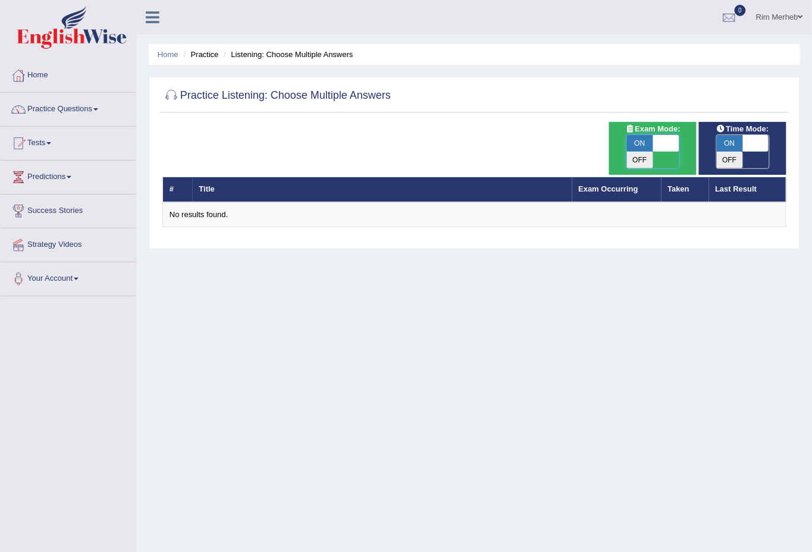
click at [656, 145] on span at bounding box center [666, 143] width 26 height 17
checkbox input "false"
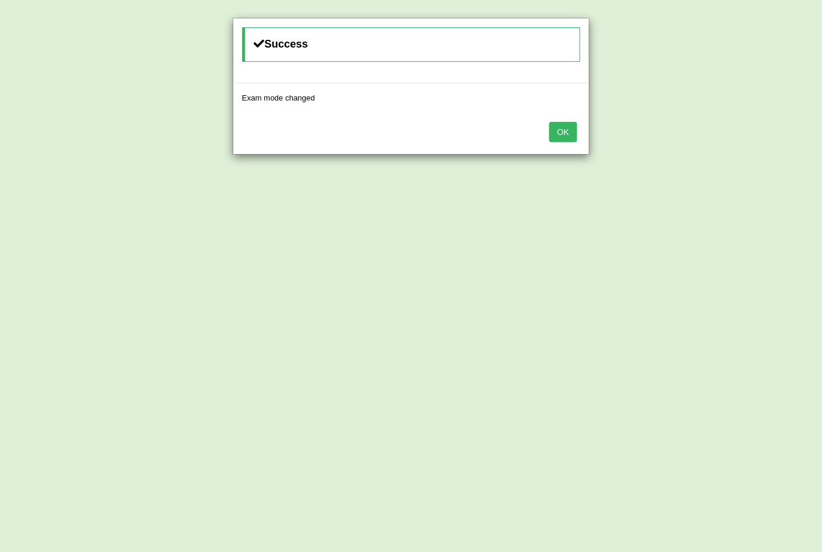
click at [560, 132] on button "OK" at bounding box center [562, 132] width 27 height 20
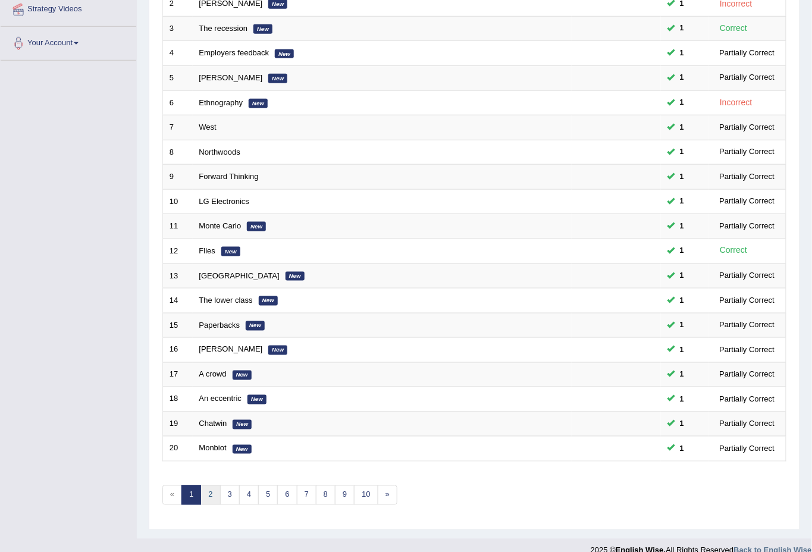
click at [205, 485] on link "2" at bounding box center [210, 495] width 20 height 20
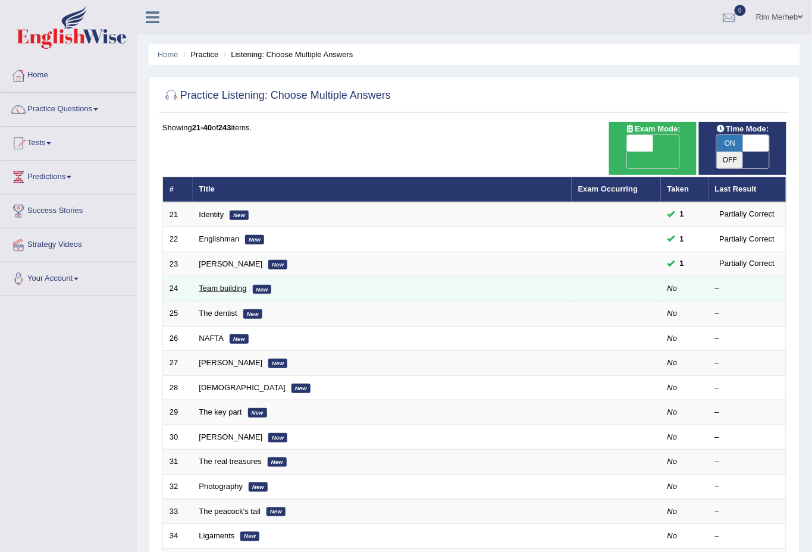
click at [224, 284] on link "Team building" at bounding box center [223, 288] width 48 height 9
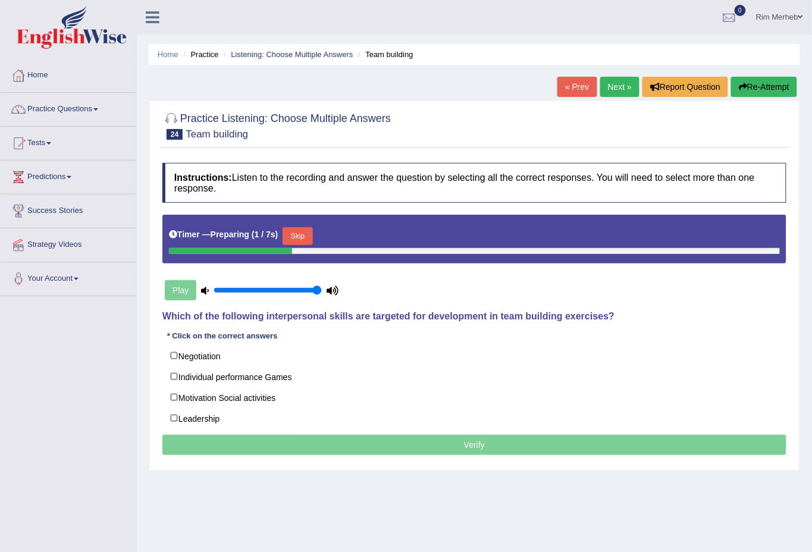
click at [300, 231] on button "Skip" at bounding box center [298, 236] width 30 height 18
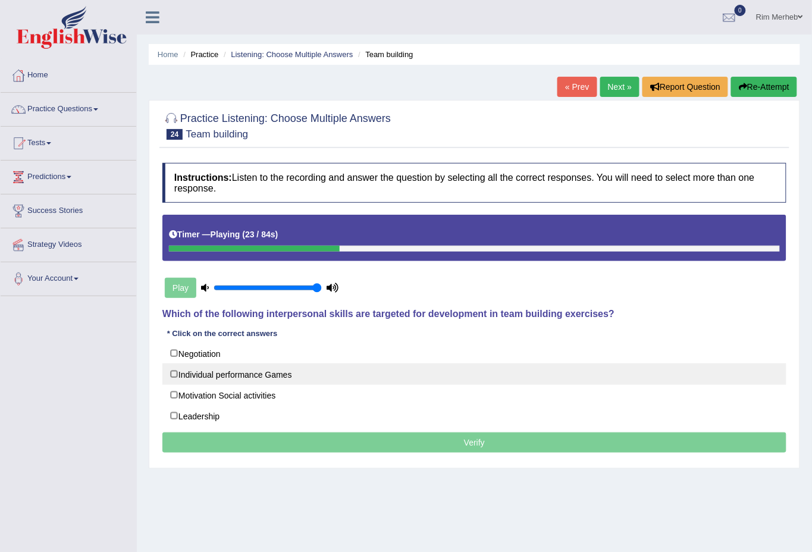
click at [202, 375] on label "Individual performance Games" at bounding box center [474, 373] width 624 height 21
checkbox input "true"
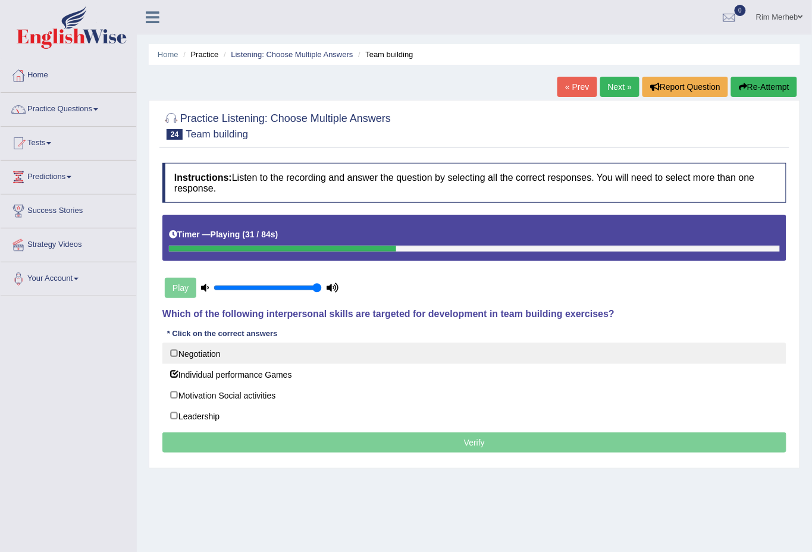
drag, startPoint x: 349, startPoint y: 432, endPoint x: 338, endPoint y: 352, distance: 80.9
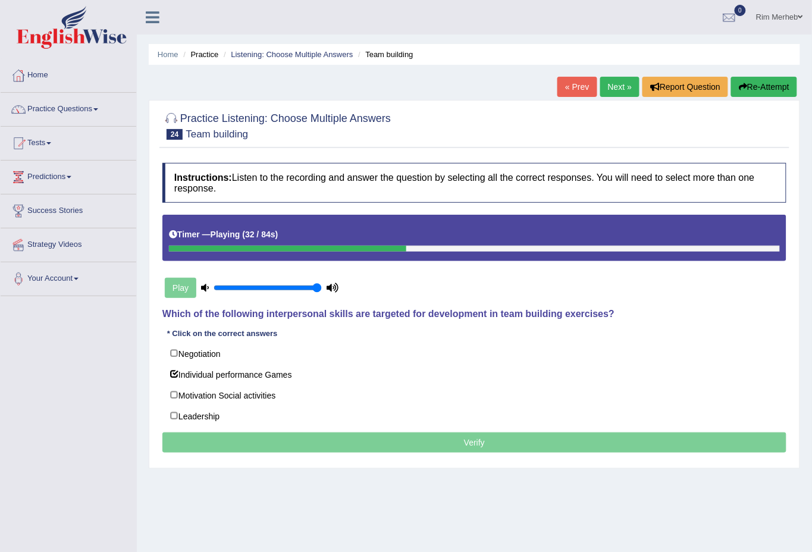
drag, startPoint x: 292, startPoint y: 364, endPoint x: 268, endPoint y: 287, distance: 80.9
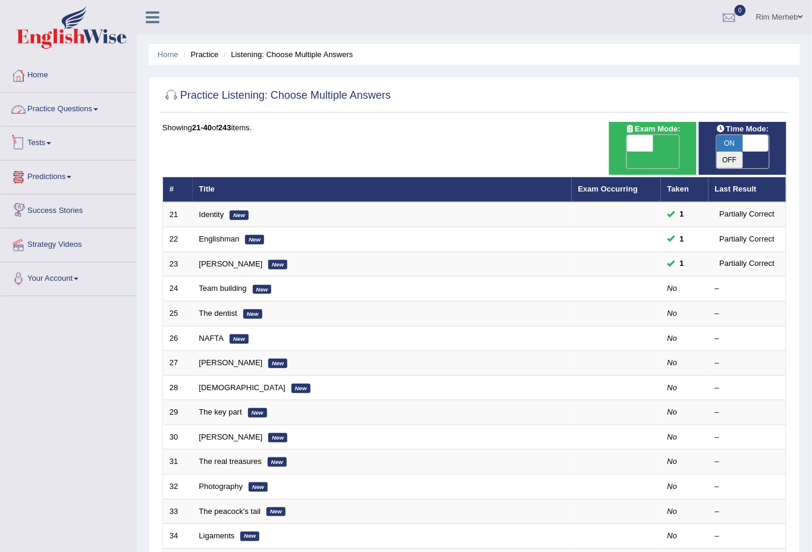
click at [63, 109] on link "Practice Questions" at bounding box center [69, 108] width 136 height 30
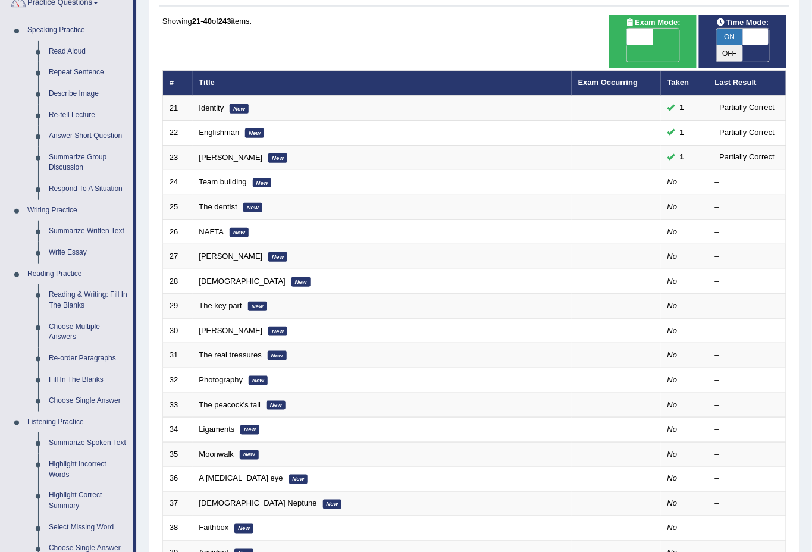
scroll to position [380, 0]
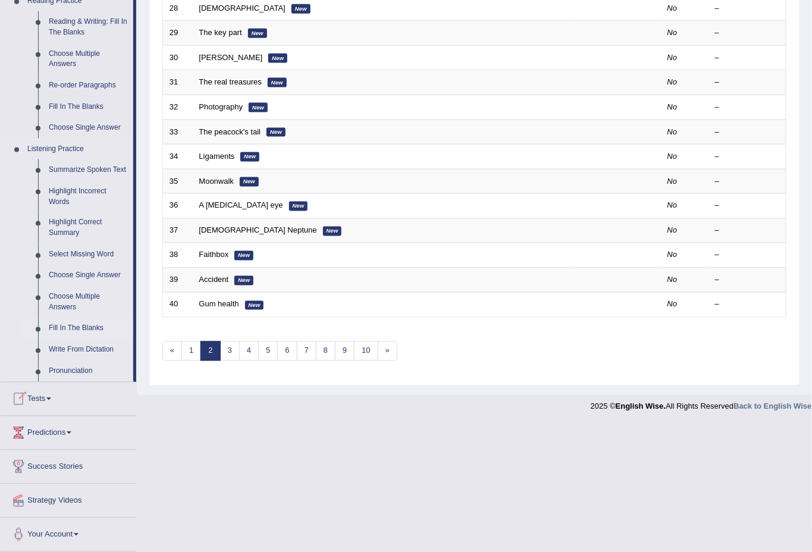
click at [84, 323] on link "Fill In The Blanks" at bounding box center [88, 328] width 90 height 21
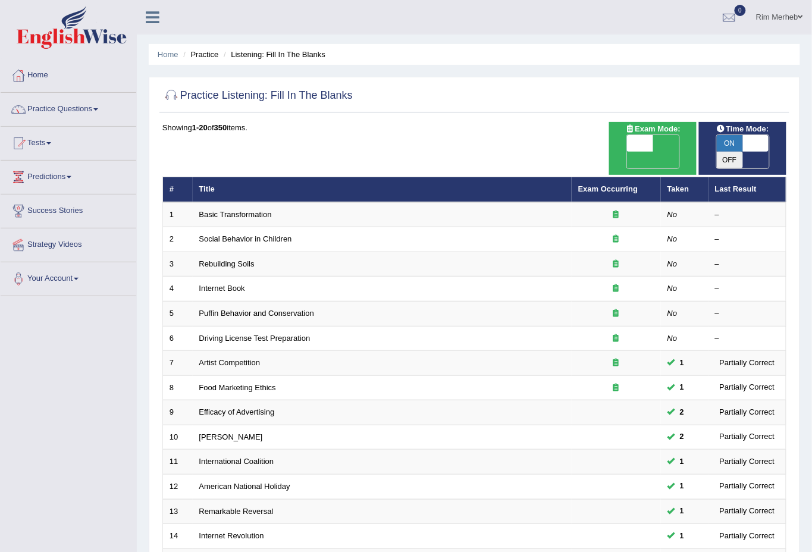
click at [627, 152] on span "OFF" at bounding box center [614, 160] width 26 height 17
checkbox input "true"
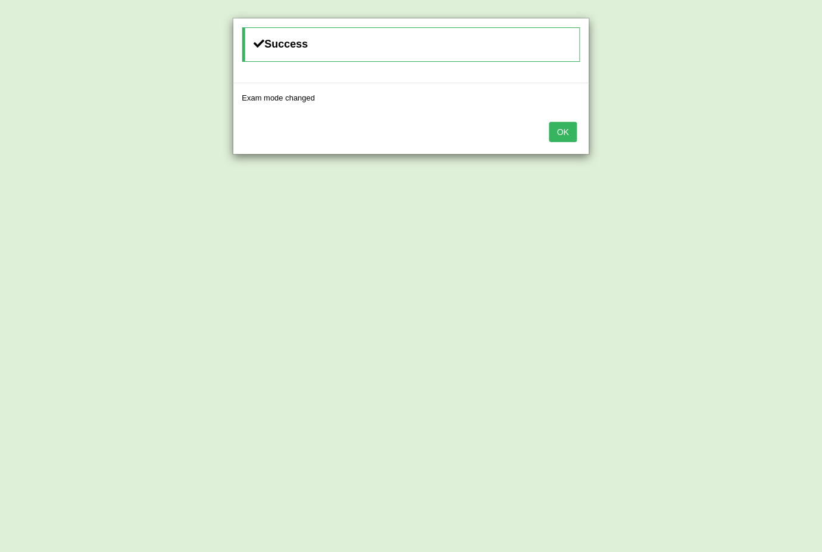
click at [549, 130] on button "OK" at bounding box center [562, 132] width 27 height 20
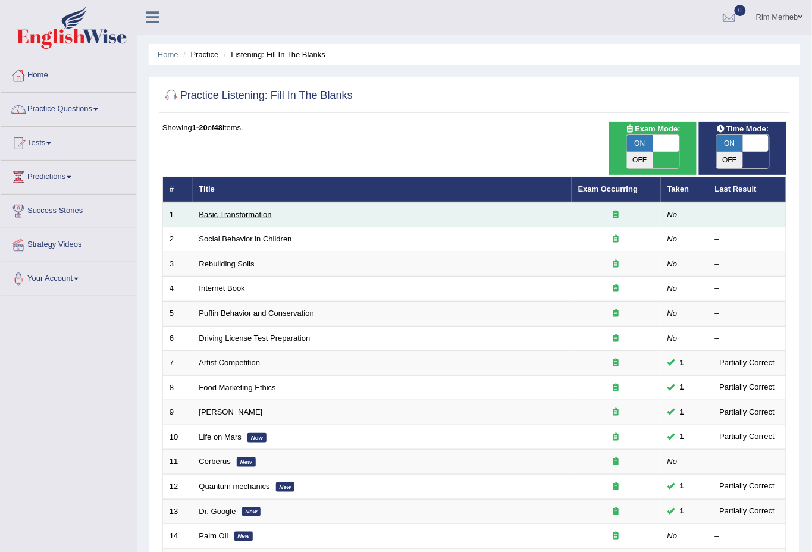
click at [256, 210] on link "Basic Transformation" at bounding box center [235, 214] width 73 height 9
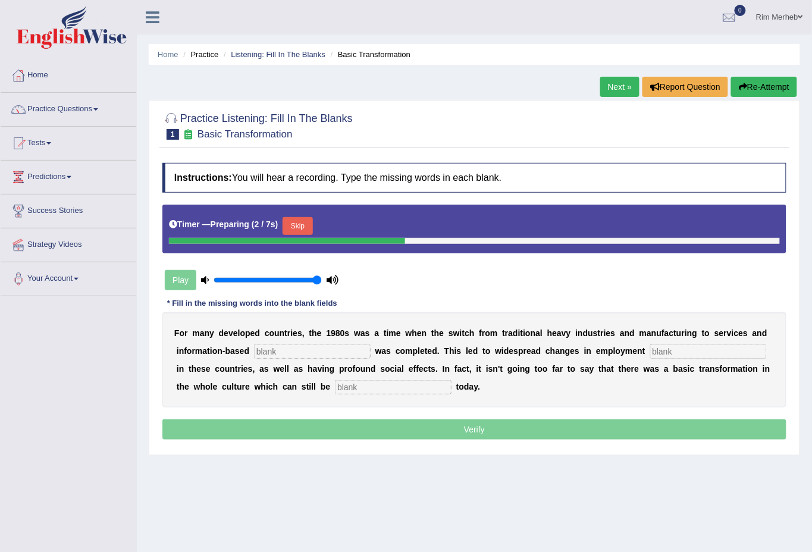
click at [284, 353] on input "text" at bounding box center [312, 351] width 117 height 14
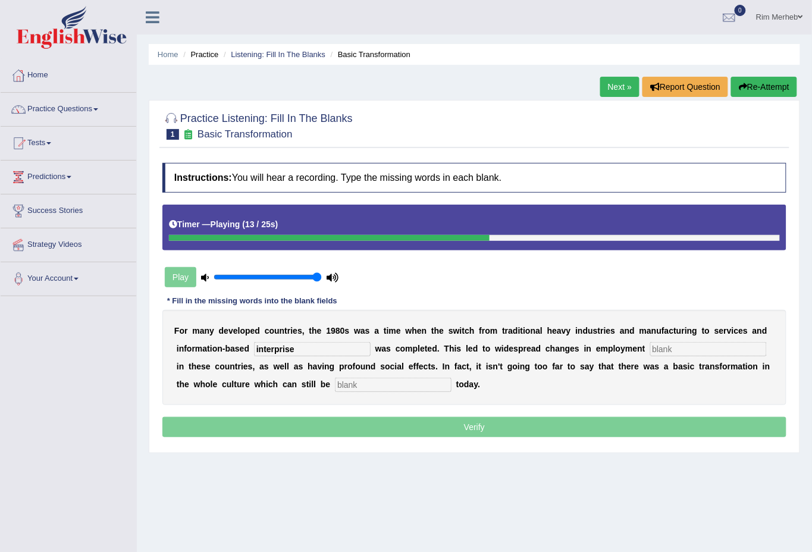
type input "interprise"
click at [713, 349] on input "text" at bounding box center [708, 349] width 117 height 14
type input "patterns"
click at [394, 387] on input "text" at bounding box center [393, 385] width 117 height 14
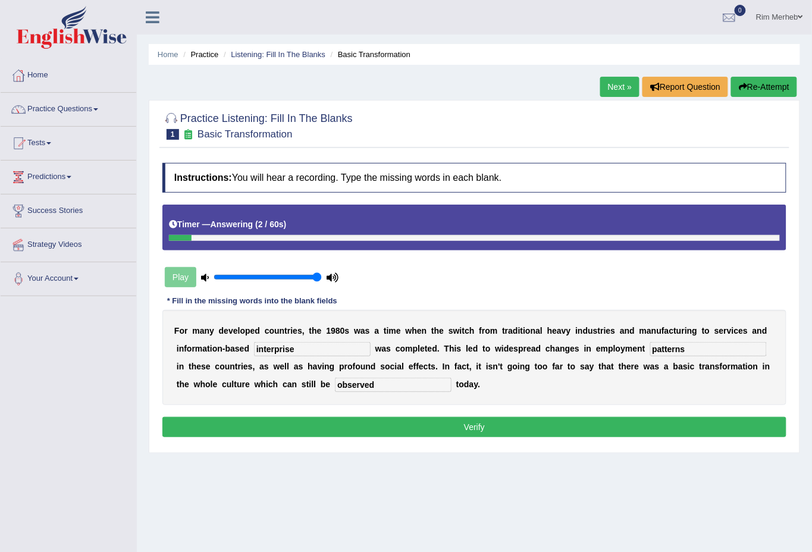
type input "observed"
click at [406, 425] on button "Verify" at bounding box center [474, 427] width 624 height 20
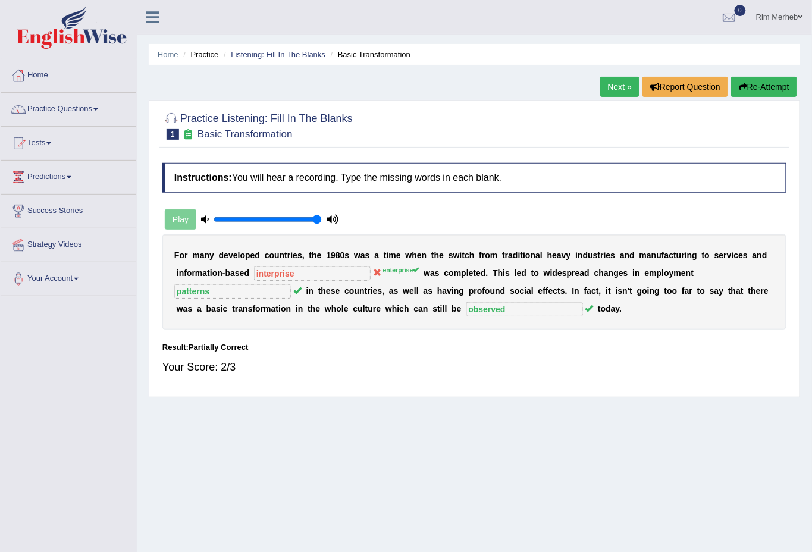
click at [615, 89] on link "Next »" at bounding box center [619, 87] width 39 height 20
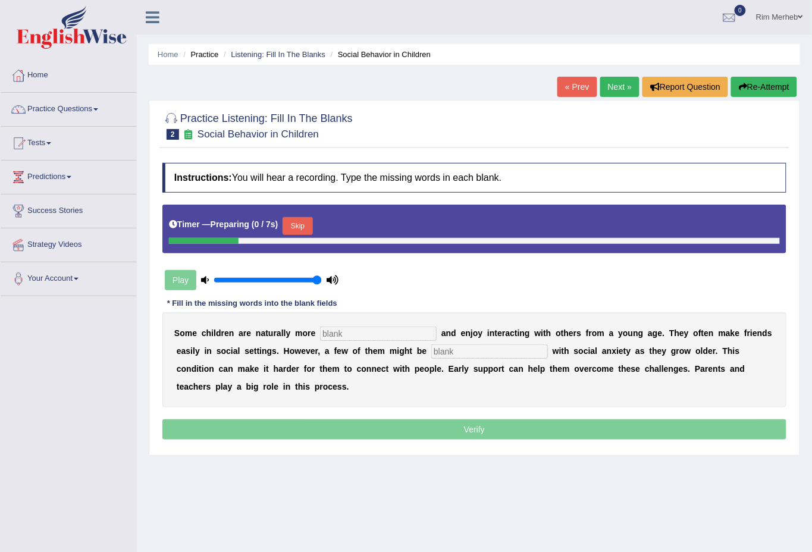
click at [359, 336] on input "text" at bounding box center [378, 334] width 117 height 14
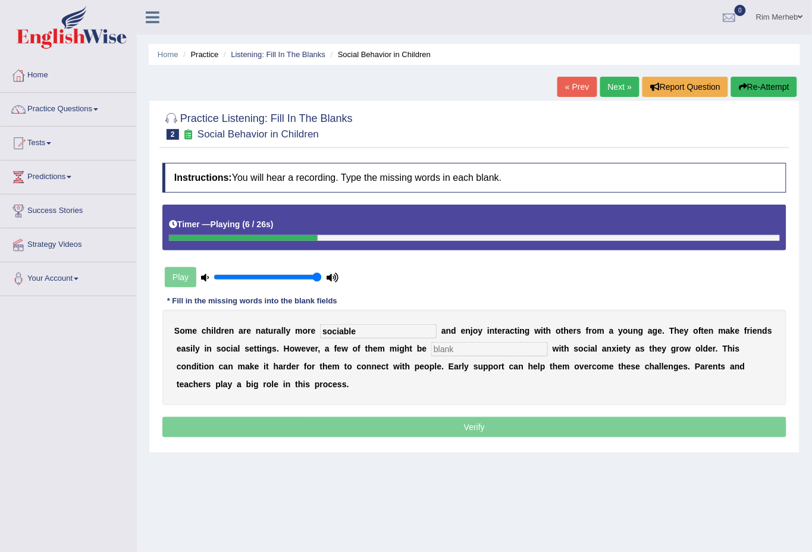
type input "sociable"
click at [447, 343] on input "text" at bounding box center [489, 349] width 117 height 14
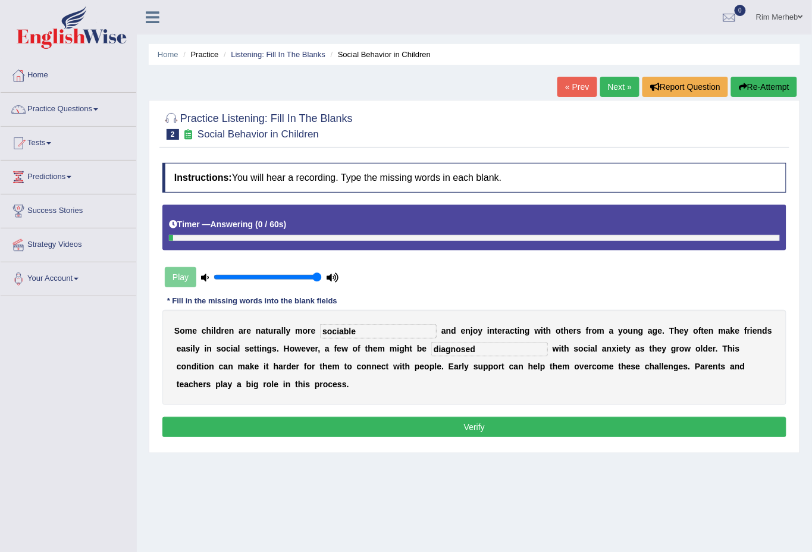
type input "diagnosed"
click at [495, 425] on button "Verify" at bounding box center [474, 427] width 624 height 20
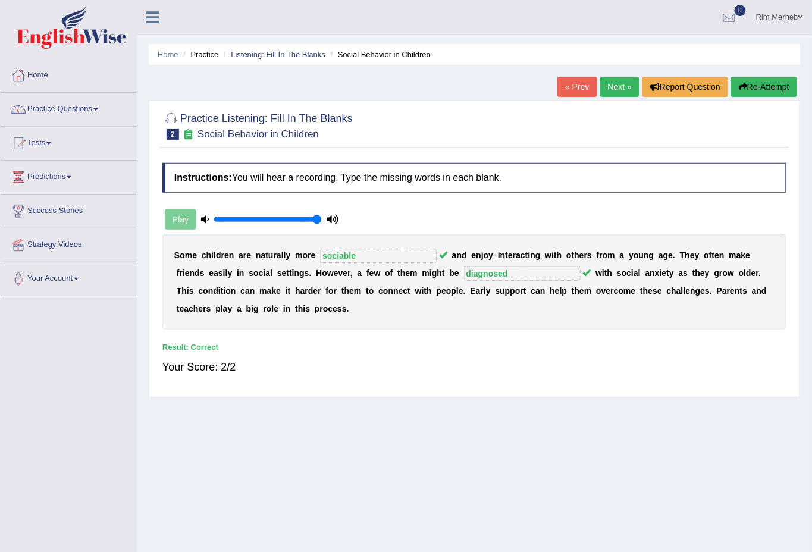
click at [605, 80] on link "Next »" at bounding box center [619, 87] width 39 height 20
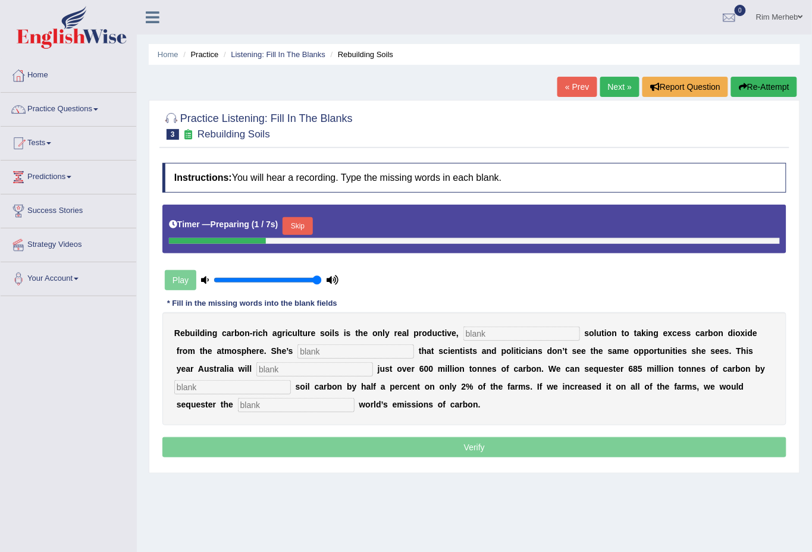
click at [495, 340] on input "text" at bounding box center [521, 334] width 117 height 14
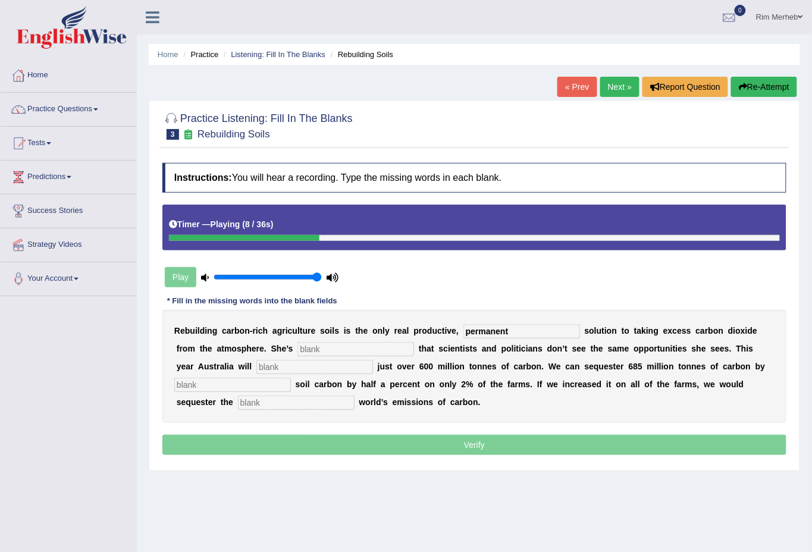
type input "permanent"
click at [378, 352] on input "text" at bounding box center [355, 349] width 117 height 14
type input "frotrated"
click at [332, 363] on input "text" at bounding box center [314, 367] width 117 height 14
type input "admit"
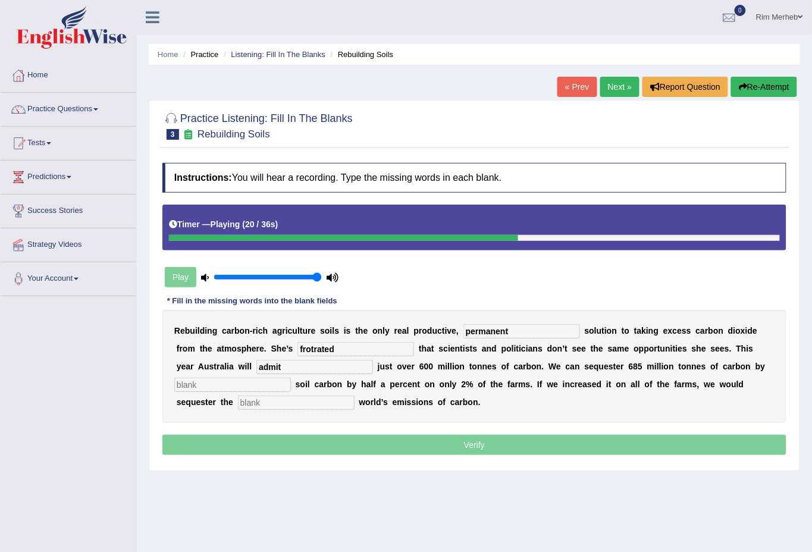
click at [240, 378] on input "text" at bounding box center [232, 385] width 117 height 14
type input "increasing"
click at [298, 391] on div "R e b u i l d i n g c a r b o n - r i c h a g r i c u l t u r e s o i l s i s t…" at bounding box center [474, 366] width 624 height 113
click at [299, 399] on input "text" at bounding box center [296, 403] width 117 height 14
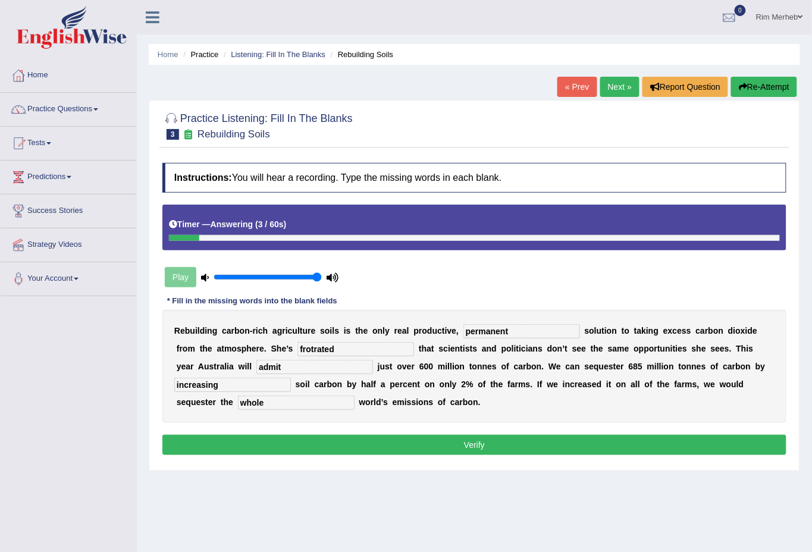
type input "whole"
click at [340, 344] on input "frotrated" at bounding box center [355, 349] width 117 height 14
click at [332, 452] on button "Verify" at bounding box center [474, 445] width 624 height 20
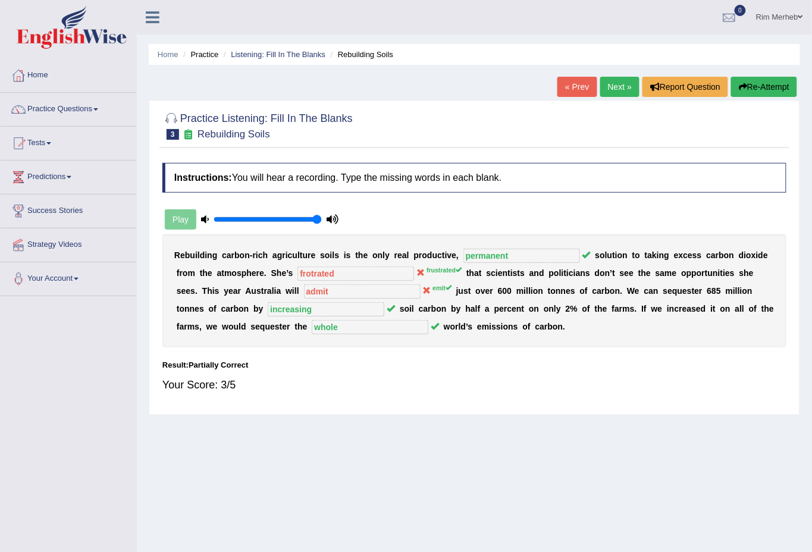
click at [613, 96] on link "Next »" at bounding box center [619, 87] width 39 height 20
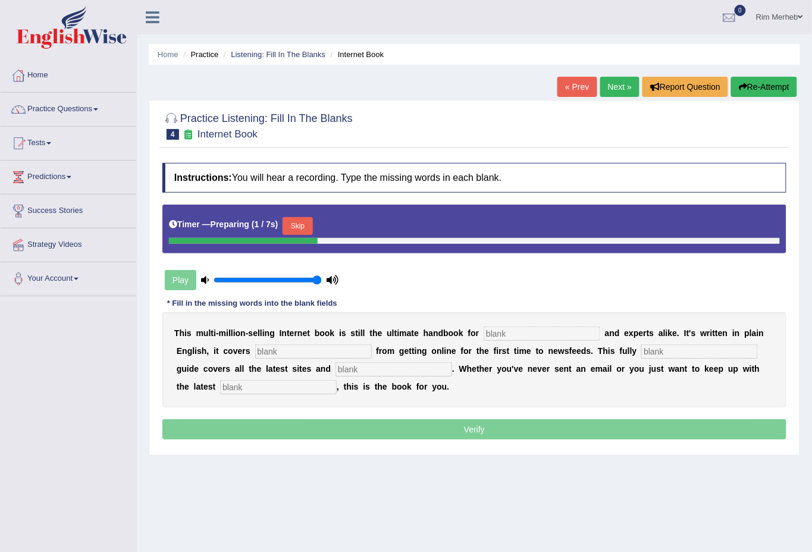
click at [499, 336] on input "text" at bounding box center [542, 334] width 117 height 14
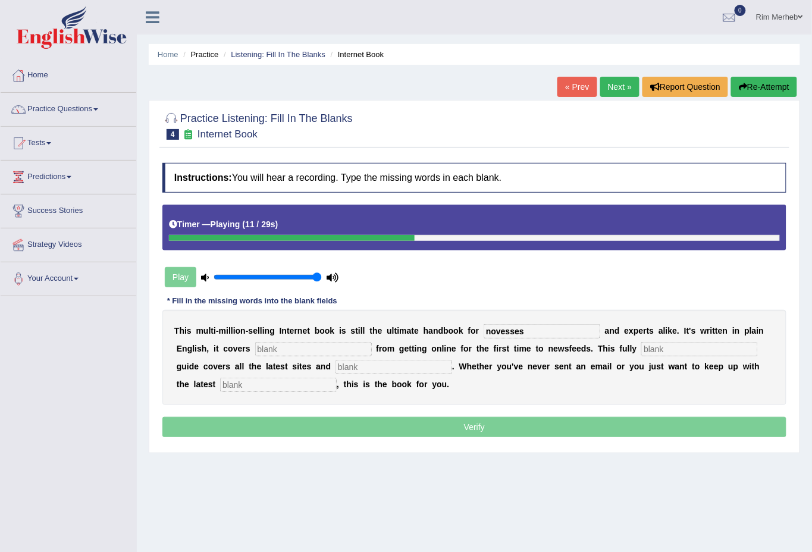
type input "novesses"
click at [336, 345] on input "text" at bounding box center [313, 349] width 117 height 14
type input "everything"
click at [695, 348] on input "text" at bounding box center [699, 349] width 117 height 14
type input "revise"
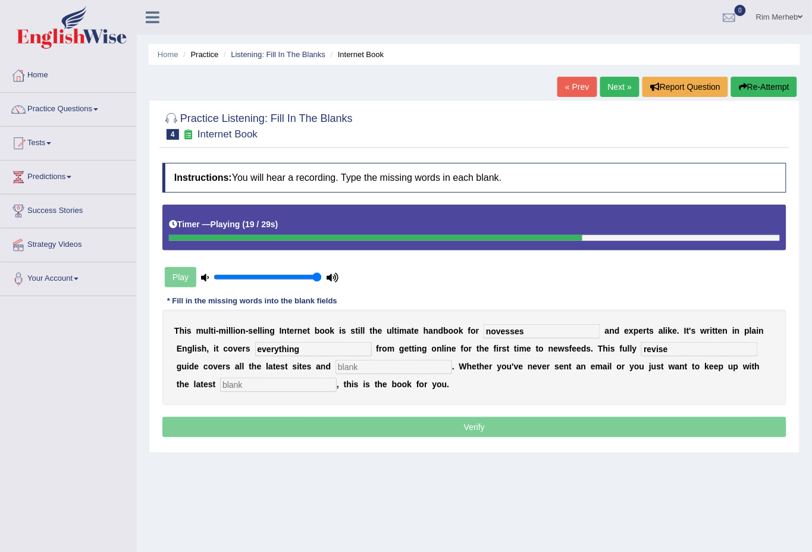
click at [367, 369] on input "text" at bounding box center [394, 367] width 117 height 14
type input "craess"
click at [235, 388] on input "text" at bounding box center [278, 385] width 117 height 14
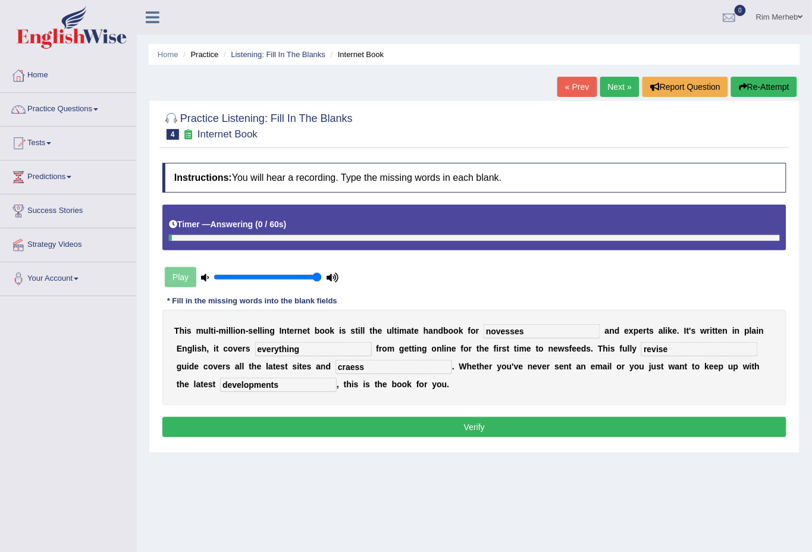
type input "developments"
click at [416, 366] on input "craess" at bounding box center [394, 367] width 117 height 14
type input "crases"
click at [647, 420] on button "Verify" at bounding box center [474, 427] width 624 height 20
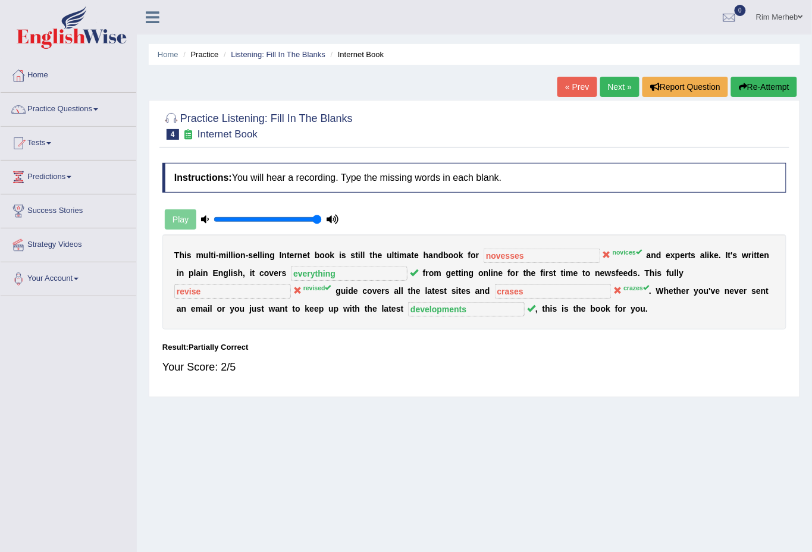
click at [623, 84] on link "Next »" at bounding box center [619, 87] width 39 height 20
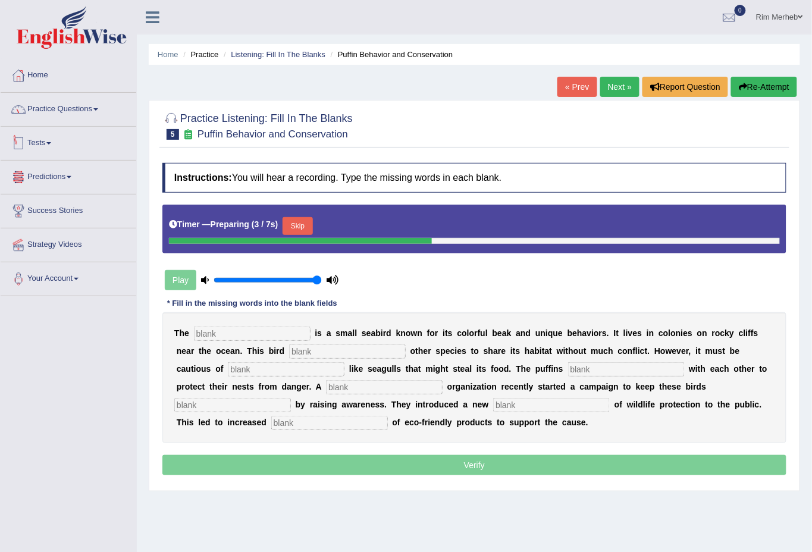
click at [109, 118] on link "Practice Questions" at bounding box center [69, 108] width 136 height 30
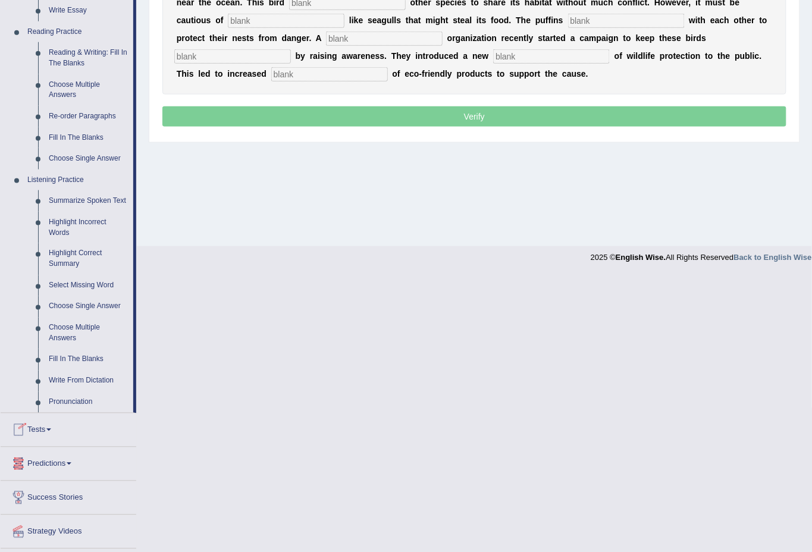
scroll to position [380, 0]
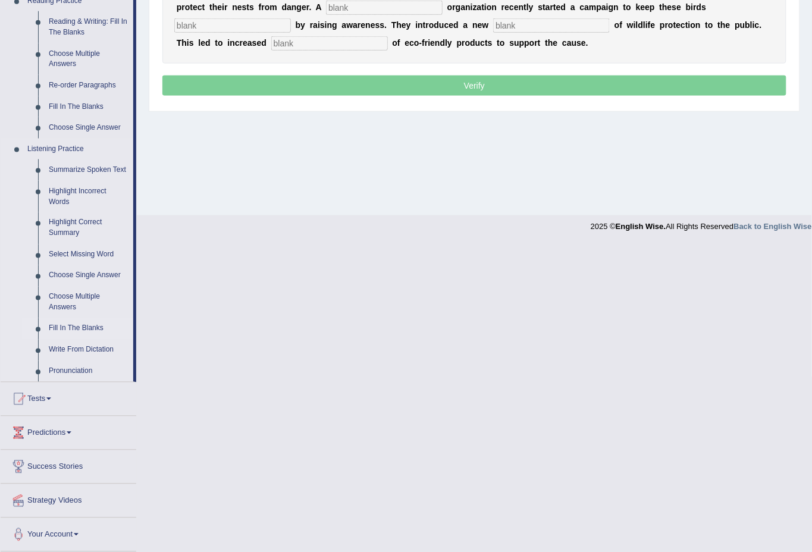
click at [64, 329] on link "Fill In The Blanks" at bounding box center [88, 328] width 90 height 21
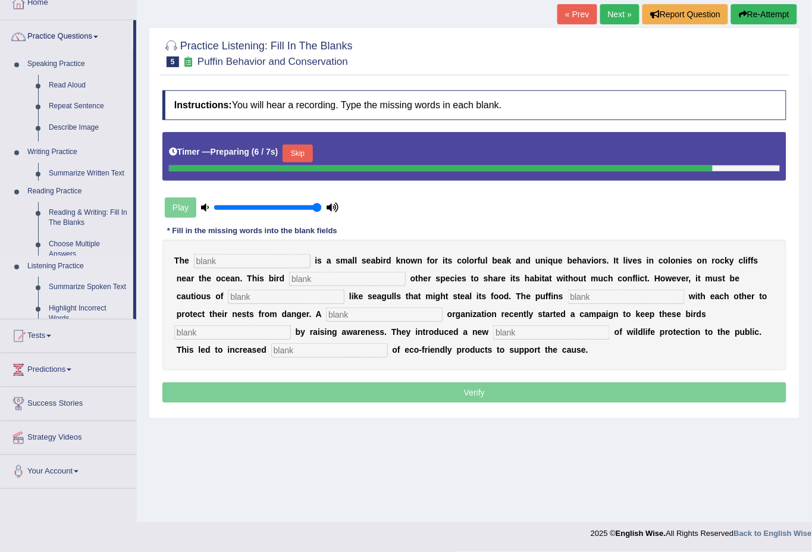
scroll to position [71, 0]
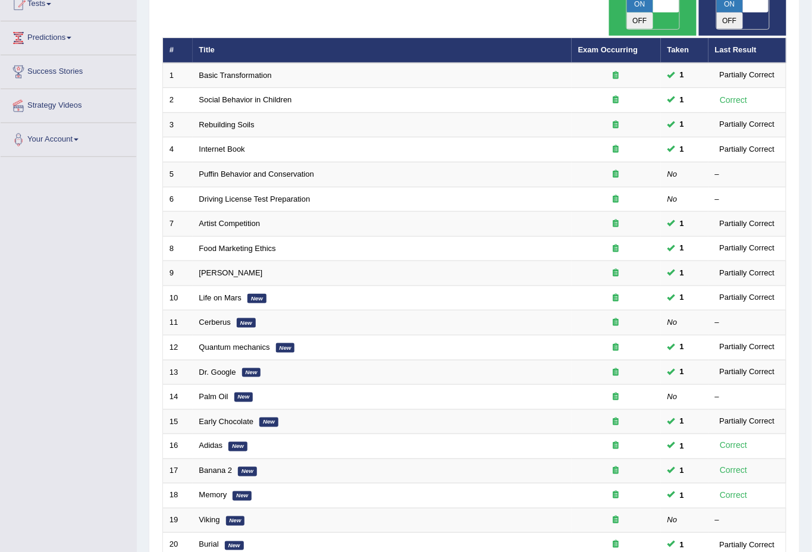
scroll to position [176, 0]
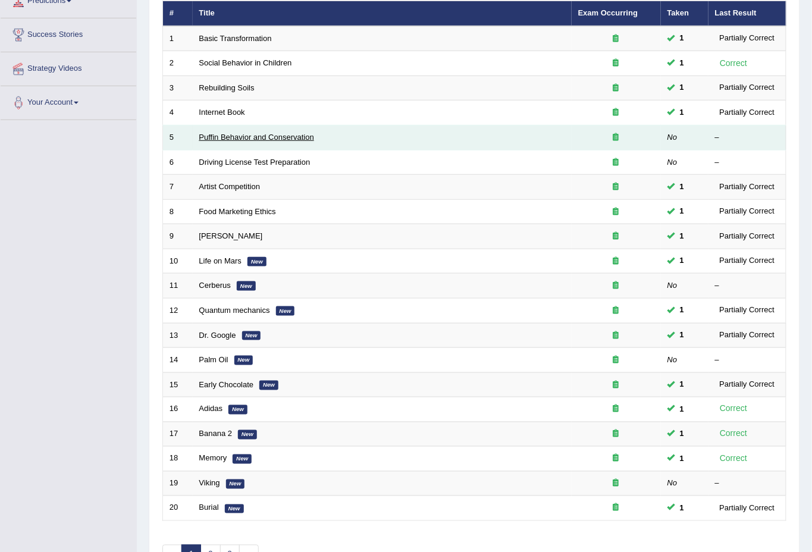
click at [252, 133] on link "Puffin Behavior and Conservation" at bounding box center [256, 137] width 115 height 9
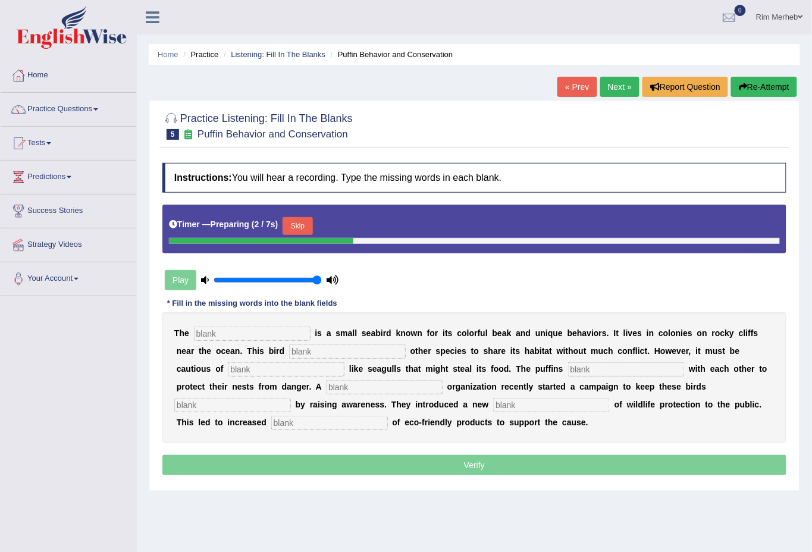
click at [310, 224] on button "Skip" at bounding box center [298, 226] width 30 height 18
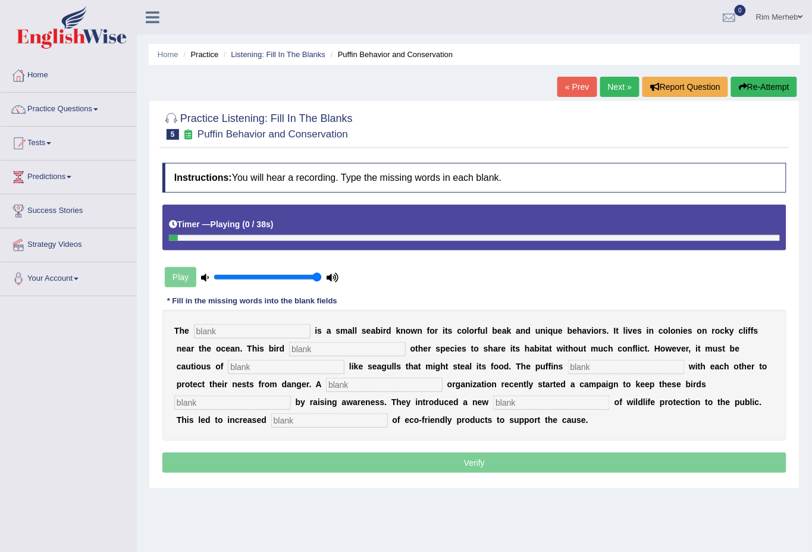
click at [256, 334] on input "text" at bounding box center [252, 331] width 117 height 14
type input "poffen"
click at [359, 344] on input "text" at bounding box center [347, 349] width 117 height 14
type input "allows"
click at [300, 358] on div "T h e poffen i s a s m a l l s e a b i r d k n o w n f o r i t s c o l o r f u …" at bounding box center [474, 375] width 624 height 131
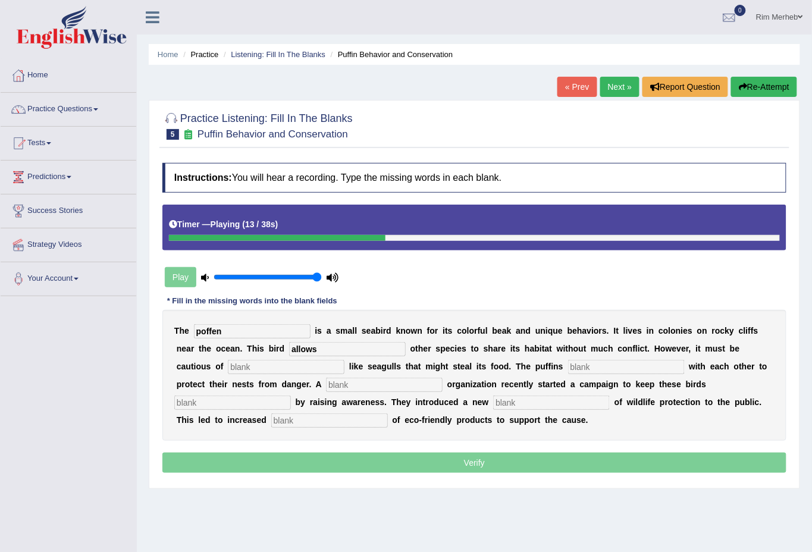
click at [300, 362] on input "text" at bounding box center [286, 367] width 117 height 14
type input "preditors"
click at [573, 365] on input "text" at bounding box center [626, 367] width 117 height 14
type input "coll==o"
click at [427, 387] on input "text" at bounding box center [384, 385] width 117 height 14
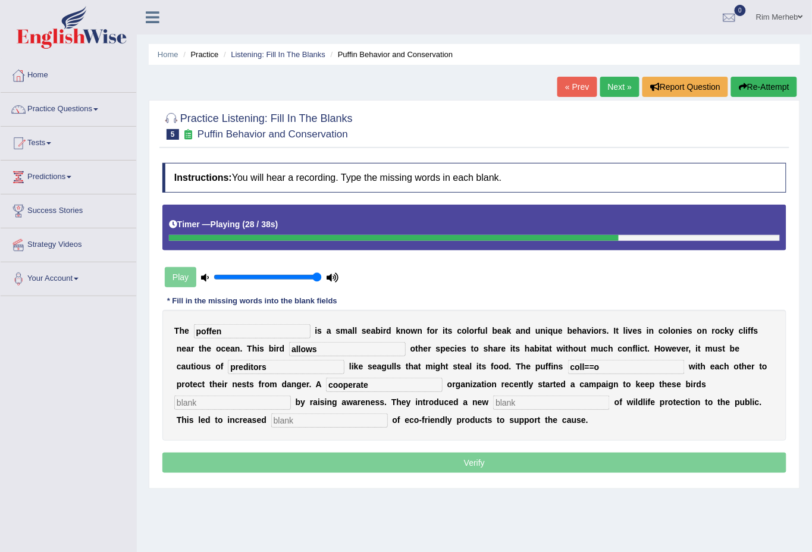
type input "cooperate"
click at [208, 391] on div "T h e poffen i s a s m a l l s e a b i r d k n o w n f o r i t s c o l o r f u …" at bounding box center [474, 375] width 624 height 131
click at [208, 396] on input "text" at bounding box center [232, 403] width 117 height 14
type input "ave"
click at [550, 409] on input "text" at bounding box center [551, 403] width 117 height 14
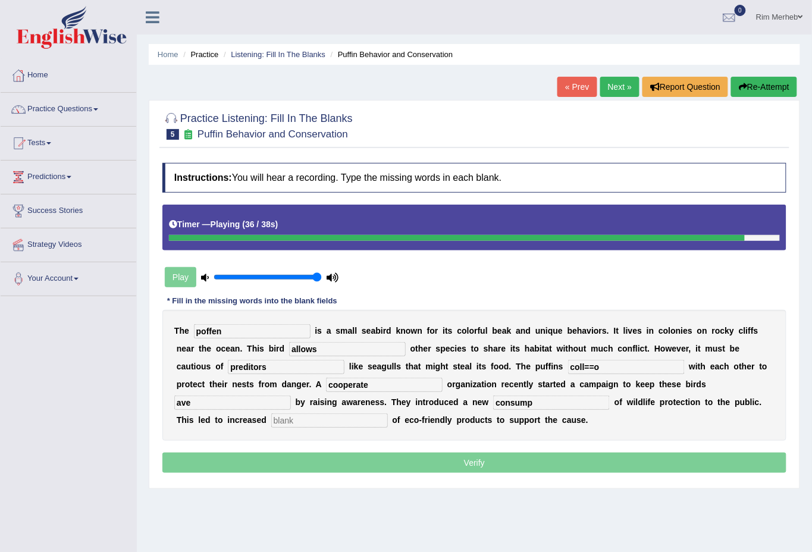
type input "consump"
click at [305, 415] on input "text" at bounding box center [329, 420] width 117 height 14
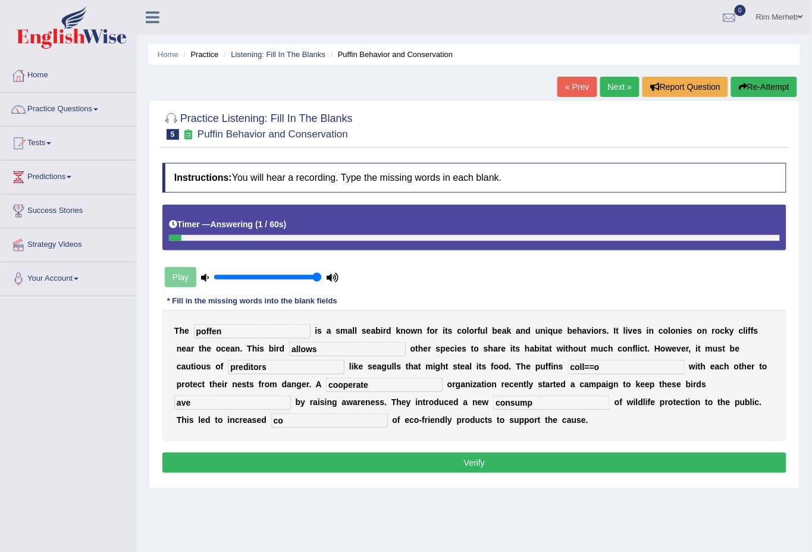
type input "co"
click at [746, 81] on button "Re-Attempt" at bounding box center [764, 87] width 66 height 20
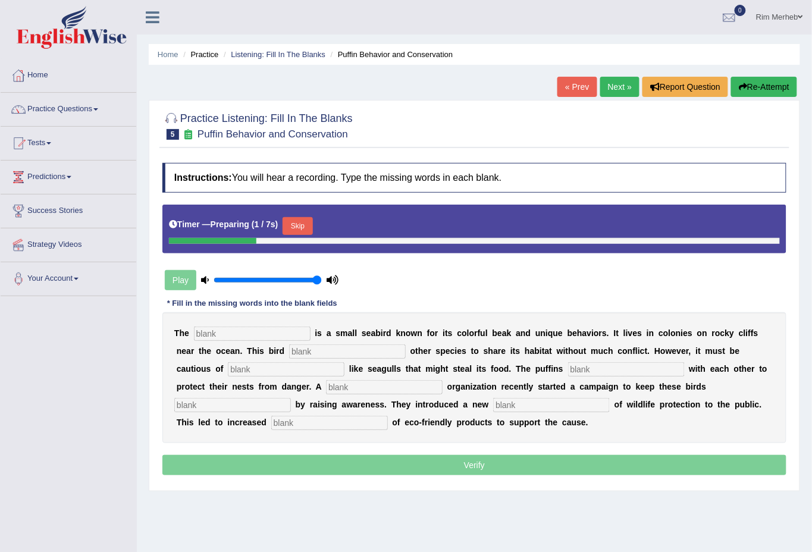
click at [291, 329] on input "text" at bounding box center [252, 334] width 117 height 14
click at [308, 219] on button "Skip" at bounding box center [298, 226] width 30 height 18
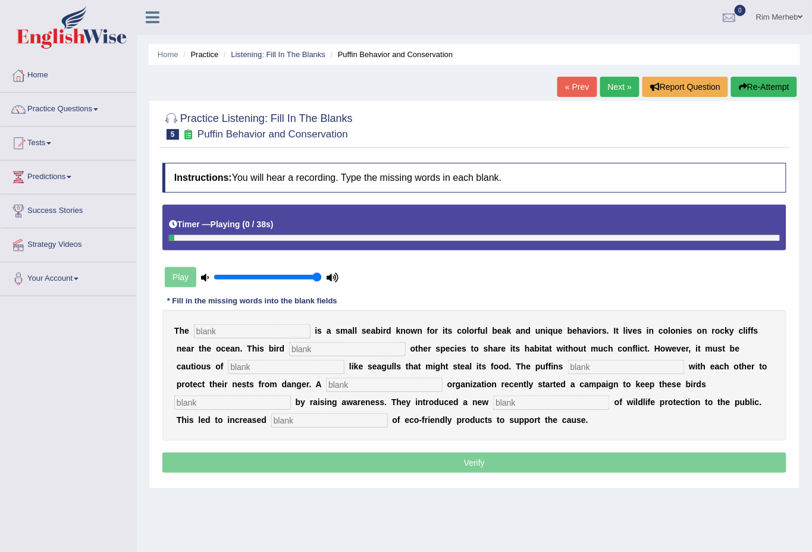
click at [292, 334] on input "text" at bounding box center [252, 331] width 117 height 14
type input "poffens"
click at [312, 342] on input "text" at bounding box center [347, 349] width 117 height 14
type input "allows"
click at [292, 362] on input "text" at bounding box center [286, 367] width 117 height 14
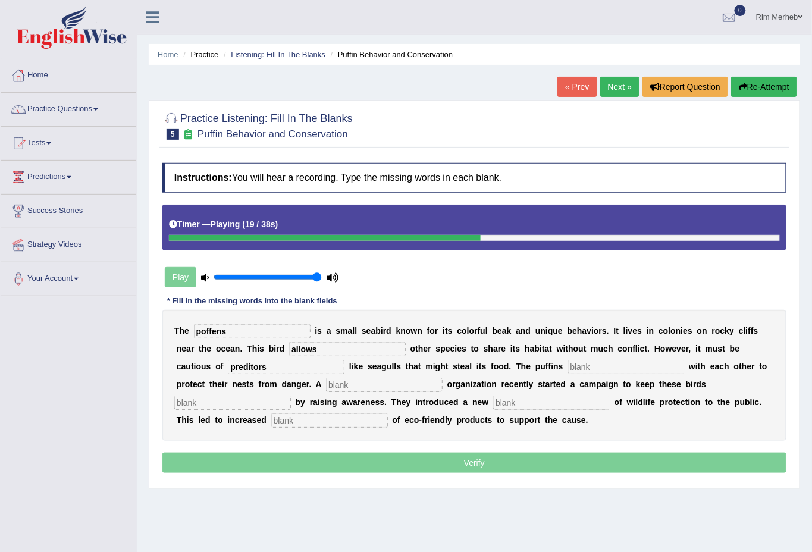
type input "preditors"
click at [608, 365] on input "text" at bounding box center [626, 367] width 117 height 14
type input "cooperate"
click at [363, 382] on input "text" at bounding box center [384, 385] width 117 height 14
type input "corperte"
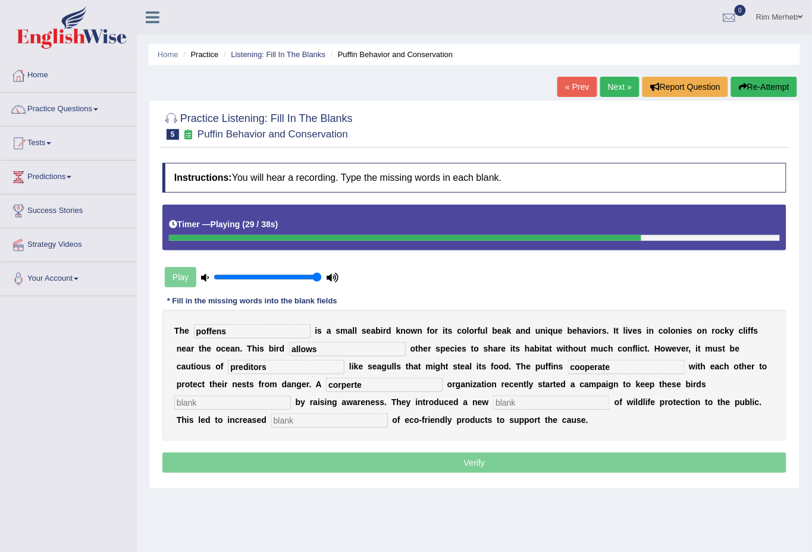
click at [276, 402] on input "text" at bounding box center [232, 403] width 117 height 14
type input "save"
click at [502, 406] on input "text" at bounding box center [551, 403] width 117 height 14
type input "conseption"
click at [344, 413] on input "text" at bounding box center [329, 420] width 117 height 14
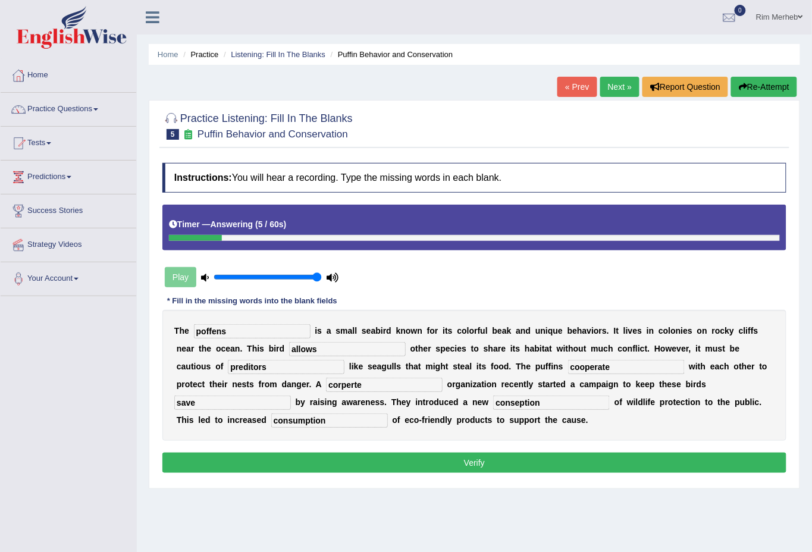
type input "consumption"
click at [262, 328] on input "poffens" at bounding box center [252, 331] width 117 height 14
type input "puffin"
click at [381, 385] on input "corperte" at bounding box center [384, 385] width 117 height 14
type input "corperate"
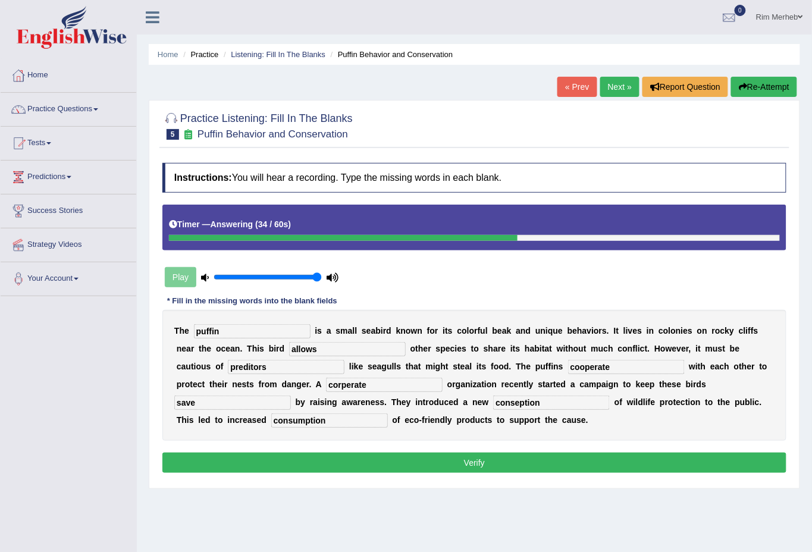
click at [556, 459] on button "Verify" at bounding box center [474, 463] width 624 height 20
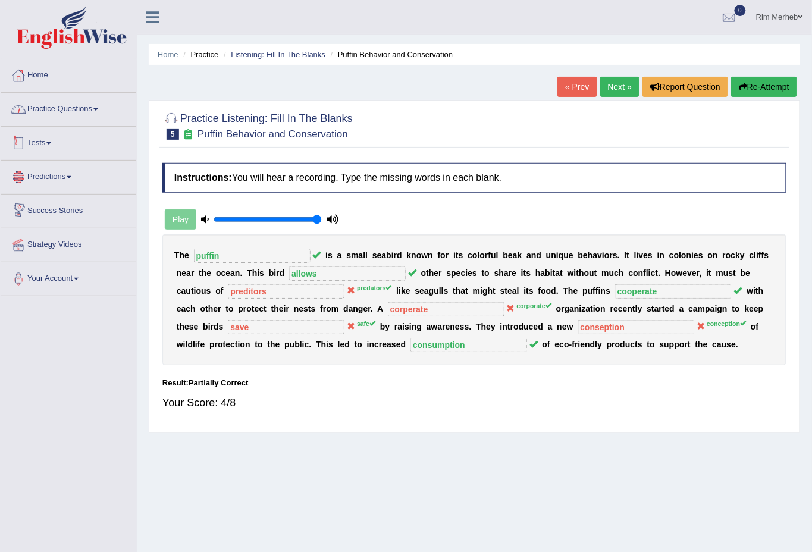
click at [101, 104] on link "Practice Questions" at bounding box center [69, 108] width 136 height 30
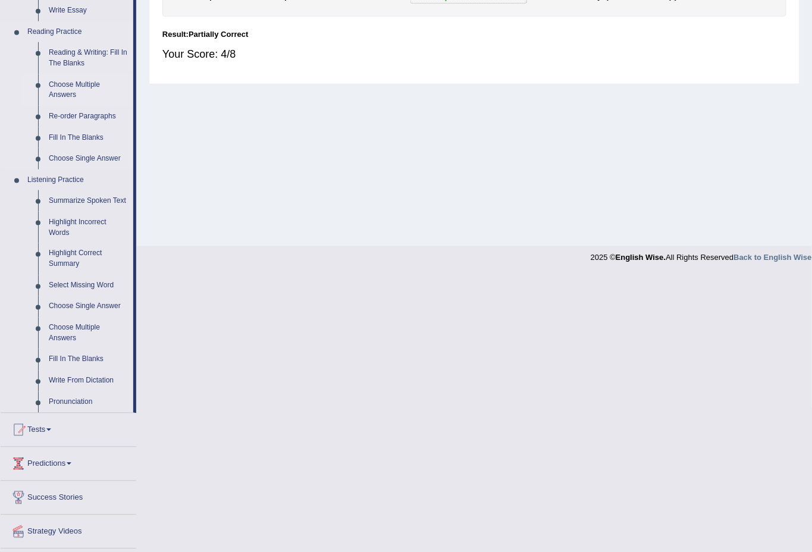
scroll to position [352, 0]
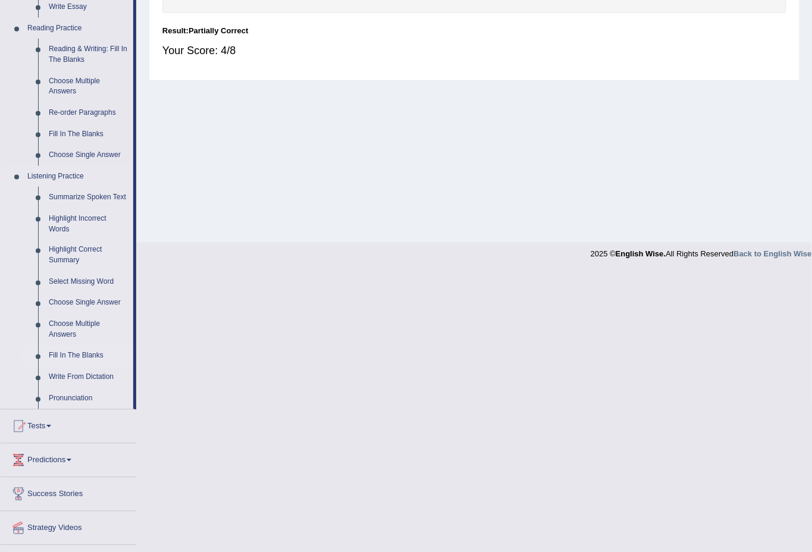
click at [71, 358] on link "Fill In The Blanks" at bounding box center [88, 356] width 90 height 21
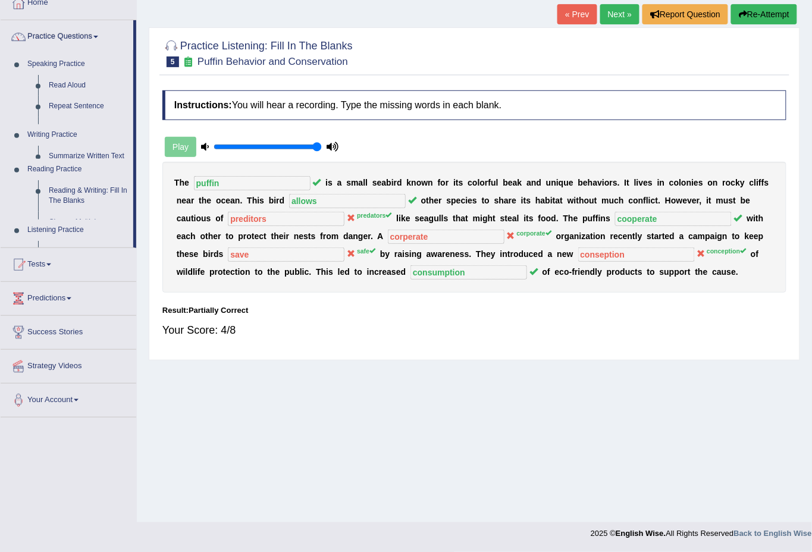
scroll to position [71, 0]
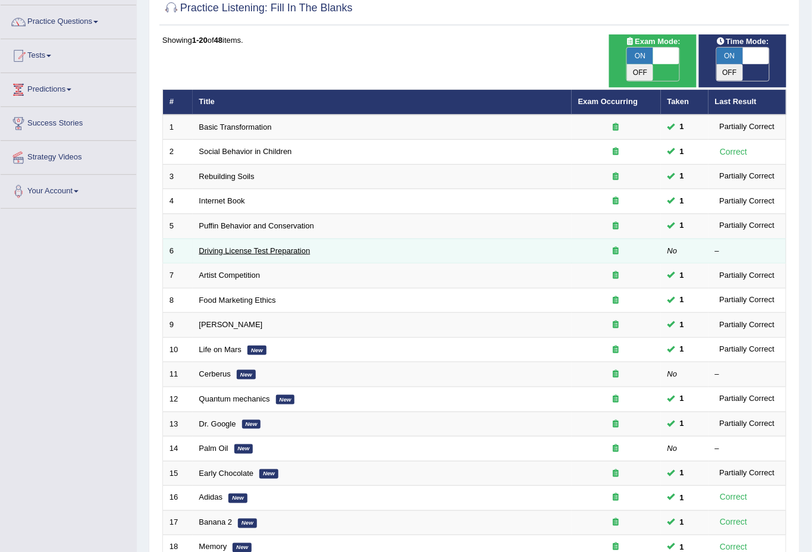
click at [208, 246] on link "Driving License Test Preparation" at bounding box center [254, 250] width 111 height 9
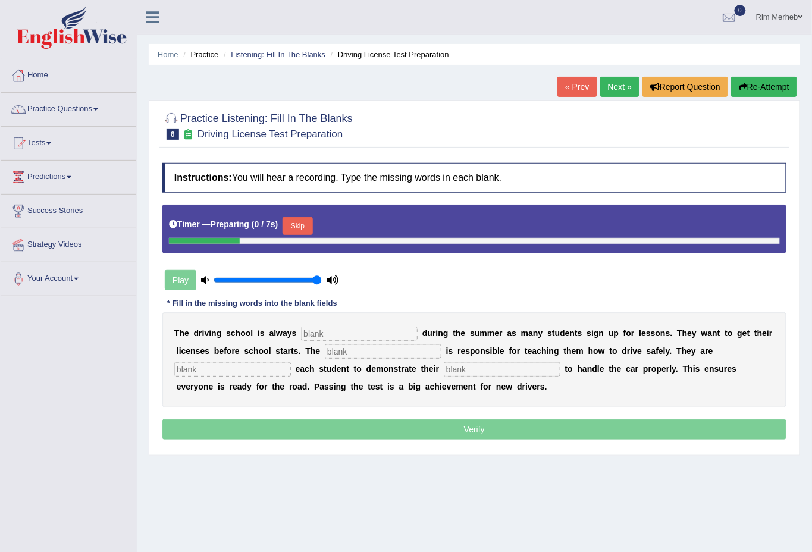
click at [322, 330] on input "text" at bounding box center [359, 334] width 117 height 14
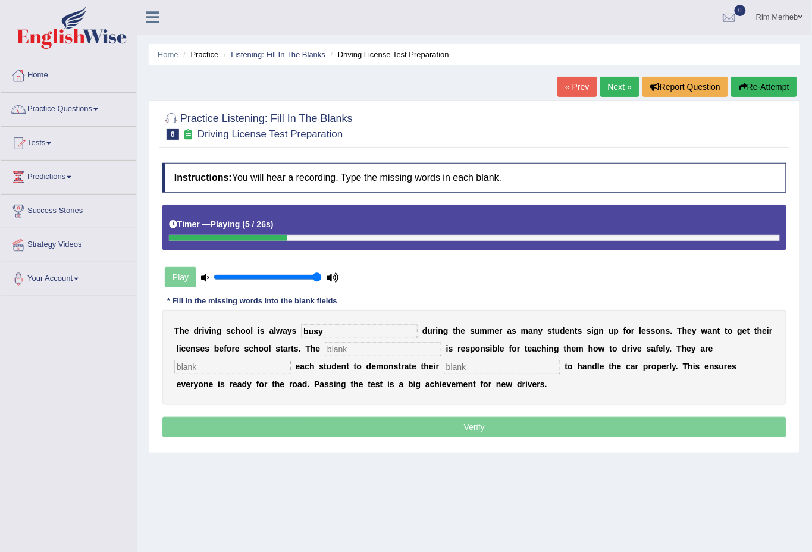
type input "busy"
click at [371, 352] on input "text" at bounding box center [383, 349] width 117 height 14
type input "instruct"
click at [250, 346] on b "c" at bounding box center [251, 349] width 5 height 10
drag, startPoint x: 247, startPoint y: 363, endPoint x: 270, endPoint y: 361, distance: 22.7
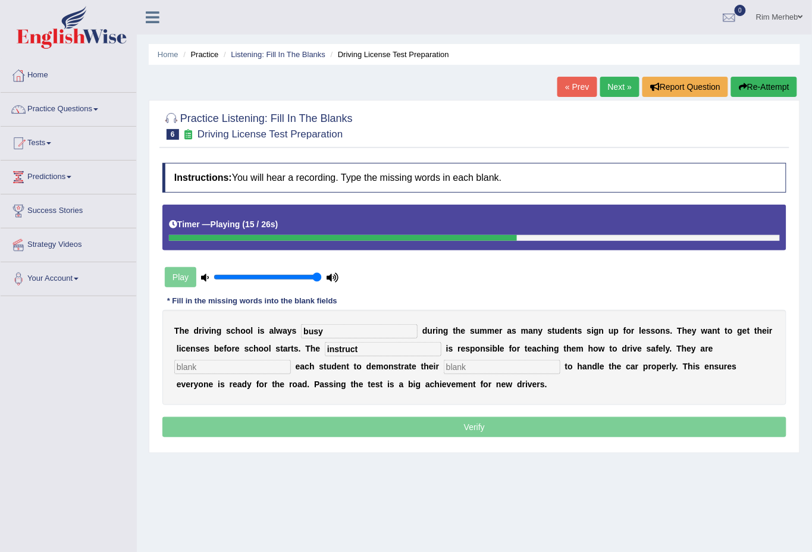
click at [248, 363] on input "text" at bounding box center [232, 367] width 117 height 14
type input "requie"
click at [474, 371] on input "text" at bounding box center [502, 367] width 117 height 14
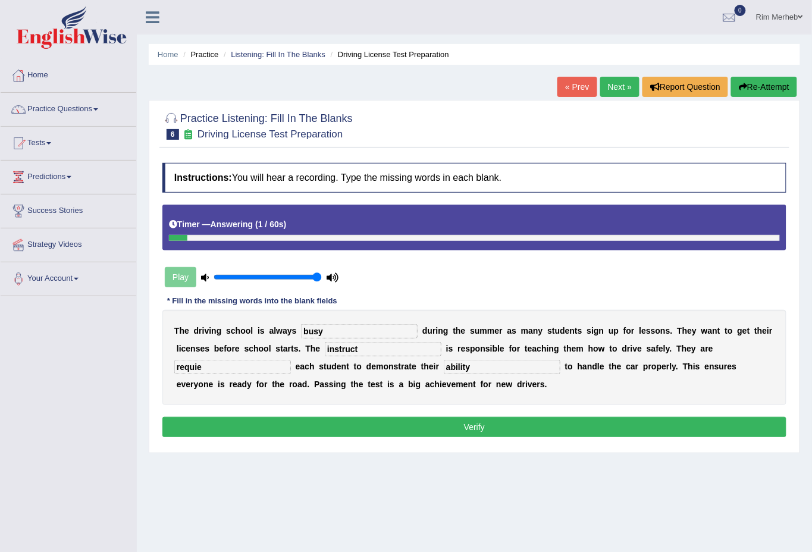
type input "ability"
click at [413, 347] on input "instruct" at bounding box center [383, 349] width 117 height 14
type input "instructors"
click at [247, 365] on input "requie" at bounding box center [232, 367] width 117 height 14
type input "require"
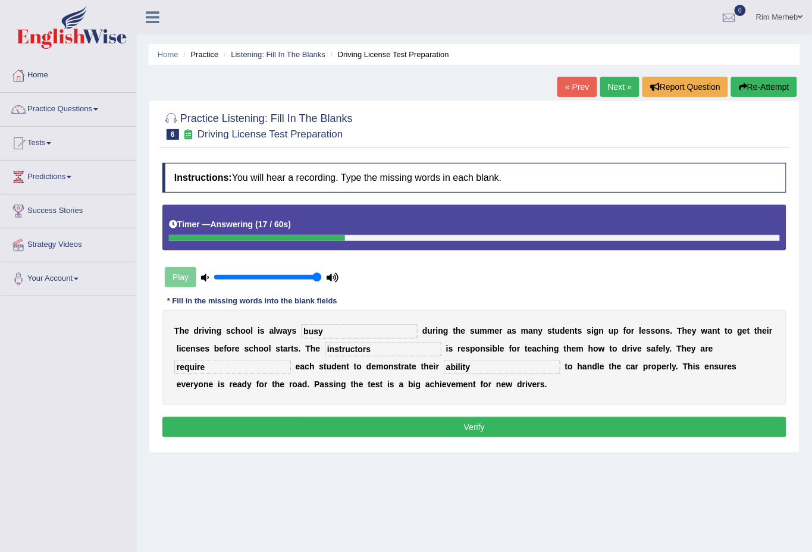
click at [454, 443] on div "Instructions: You will hear a recording. Type the missing words in each blank. …" at bounding box center [474, 301] width 630 height 289
click at [455, 433] on button "Verify" at bounding box center [474, 427] width 624 height 20
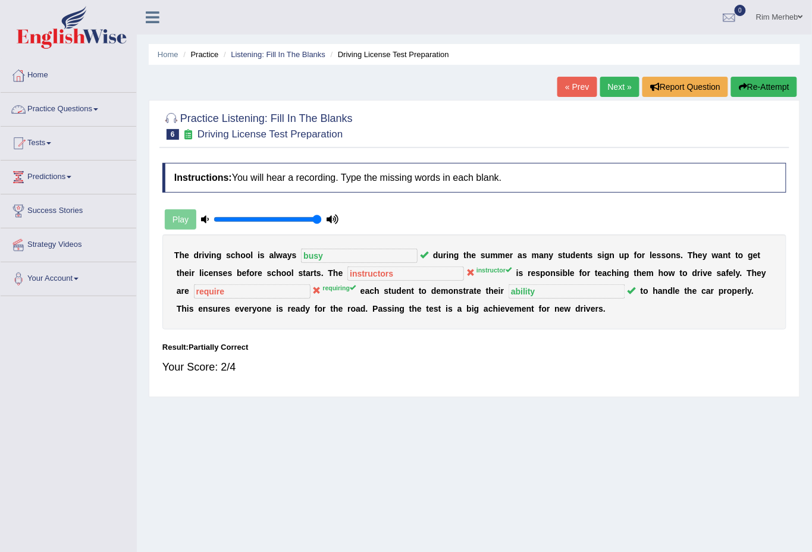
click at [68, 99] on link "Practice Questions" at bounding box center [69, 108] width 136 height 30
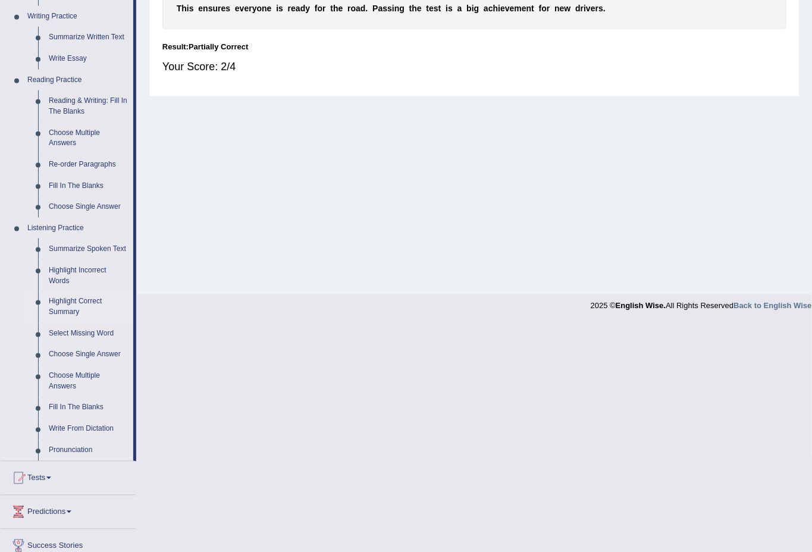
scroll to position [380, 0]
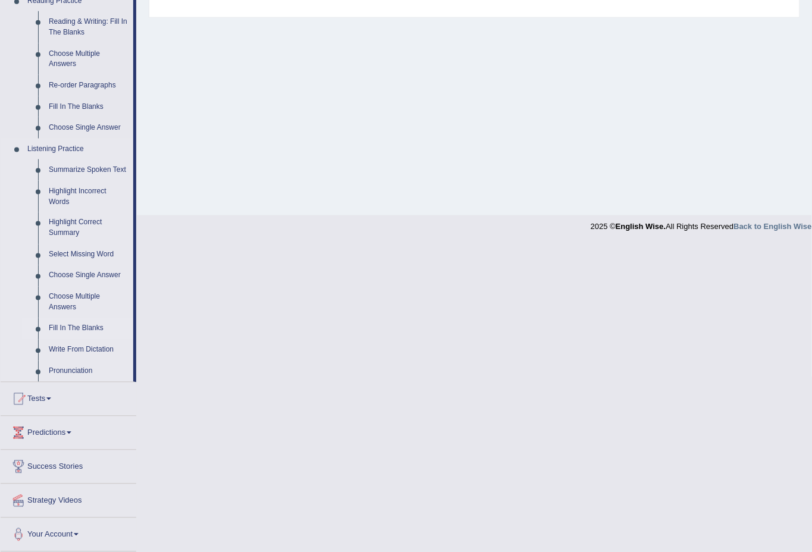
click at [84, 325] on link "Fill In The Blanks" at bounding box center [88, 328] width 90 height 21
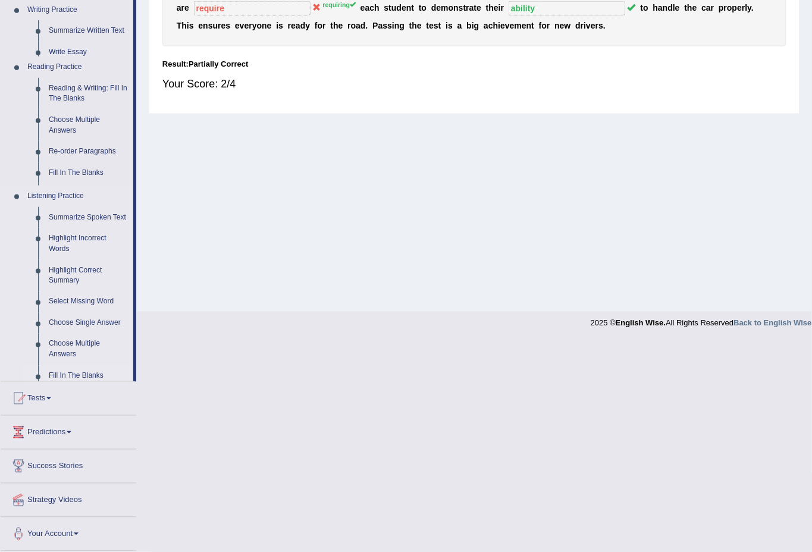
scroll to position [71, 0]
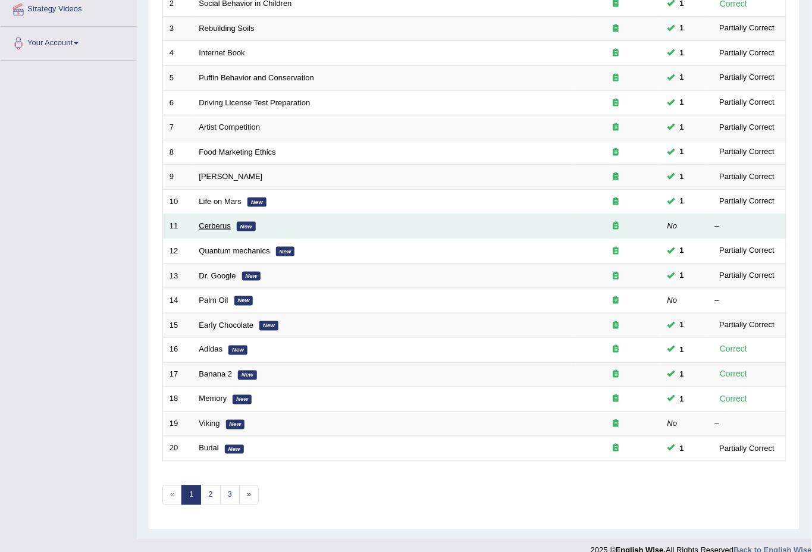
click at [217, 221] on link "Cerberus" at bounding box center [215, 225] width 32 height 9
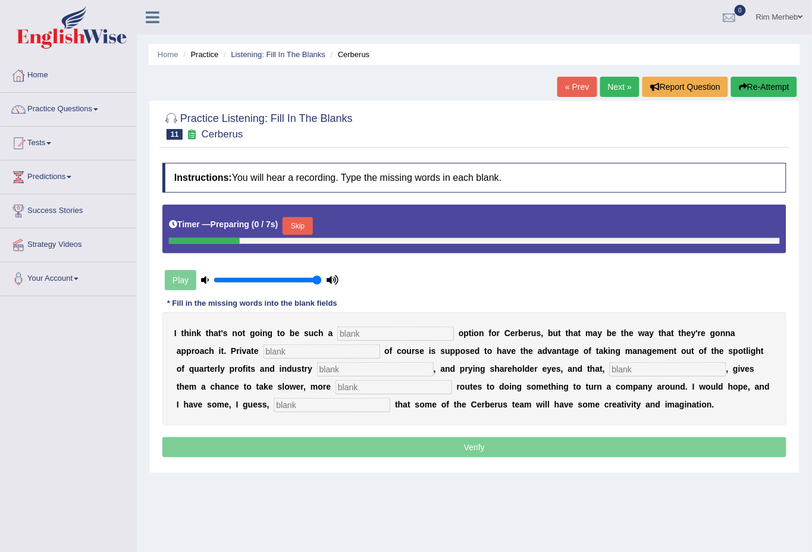
click at [370, 341] on div "I t h i n k t h a t ' s n o t g o i n g t o b e s u c h a o p t i o n f o r C e…" at bounding box center [474, 368] width 624 height 113
click at [371, 334] on input "text" at bounding box center [395, 334] width 117 height 14
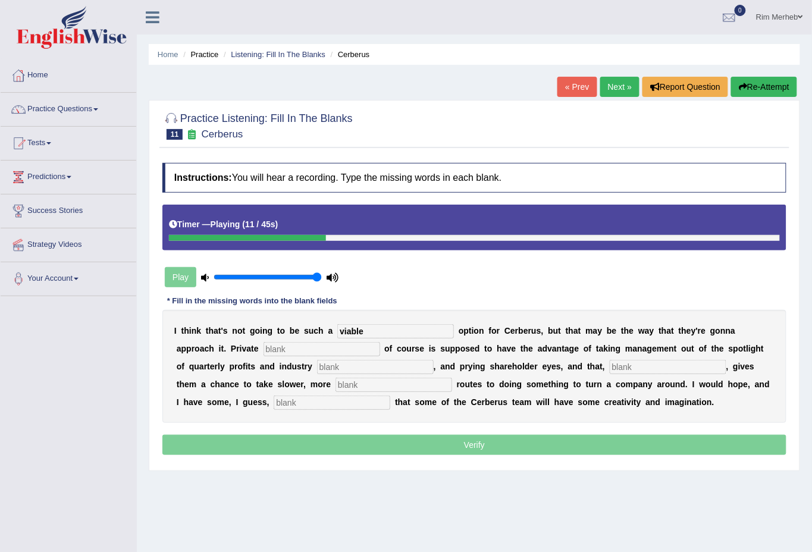
type input "viable"
click at [321, 353] on input "text" at bounding box center [322, 349] width 117 height 14
type input "equity"
click at [358, 369] on input "text" at bounding box center [375, 367] width 117 height 14
type input "analysts"
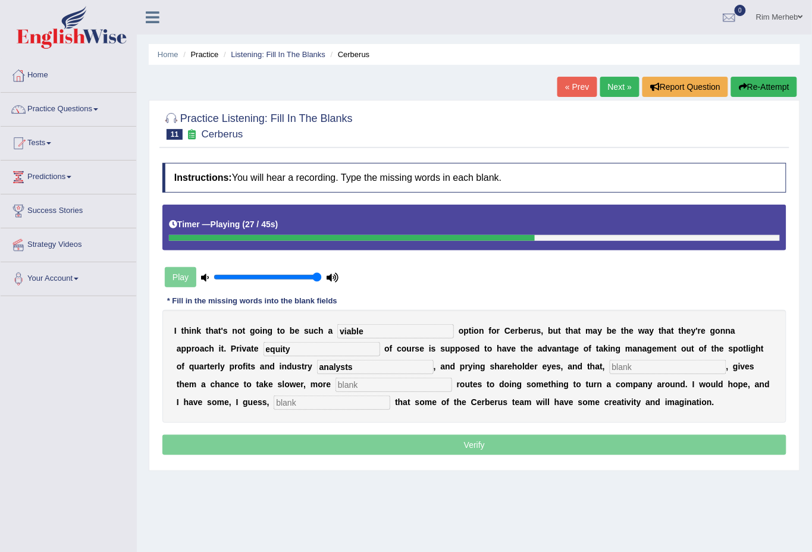
click at [652, 363] on input "text" at bounding box center [668, 367] width 117 height 14
type input "hypotheti"
click at [395, 382] on input "text" at bounding box center [394, 385] width 117 height 14
click at [281, 398] on input "text" at bounding box center [332, 403] width 117 height 14
type input "optimism"
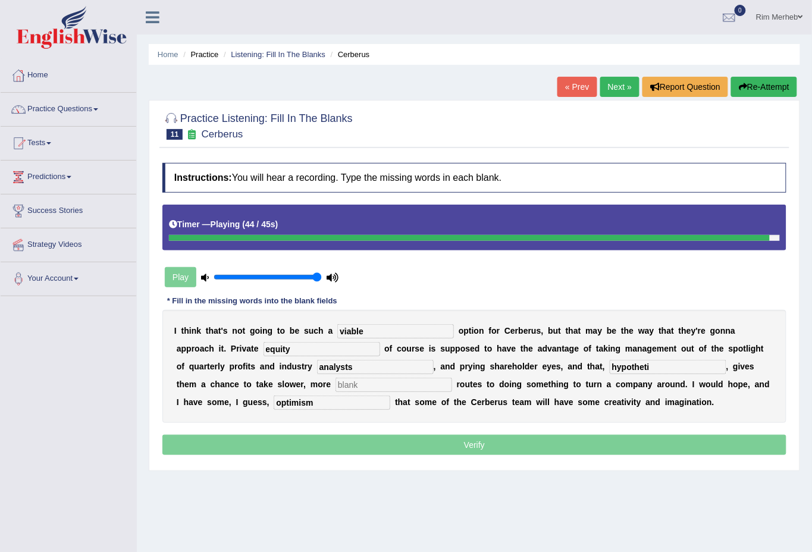
click at [701, 370] on input "hypotheti" at bounding box center [668, 367] width 117 height 14
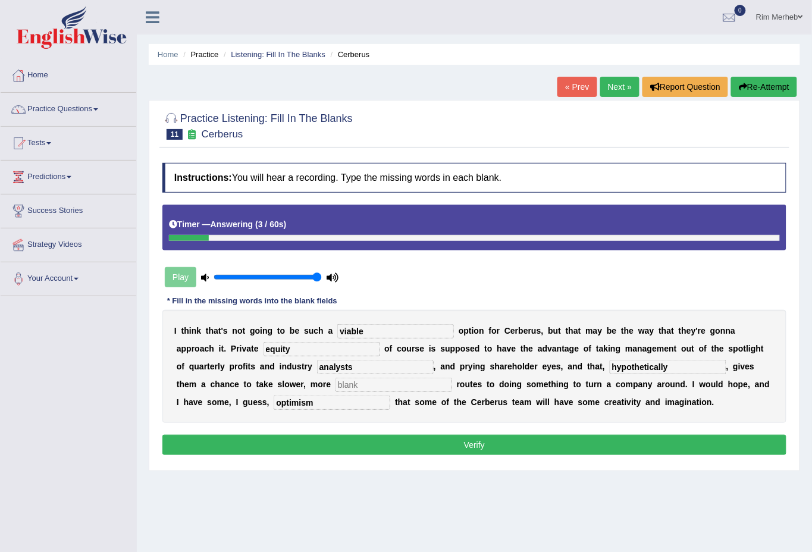
type input "hypothetically"
click at [353, 438] on button "Verify" at bounding box center [474, 445] width 624 height 20
click at [365, 388] on input "text" at bounding box center [394, 385] width 117 height 14
type input "ww"
click at [374, 446] on button "Verify" at bounding box center [474, 445] width 624 height 20
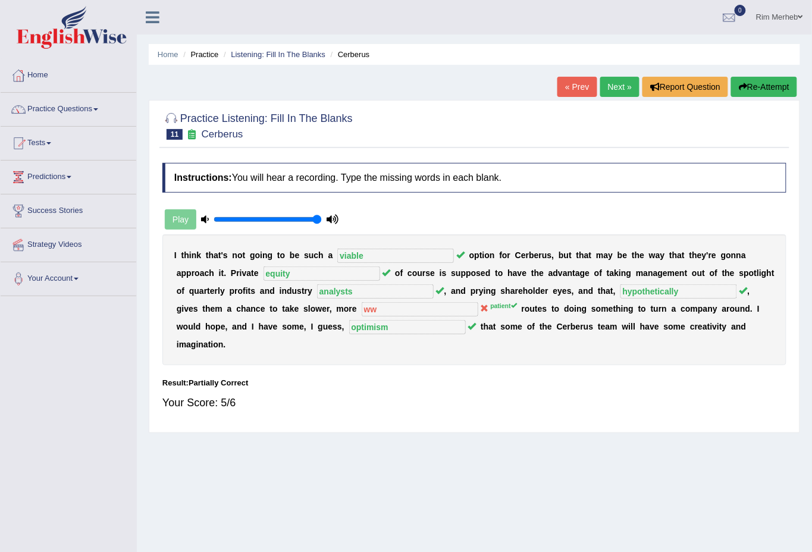
click at [616, 89] on link "Next »" at bounding box center [619, 87] width 39 height 20
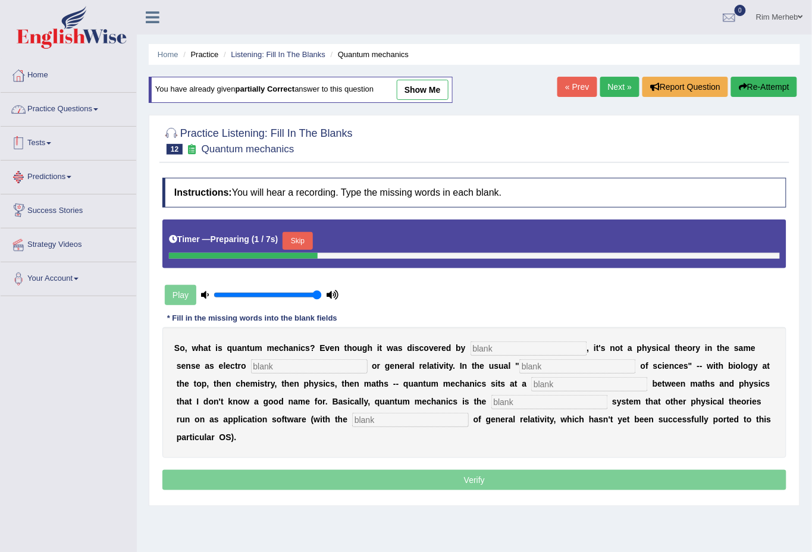
click at [55, 106] on link "Practice Questions" at bounding box center [69, 108] width 136 height 30
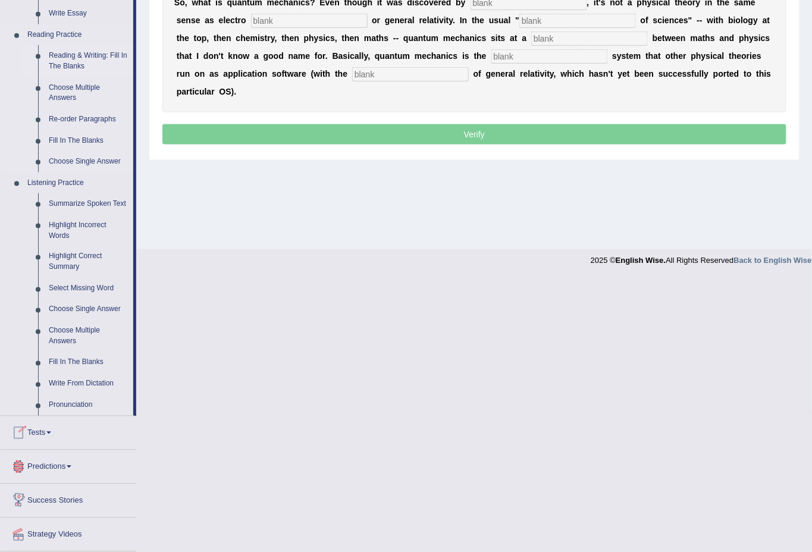
scroll to position [380, 0]
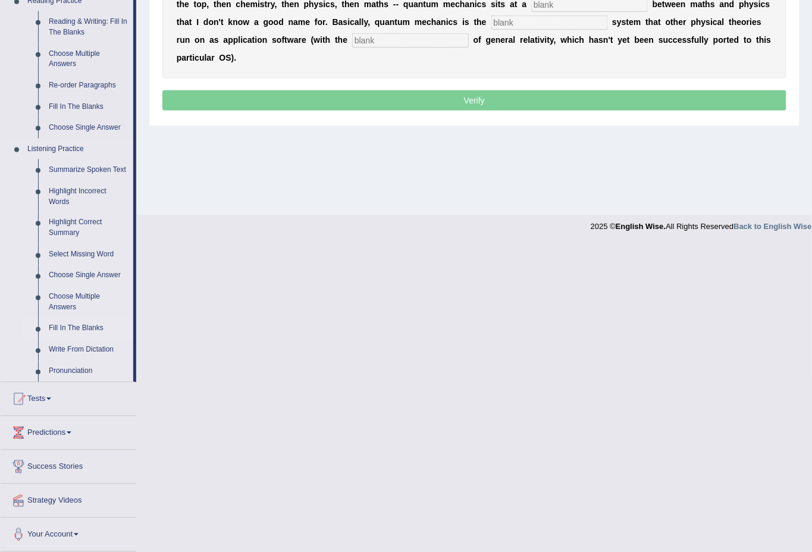
click at [79, 327] on link "Fill In The Blanks" at bounding box center [88, 328] width 90 height 21
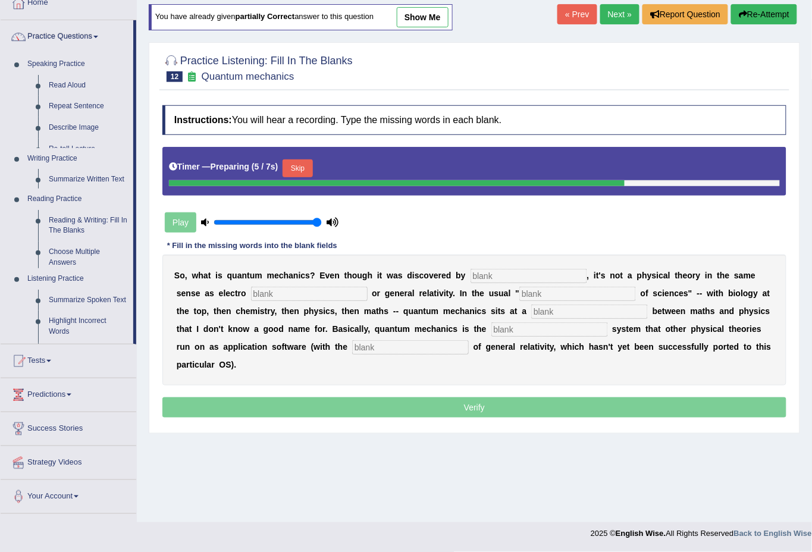
scroll to position [71, 0]
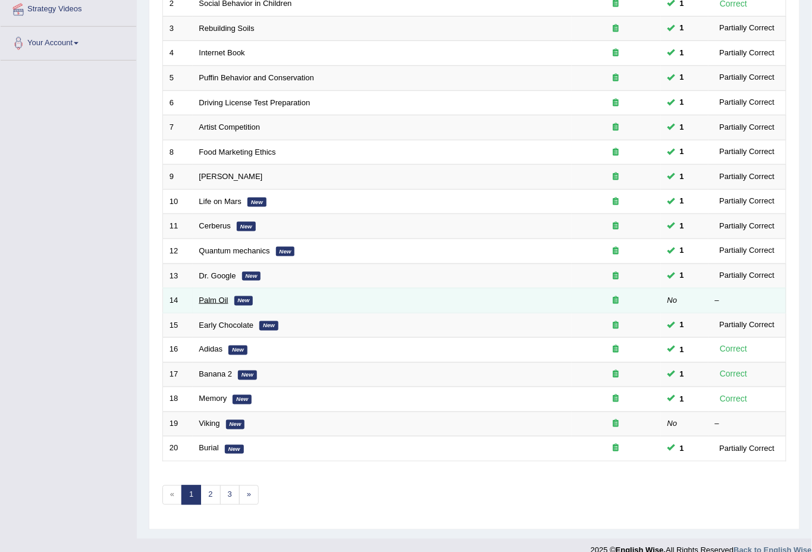
click at [214, 296] on link "Palm Oil" at bounding box center [213, 300] width 29 height 9
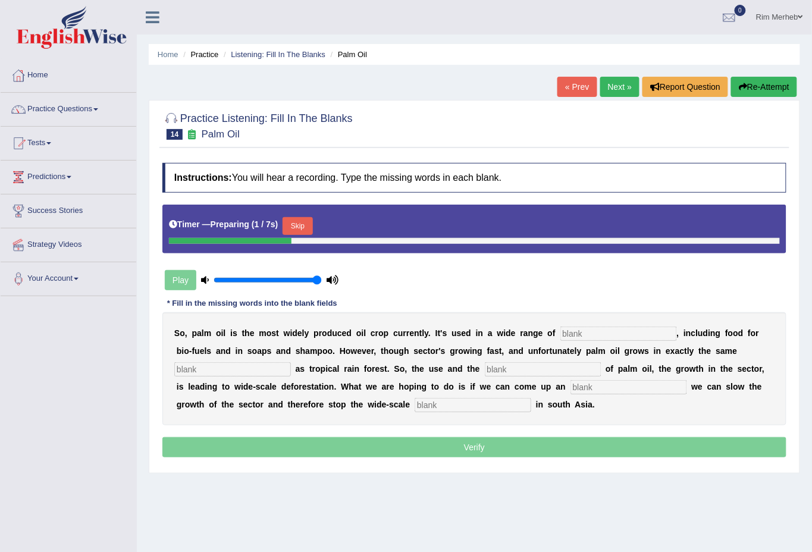
click at [591, 324] on div "S o , p a l m o i l i s t h e m o s t w i d e l y p r o d u c e d o i l c r o p…" at bounding box center [474, 368] width 624 height 113
click at [591, 327] on input "text" at bounding box center [618, 334] width 117 height 14
click at [312, 219] on button "Skip" at bounding box center [298, 226] width 30 height 18
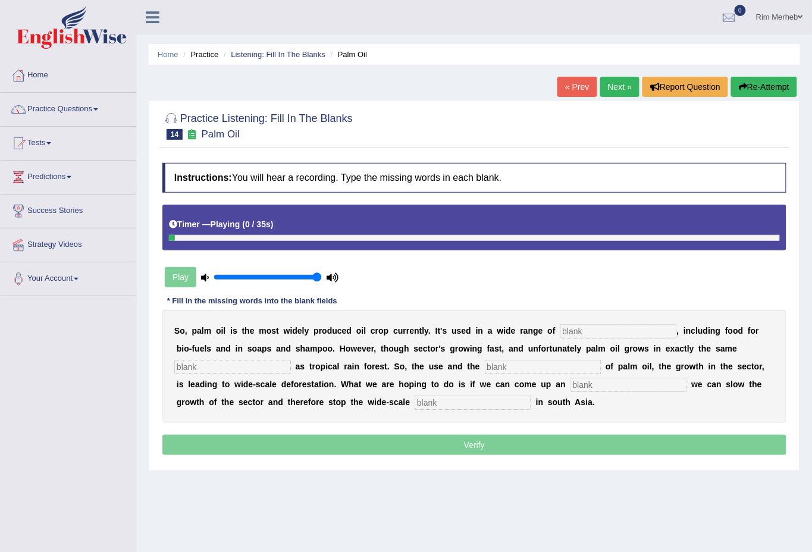
click at [584, 334] on input "text" at bounding box center [618, 331] width 117 height 14
type input "industries"
click at [215, 366] on input "text" at bounding box center [232, 367] width 117 height 14
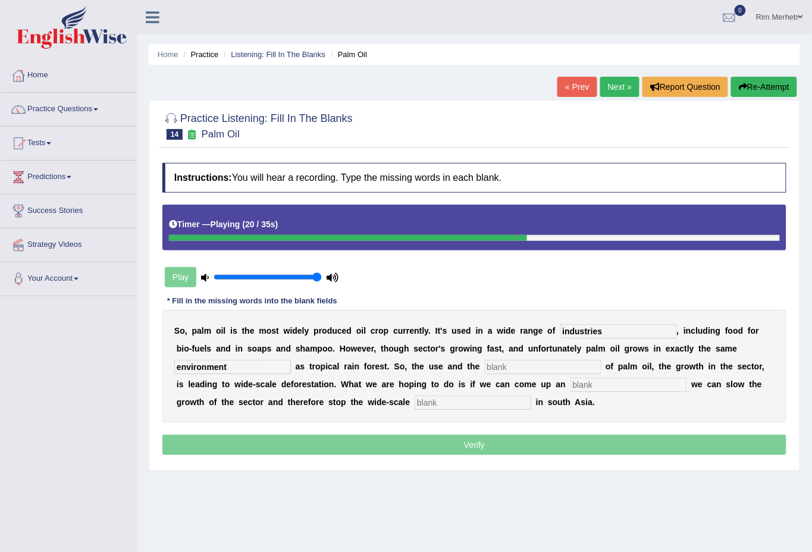
type input "environment"
click at [491, 365] on input "text" at bounding box center [543, 367] width 117 height 14
type input "development"
click at [581, 386] on input "text" at bounding box center [629, 385] width 117 height 14
type input "alternative"
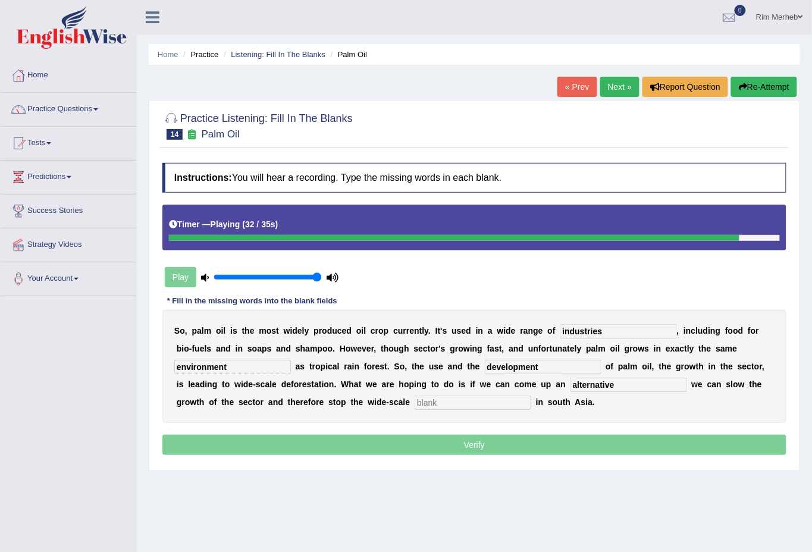
click at [453, 400] on input "text" at bounding box center [473, 403] width 117 height 14
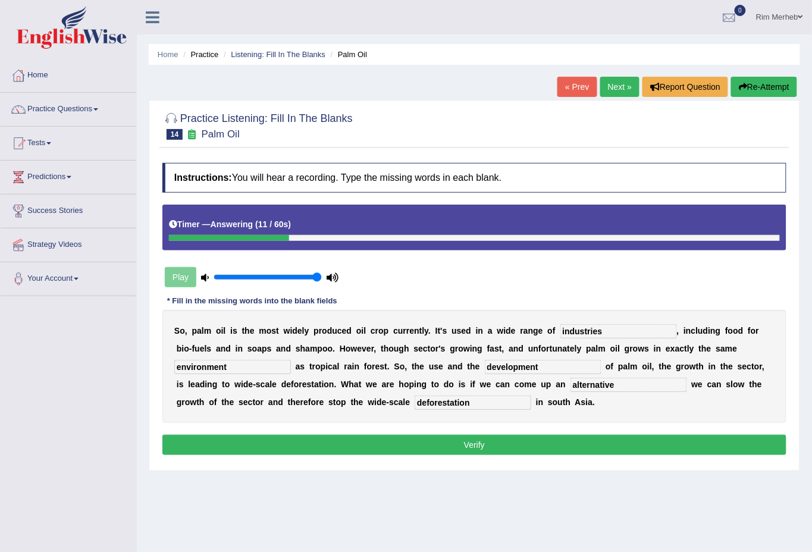
type input "deforestation"
click at [575, 450] on button "Verify" at bounding box center [474, 445] width 624 height 20
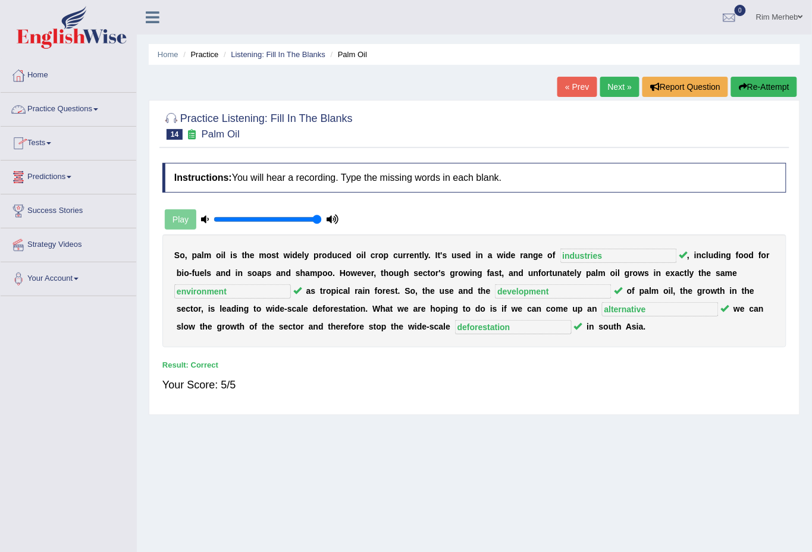
click at [59, 108] on link "Practice Questions" at bounding box center [69, 108] width 136 height 30
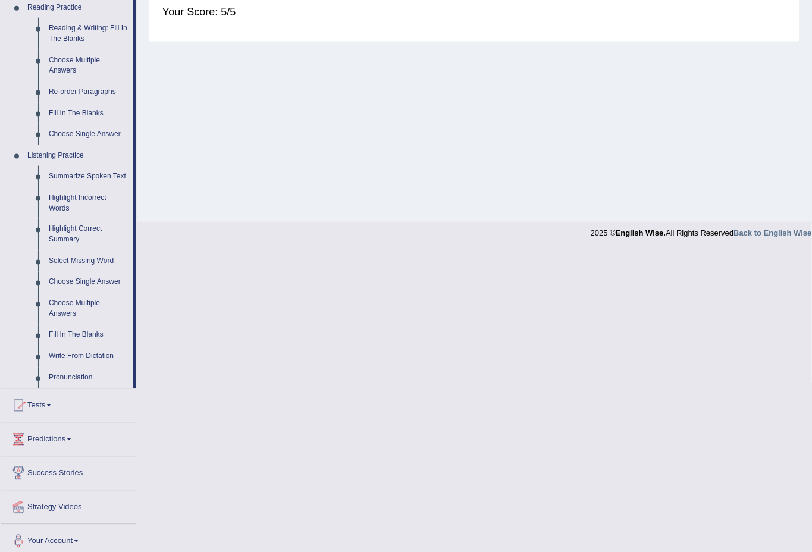
scroll to position [380, 0]
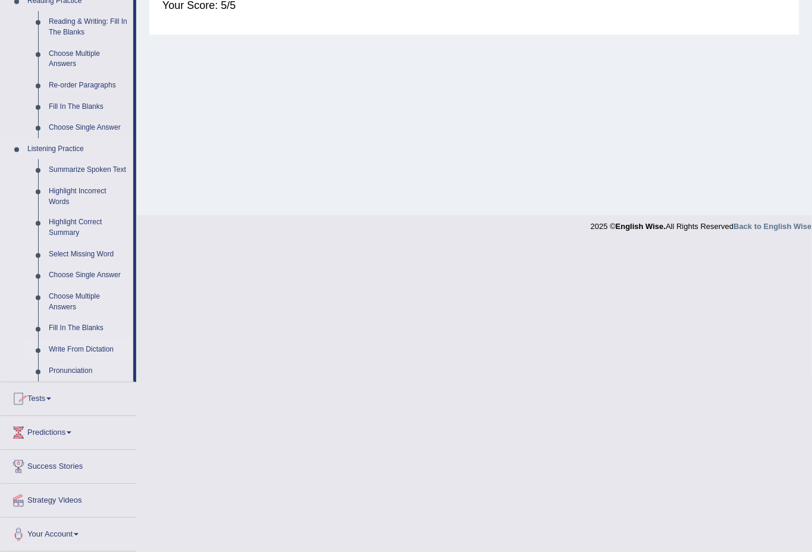
click at [74, 349] on link "Write From Dictation" at bounding box center [88, 350] width 90 height 21
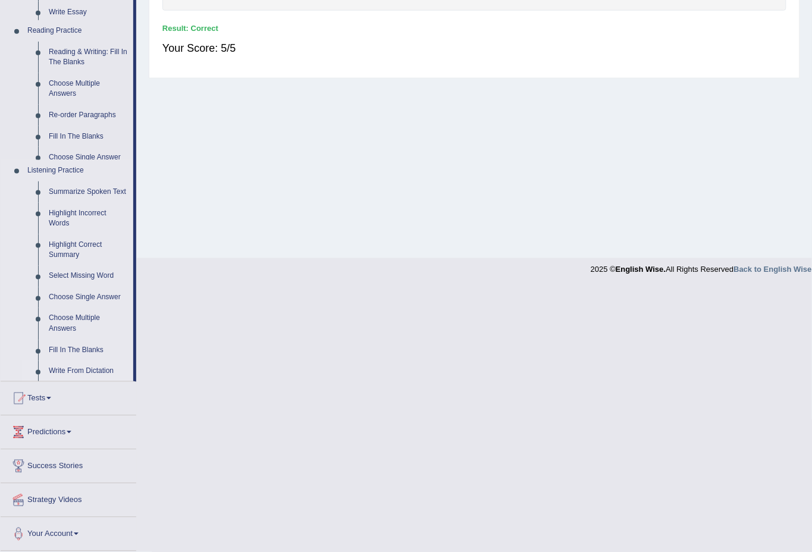
scroll to position [99, 0]
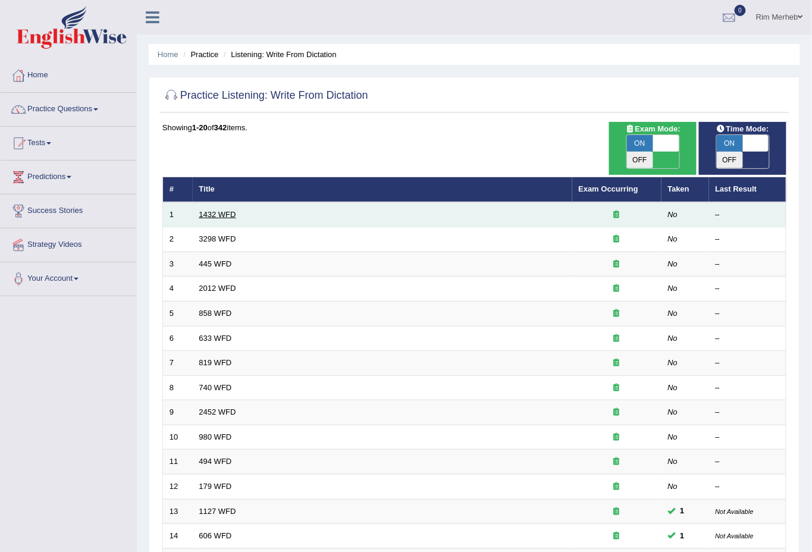
click at [211, 210] on link "1432 WFD" at bounding box center [217, 214] width 37 height 9
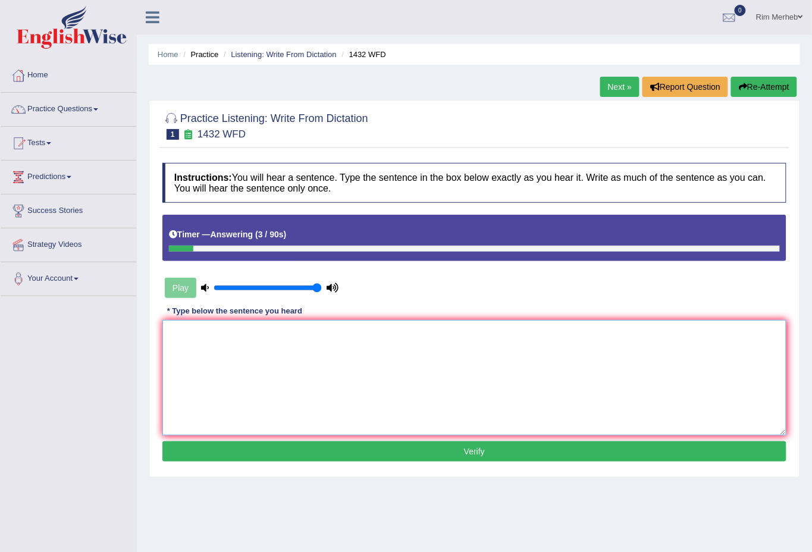
click at [444, 323] on textarea at bounding box center [474, 377] width 624 height 115
type textarea "More physical activity is beneficial to your health."
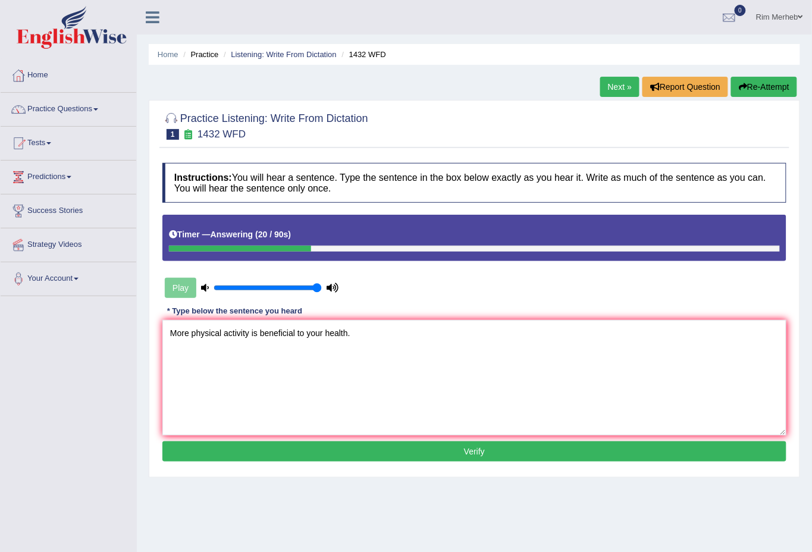
click at [421, 470] on div "Instructions: You will hear a sentence. Type the sentence in the box below exac…" at bounding box center [474, 314] width 630 height 314
click at [421, 452] on button "Verify" at bounding box center [474, 451] width 624 height 20
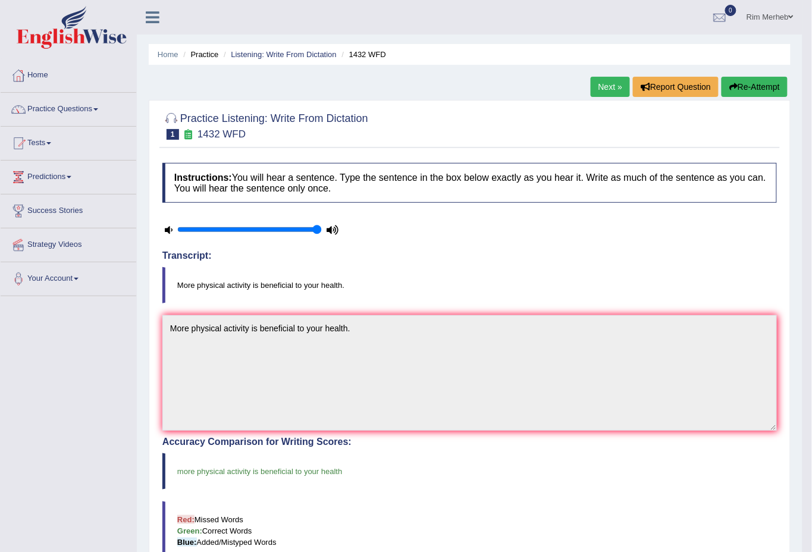
click at [606, 88] on link "Next »" at bounding box center [610, 87] width 39 height 20
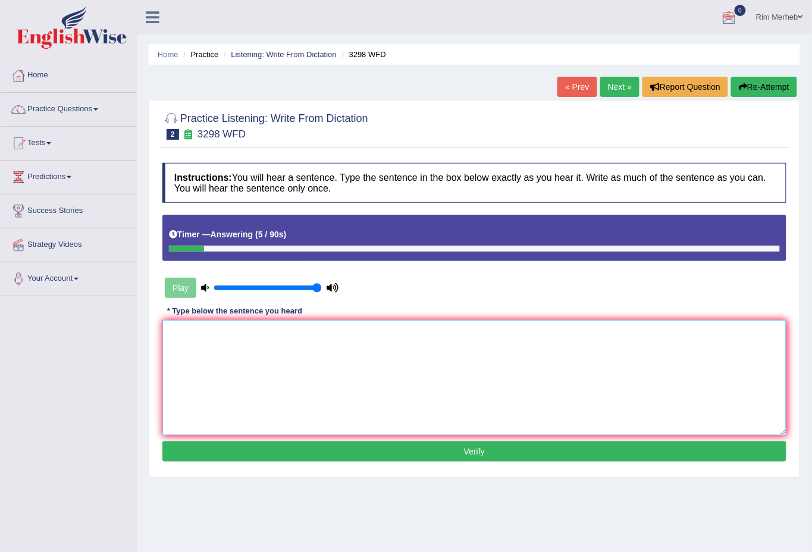
click at [532, 350] on textarea at bounding box center [474, 377] width 624 height 115
type textarea "Animals behaviour"
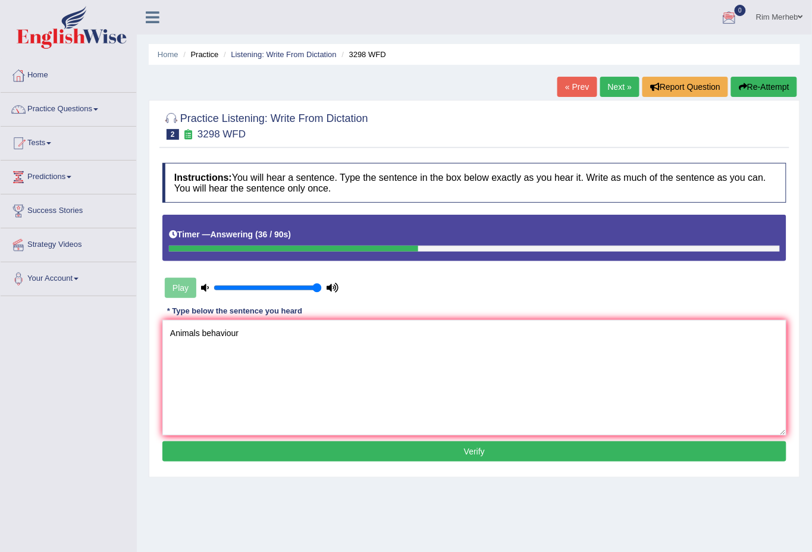
click at [753, 86] on button "Re-Attempt" at bounding box center [764, 87] width 66 height 20
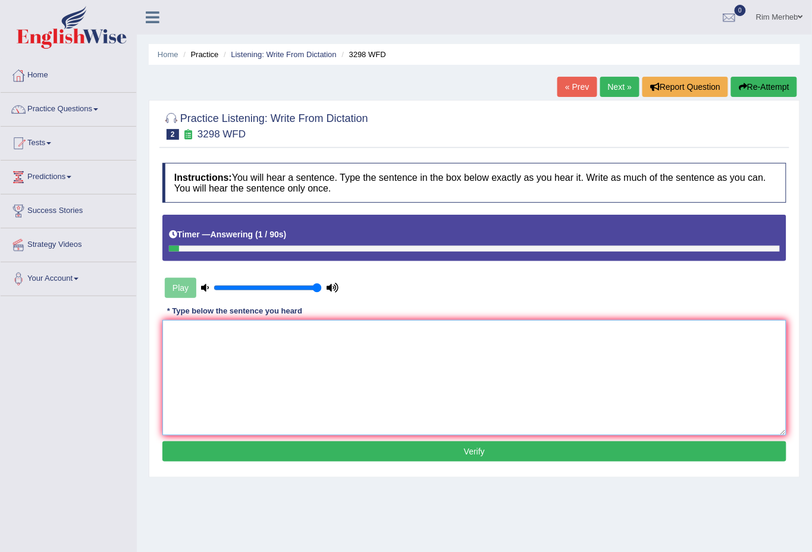
click at [452, 364] on textarea at bounding box center [474, 377] width 624 height 115
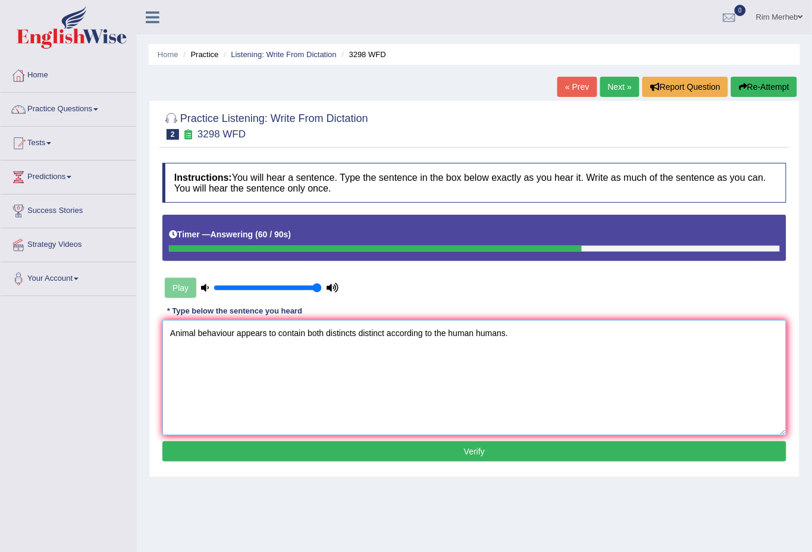
type textarea "Animal behaviour appears to contain both distincts distinct according to the hu…"
click at [492, 456] on button "Verify" at bounding box center [474, 451] width 624 height 20
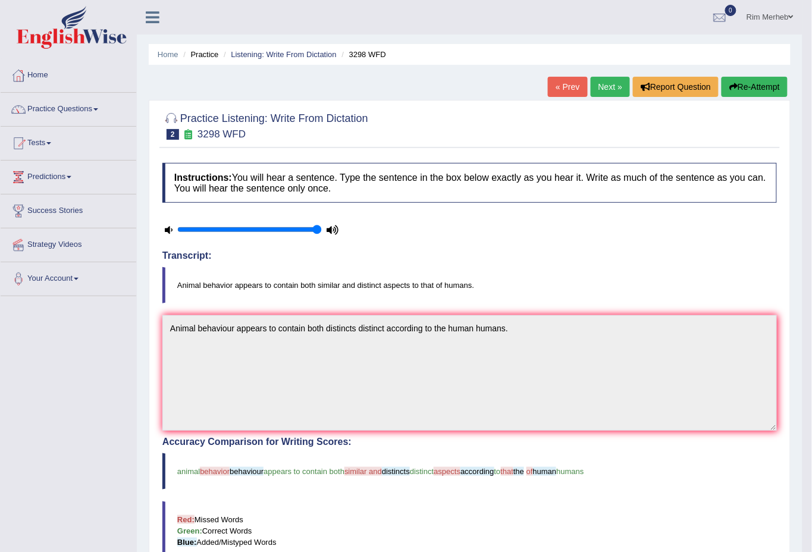
click at [597, 93] on link "Next »" at bounding box center [610, 87] width 39 height 20
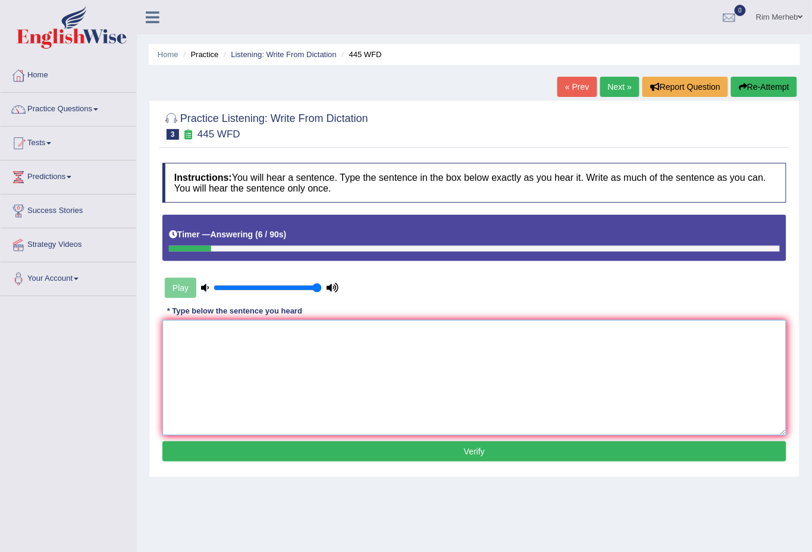
click at [563, 325] on textarea at bounding box center [474, 377] width 624 height 115
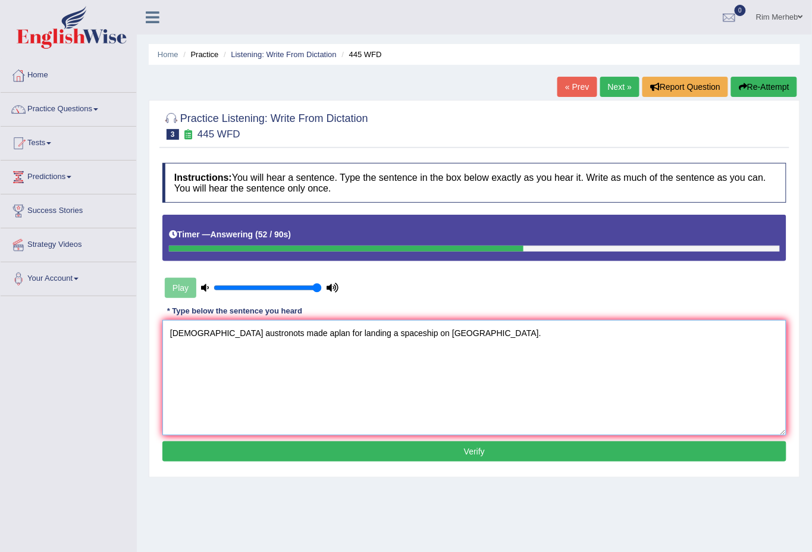
click at [245, 334] on textarea "American austronots made aplan for landing a spaceship on Mars." at bounding box center [474, 377] width 624 height 115
click at [328, 334] on textarea "American austronots austronomers made aplan for landing a spaceship on Mars." at bounding box center [474, 377] width 624 height 115
type textarea "American austronots austronomers made a plan for landing a spaceship on Mars."
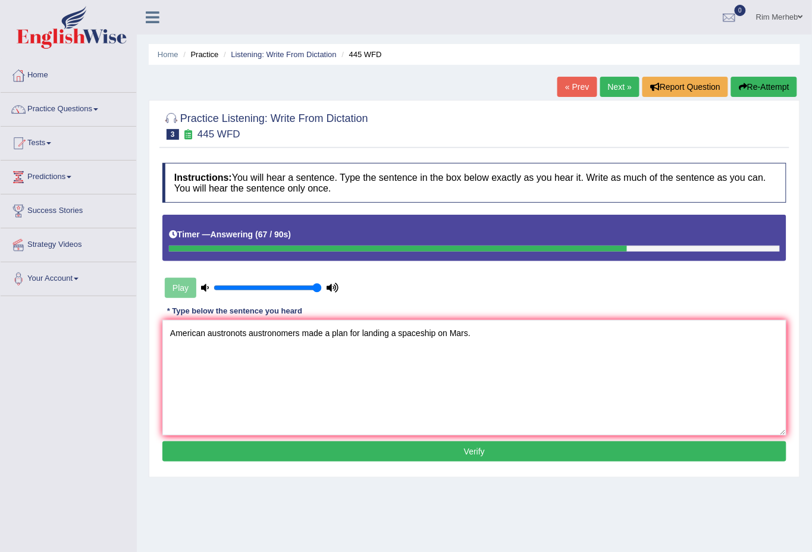
click at [430, 459] on button "Verify" at bounding box center [474, 451] width 624 height 20
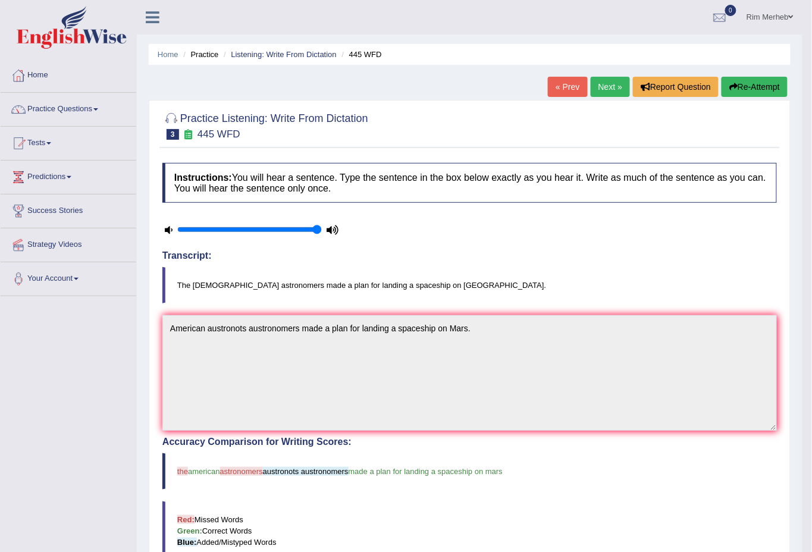
click at [595, 82] on link "Next »" at bounding box center [610, 87] width 39 height 20
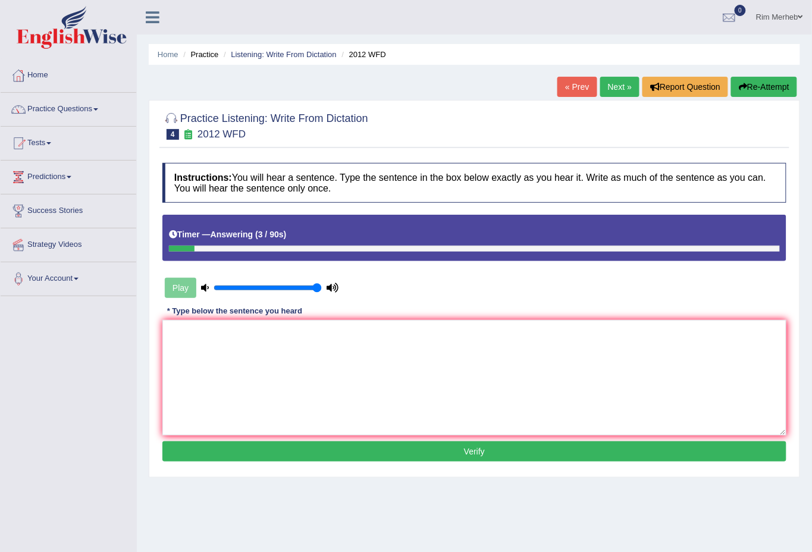
click at [775, 84] on button "Re-Attempt" at bounding box center [764, 87] width 66 height 20
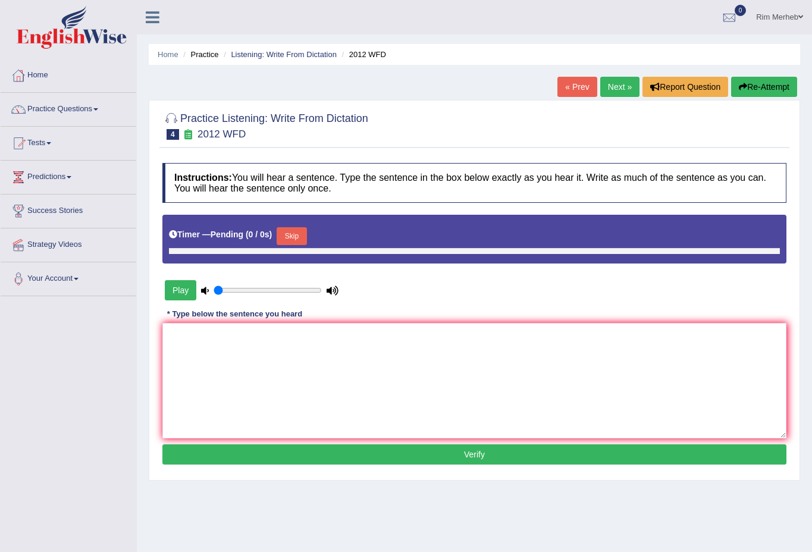
type input "1"
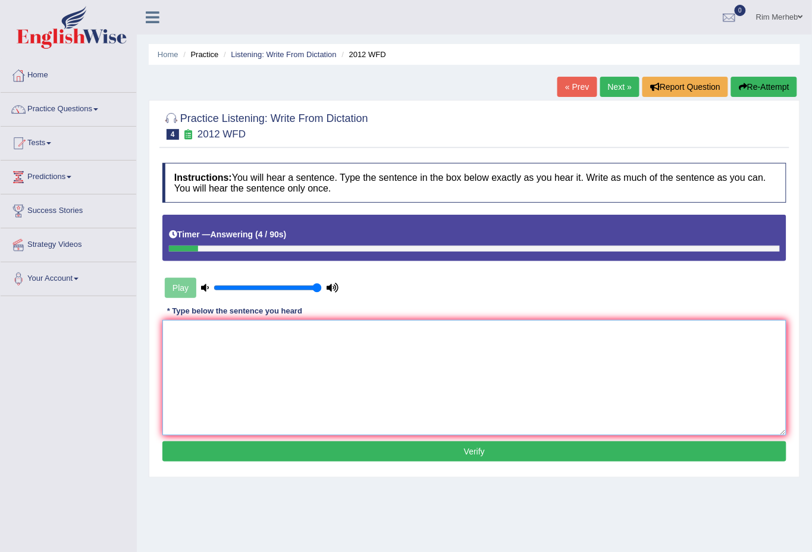
click at [548, 368] on textarea at bounding box center [474, 377] width 624 height 115
type textarea "There is a great deal of debate on this topic."
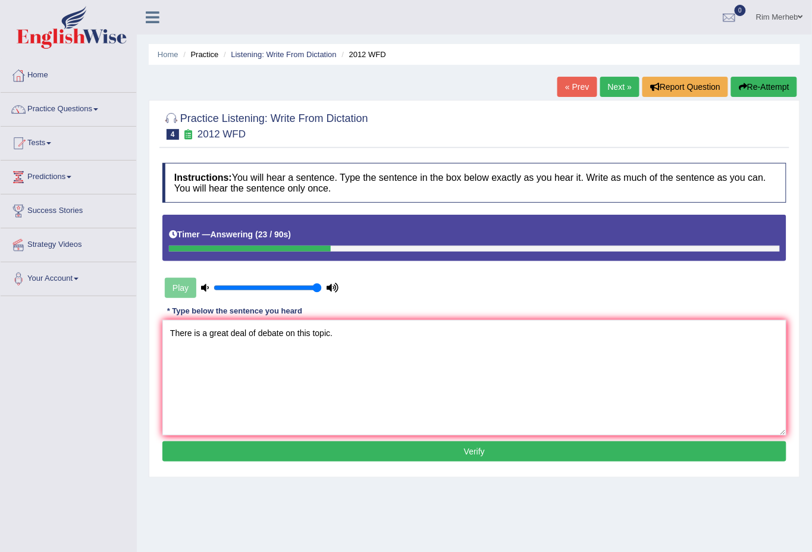
click at [471, 450] on button "Verify" at bounding box center [474, 451] width 624 height 20
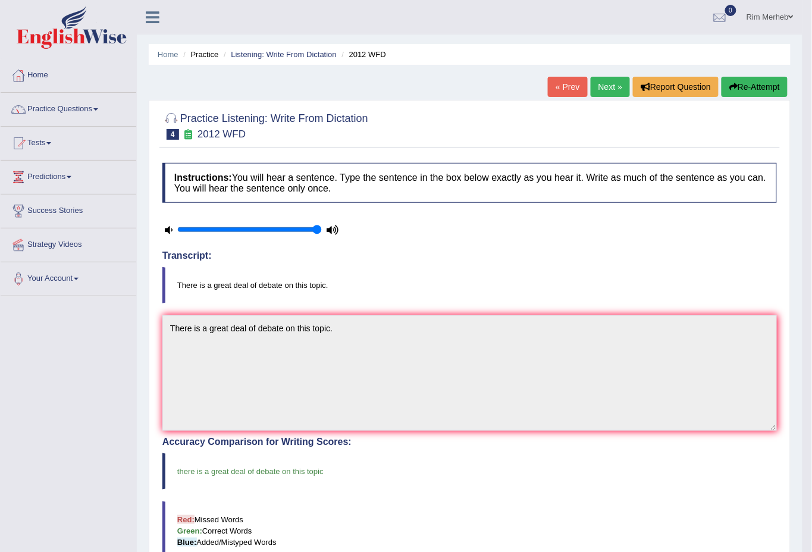
click at [616, 84] on link "Next »" at bounding box center [610, 87] width 39 height 20
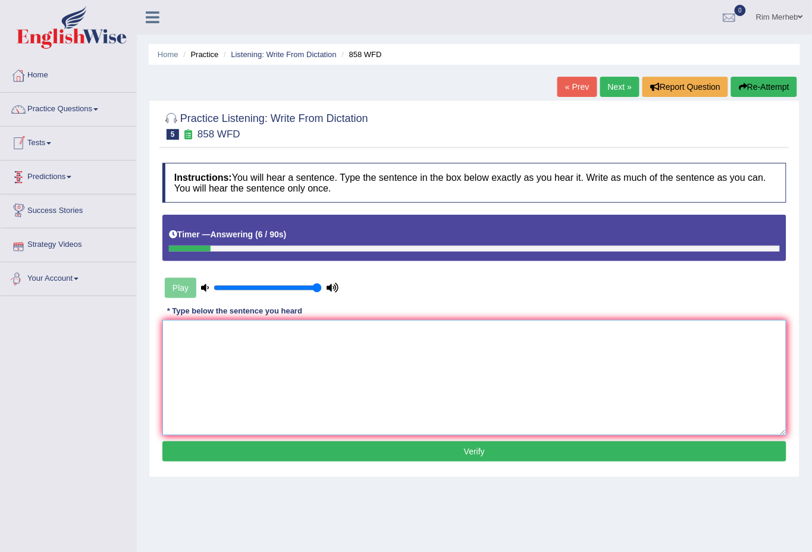
click at [331, 329] on textarea at bounding box center [474, 377] width 624 height 115
type textarea "The year when the ship"
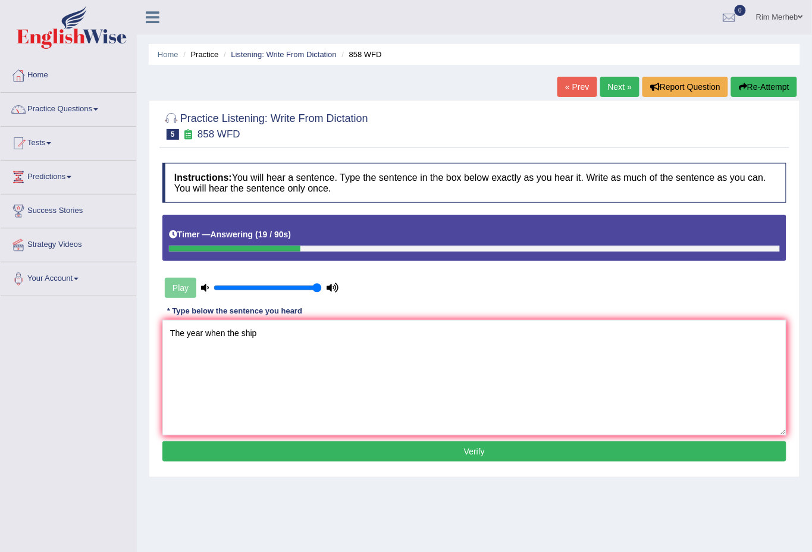
click at [225, 439] on div "Instructions: You will hear a sentence. Type the sentence in the box below exac…" at bounding box center [474, 314] width 630 height 314
click at [227, 449] on button "Verify" at bounding box center [474, 451] width 624 height 20
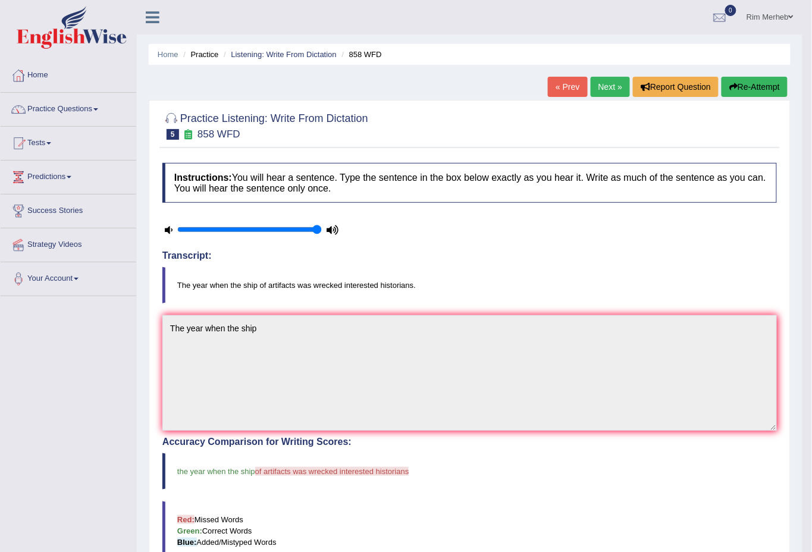
click at [610, 87] on link "Next »" at bounding box center [610, 87] width 39 height 20
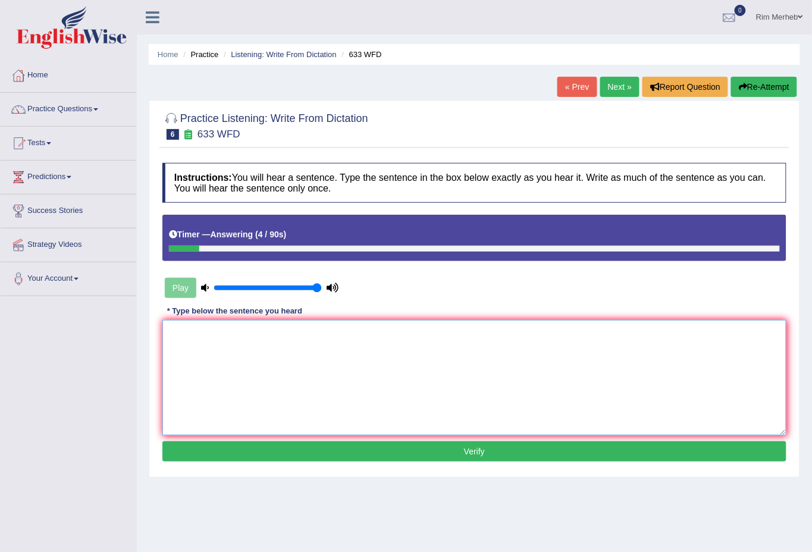
click at [491, 365] on textarea at bounding box center [474, 377] width 624 height 115
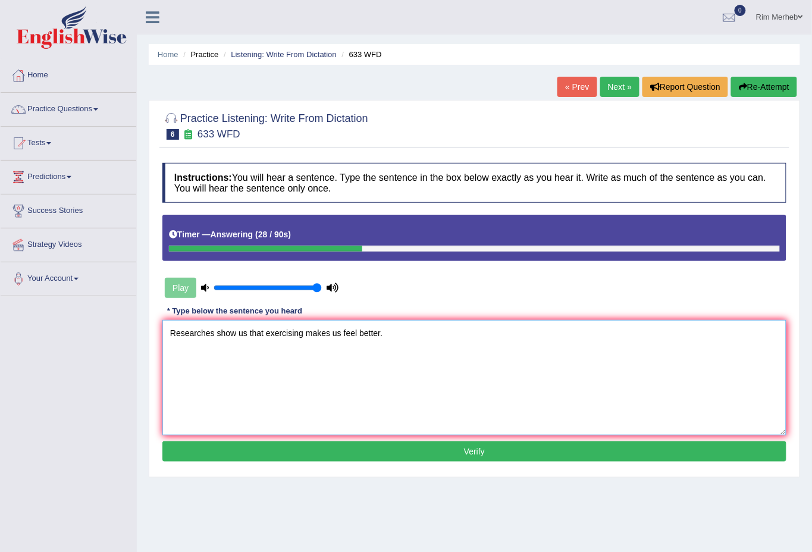
click at [216, 336] on textarea "Researches show us that exercising makes us feel better." at bounding box center [474, 377] width 624 height 115
click at [324, 341] on textarea "Researches research shows show us that exercising makes us feel better." at bounding box center [474, 377] width 624 height 115
type textarea "Researches research shows show us that exersicing exercising makes us feel bett…"
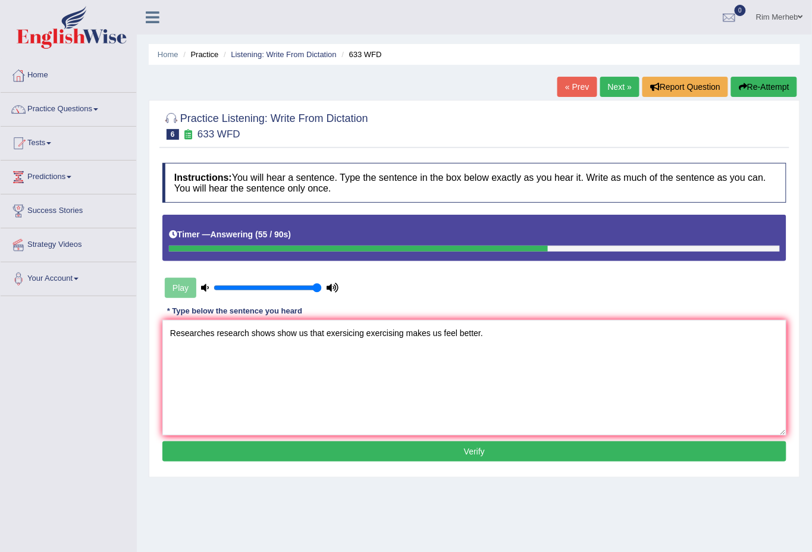
click at [327, 449] on button "Verify" at bounding box center [474, 451] width 624 height 20
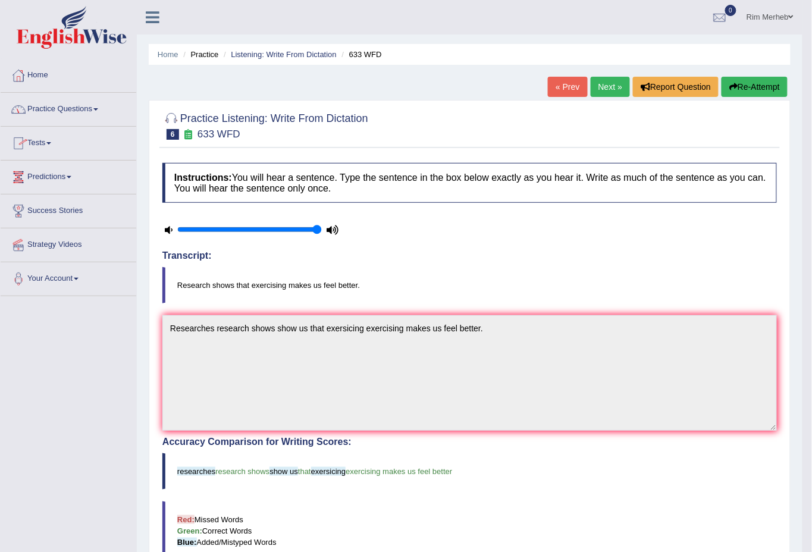
click at [62, 110] on link "Practice Questions" at bounding box center [69, 108] width 136 height 30
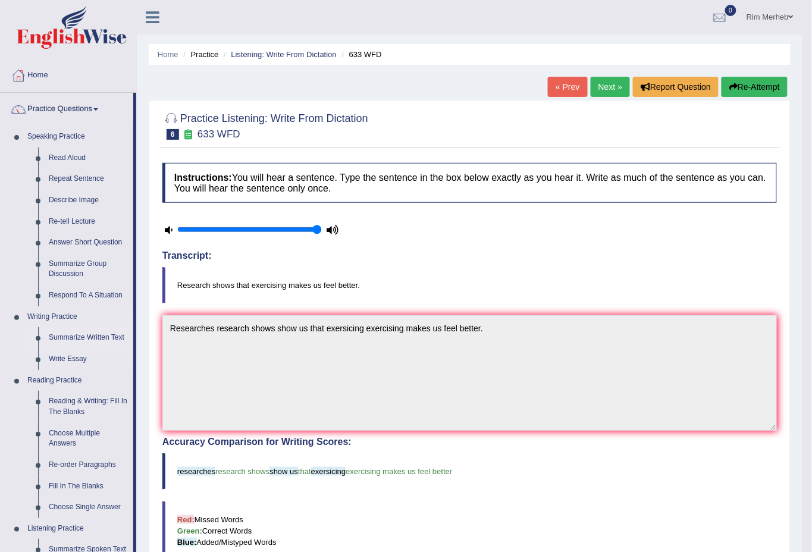
click at [101, 334] on link "Summarize Written Text" at bounding box center [88, 337] width 90 height 21
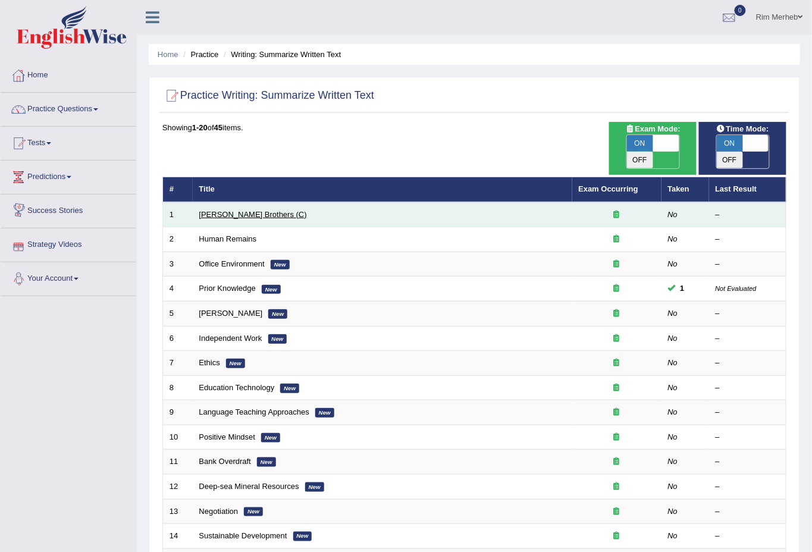
click at [237, 210] on link "[PERSON_NAME] Brothers (C)" at bounding box center [253, 214] width 108 height 9
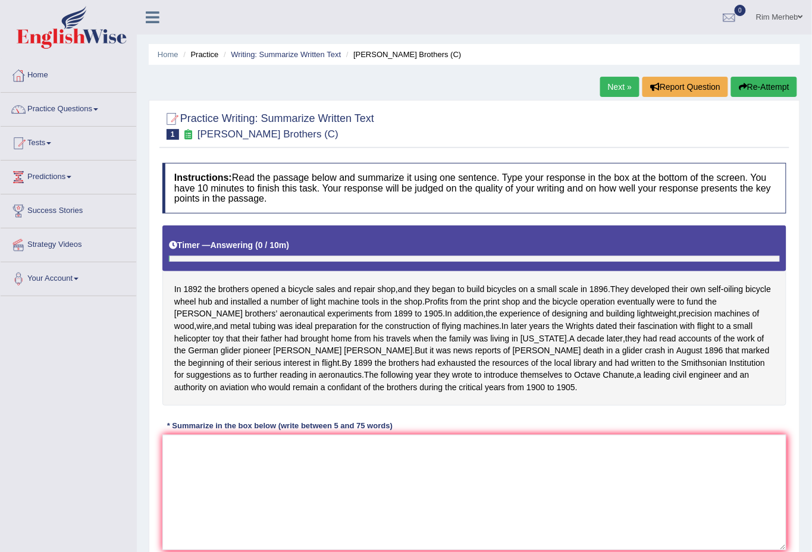
scroll to position [96, 0]
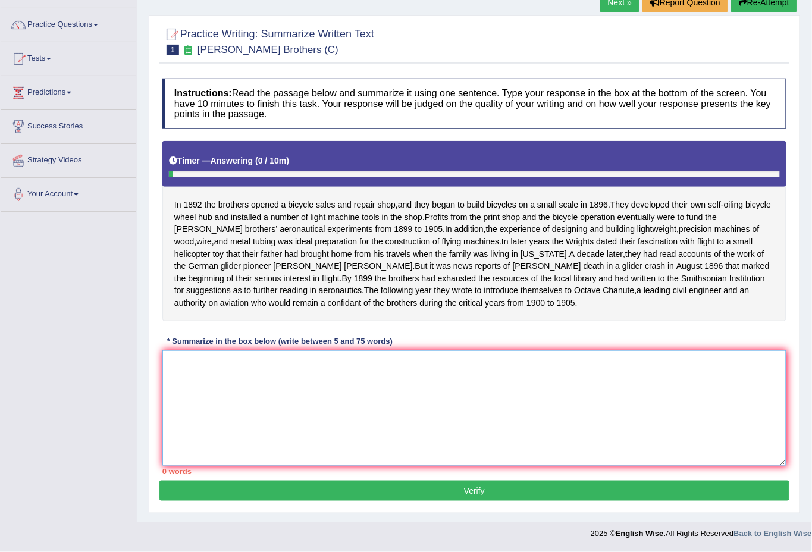
click at [420, 381] on textarea at bounding box center [474, 407] width 624 height 115
type textarea "a"
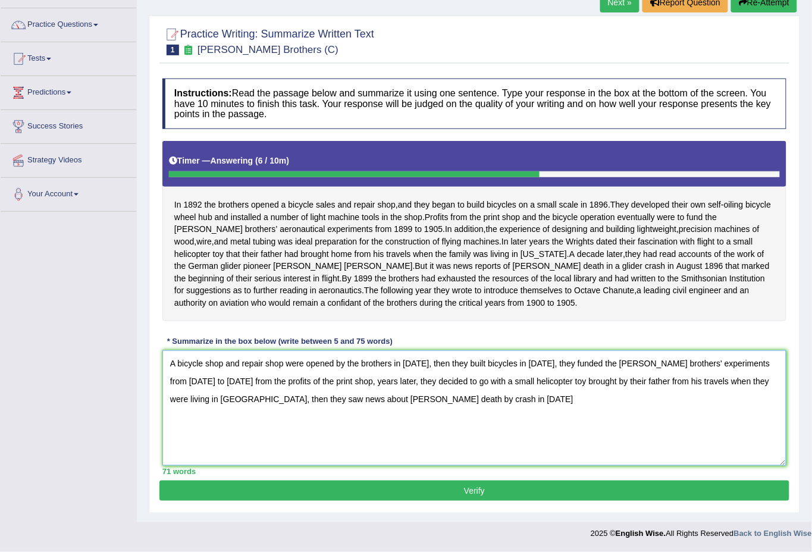
drag, startPoint x: 667, startPoint y: 384, endPoint x: 773, endPoint y: 381, distance: 105.9
click at [773, 381] on textarea "A bicycle shop and repair shop were opened by the brothers in [DATE], then they…" at bounding box center [474, 407] width 624 height 115
click at [674, 408] on textarea "A bicycle shop and repair shop were opened by the brothers in [DATE], then they…" at bounding box center [474, 407] width 624 height 115
type textarea "A bicycle shop and repair shop were opened by the brothers in [DATE], then they…"
click at [500, 488] on button "Verify" at bounding box center [474, 491] width 630 height 20
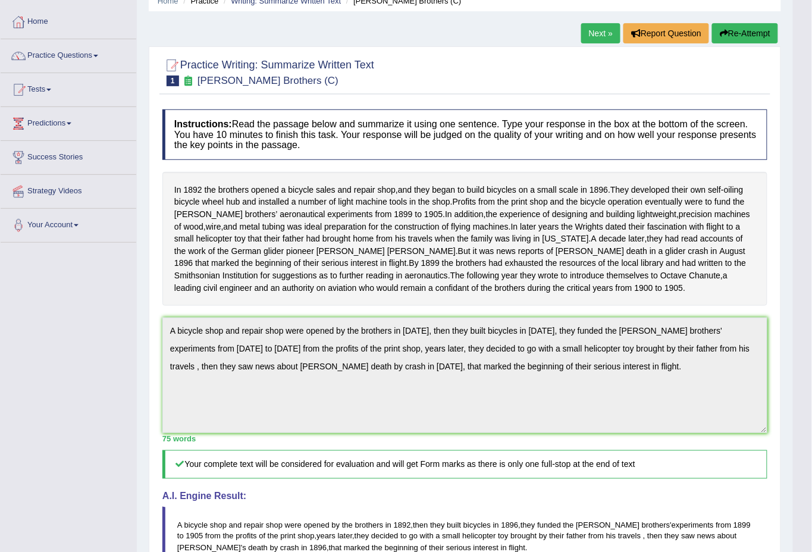
scroll to position [0, 0]
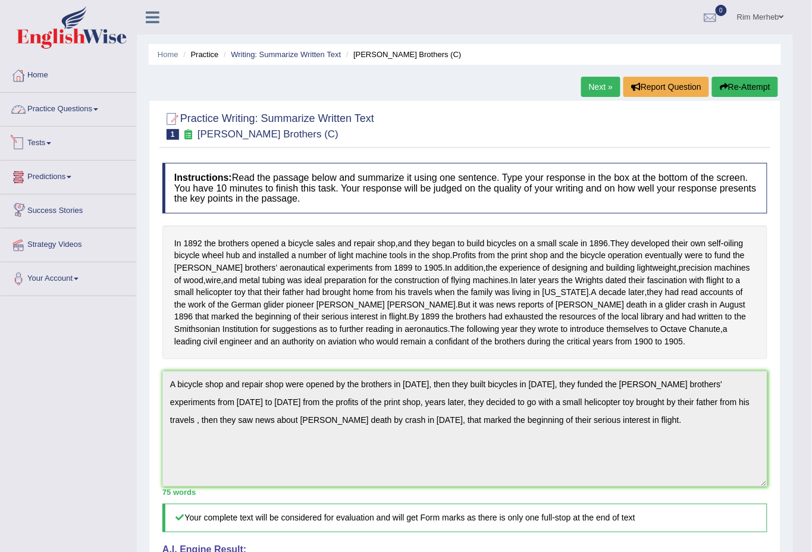
click at [17, 121] on link "Practice Questions" at bounding box center [69, 108] width 136 height 30
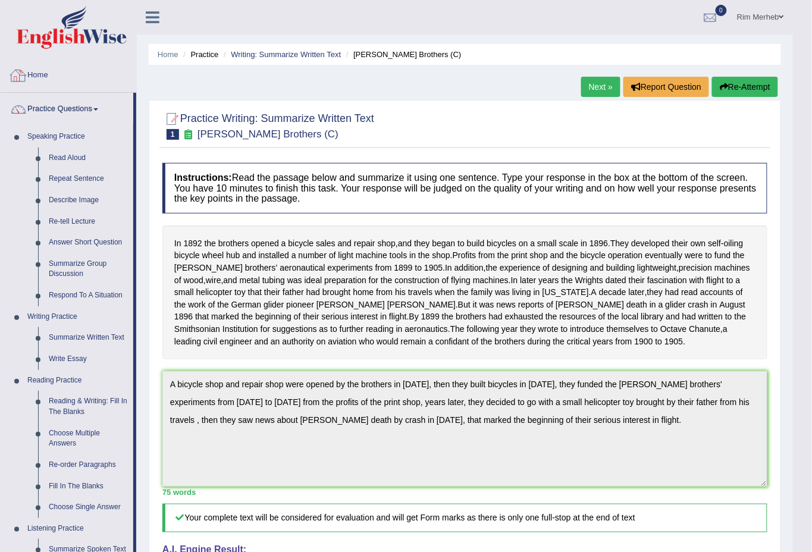
click at [32, 83] on link "Home" at bounding box center [69, 74] width 136 height 30
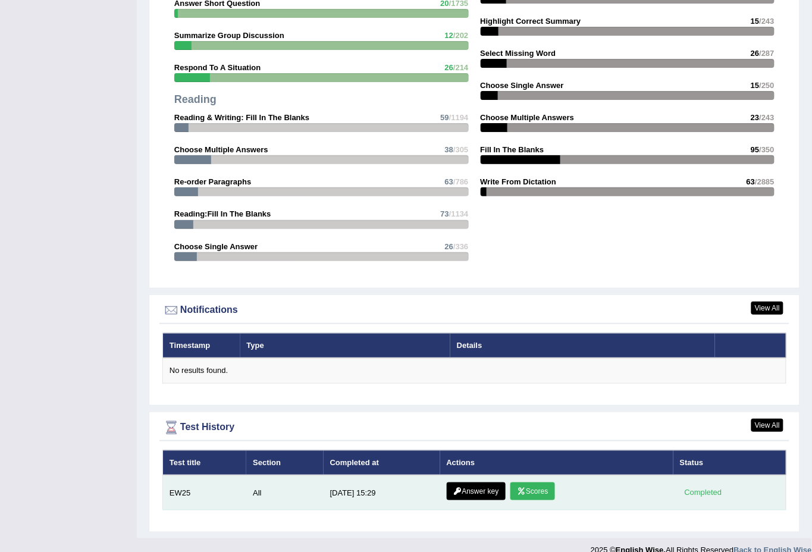
scroll to position [1167, 0]
click at [515, 482] on link "Scores" at bounding box center [532, 491] width 44 height 18
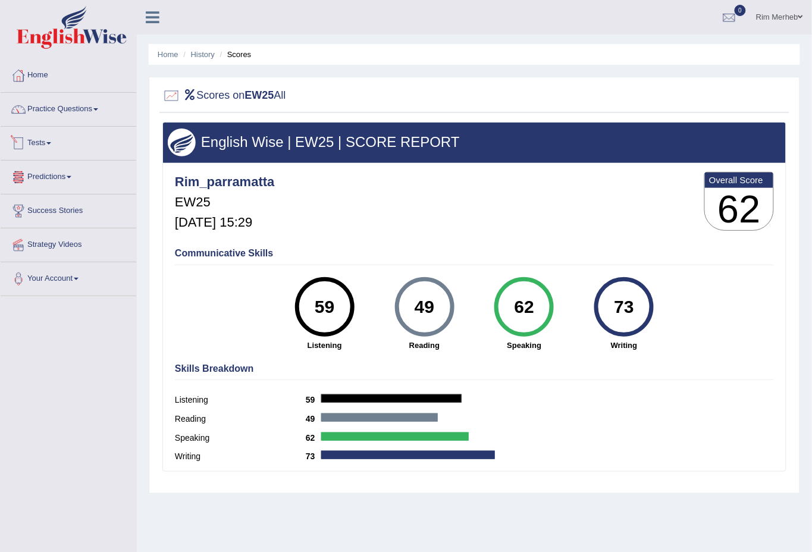
click at [79, 125] on li "Practice Questions Speaking Practice Read Aloud Repeat Sentence Describe Image …" at bounding box center [69, 110] width 136 height 34
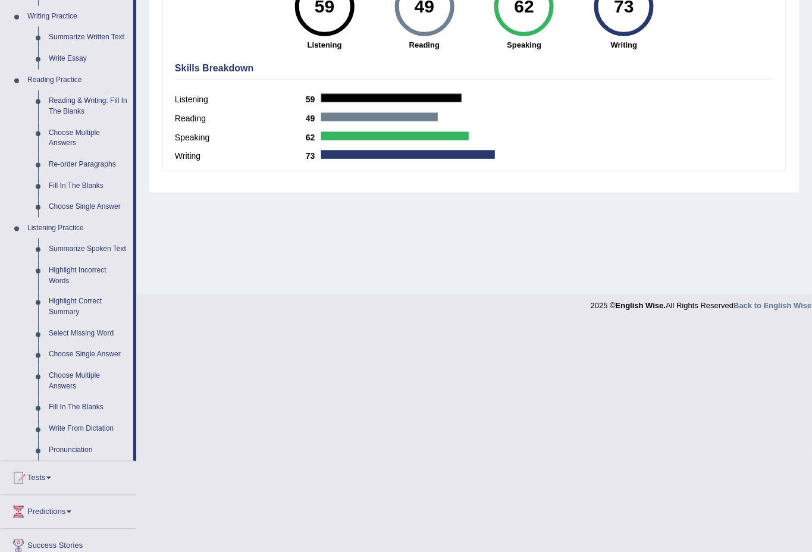
scroll to position [27, 0]
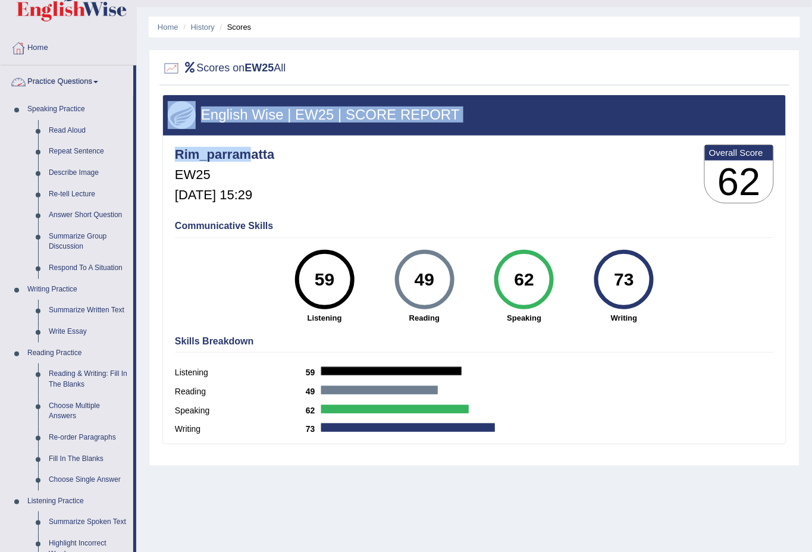
drag, startPoint x: 152, startPoint y: 140, endPoint x: 251, endPoint y: 141, distance: 99.3
click at [251, 141] on div "Scores on EW25 All English Wise | EW25 | SCORE REPORT Rim_parramatta EW25 Aug 2…" at bounding box center [474, 257] width 651 height 417
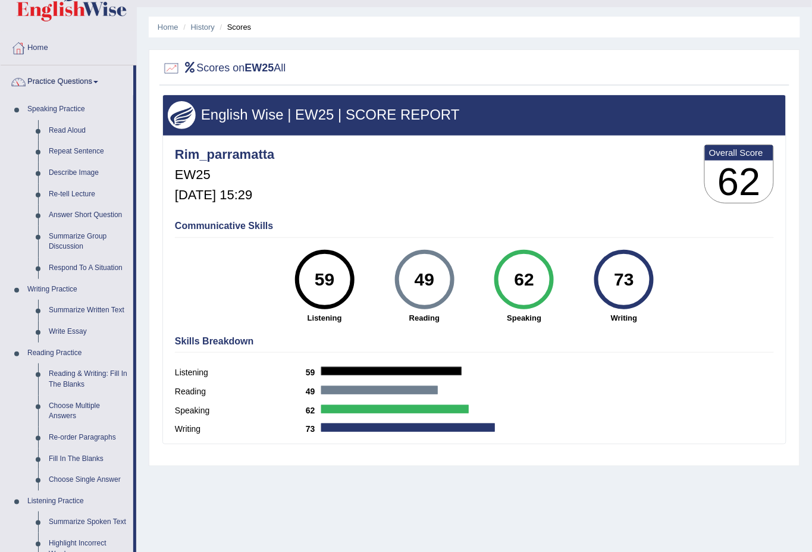
click at [145, 156] on div "Home History Scores Scores on EW25 All English Wise | EW25 | SCORE REPORT Rim_p…" at bounding box center [474, 270] width 675 height 595
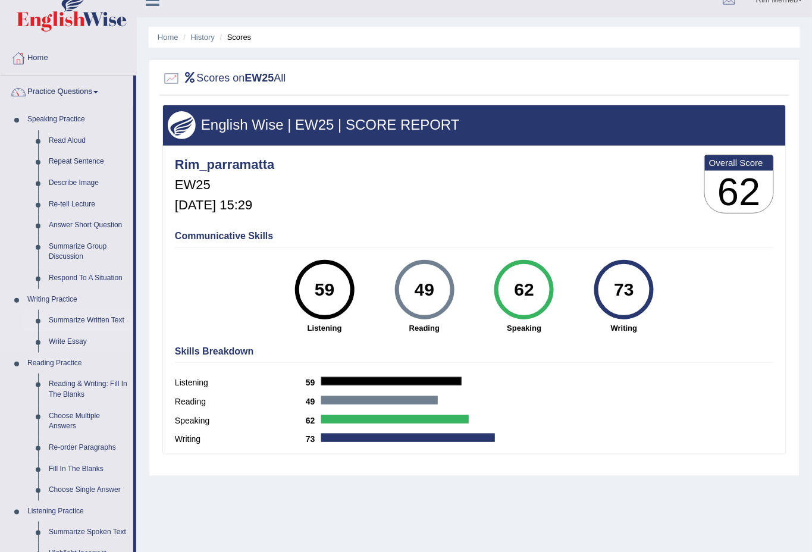
scroll to position [0, 0]
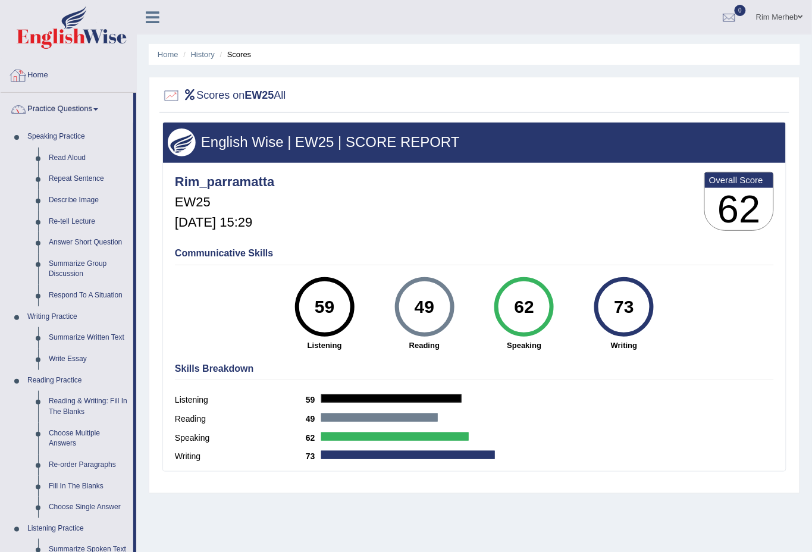
click at [65, 73] on link "Home" at bounding box center [69, 74] width 136 height 30
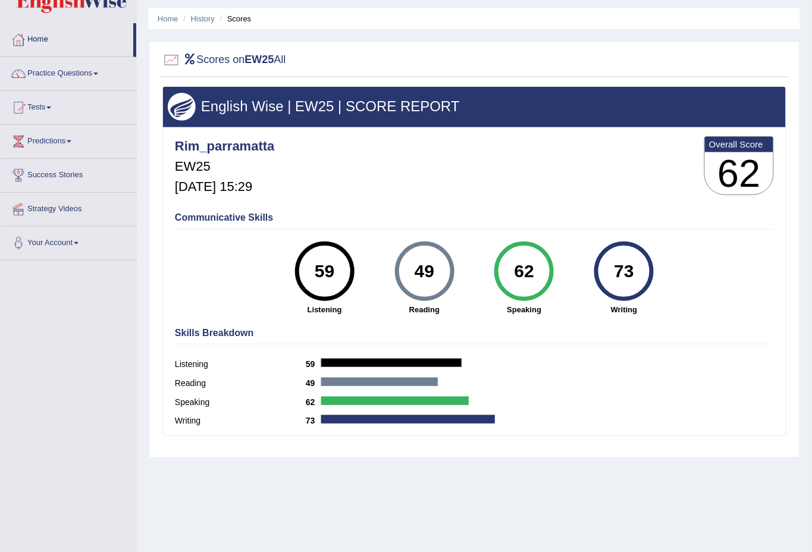
scroll to position [71, 0]
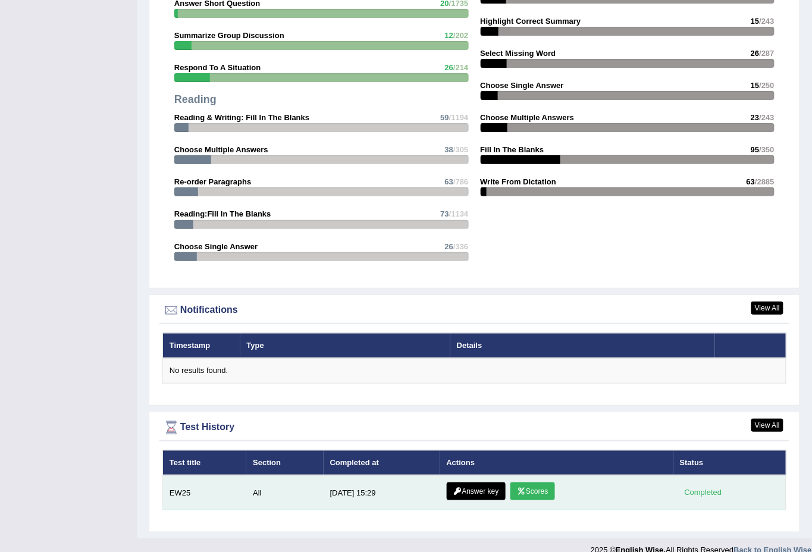
click at [472, 482] on link "Answer key" at bounding box center [476, 491] width 59 height 18
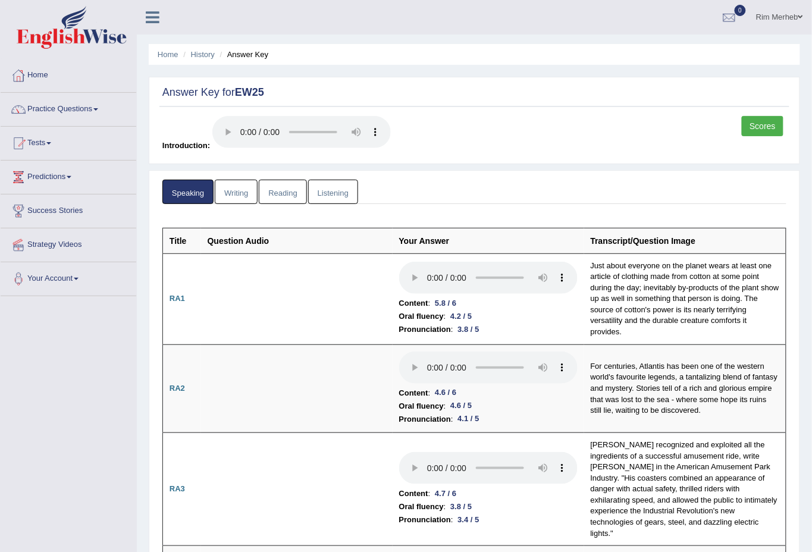
click at [242, 189] on link "Writing" at bounding box center [236, 192] width 43 height 24
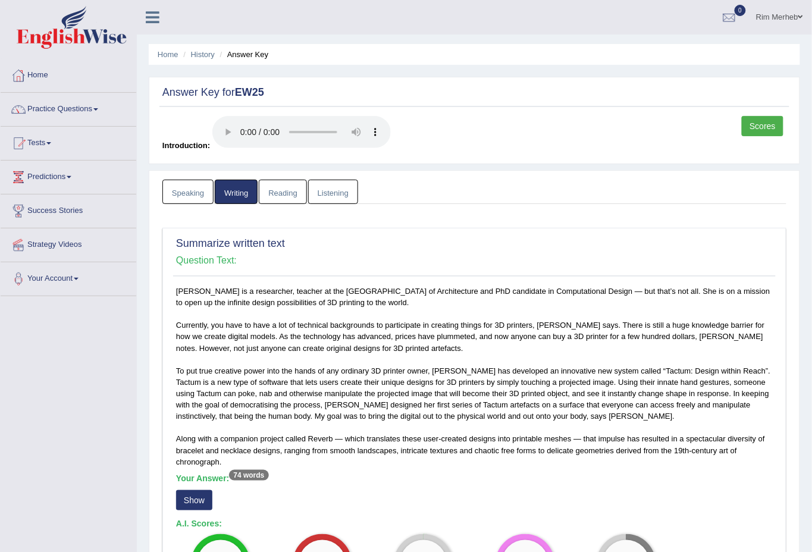
click at [186, 196] on link "Speaking" at bounding box center [187, 192] width 51 height 24
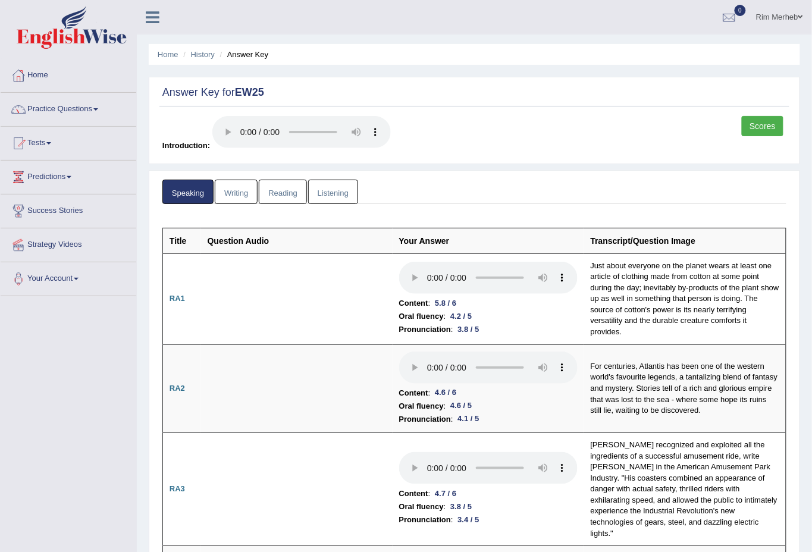
click at [227, 194] on link "Writing" at bounding box center [236, 192] width 43 height 24
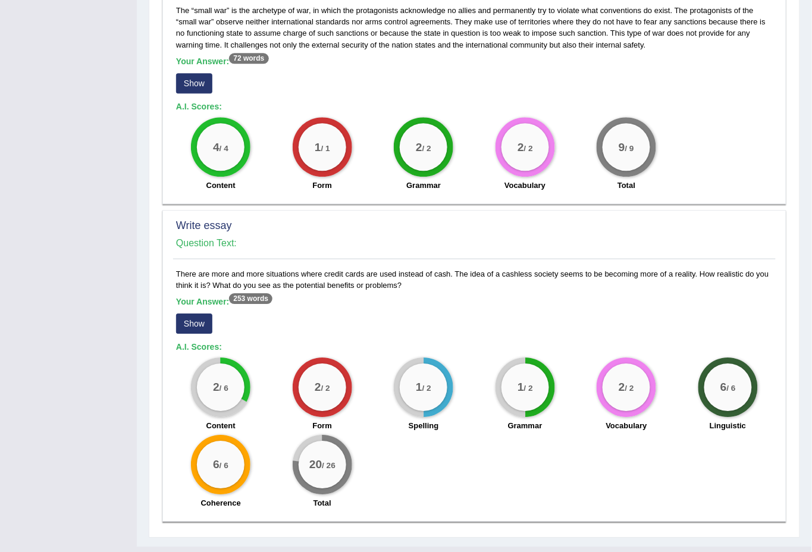
scroll to position [763, 0]
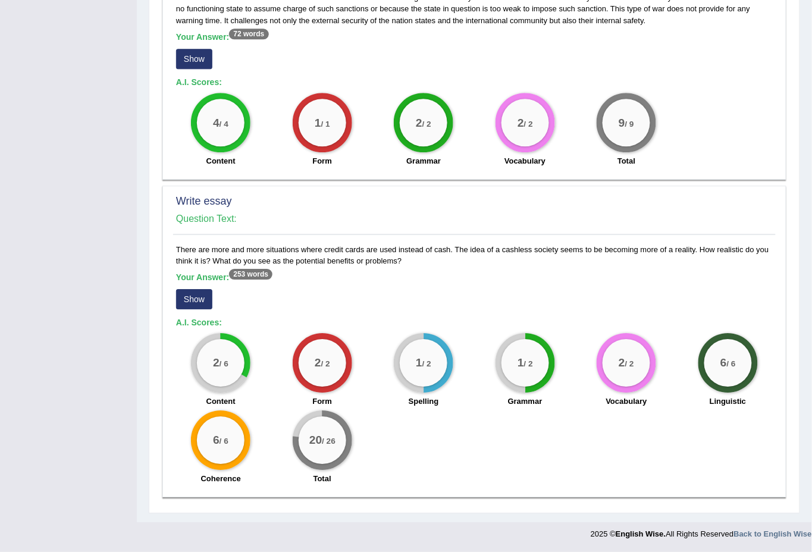
click at [277, 253] on div "There are more and more situations where credit cards are used instead of cash.…" at bounding box center [474, 367] width 603 height 247
click at [221, 264] on div "There are more and more situations where credit cards are used instead of cash.…" at bounding box center [474, 367] width 603 height 247
click at [239, 262] on div "There are more and more situations where credit cards are used instead of cash.…" at bounding box center [474, 367] width 603 height 247
drag, startPoint x: 239, startPoint y: 262, endPoint x: 219, endPoint y: 271, distance: 21.6
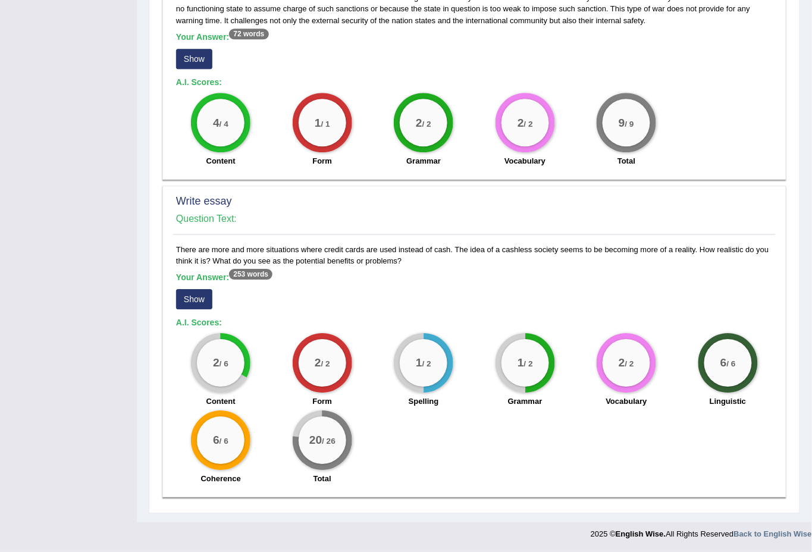
click at [226, 269] on div "There are more and more situations where credit cards are used instead of cash.…" at bounding box center [474, 367] width 603 height 247
click at [200, 293] on button "Show" at bounding box center [194, 299] width 36 height 20
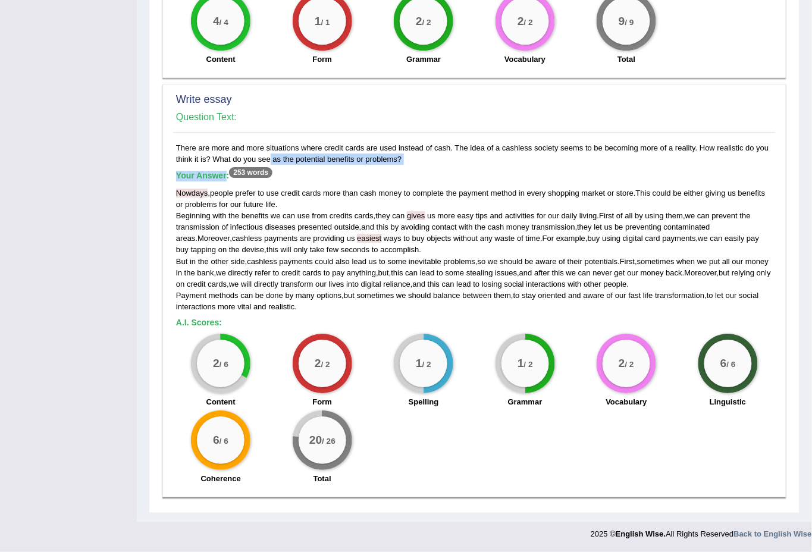
scroll to position [865, 0]
click at [314, 280] on span "transform" at bounding box center [297, 284] width 33 height 9
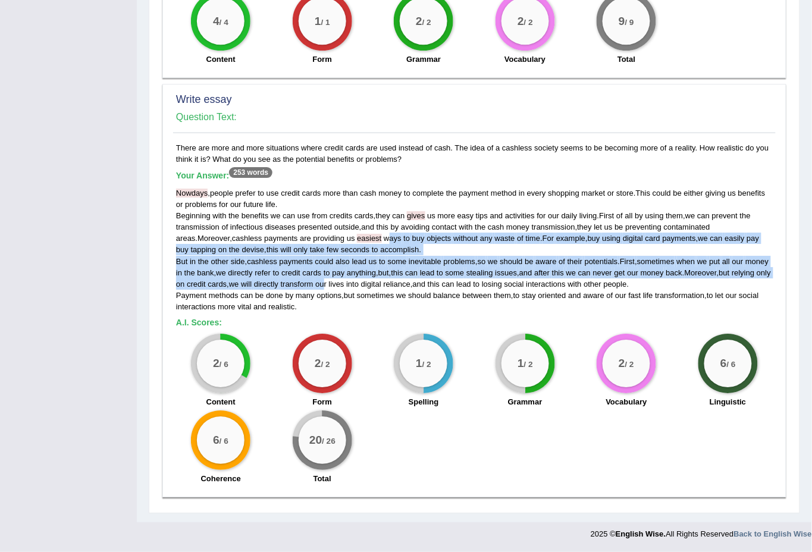
drag, startPoint x: 372, startPoint y: 236, endPoint x: 368, endPoint y: 284, distance: 49.0
click at [368, 284] on div "Nowdays , people prefer to use credit cards more than cash money to complete th…" at bounding box center [474, 249] width 597 height 125
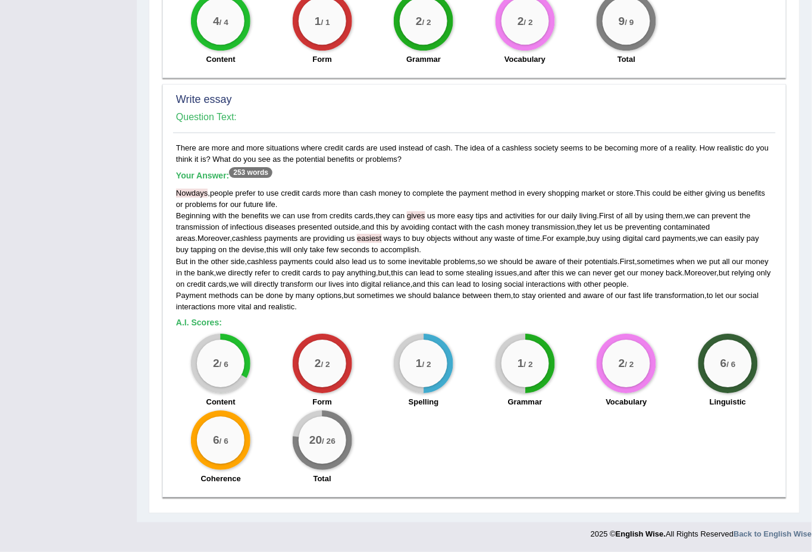
click at [363, 315] on div "There are more and more situations where credit cards are used instead of cash.…" at bounding box center [474, 316] width 603 height 349
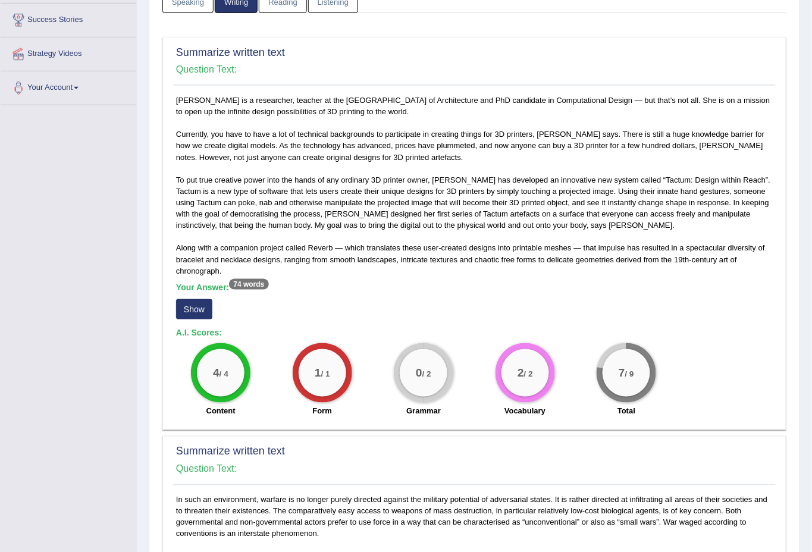
scroll to position [0, 0]
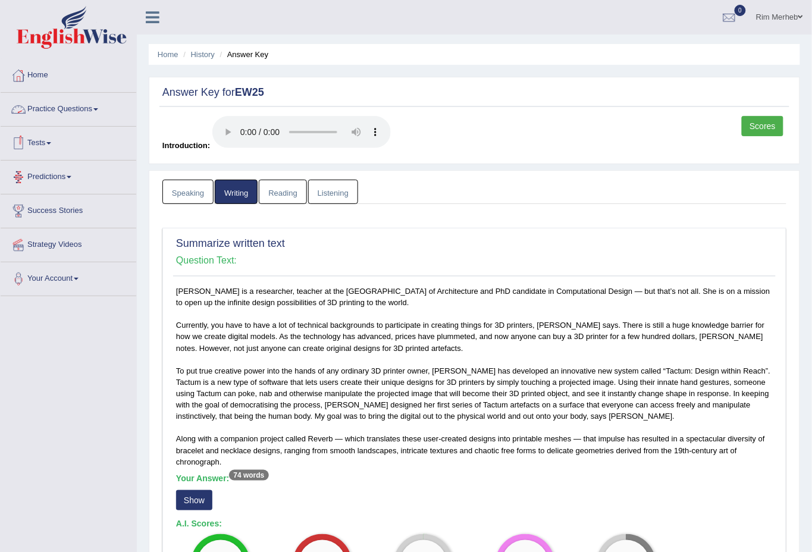
click at [71, 114] on link "Practice Questions" at bounding box center [69, 108] width 136 height 30
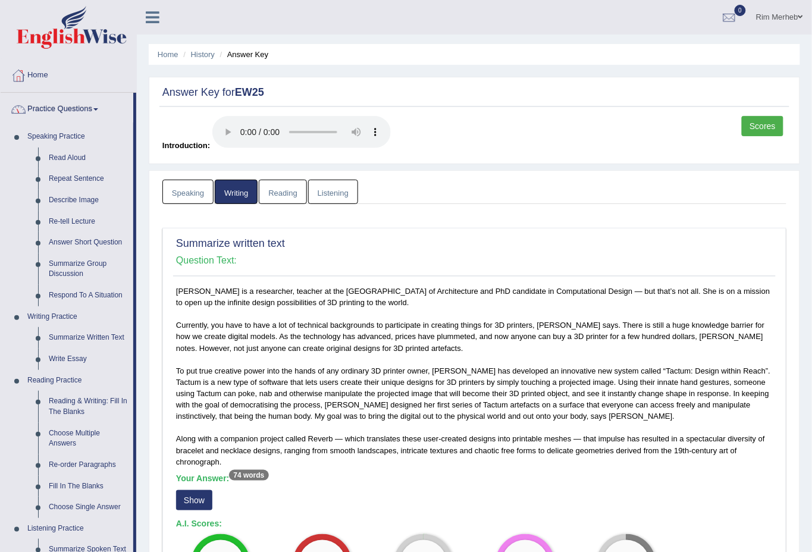
click at [272, 192] on link "Reading" at bounding box center [283, 192] width 48 height 24
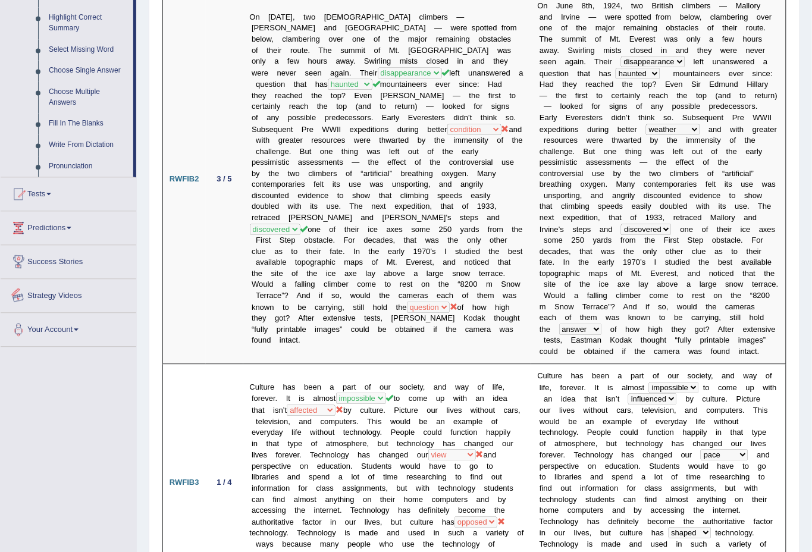
scroll to position [144, 0]
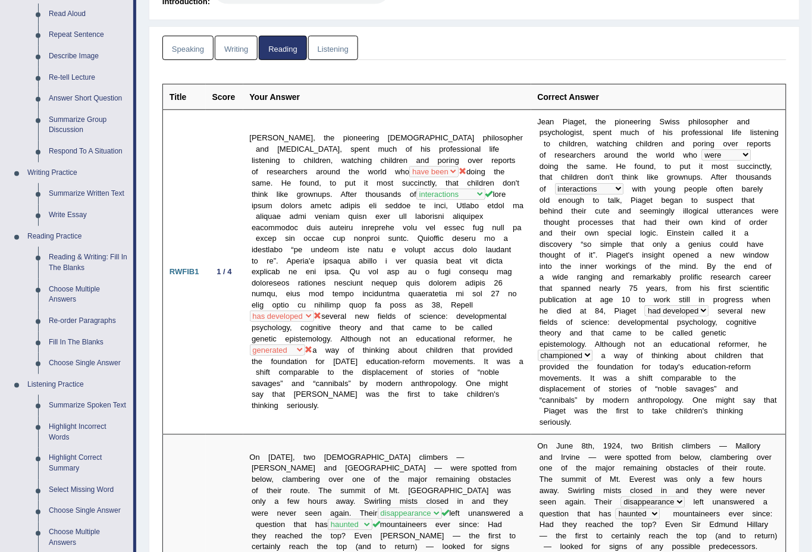
click at [320, 40] on link "Listening" at bounding box center [333, 48] width 50 height 24
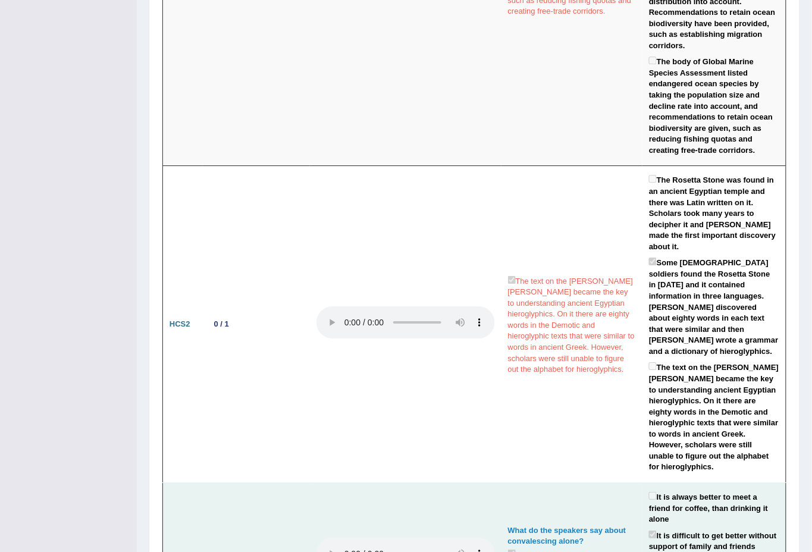
scroll to position [1995, 0]
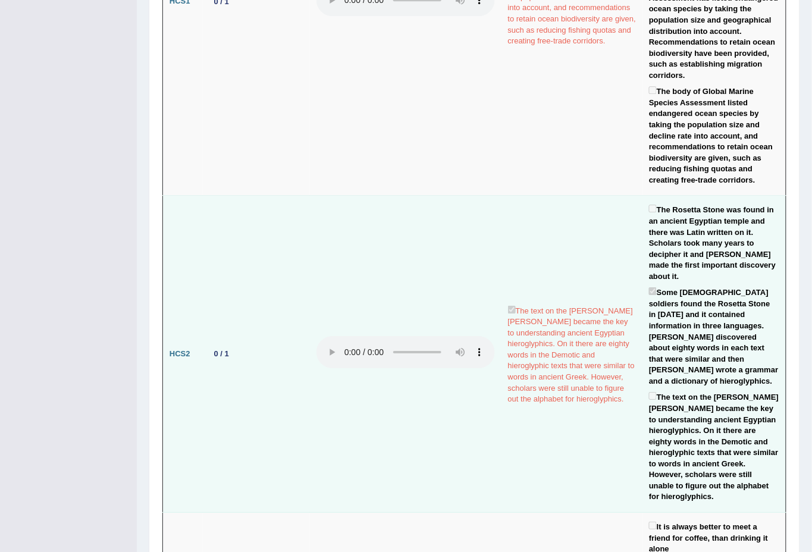
click at [174, 349] on b "HCS2" at bounding box center [180, 353] width 21 height 9
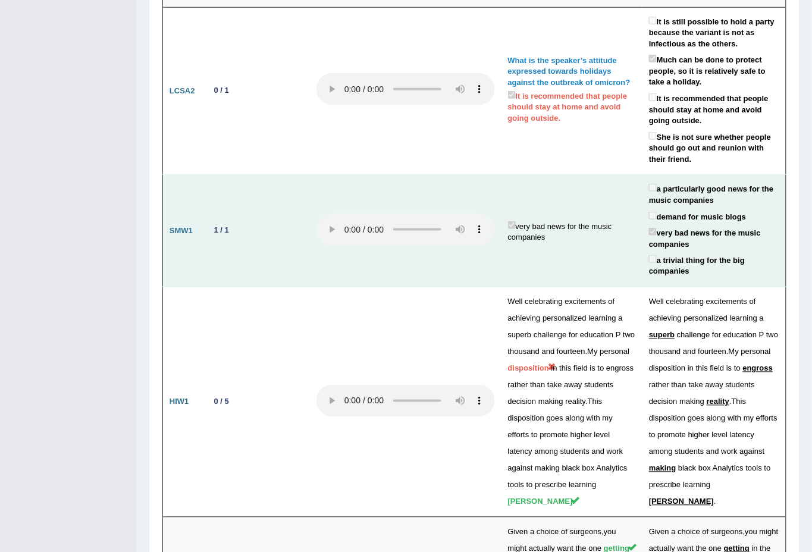
scroll to position [2700, 0]
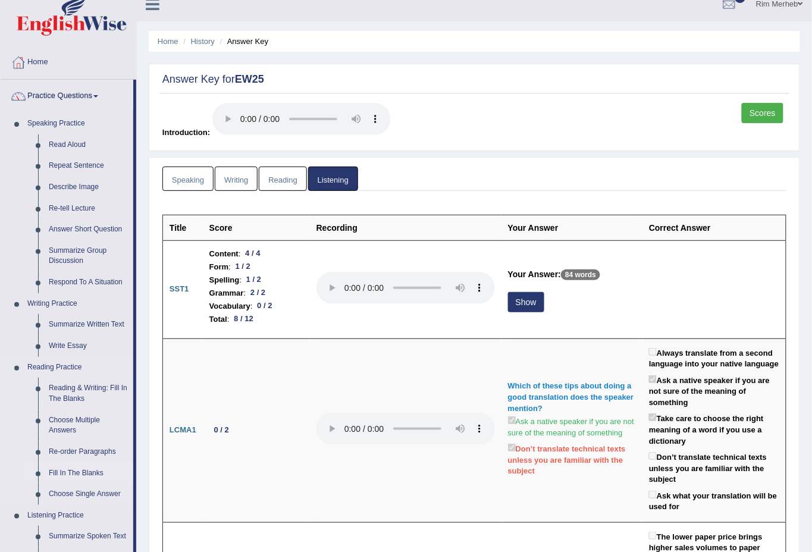
scroll to position [0, 0]
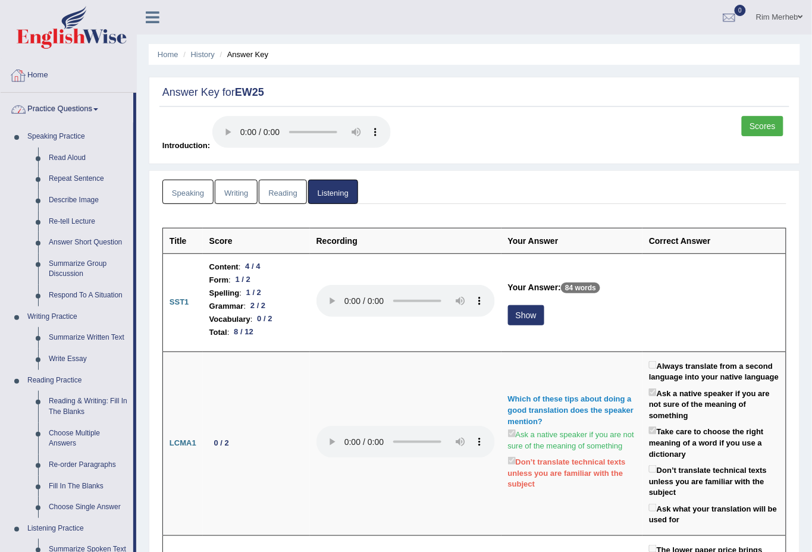
click at [65, 59] on link "Home" at bounding box center [69, 74] width 136 height 30
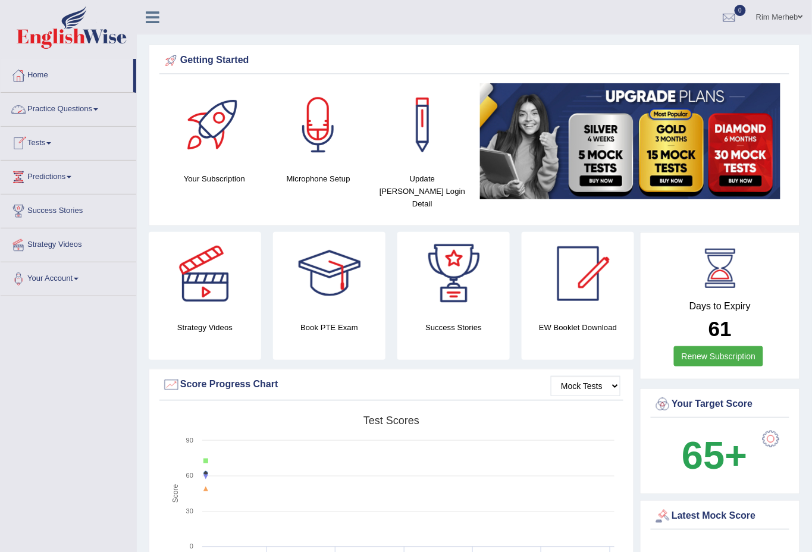
click at [67, 97] on link "Practice Questions" at bounding box center [69, 108] width 136 height 30
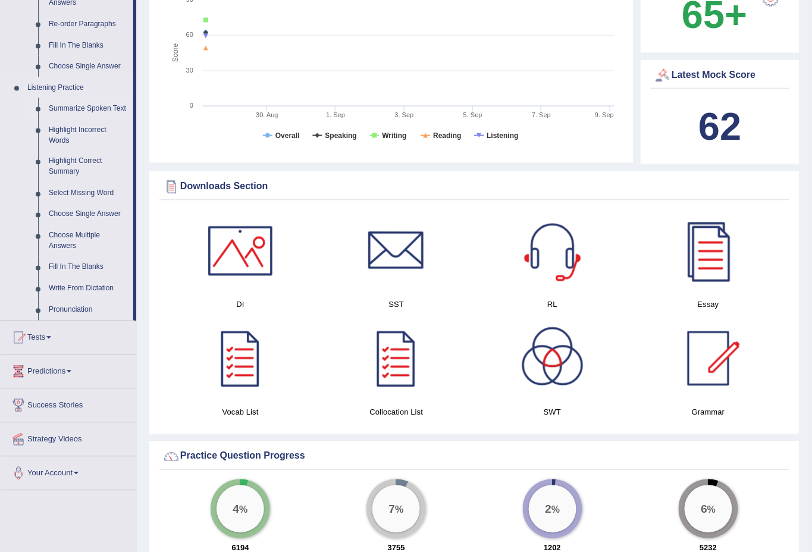
scroll to position [176, 0]
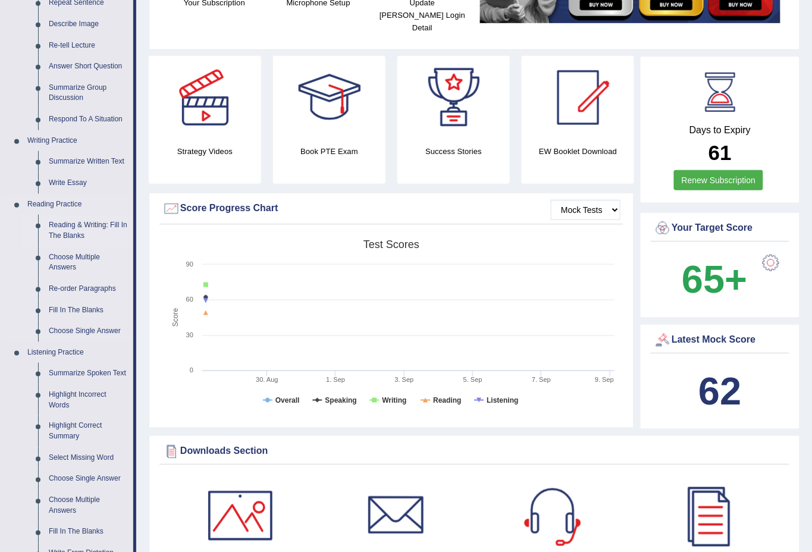
click at [66, 221] on link "Reading & Writing: Fill In The Blanks" at bounding box center [88, 231] width 90 height 32
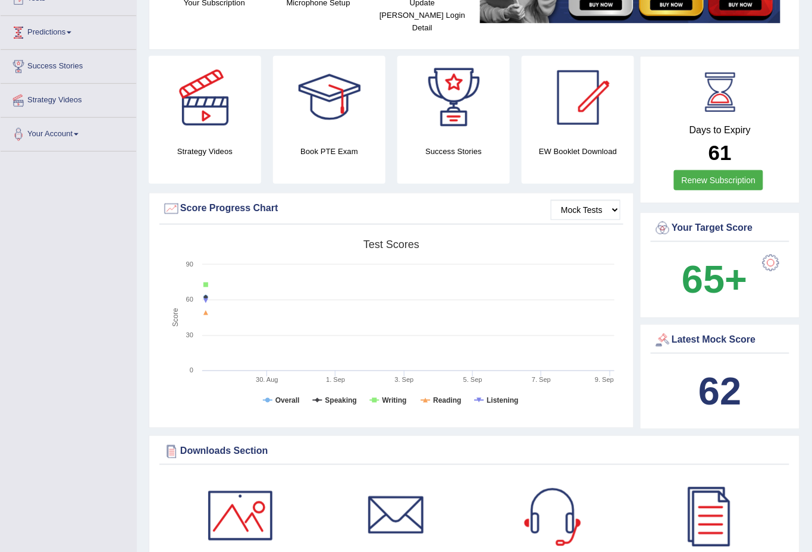
scroll to position [175, 0]
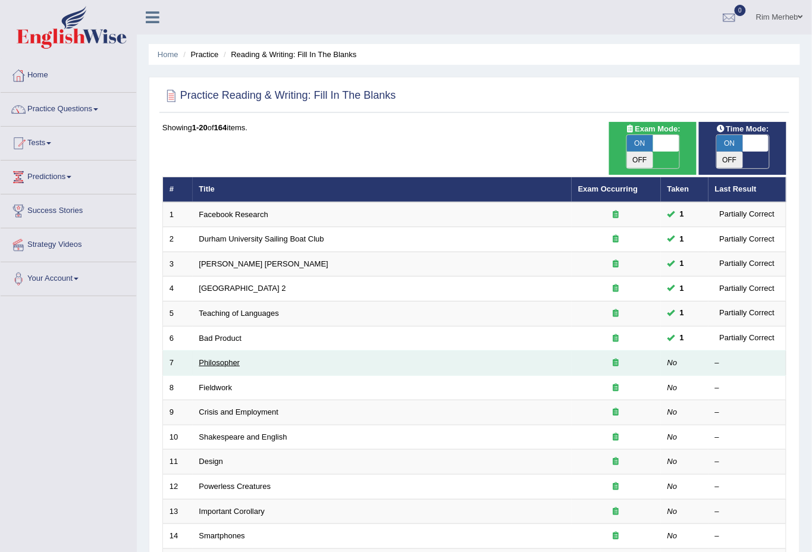
click at [211, 358] on link "Philosopher" at bounding box center [219, 362] width 41 height 9
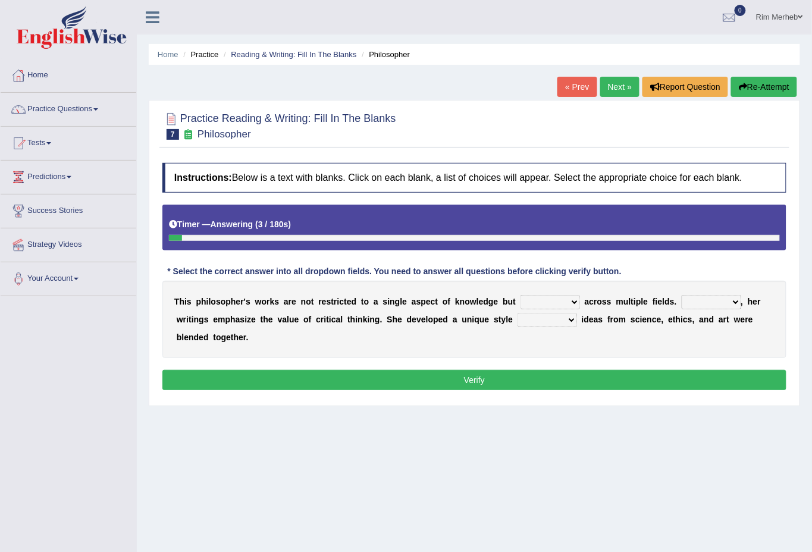
click at [525, 296] on select "constrain contain assemble extend" at bounding box center [550, 302] width 59 height 14
click at [526, 267] on div "* Select the correct answer into all dropdown fields. You need to answer all qu…" at bounding box center [394, 271] width 464 height 12
click at [552, 302] on select "constrain contain assemble extend" at bounding box center [550, 302] width 59 height 14
select select "extend"
click at [521, 295] on select "constrain contain assemble extend" at bounding box center [550, 302] width 59 height 14
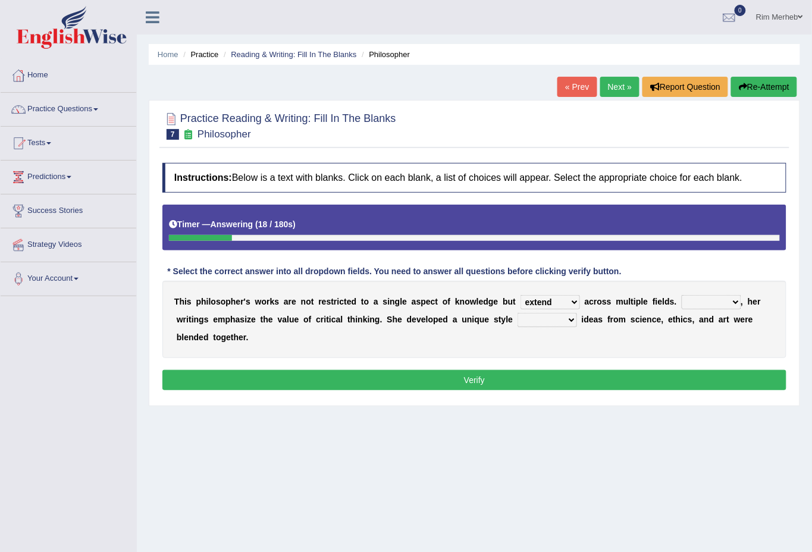
click at [689, 303] on select "Rather So Moreover Likely" at bounding box center [711, 302] width 59 height 14
select select "Moreover"
click at [682, 295] on select "Rather So Moreover Likely" at bounding box center [711, 302] width 59 height 14
click at [545, 324] on select "in that that which in which" at bounding box center [547, 320] width 59 height 14
select select "in which"
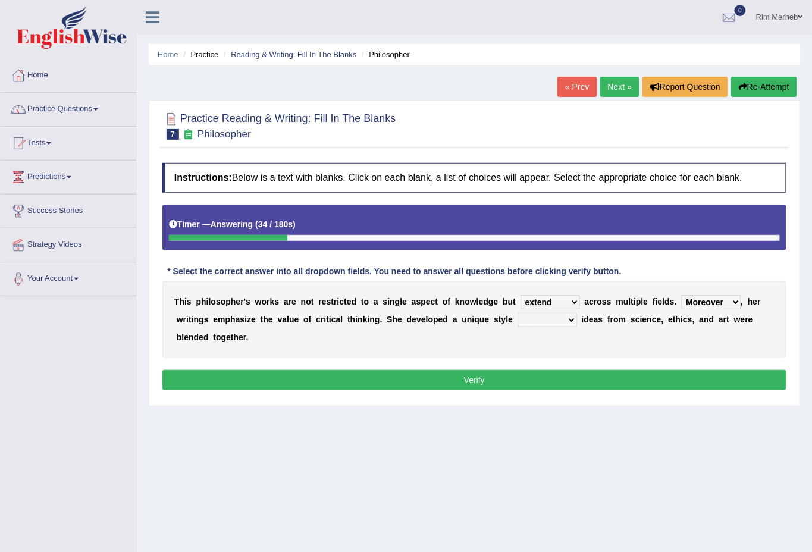
click at [518, 313] on select "in that that which in which" at bounding box center [547, 320] width 59 height 14
click at [532, 385] on button "Verify" at bounding box center [474, 380] width 624 height 20
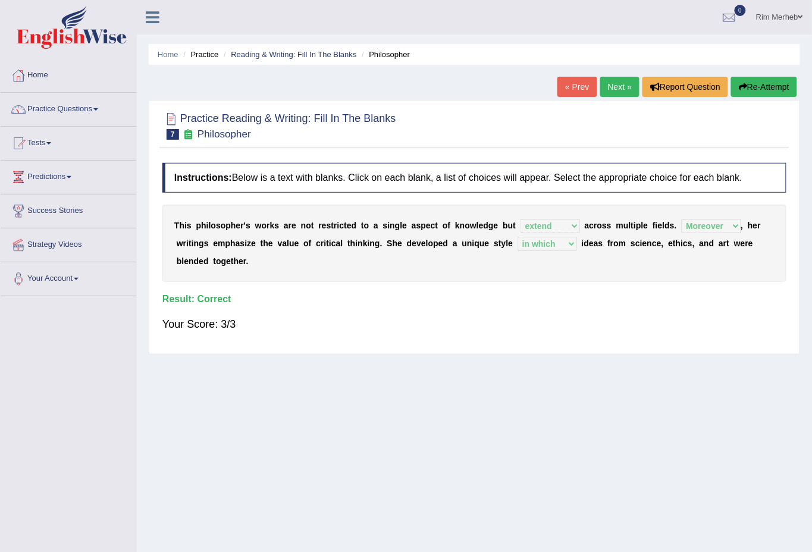
click at [67, 104] on link "Practice Questions" at bounding box center [69, 108] width 136 height 30
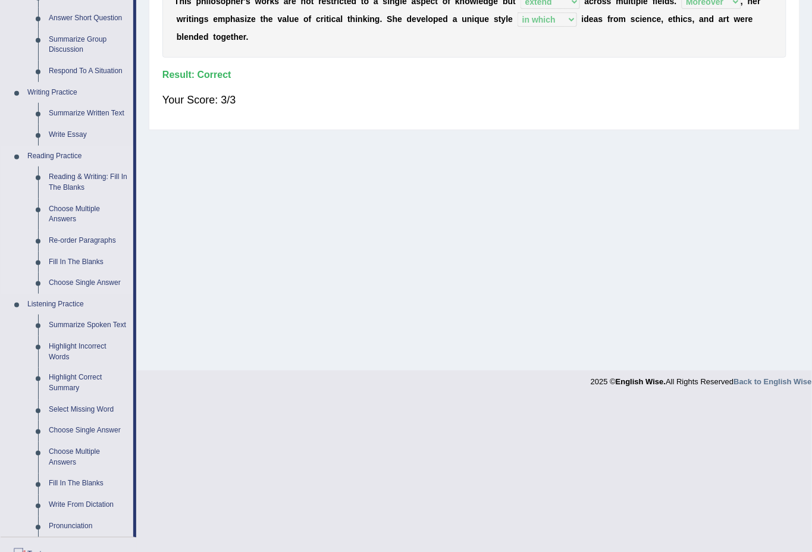
scroll to position [264, 0]
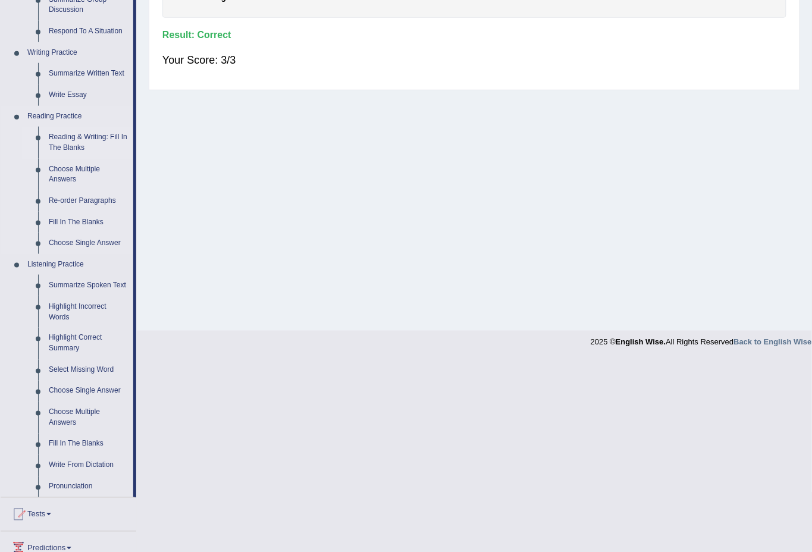
click at [84, 134] on link "Reading & Writing: Fill In The Blanks" at bounding box center [88, 143] width 90 height 32
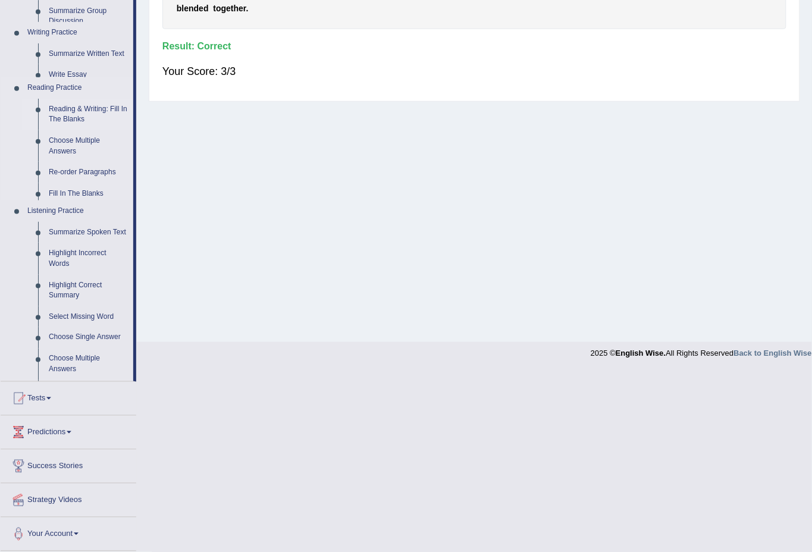
scroll to position [71, 0]
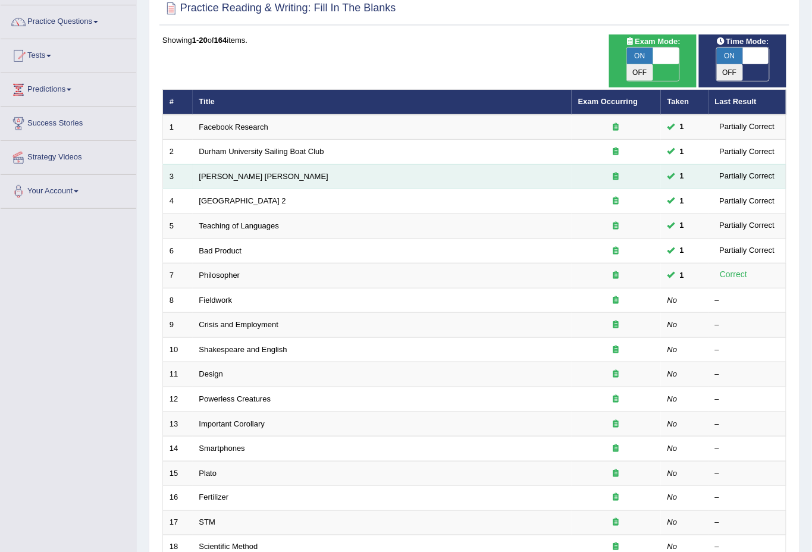
scroll to position [176, 0]
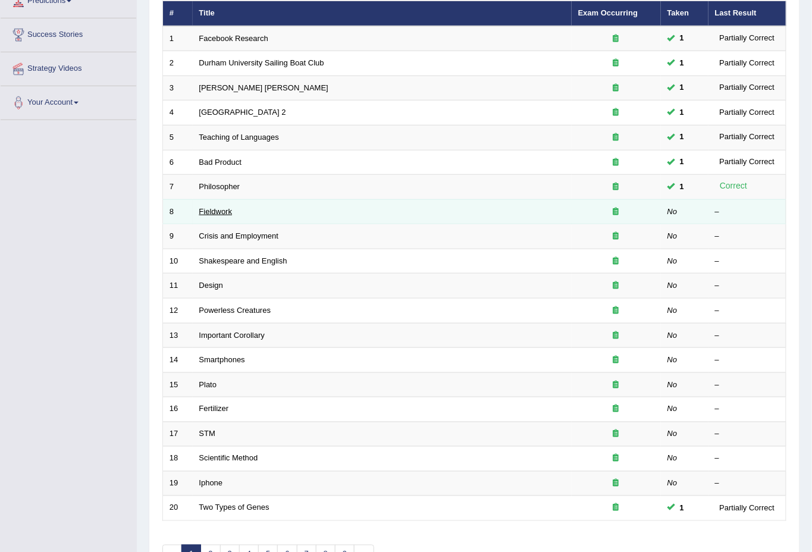
click at [211, 207] on link "Fieldwork" at bounding box center [215, 211] width 33 height 9
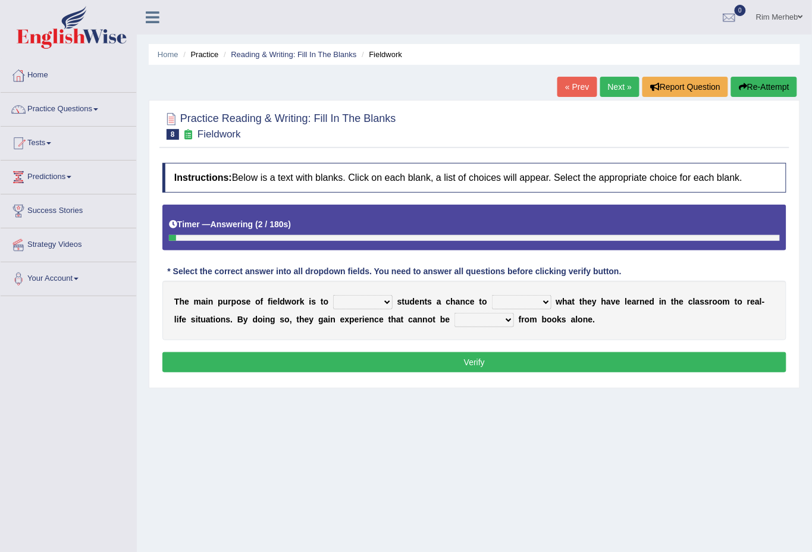
drag, startPoint x: 0, startPoint y: 0, endPoint x: 362, endPoint y: 302, distance: 471.8
click at [362, 302] on select "resemble stow rave offer" at bounding box center [362, 302] width 59 height 14
select select "offer"
click at [333, 295] on select "resemble stow rave offer" at bounding box center [362, 302] width 59 height 14
click at [355, 295] on select "resemble stow rave offer" at bounding box center [362, 302] width 59 height 14
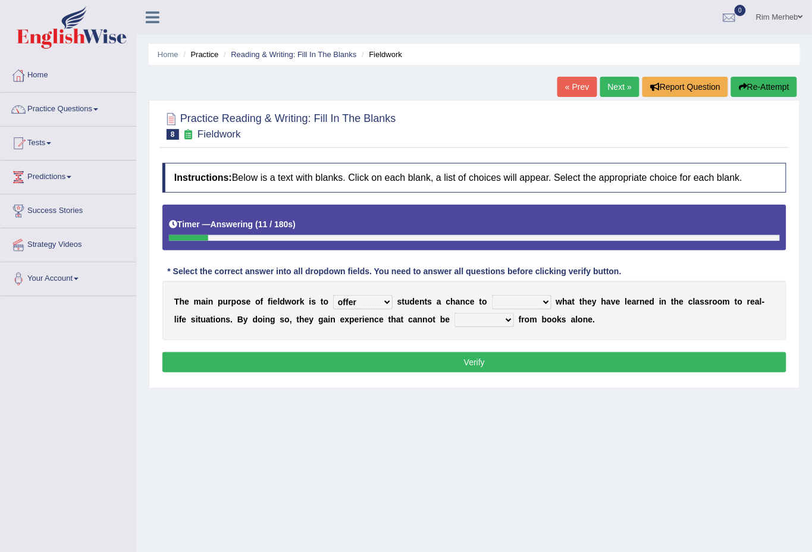
click at [333, 295] on select "resemble stow rave offer" at bounding box center [362, 302] width 59 height 14
click at [496, 305] on select "compare align apply dismount" at bounding box center [521, 302] width 59 height 14
select select "align"
click at [492, 295] on select "compare align apply dismount" at bounding box center [521, 302] width 59 height 14
click at [461, 318] on select "originated prepared obtained touted" at bounding box center [484, 320] width 59 height 14
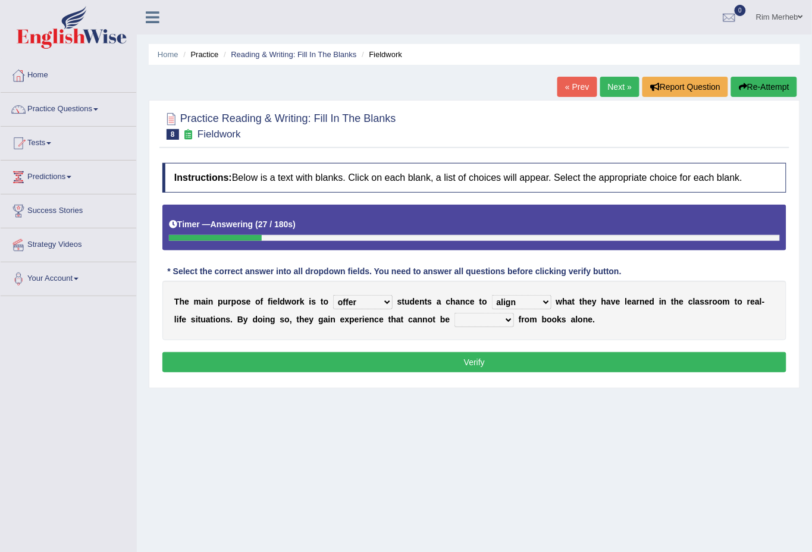
select select "obtained"
click at [455, 313] on select "originated prepared obtained touted" at bounding box center [484, 320] width 59 height 14
click at [462, 362] on button "Verify" at bounding box center [474, 362] width 624 height 20
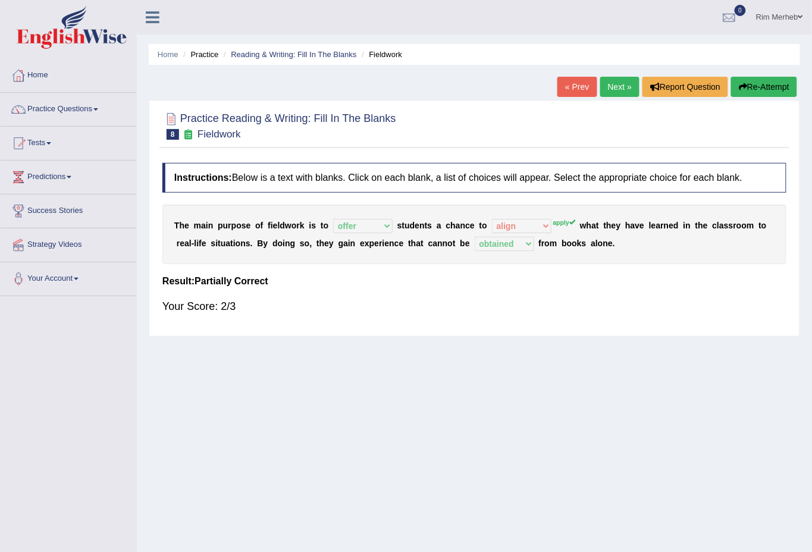
click at [606, 89] on link "Next »" at bounding box center [619, 87] width 39 height 20
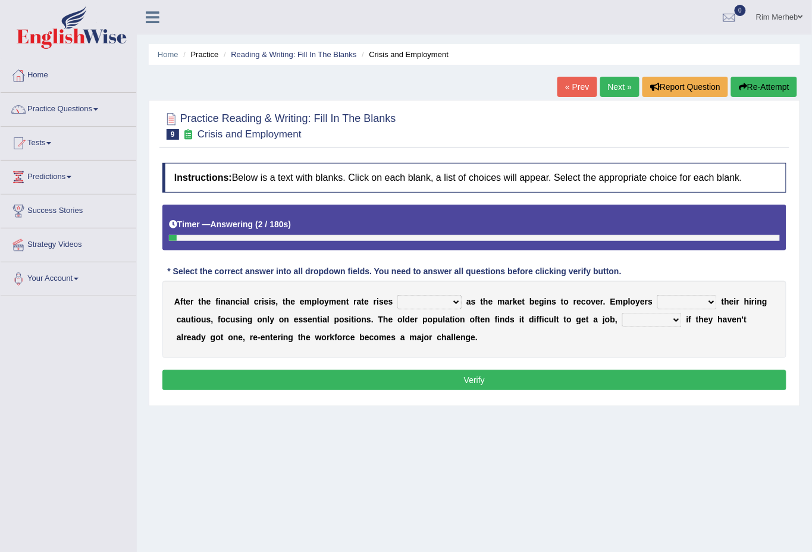
click at [457, 305] on select "normally conversely strenuously sharply" at bounding box center [429, 302] width 64 height 14
select select "sharply"
click at [397, 295] on select "normally conversely strenuously sharply" at bounding box center [429, 302] width 64 height 14
click at [664, 305] on select "keeping kept keep are kept" at bounding box center [686, 302] width 59 height 14
select select "keeping"
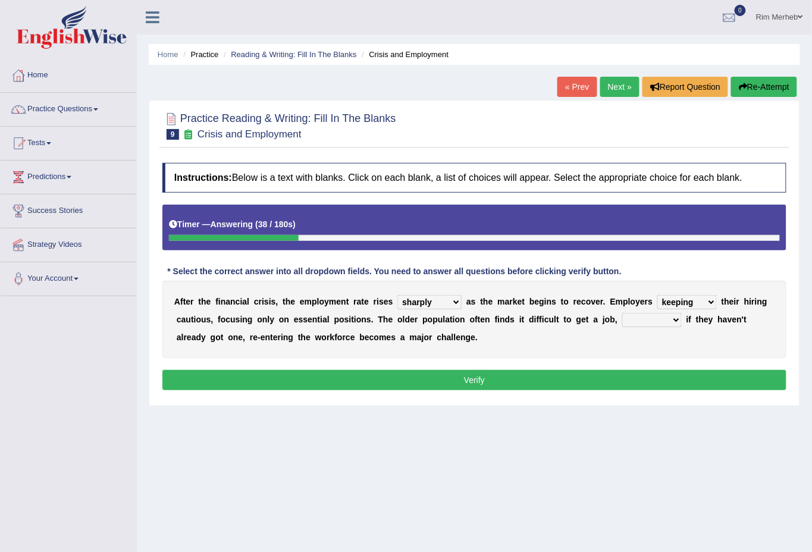
click at [657, 295] on select "keeping kept keep are kept" at bounding box center [686, 302] width 59 height 14
click at [632, 314] on select "although while then because" at bounding box center [651, 320] width 59 height 14
click at [600, 416] on div "Home Practice Reading & Writing: Fill In The Blanks Crisis and Employment « Pre…" at bounding box center [474, 297] width 675 height 595
click at [648, 320] on select "although while then because" at bounding box center [651, 320] width 59 height 14
select select "because"
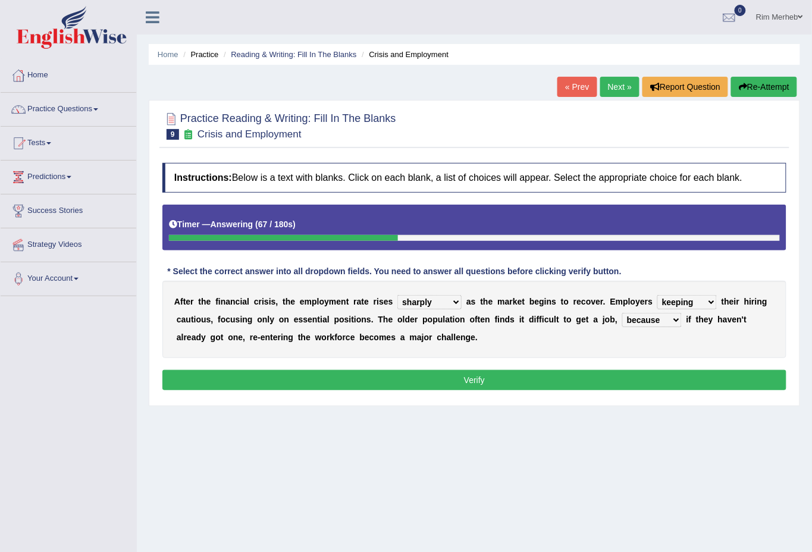
click at [622, 313] on select "although while then because" at bounding box center [651, 320] width 59 height 14
click at [617, 374] on button "Verify" at bounding box center [474, 380] width 624 height 20
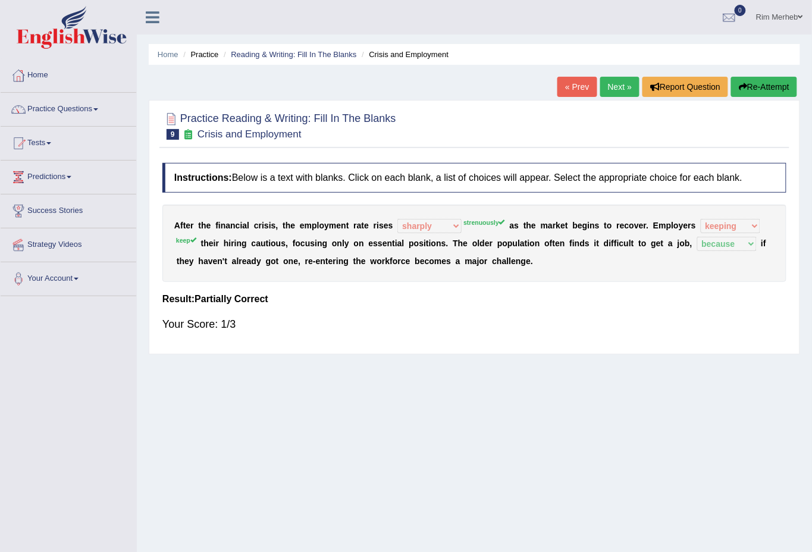
click at [612, 81] on link "Next »" at bounding box center [619, 87] width 39 height 20
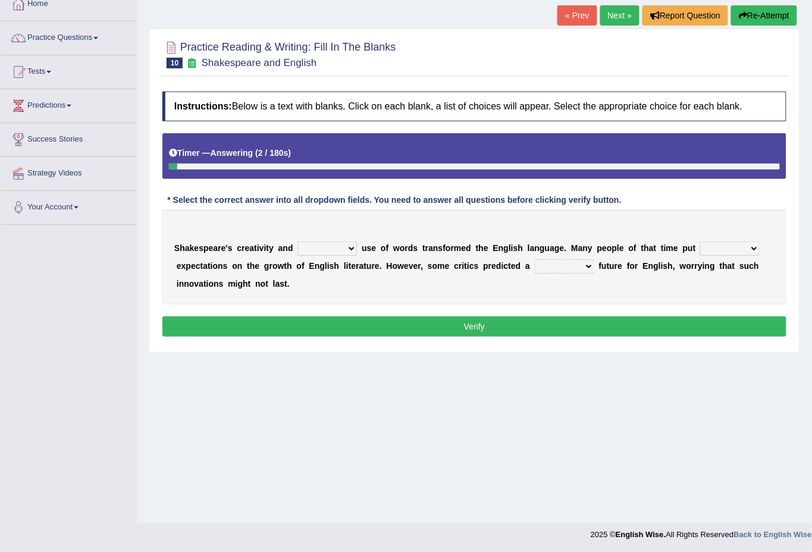
click at [320, 253] on select "idealized intensive fancied inventive" at bounding box center [326, 249] width 59 height 14
click at [297, 242] on select "idealized intensive fancied inventive" at bounding box center [326, 249] width 59 height 14
click at [324, 243] on select "idealized intensive fancied inventive" at bounding box center [326, 249] width 59 height 14
select select "intensive"
click at [297, 242] on select "idealized intensive fancied inventive" at bounding box center [326, 249] width 59 height 14
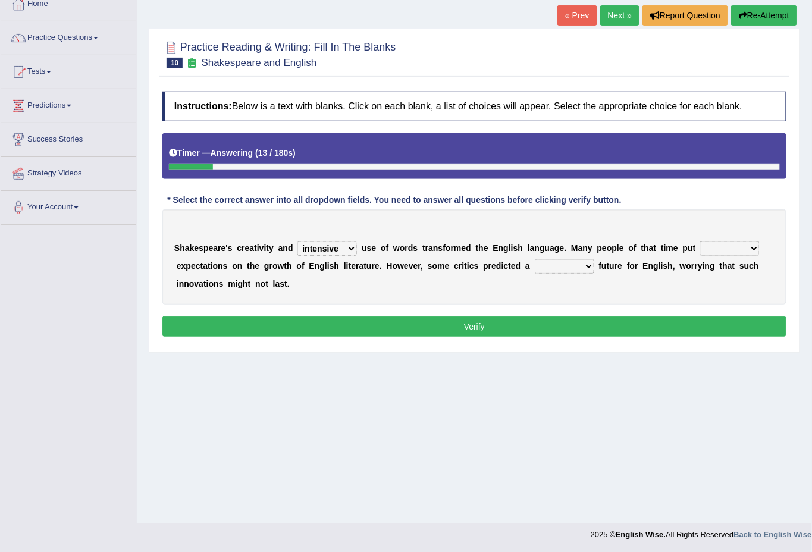
click at [707, 252] on select "wide much high more" at bounding box center [729, 249] width 59 height 14
select select "high"
click at [700, 242] on select "wide much high more" at bounding box center [729, 249] width 59 height 14
click at [711, 247] on select "wide much high more" at bounding box center [729, 249] width 59 height 14
click at [629, 294] on div "S h a k e s p e a r e ' s c r e a t i v i t y a n d idealized intensive fancied…" at bounding box center [474, 256] width 624 height 95
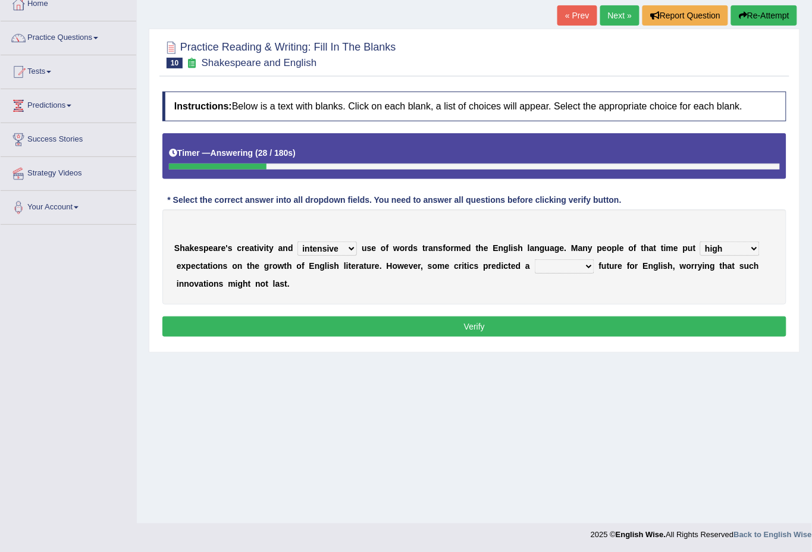
click at [564, 265] on select "monetary promising irresistible daunting" at bounding box center [564, 266] width 59 height 14
select select "promising"
click at [535, 259] on select "monetary promising irresistible daunting" at bounding box center [564, 266] width 59 height 14
click at [574, 333] on button "Verify" at bounding box center [474, 326] width 624 height 20
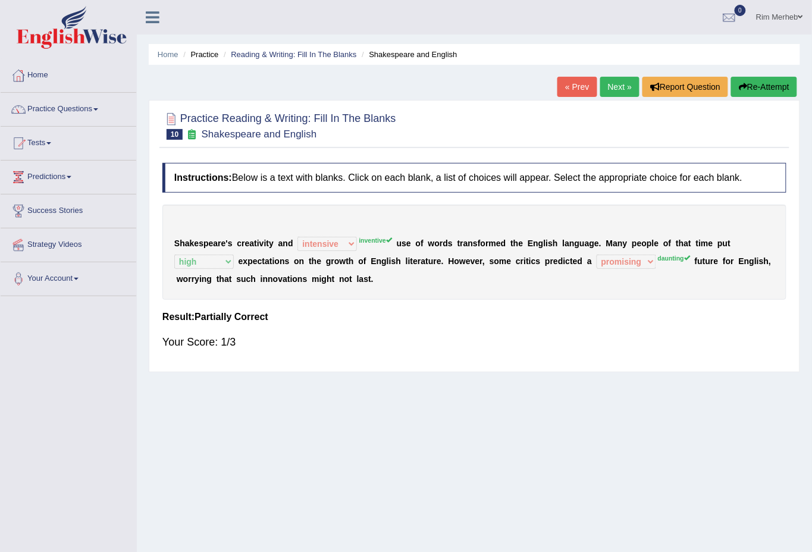
click at [614, 88] on link "Next »" at bounding box center [619, 87] width 39 height 20
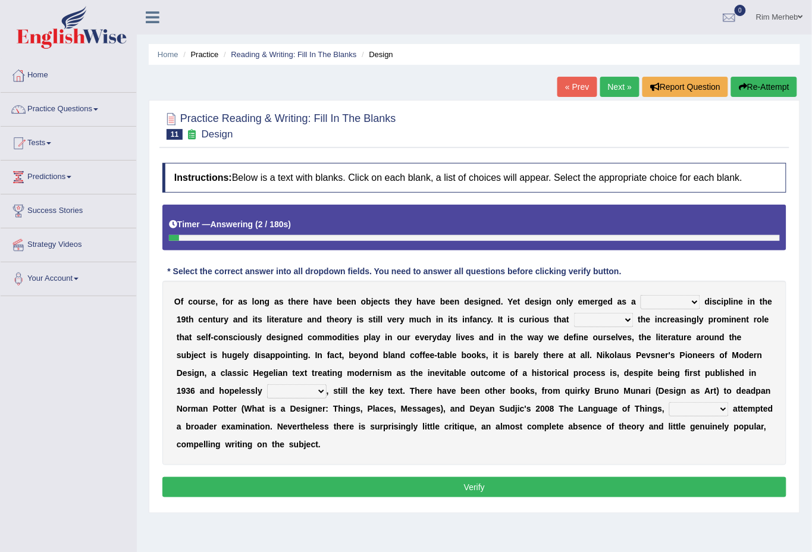
click at [677, 307] on select "bilateral ubiquitous foremost dedicated" at bounding box center [670, 302] width 59 height 14
click at [564, 324] on b "a" at bounding box center [564, 320] width 5 height 10
click at [665, 306] on select "bilateral ubiquitous foremost dedicated" at bounding box center [670, 302] width 59 height 14
select select "dedicated"
click at [641, 295] on select "bilateral ubiquitous foremost dedicated" at bounding box center [670, 302] width 59 height 14
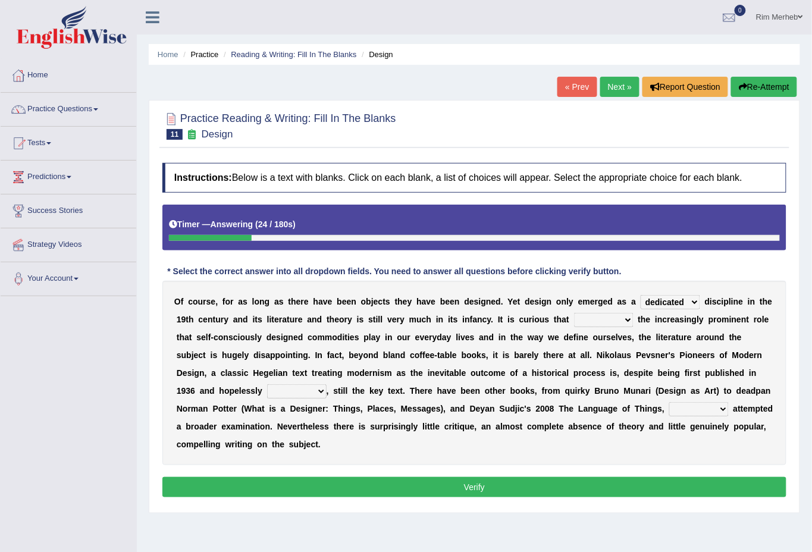
click at [588, 319] on select "since despite within through" at bounding box center [603, 320] width 59 height 14
select select "despite"
click at [574, 313] on select "since despite within through" at bounding box center [603, 320] width 59 height 14
click at [311, 391] on select "dates dating date dated" at bounding box center [296, 391] width 59 height 14
select select "dated"
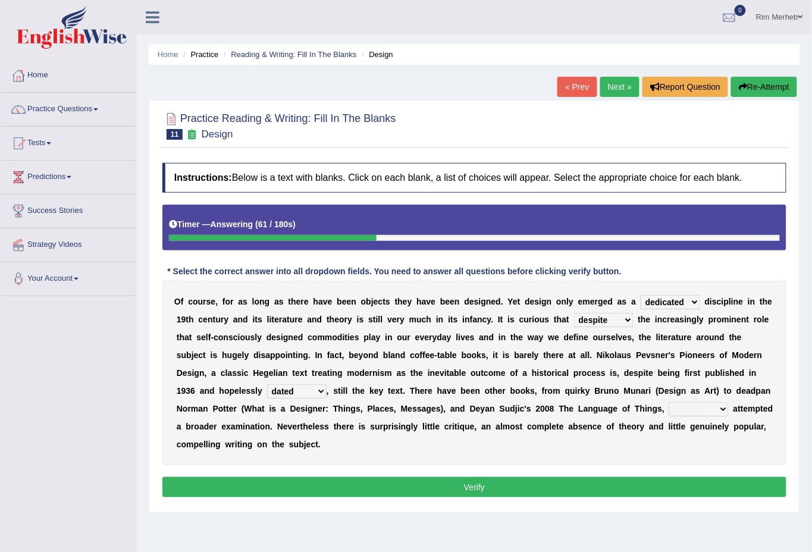
click at [267, 384] on select "dates dating date dated" at bounding box center [296, 391] width 59 height 14
click at [716, 415] on select "which then however as" at bounding box center [698, 409] width 59 height 14
select select "then"
click at [669, 402] on select "which then however as" at bounding box center [698, 409] width 59 height 14
click at [670, 479] on button "Verify" at bounding box center [474, 487] width 624 height 20
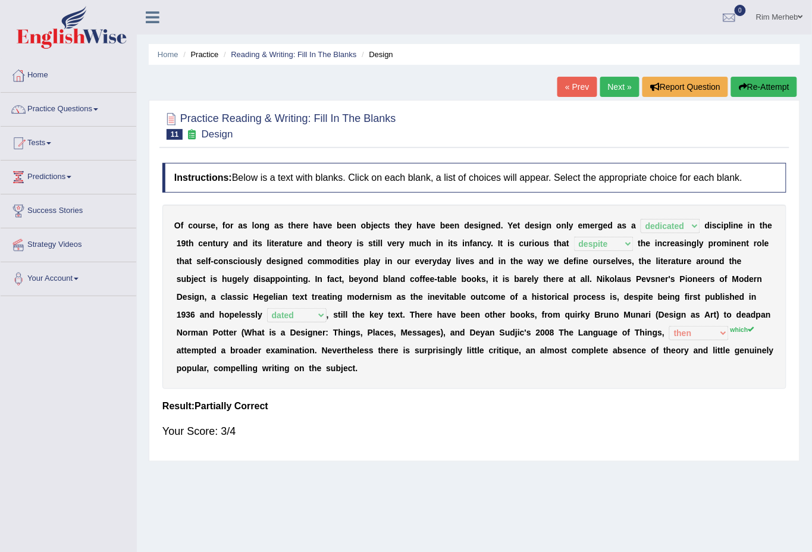
click at [612, 87] on link "Next »" at bounding box center [619, 87] width 39 height 20
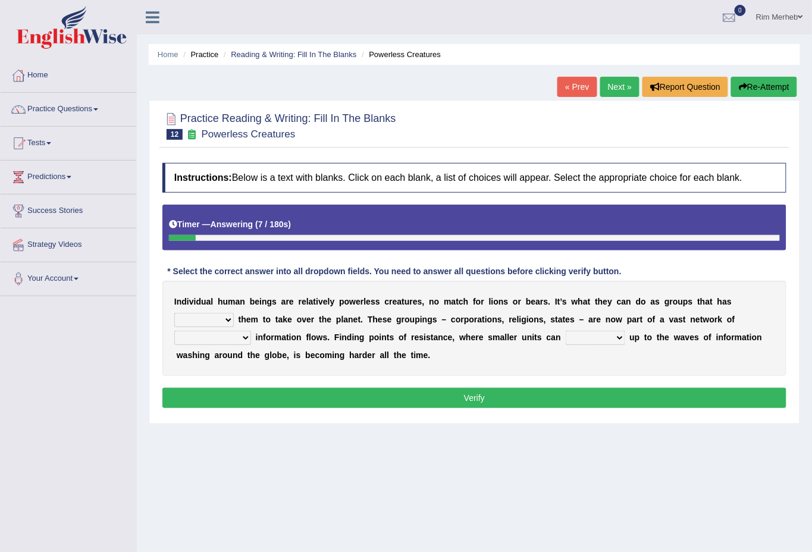
click at [209, 316] on select "enabled contended embodied conjured" at bounding box center [203, 320] width 59 height 14
select select "contended"
click at [174, 313] on select "enabled contended embodied conjured" at bounding box center [203, 320] width 59 height 14
click at [193, 342] on select "interconnected overlapping fastened exploited" at bounding box center [212, 338] width 77 height 14
select select "overlapping"
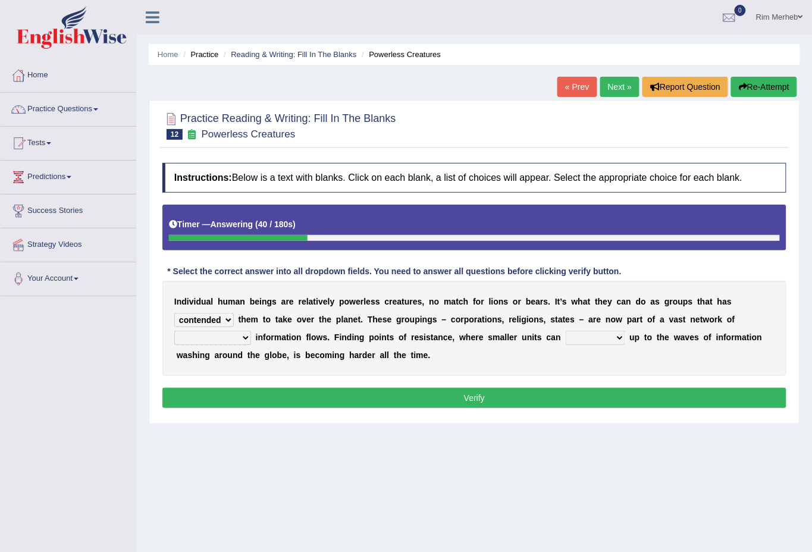
click at [174, 331] on select "interconnected overlapping fastened exploited" at bounding box center [212, 338] width 77 height 14
click at [575, 343] on select "stand raise hail pump" at bounding box center [595, 338] width 59 height 14
select select "raise"
click at [566, 331] on select "stand raise hail pump" at bounding box center [595, 338] width 59 height 14
click at [552, 398] on button "Verify" at bounding box center [474, 398] width 624 height 20
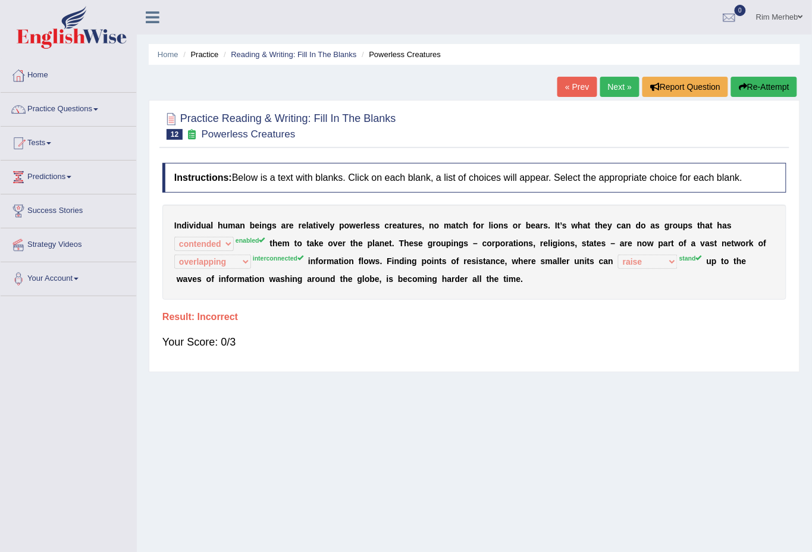
click at [615, 90] on link "Next »" at bounding box center [619, 87] width 39 height 20
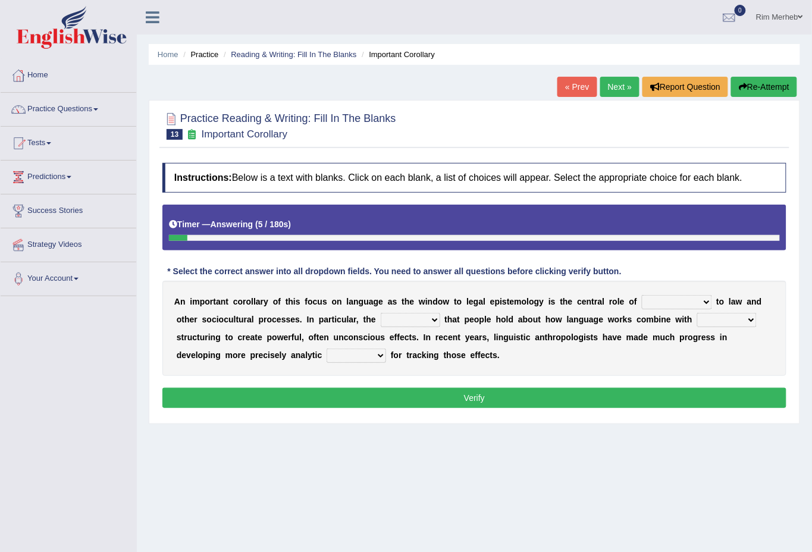
click at [691, 310] on div "A n i m p o r t a n t c o r o l l a r y o f t h i s f o c u s o n l a n g u a g…" at bounding box center [474, 328] width 624 height 95
click at [689, 303] on select "discourse epoch dialect acquaintance" at bounding box center [677, 302] width 70 height 14
click at [565, 347] on div "A n i m p o r t a n t c o r o l l a r y o f t h i s f o c u s o n l a n g u a g…" at bounding box center [474, 328] width 624 height 95
click at [403, 316] on select "deviation besmirch consent ideas" at bounding box center [410, 320] width 59 height 14
select select "ideas"
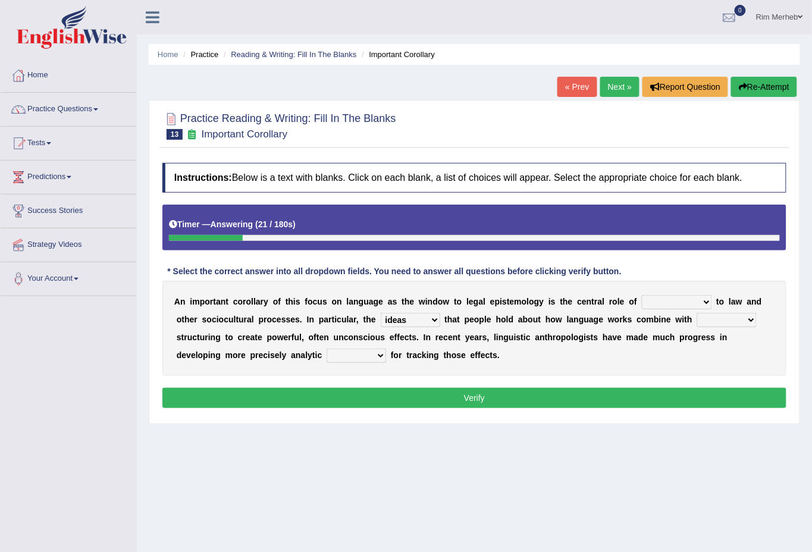
click at [381, 313] on select "deviation besmirch consent ideas" at bounding box center [410, 320] width 59 height 14
click at [724, 316] on select "mandatory linguistic legitimate customary" at bounding box center [726, 320] width 59 height 14
click at [509, 356] on div "A n i m p o r t a n t c o r o l l a r y o f t h i s f o c u s o n l a n g u a g…" at bounding box center [474, 328] width 624 height 95
click at [377, 358] on select "tools appetite albums stroke" at bounding box center [356, 356] width 59 height 14
select select "tools"
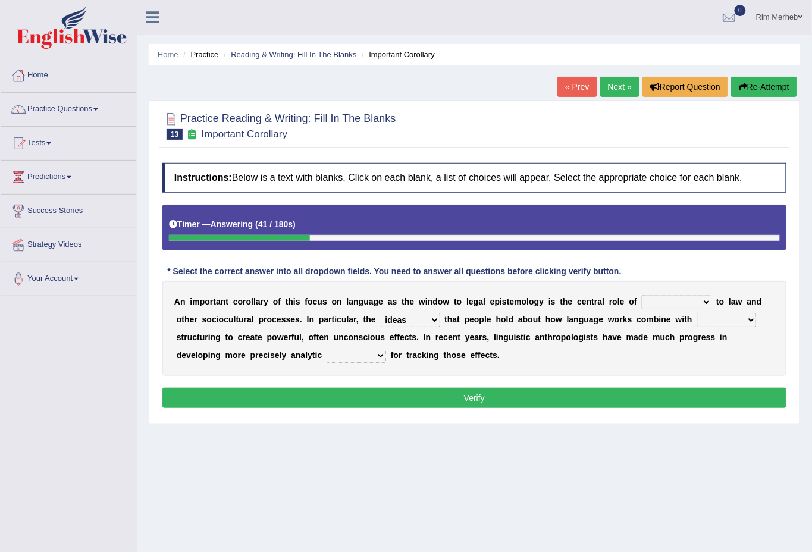
click at [327, 349] on select "tools appetite albums stroke" at bounding box center [356, 356] width 59 height 14
click at [361, 358] on select "tools appetite albums stroke" at bounding box center [356, 356] width 59 height 14
click at [662, 300] on select "discourse epoch dialect acquaintance" at bounding box center [677, 302] width 70 height 14
select select "discourse"
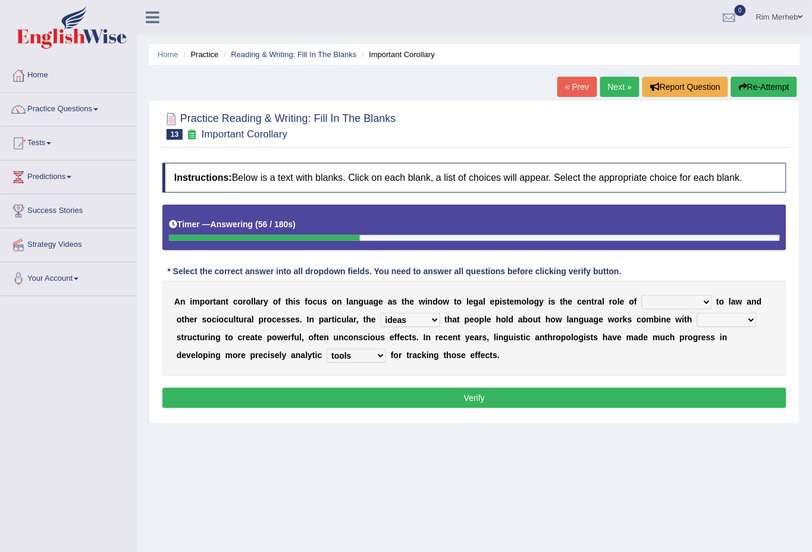
click at [642, 295] on select "discourse epoch dialect acquaintance" at bounding box center [677, 302] width 70 height 14
click at [706, 314] on select "mandatory linguistic legitimate customary" at bounding box center [726, 320] width 59 height 14
select select "linguistic"
click at [697, 313] on select "mandatory linguistic legitimate customary" at bounding box center [726, 320] width 59 height 14
click at [663, 405] on button "Verify" at bounding box center [474, 398] width 624 height 20
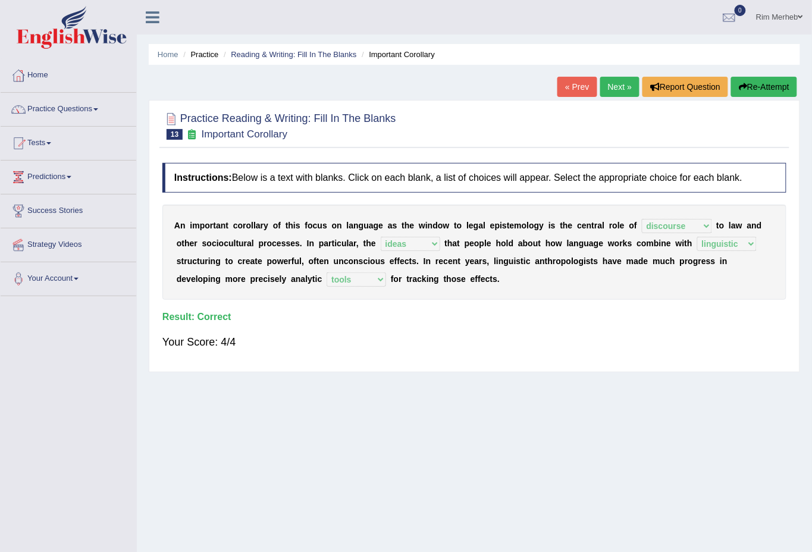
click at [604, 95] on link "Next »" at bounding box center [619, 87] width 39 height 20
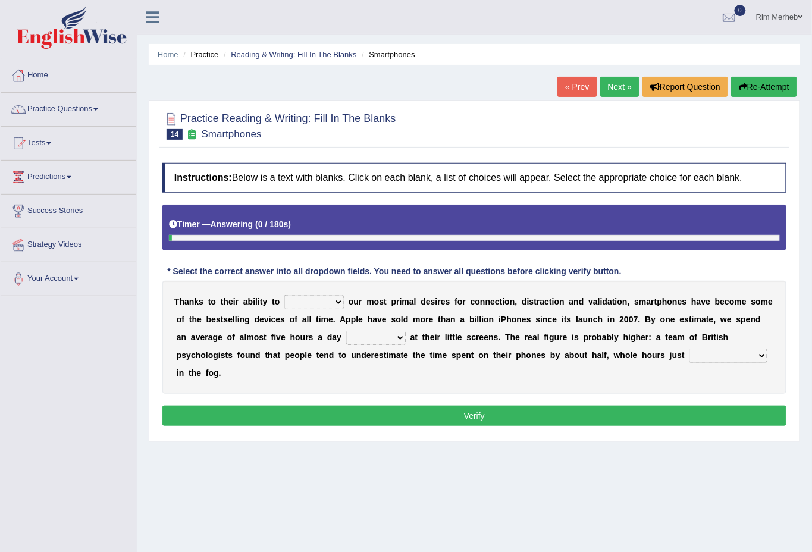
drag, startPoint x: 0, startPoint y: 0, endPoint x: 299, endPoint y: 302, distance: 424.4
click at [299, 302] on select "hijack describe sharpen conserve" at bounding box center [313, 302] width 59 height 14
click at [366, 305] on b "m" at bounding box center [369, 302] width 7 height 10
click at [331, 305] on select "hijack describe sharpen conserve" at bounding box center [313, 302] width 59 height 14
select select "sharpen"
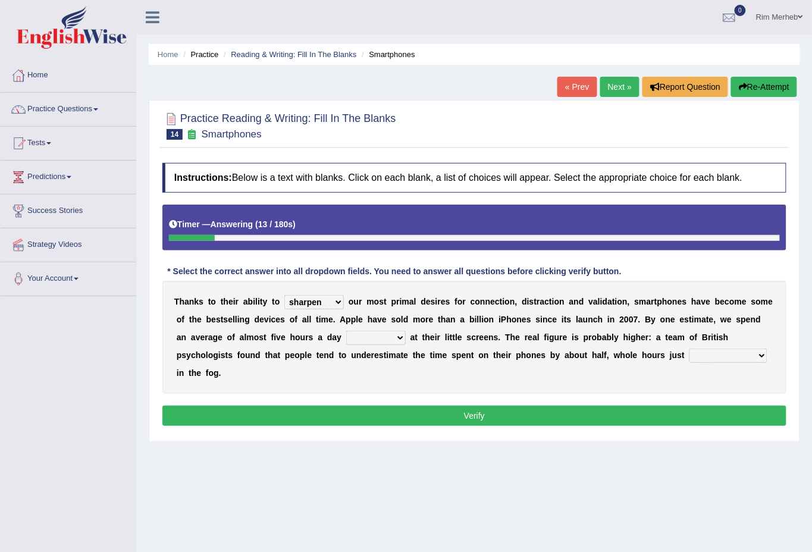
click at [284, 295] on select "hijack describe sharpen conserve" at bounding box center [313, 302] width 59 height 14
click at [355, 343] on select "watching waggling snoring staring" at bounding box center [375, 338] width 59 height 14
select select "staring"
click at [346, 331] on select "watching waggling snoring staring" at bounding box center [375, 338] width 59 height 14
click at [708, 356] on select "has evaporated evaporating evaporate evaporates" at bounding box center [728, 356] width 78 height 14
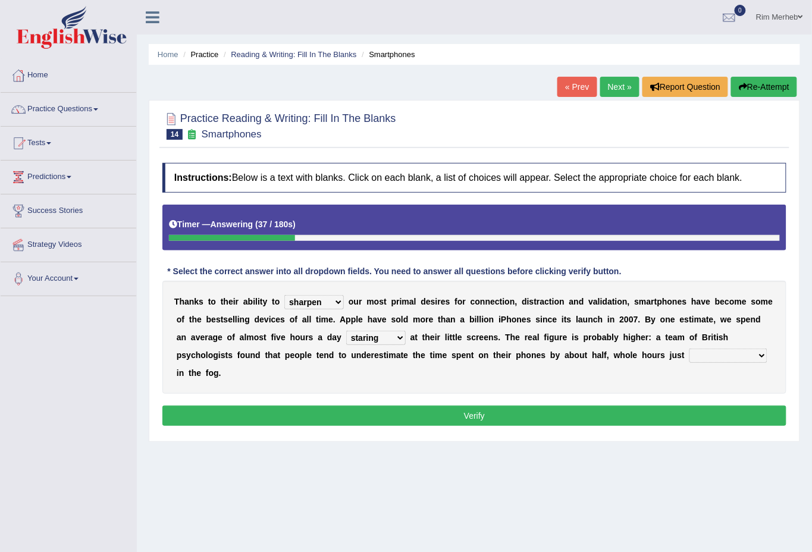
select select "has evaporated"
click at [689, 349] on select "has evaporated evaporating evaporate evaporates" at bounding box center [728, 356] width 78 height 14
click at [330, 295] on select "hijack describe sharpen conserve" at bounding box center [313, 302] width 59 height 14
click at [413, 318] on b "m" at bounding box center [416, 320] width 7 height 10
click at [319, 303] on select "hijack describe sharpen conserve" at bounding box center [313, 302] width 59 height 14
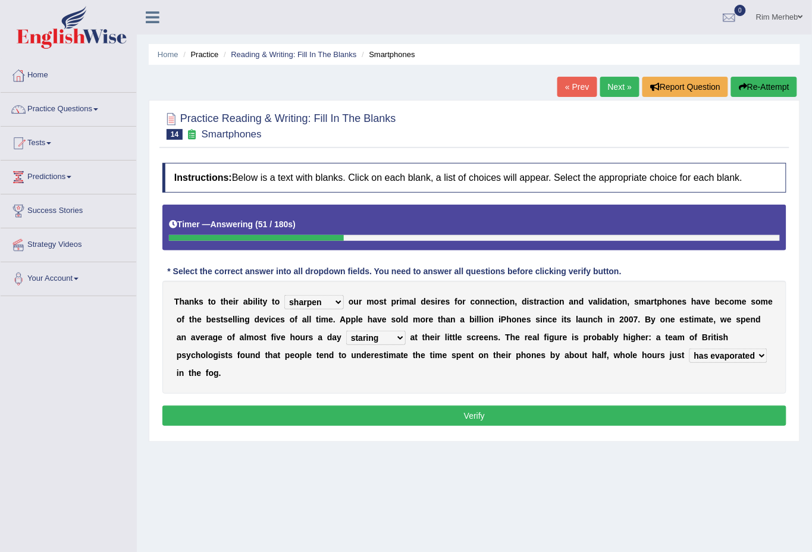
click at [284, 295] on select "hijack describe sharpen conserve" at bounding box center [313, 302] width 59 height 14
click at [352, 415] on button "Verify" at bounding box center [474, 416] width 624 height 20
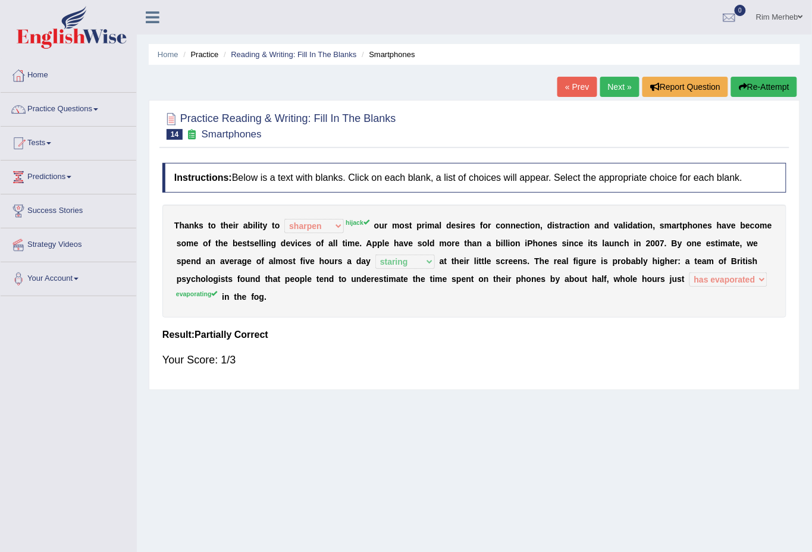
click at [606, 83] on link "Next »" at bounding box center [619, 87] width 39 height 20
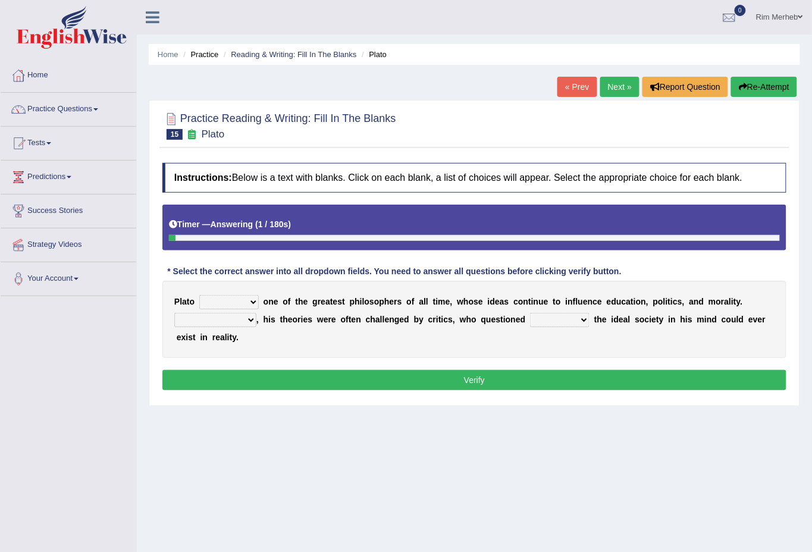
click at [219, 297] on select "keeps comes claims remains" at bounding box center [228, 302] width 59 height 14
click at [199, 295] on select "keeps comes claims remains" at bounding box center [228, 302] width 59 height 14
click at [250, 303] on select "keeps comes claims remains" at bounding box center [228, 302] width 59 height 14
select select "remains"
click at [199, 295] on select "keeps comes claims remains" at bounding box center [228, 302] width 59 height 14
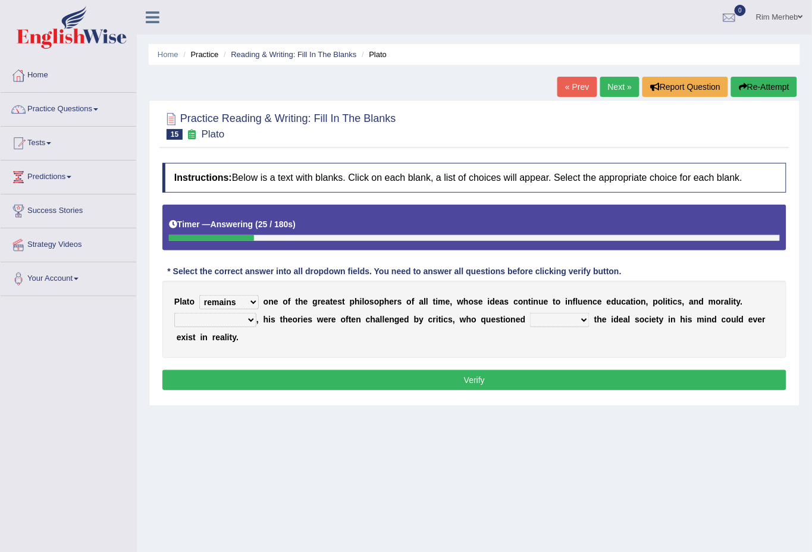
click at [208, 321] on select "Notwithstanding So However Whatever" at bounding box center [215, 320] width 82 height 14
click at [267, 333] on div "P l a t o keeps comes claims remains o n e o f t h e g r e a t e s t p h i l o …" at bounding box center [474, 319] width 624 height 77
click at [556, 317] on select "which what that whether" at bounding box center [559, 320] width 59 height 14
select select "whether"
click at [530, 313] on select "which what that whether" at bounding box center [559, 320] width 59 height 14
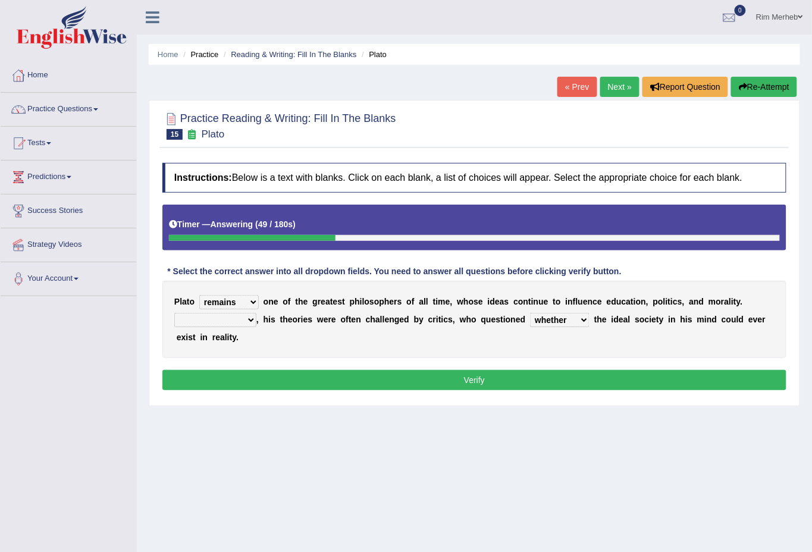
click at [206, 314] on select "Notwithstanding So However Whatever" at bounding box center [215, 320] width 82 height 14
select select "However"
click at [174, 313] on select "Notwithstanding So However Whatever" at bounding box center [215, 320] width 82 height 14
click at [207, 380] on button "Verify" at bounding box center [474, 380] width 624 height 20
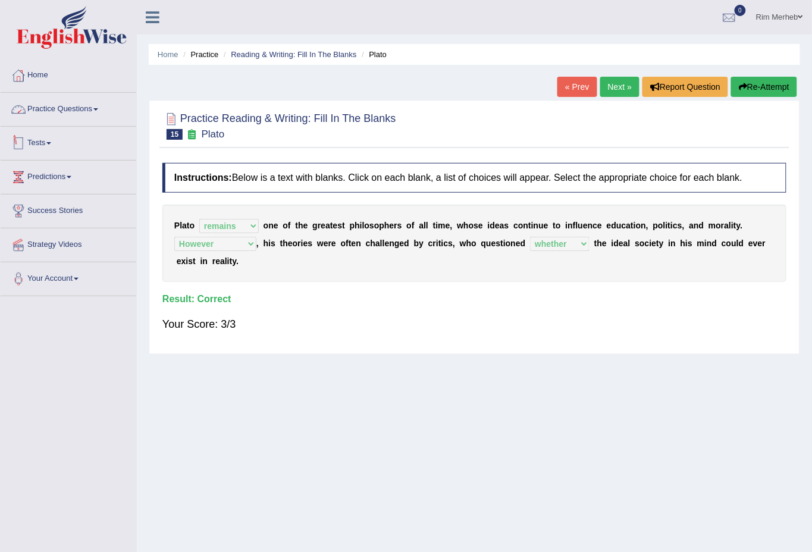
click at [45, 93] on link "Practice Questions" at bounding box center [69, 108] width 136 height 30
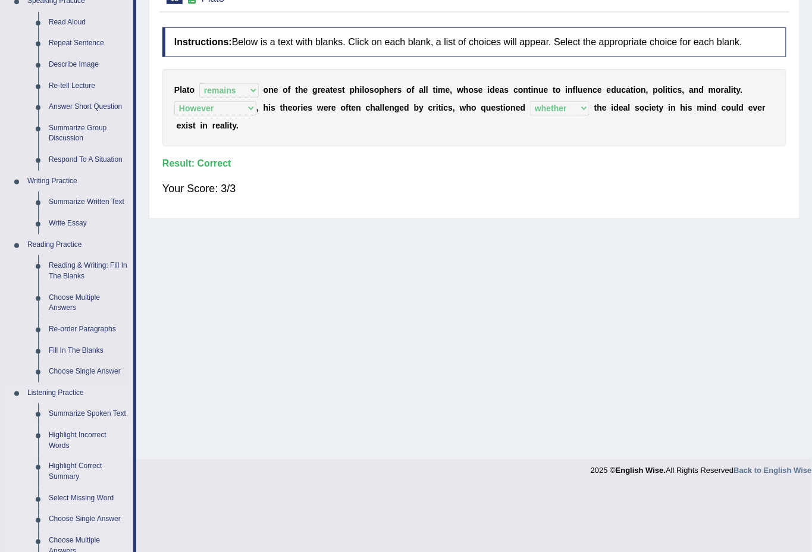
scroll to position [115, 0]
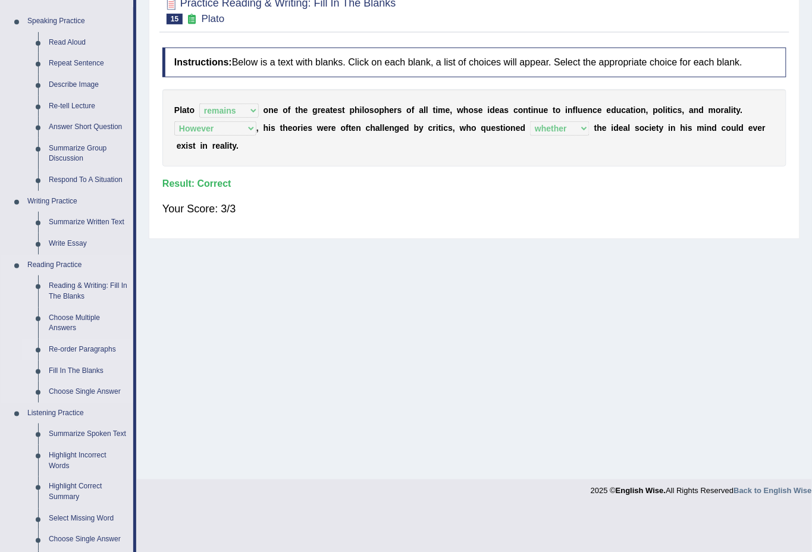
click at [71, 344] on link "Re-order Paragraphs" at bounding box center [88, 349] width 90 height 21
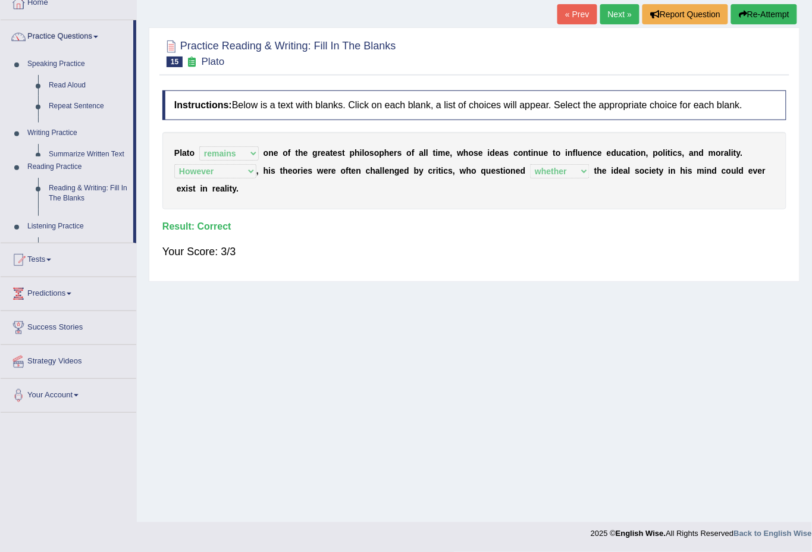
scroll to position [71, 0]
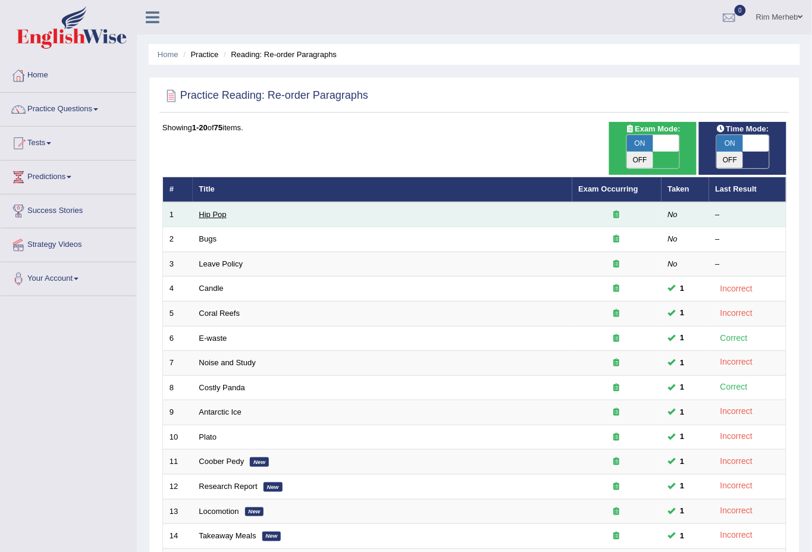
click at [216, 210] on link "Hip Pop" at bounding box center [212, 214] width 27 height 9
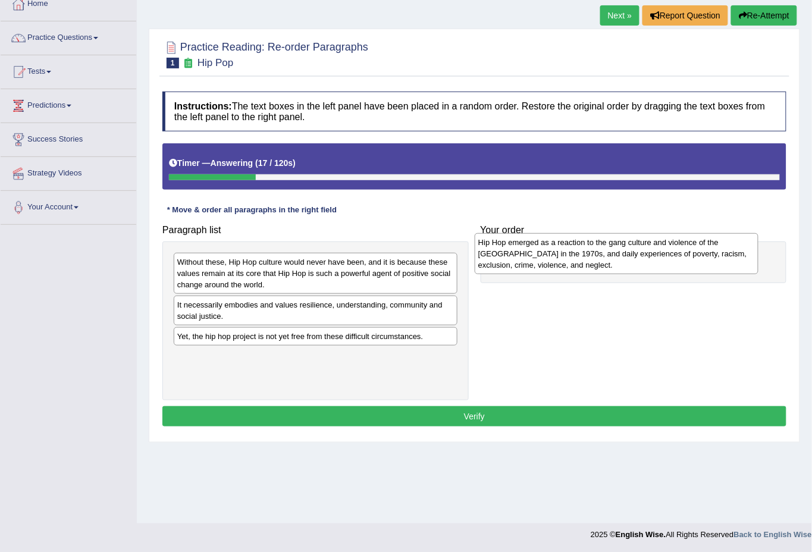
drag, startPoint x: 249, startPoint y: 275, endPoint x: 553, endPoint y: 256, distance: 304.6
click at [552, 256] on div "Hip Hop emerged as a reaction to the gang culture and violence of the [GEOGRAPH…" at bounding box center [617, 253] width 284 height 41
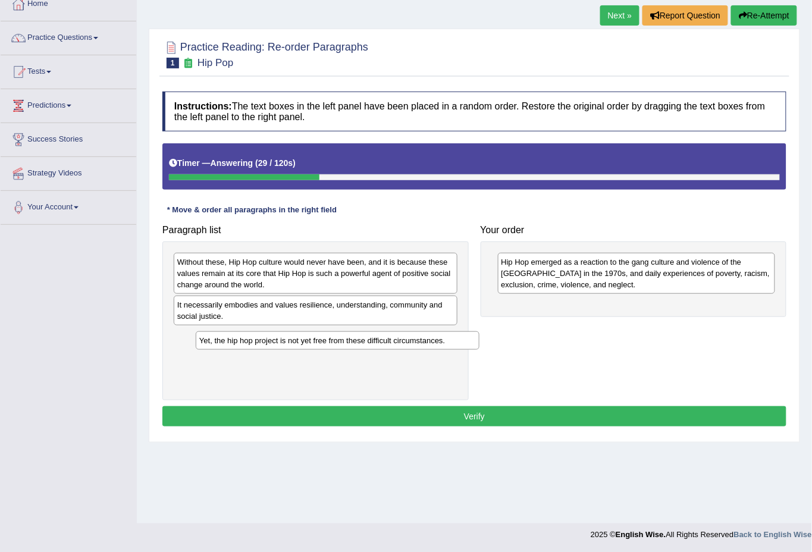
drag, startPoint x: 202, startPoint y: 343, endPoint x: 224, endPoint y: 347, distance: 22.4
click at [224, 347] on div "Yet, the hip hop project is not yet free from these difficult circumstances." at bounding box center [338, 340] width 284 height 18
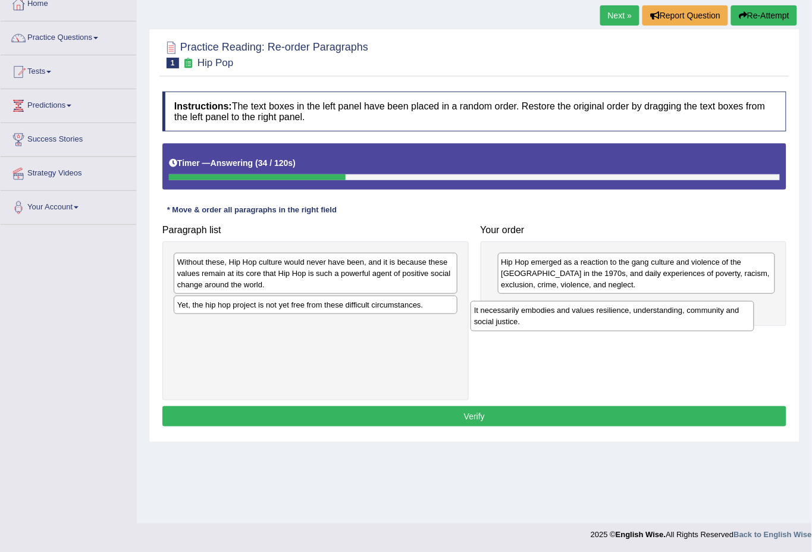
drag, startPoint x: 217, startPoint y: 319, endPoint x: 522, endPoint y: 323, distance: 305.2
click at [516, 325] on div "It necessarily embodies and values resilience, understanding, community and soc…" at bounding box center [613, 316] width 284 height 30
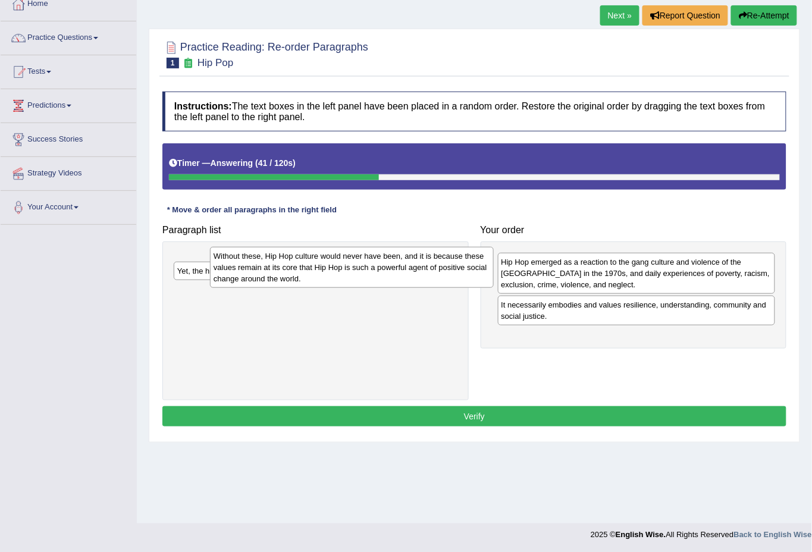
drag, startPoint x: 295, startPoint y: 284, endPoint x: 331, endPoint y: 278, distance: 36.8
click at [331, 278] on div "Without these, Hip Hop culture would never have been, and it is because these v…" at bounding box center [352, 267] width 284 height 41
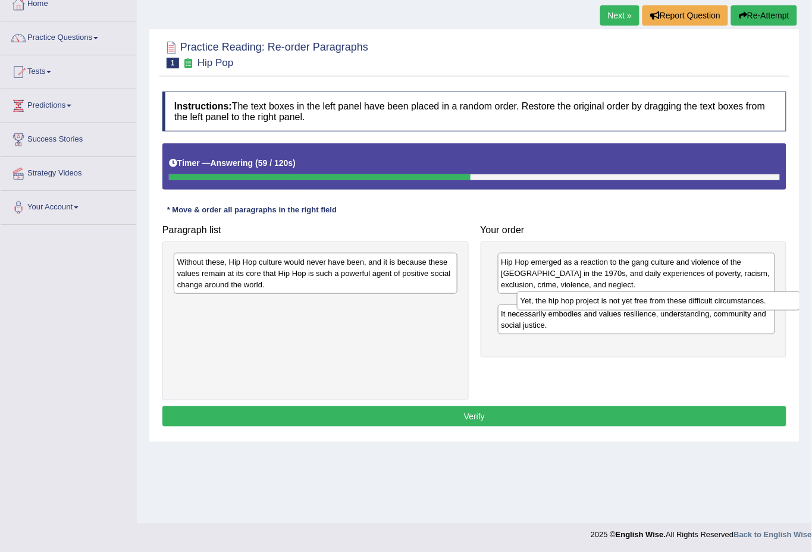
drag, startPoint x: 311, startPoint y: 307, endPoint x: 654, endPoint y: 302, distance: 343.3
click at [654, 302] on div "Yet, the hip hop project is not yet free from these difficult circumstances." at bounding box center [659, 301] width 284 height 18
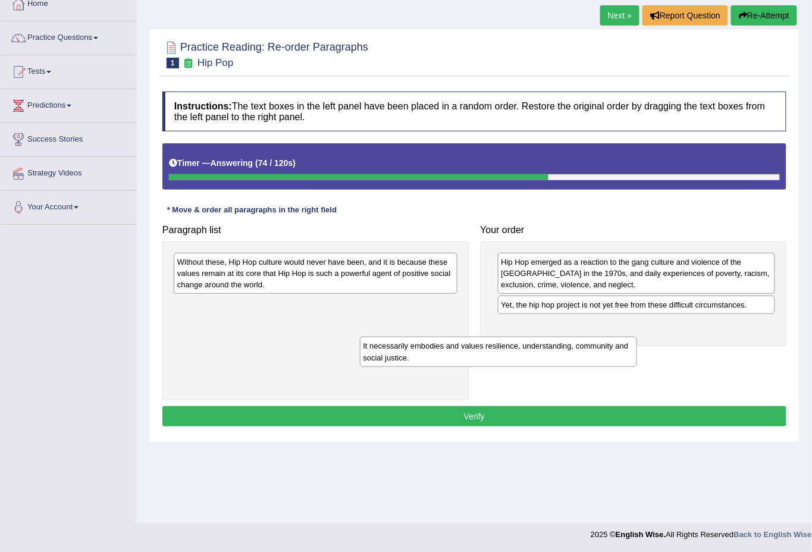
drag, startPoint x: 540, startPoint y: 340, endPoint x: 211, endPoint y: 349, distance: 328.5
click at [360, 349] on div "It necessarily embodies and values resilience, understanding, community and soc…" at bounding box center [499, 352] width 278 height 30
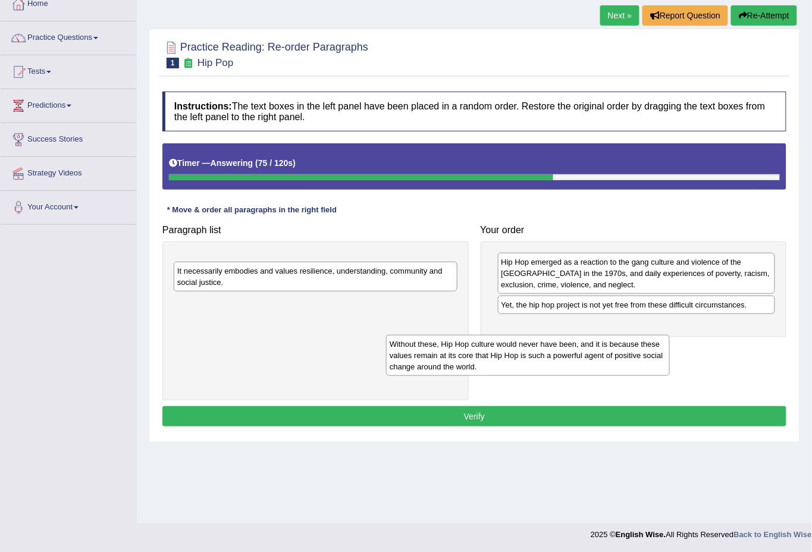
drag, startPoint x: 379, startPoint y: 327, endPoint x: 494, endPoint y: 350, distance: 117.8
click at [487, 356] on div "Without these, Hip Hop culture would never have been, and it is because these v…" at bounding box center [528, 355] width 284 height 41
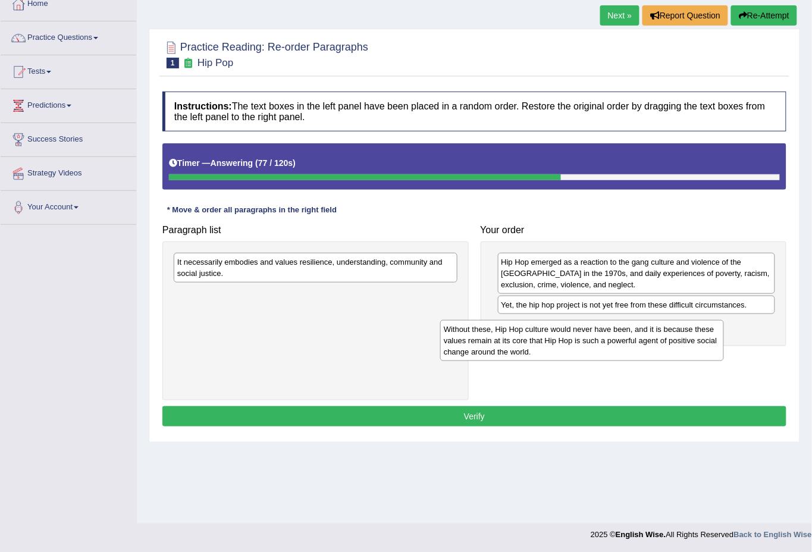
drag, startPoint x: 321, startPoint y: 277, endPoint x: 582, endPoint y: 338, distance: 268.1
click at [581, 338] on div "Without these, Hip Hop culture would never have been, and it is because these v…" at bounding box center [582, 340] width 284 height 41
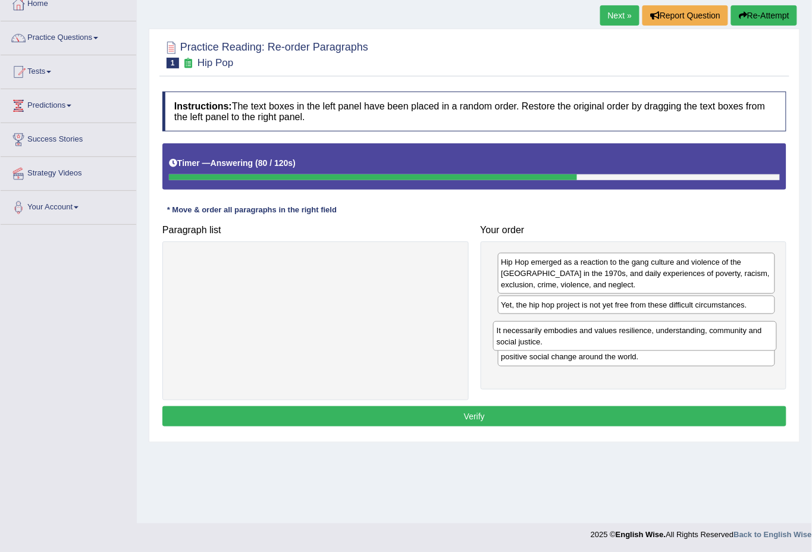
drag, startPoint x: 319, startPoint y: 255, endPoint x: 640, endPoint y: 319, distance: 326.4
click at [640, 321] on div "It necessarily embodies and values resilience, understanding, community and soc…" at bounding box center [635, 336] width 284 height 30
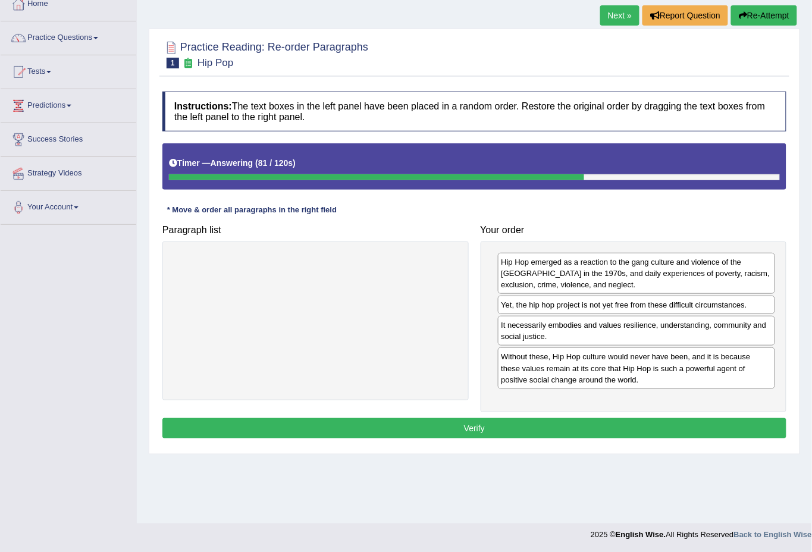
click at [543, 430] on button "Verify" at bounding box center [474, 428] width 624 height 20
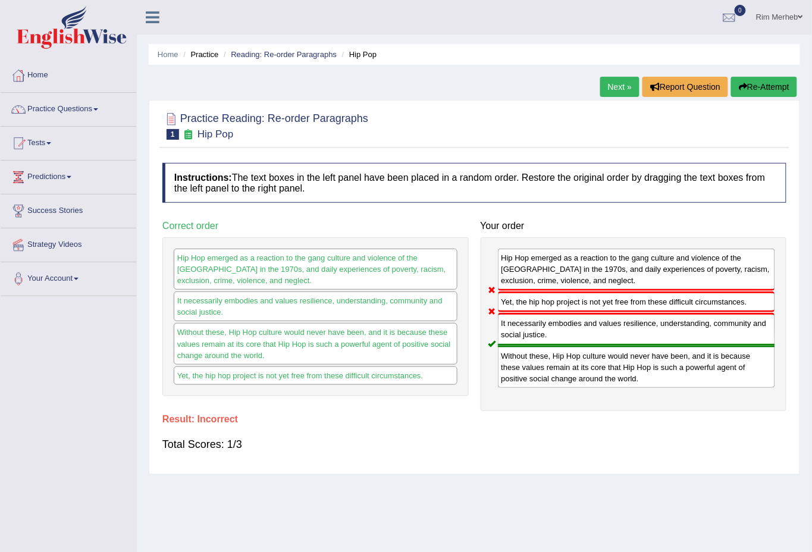
click at [624, 90] on link "Next »" at bounding box center [619, 87] width 39 height 20
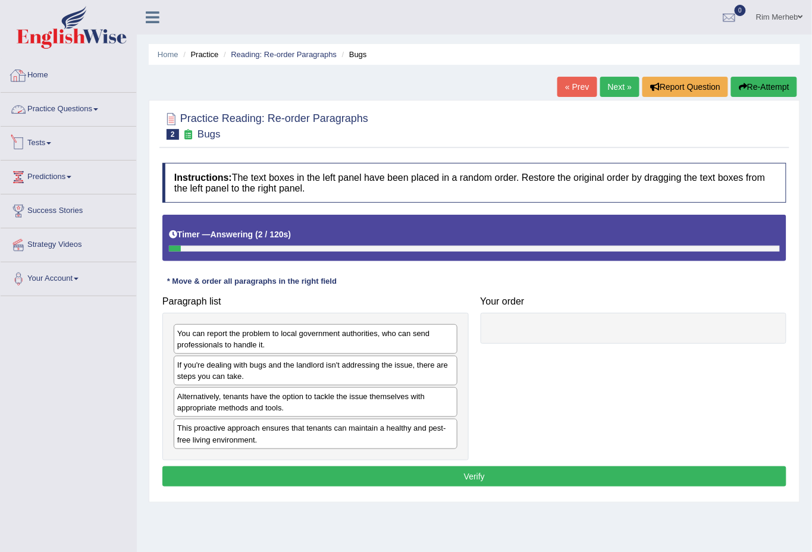
click at [48, 77] on link "Home" at bounding box center [69, 74] width 136 height 30
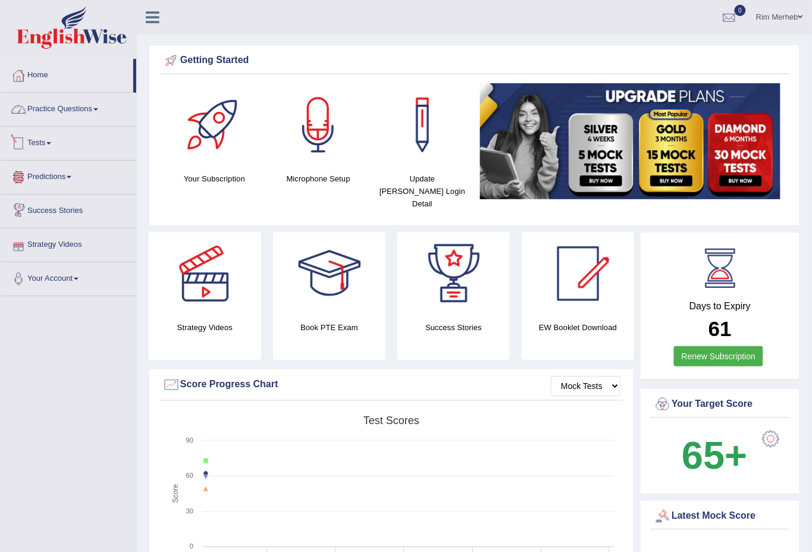
click at [69, 115] on link "Practice Questions" at bounding box center [69, 108] width 136 height 30
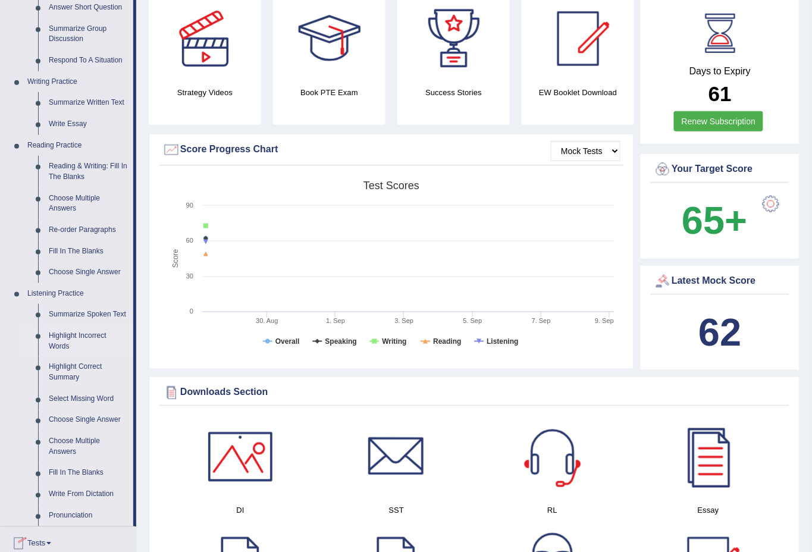
scroll to position [264, 0]
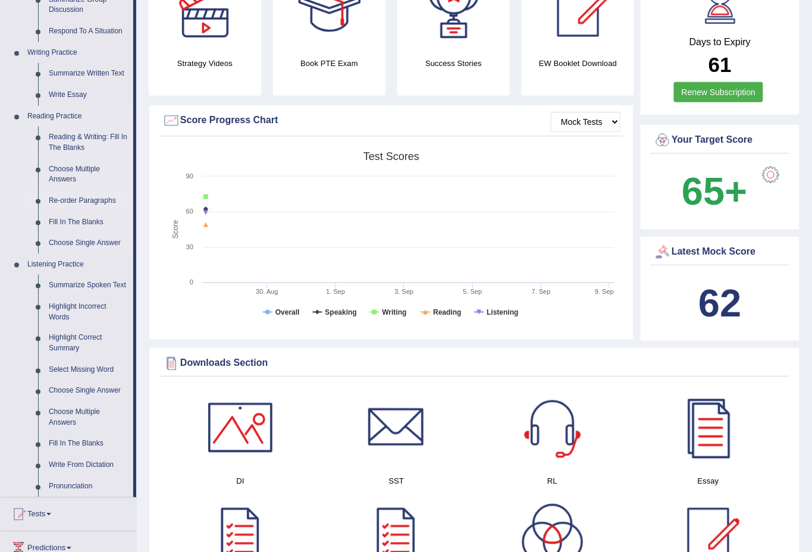
click at [73, 201] on link "Re-order Paragraphs" at bounding box center [88, 200] width 90 height 21
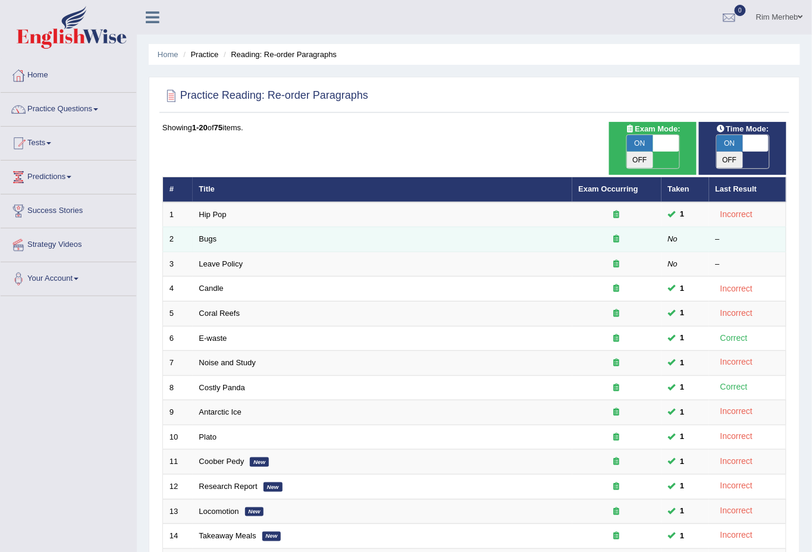
click at [193, 227] on td "Bugs" at bounding box center [383, 239] width 380 height 25
click at [202, 234] on link "Bugs" at bounding box center [208, 238] width 18 height 9
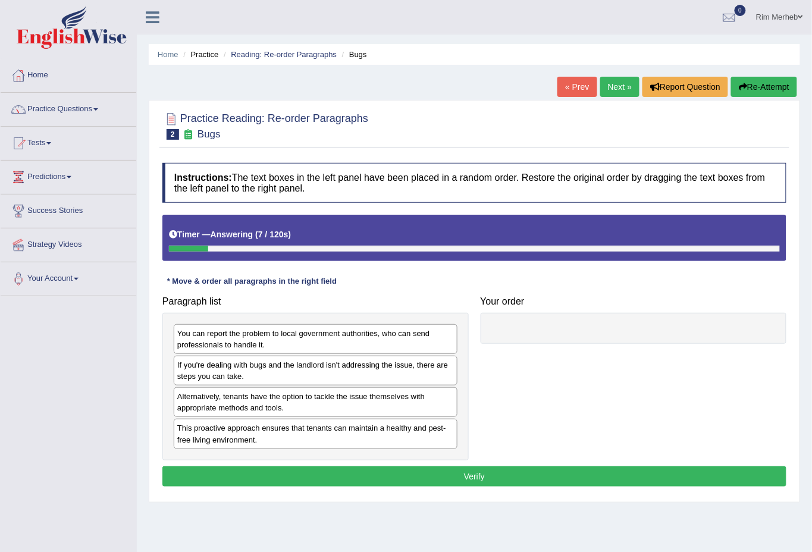
click at [225, 392] on div "Alternatively, tenants have the option to tackle the issue themselves with appr…" at bounding box center [316, 402] width 284 height 30
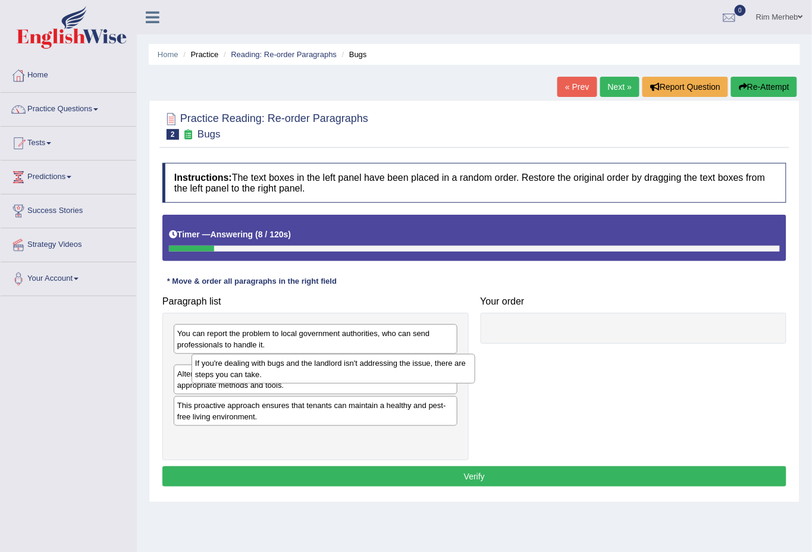
drag, startPoint x: 227, startPoint y: 375, endPoint x: 245, endPoint y: 374, distance: 17.9
click at [245, 374] on div "If you're dealing with bugs and the landlord isn't addressing the issue, there …" at bounding box center [334, 369] width 284 height 30
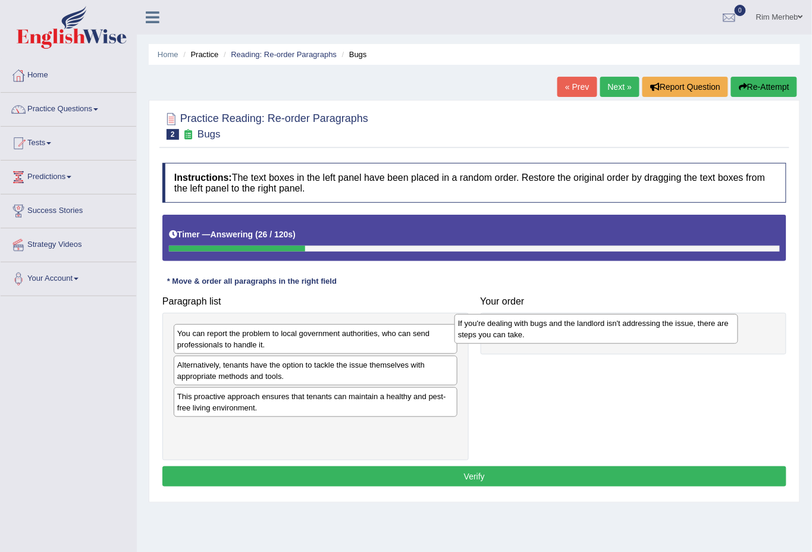
drag, startPoint x: 222, startPoint y: 370, endPoint x: 503, endPoint y: 328, distance: 283.9
click at [503, 328] on div "If you're dealing with bugs and the landlord isn't addressing the issue, there …" at bounding box center [597, 329] width 284 height 30
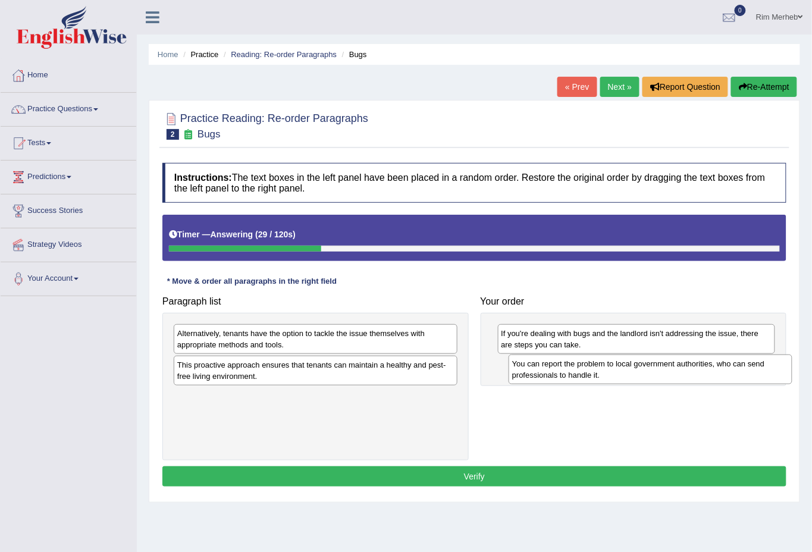
drag, startPoint x: 283, startPoint y: 346, endPoint x: 576, endPoint y: 371, distance: 294.3
click at [576, 371] on div "You can report the problem to local government authorities, who can send profes…" at bounding box center [651, 370] width 284 height 30
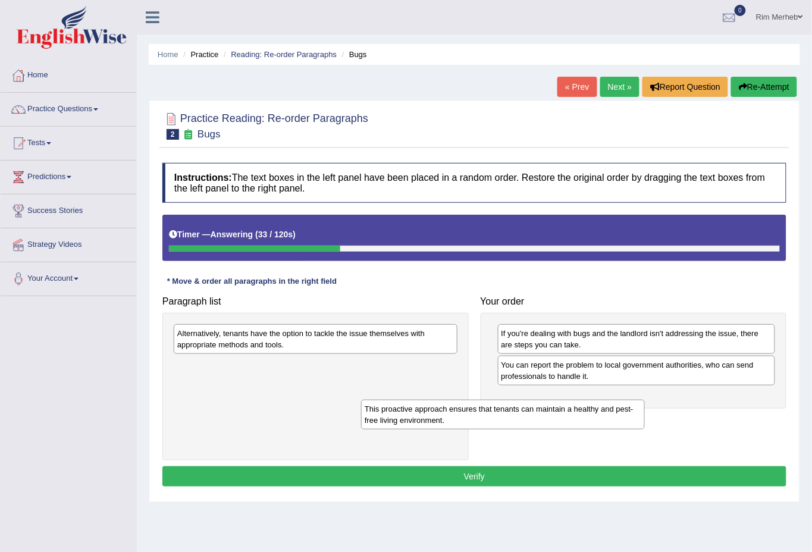
drag, startPoint x: 289, startPoint y: 375, endPoint x: 597, endPoint y: 420, distance: 310.8
click at [597, 421] on div "This proactive approach ensures that tenants can maintain a healthy and pest-fr…" at bounding box center [503, 415] width 284 height 30
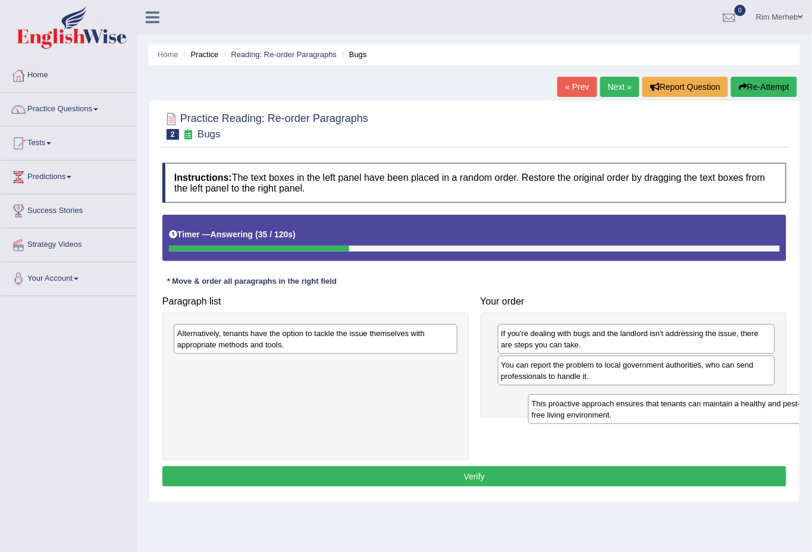
drag, startPoint x: 241, startPoint y: 370, endPoint x: 598, endPoint y: 397, distance: 357.9
click at [598, 397] on div "This proactive approach ensures that tenants can maintain a healthy and pest-fr…" at bounding box center [670, 409] width 284 height 30
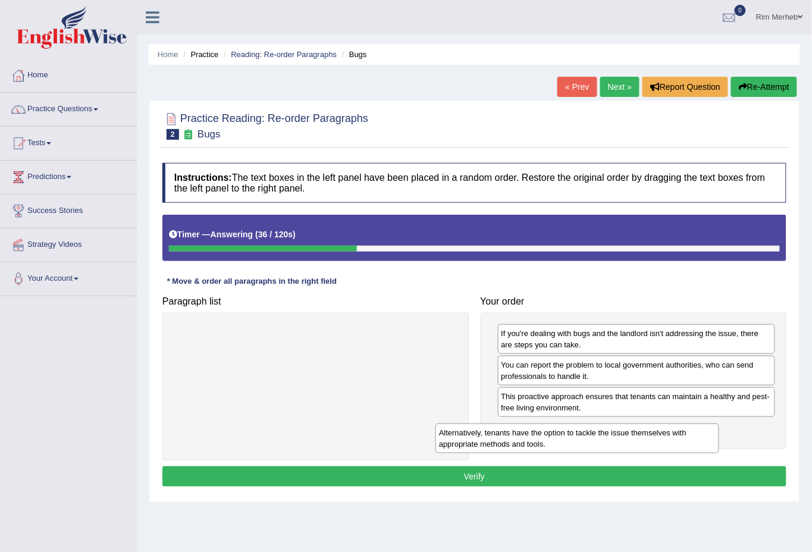
drag, startPoint x: 378, startPoint y: 338, endPoint x: 641, endPoint y: 437, distance: 280.3
click at [641, 437] on div "Alternatively, tenants have the option to tackle the issue themselves with appr…" at bounding box center [577, 439] width 284 height 30
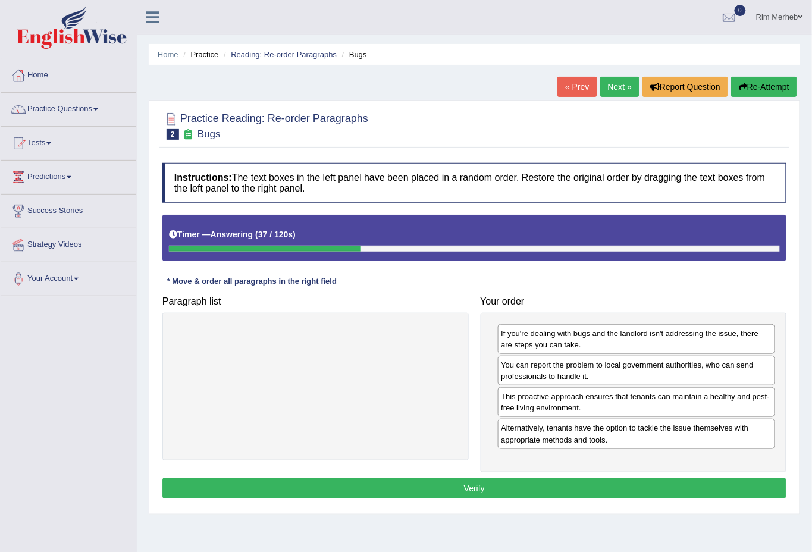
drag, startPoint x: 576, startPoint y: 476, endPoint x: 573, endPoint y: 482, distance: 7.2
click at [574, 480] on div "Instructions: The text boxes in the left panel have been placed in a random ord…" at bounding box center [474, 332] width 630 height 351
click at [572, 485] on button "Verify" at bounding box center [474, 488] width 624 height 20
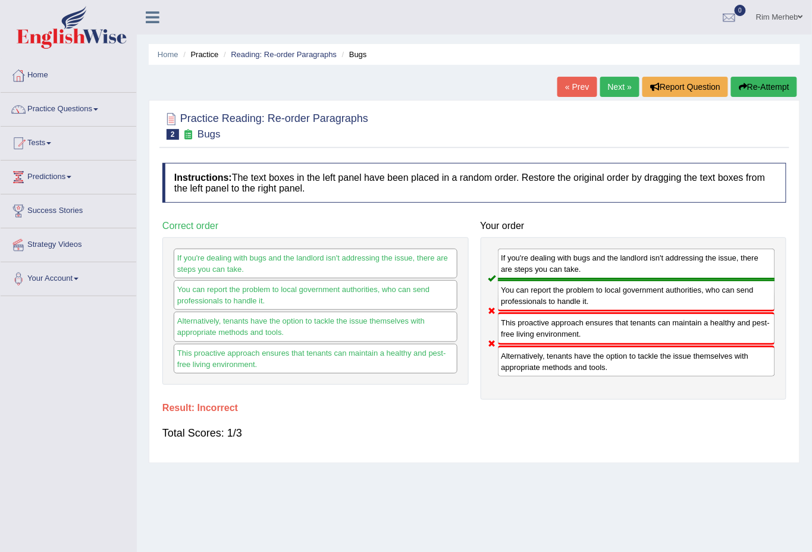
click at [580, 330] on div "This proactive approach ensures that tenants can maintain a healthy and pest-fr…" at bounding box center [637, 328] width 278 height 32
click at [581, 332] on div "This proactive approach ensures that tenants can maintain a healthy and pest-fr…" at bounding box center [637, 328] width 278 height 32
click at [566, 374] on div "If you're dealing with bugs and the landlord isn't addressing the issue, there …" at bounding box center [634, 318] width 306 height 162
click at [609, 83] on link "Next »" at bounding box center [619, 87] width 39 height 20
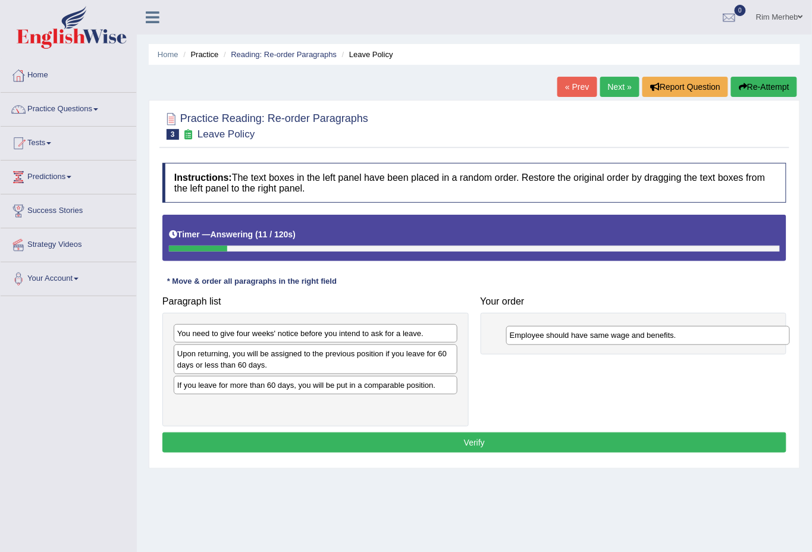
drag, startPoint x: 240, startPoint y: 390, endPoint x: 572, endPoint y: 337, distance: 336.8
click at [572, 337] on div "Employee should have same wage and benefits." at bounding box center [648, 335] width 284 height 18
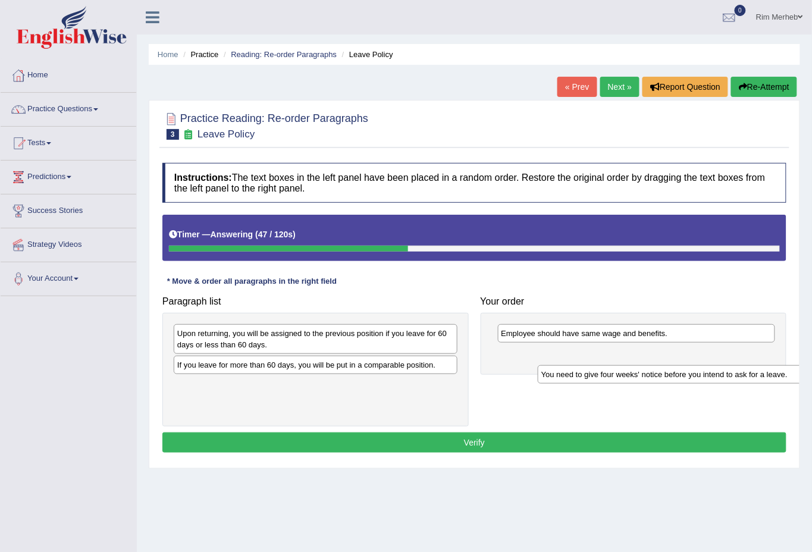
drag, startPoint x: 271, startPoint y: 340, endPoint x: 610, endPoint y: 368, distance: 340.8
click at [613, 369] on div "You need to give four weeks' notice before you intend to ask for a leave." at bounding box center [680, 374] width 284 height 18
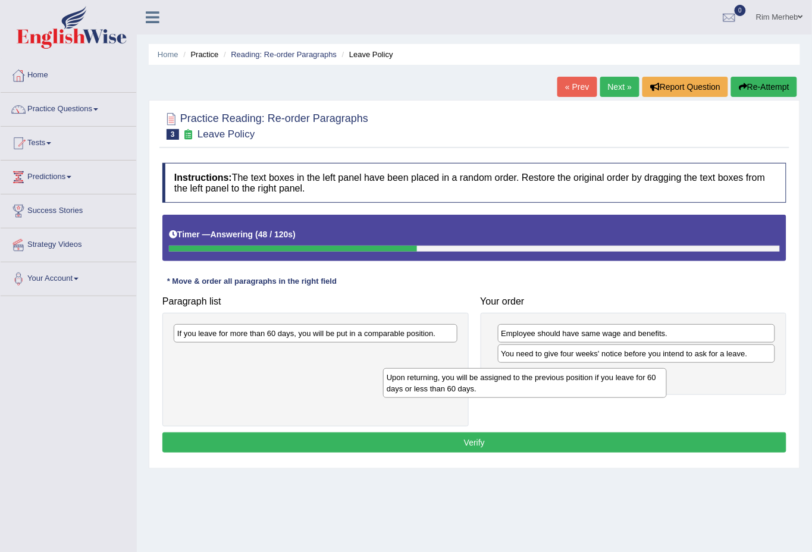
drag, startPoint x: 403, startPoint y: 359, endPoint x: 598, endPoint y: 392, distance: 197.3
click at [597, 392] on div "Upon returning, you will be assigned to the previous position if you leave for …" at bounding box center [525, 383] width 284 height 30
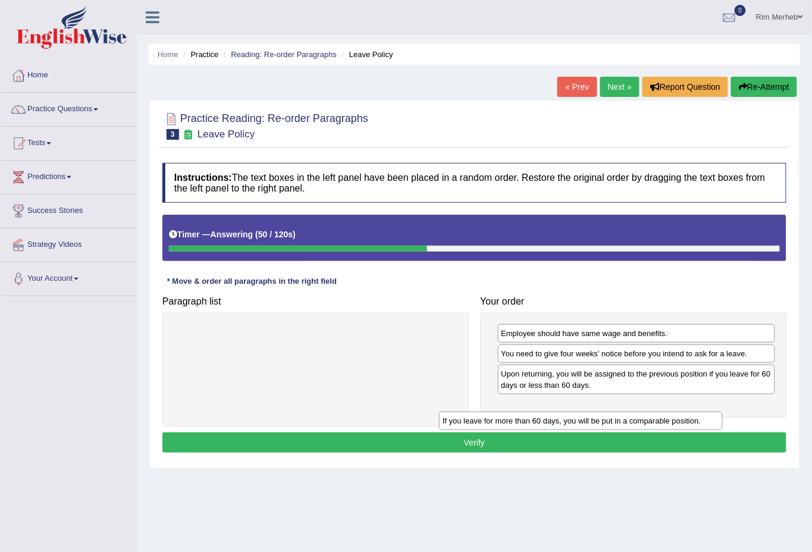
drag, startPoint x: 339, startPoint y: 337, endPoint x: 653, endPoint y: 420, distance: 324.8
click at [648, 421] on div "If you leave for more than 60 days, you will be put in a comparable position." at bounding box center [581, 421] width 284 height 18
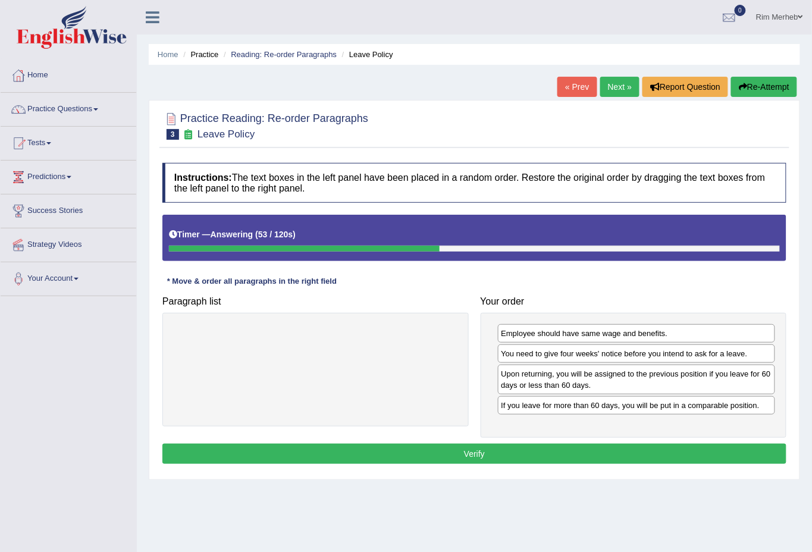
click at [518, 451] on button "Verify" at bounding box center [474, 454] width 624 height 20
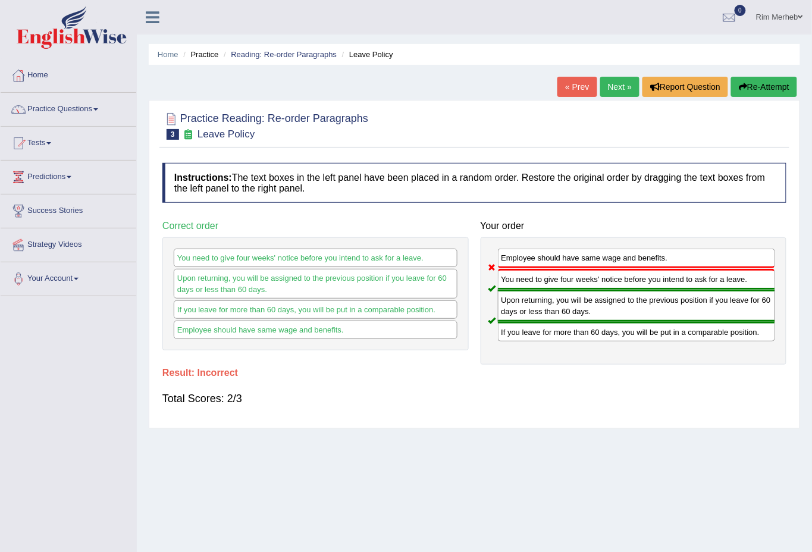
click at [603, 77] on link "Next »" at bounding box center [619, 87] width 39 height 20
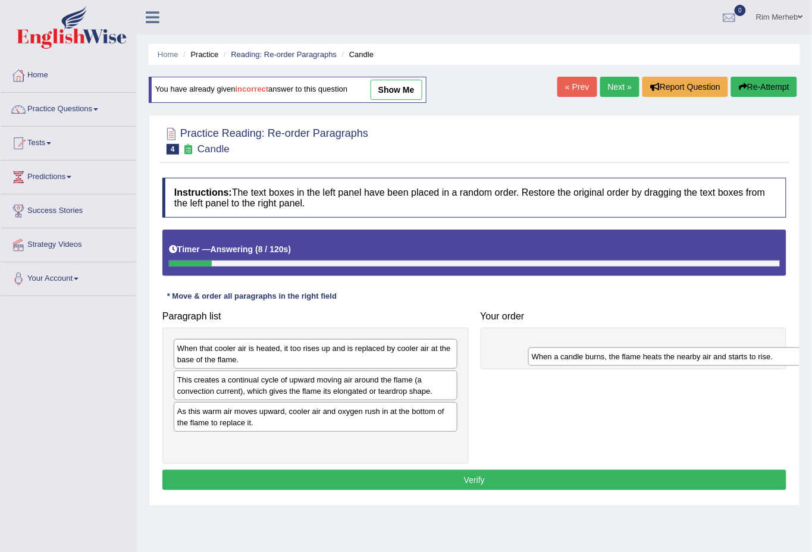
drag, startPoint x: 251, startPoint y: 381, endPoint x: 590, endPoint y: 335, distance: 342.3
click at [590, 347] on div "When a candle burns, the flame heats the nearby air and starts to rise." at bounding box center [670, 356] width 284 height 18
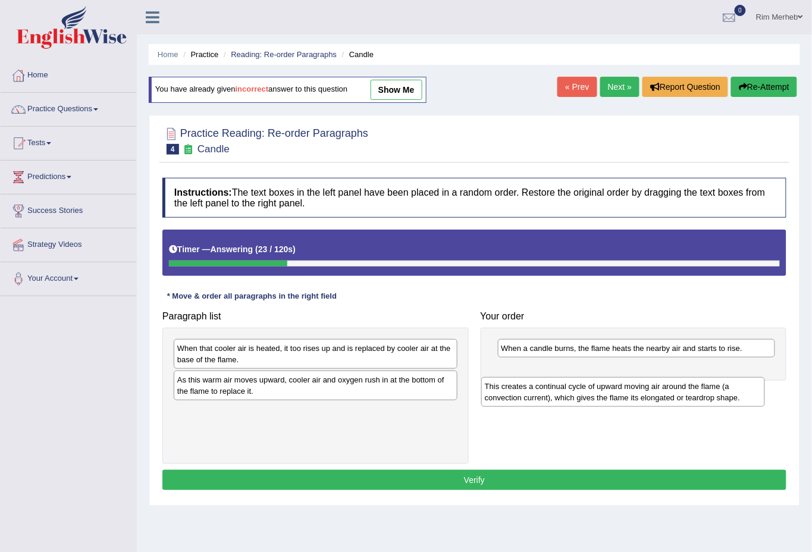
drag, startPoint x: 272, startPoint y: 396, endPoint x: 599, endPoint y: 394, distance: 327.2
click at [594, 396] on div "This creates a continual cycle of upward moving air around the flame (a convect…" at bounding box center [623, 392] width 284 height 30
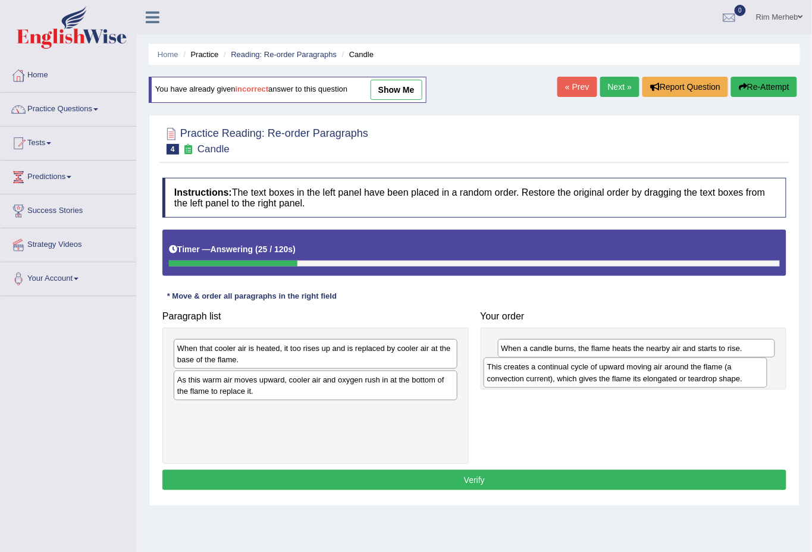
drag, startPoint x: 247, startPoint y: 419, endPoint x: 557, endPoint y: 374, distance: 313.1
click at [557, 374] on div "This creates a continual cycle of upward moving air around the flame (a convect…" at bounding box center [626, 373] width 284 height 30
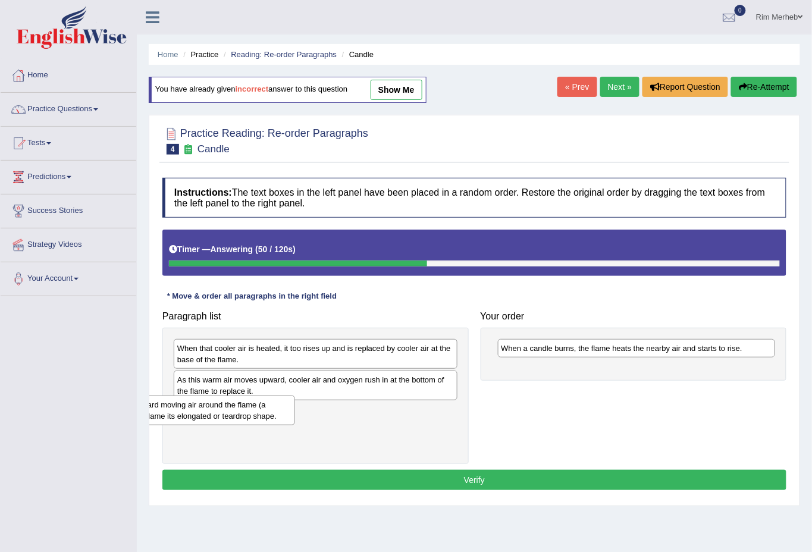
drag, startPoint x: 604, startPoint y: 377, endPoint x: 124, endPoint y: 413, distance: 481.5
click at [124, 413] on div "Toggle navigation Home Practice Questions Speaking Practice Read Aloud Repeat S…" at bounding box center [406, 309] width 812 height 619
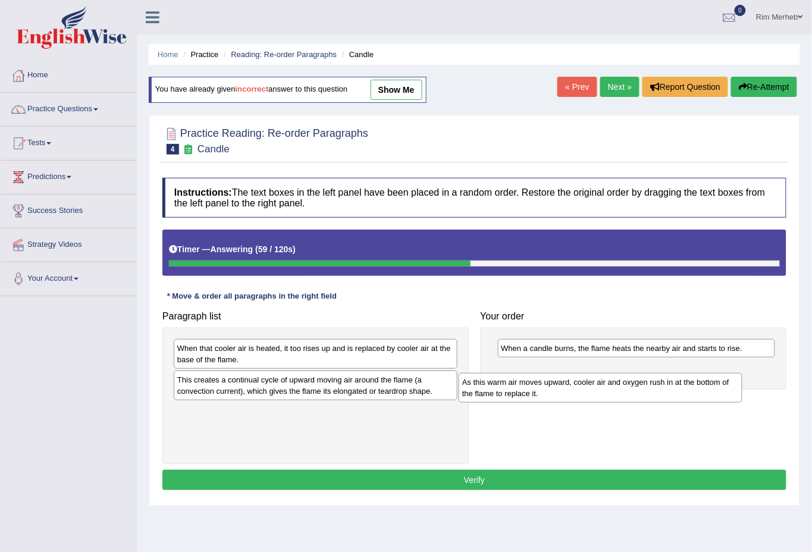
drag, startPoint x: 255, startPoint y: 397, endPoint x: 541, endPoint y: 399, distance: 286.7
click at [541, 399] on div "As this warm air moves upward, cooler air and oxygen rush in at the bottom of t…" at bounding box center [601, 388] width 284 height 30
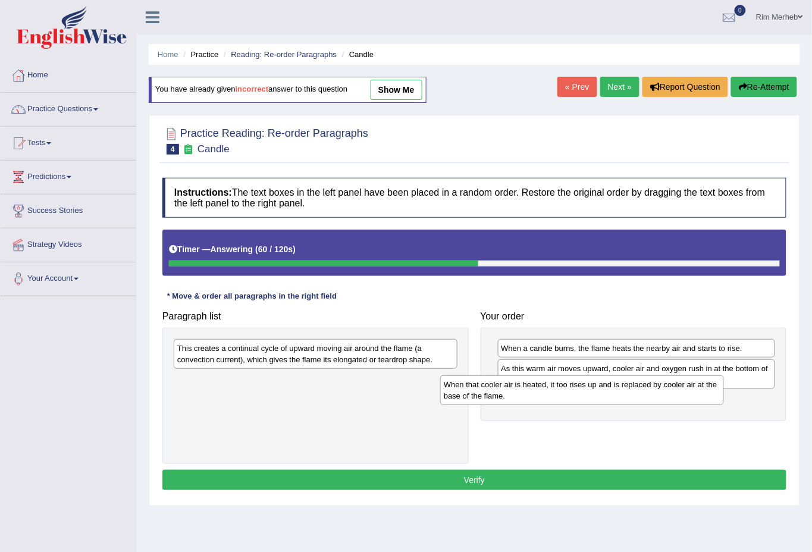
drag, startPoint x: 421, startPoint y: 358, endPoint x: 688, endPoint y: 394, distance: 269.0
click at [688, 394] on div "When that cooler air is heated, it too rises up and is replaced by cooler air a…" at bounding box center [582, 390] width 284 height 30
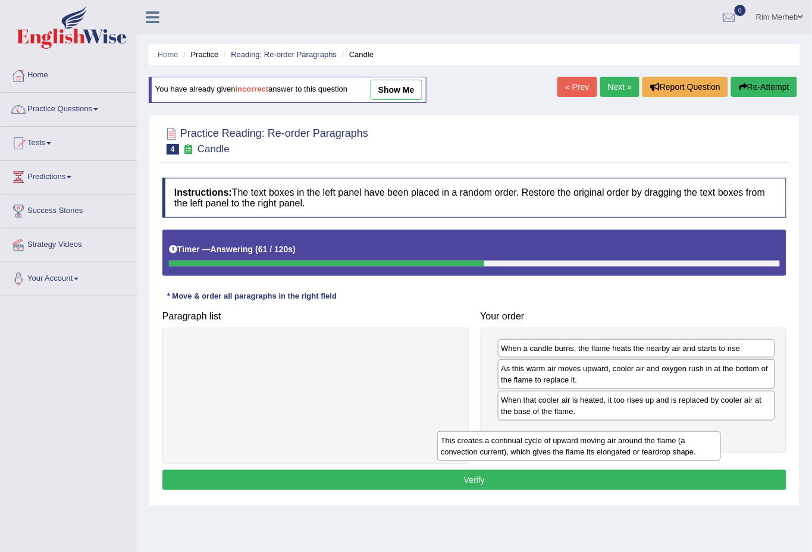
drag, startPoint x: 387, startPoint y: 356, endPoint x: 651, endPoint y: 448, distance: 279.2
click at [651, 448] on div "This creates a continual cycle of upward moving air around the flame (a convect…" at bounding box center [579, 446] width 284 height 30
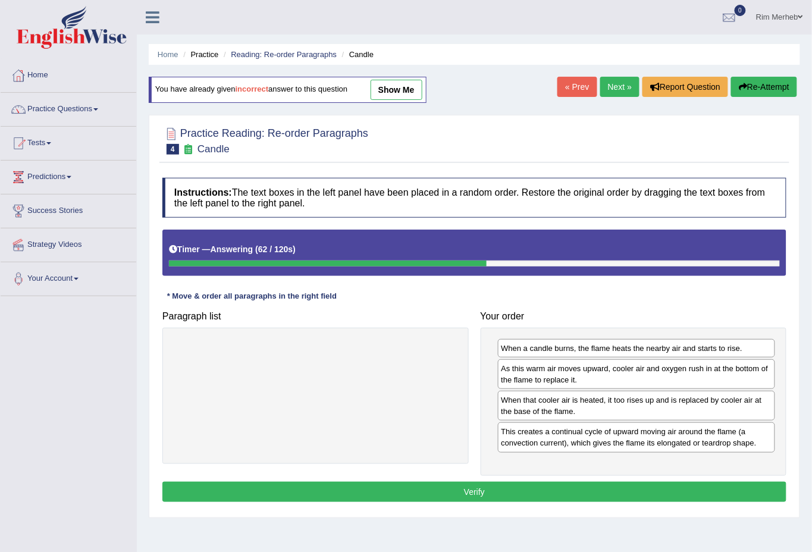
click at [585, 488] on button "Verify" at bounding box center [474, 492] width 624 height 20
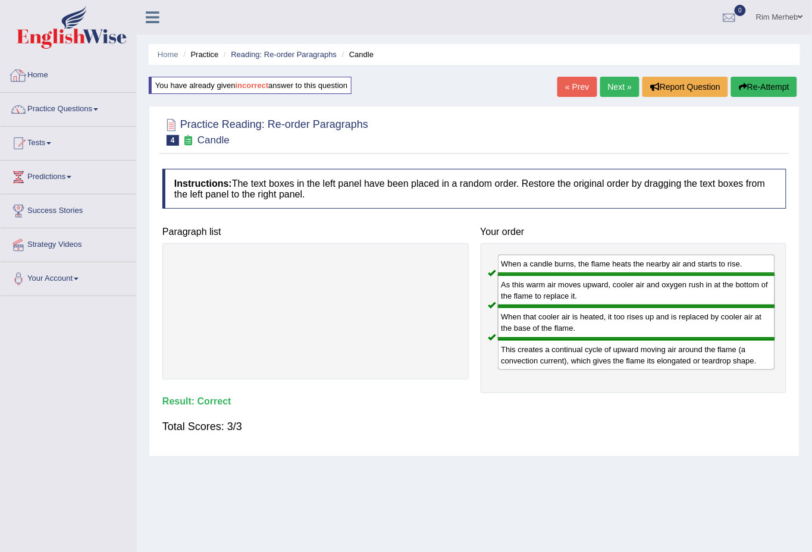
click at [48, 73] on link "Home" at bounding box center [69, 74] width 136 height 30
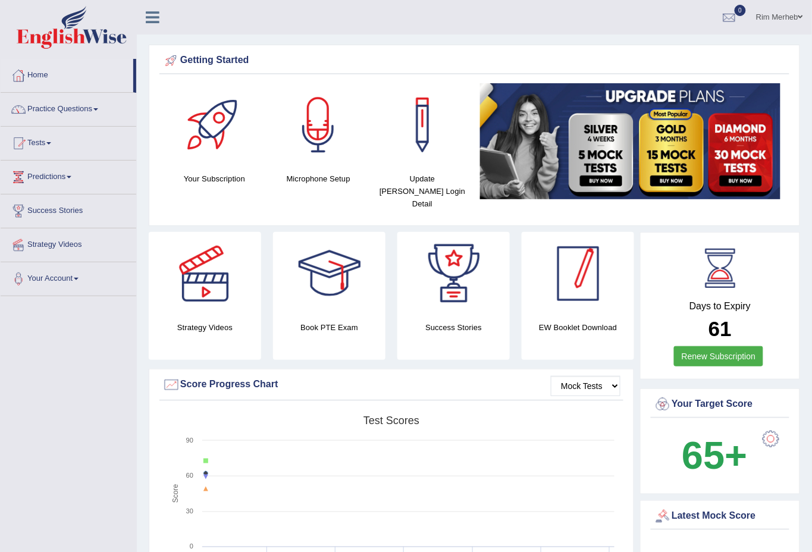
click at [640, 287] on div "Days to Expiry 61 Renew Subscription" at bounding box center [720, 306] width 160 height 148
click at [779, 20] on link "Rim Merheb" at bounding box center [779, 15] width 65 height 31
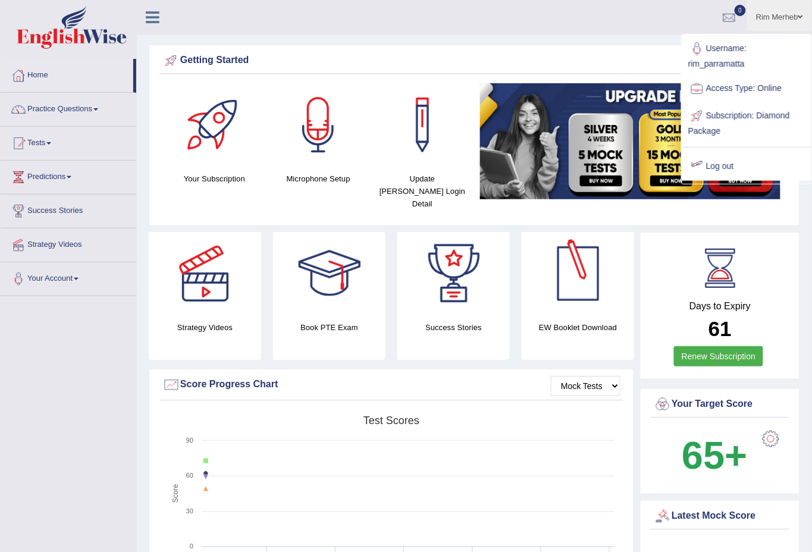
click at [717, 167] on link "Log out" at bounding box center [746, 166] width 128 height 27
